Goal: Task Accomplishment & Management: Use online tool/utility

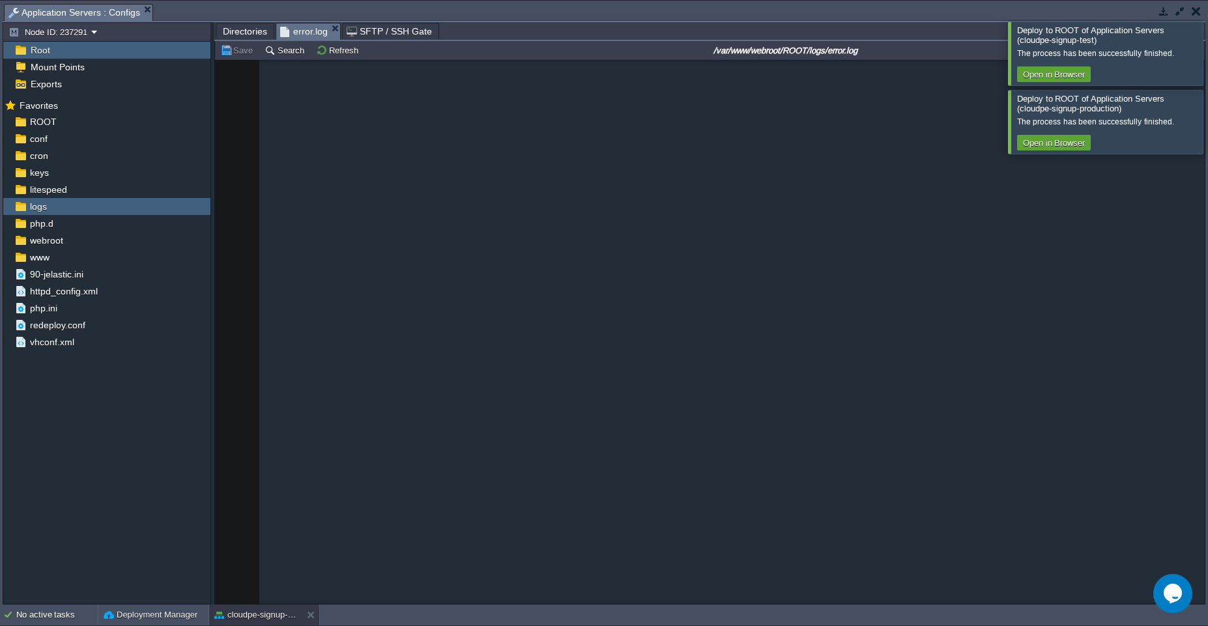
scroll to position [224932, 0]
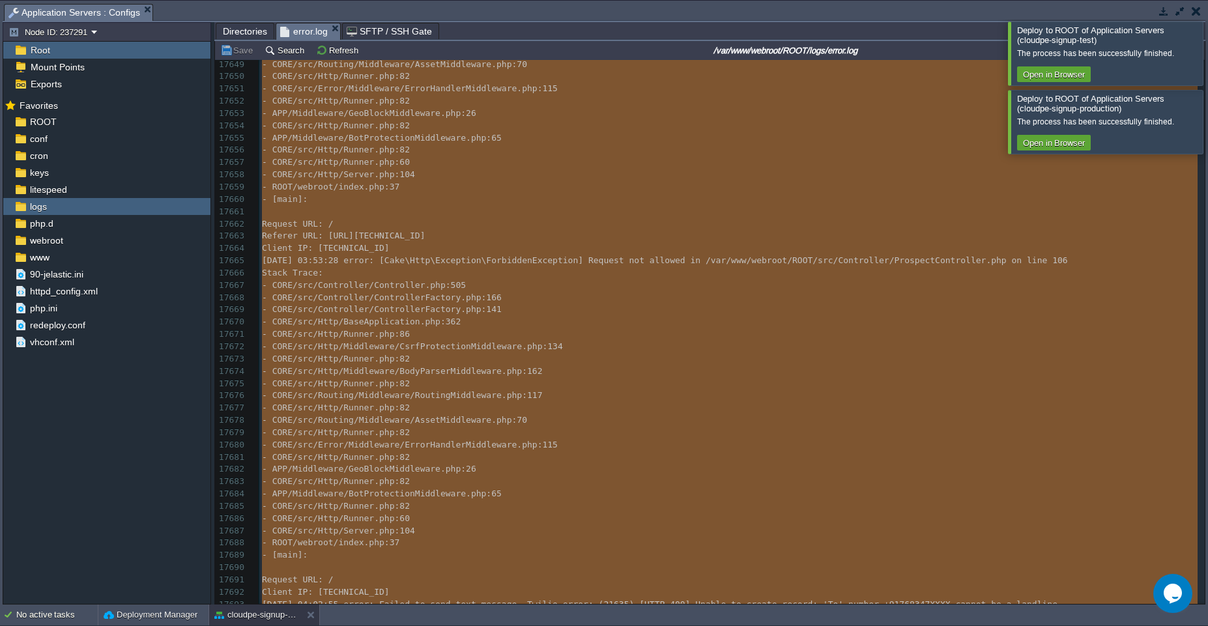
click at [243, 625] on div "No active tasks Deployment Manager cloudpe-signup-production" at bounding box center [604, 615] width 1208 height 21
click at [243, 618] on button "cloudpe-signup-production" at bounding box center [255, 614] width 82 height 13
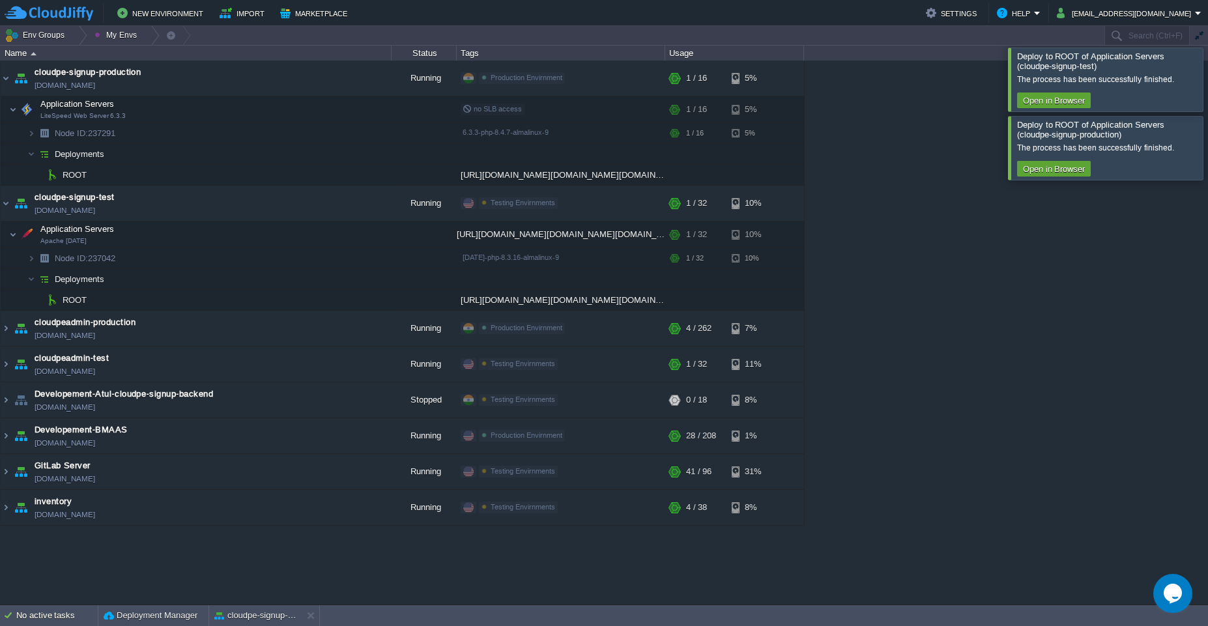
click at [1207, 165] on div at bounding box center [1223, 147] width 0 height 63
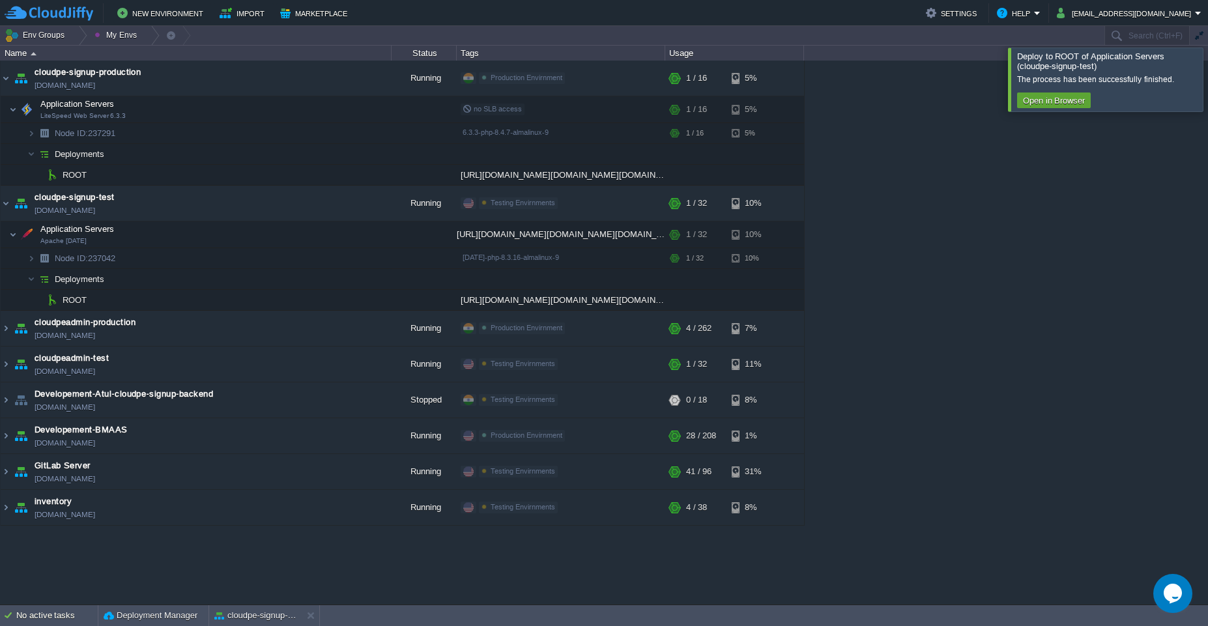
click at [1207, 83] on div at bounding box center [1223, 79] width 0 height 63
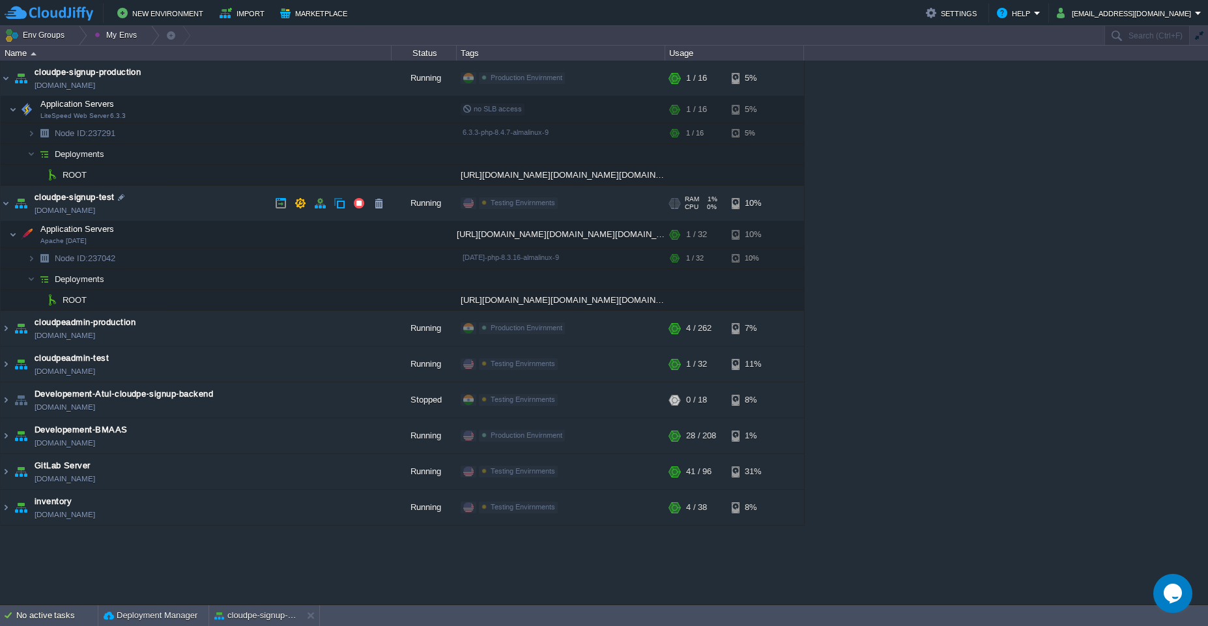
click at [167, 193] on td "cloudpe-signup-test [DOMAIN_NAME]" at bounding box center [196, 204] width 391 height 36
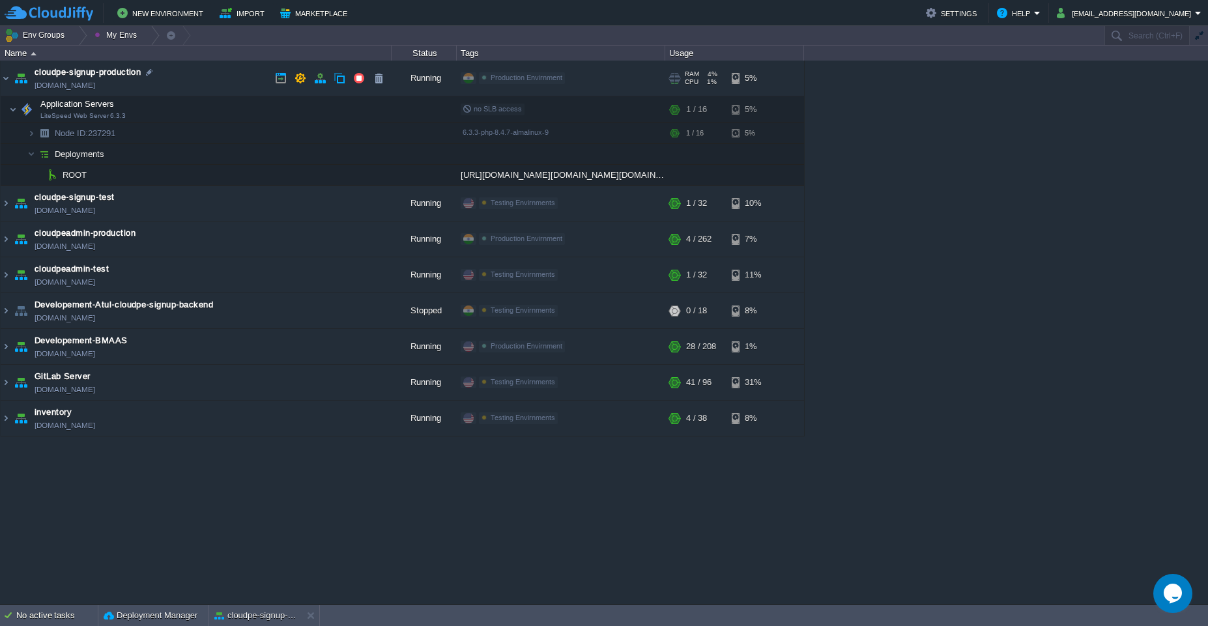
click at [177, 87] on td "cloudpe-signup-production [DOMAIN_NAME]" at bounding box center [196, 79] width 391 height 36
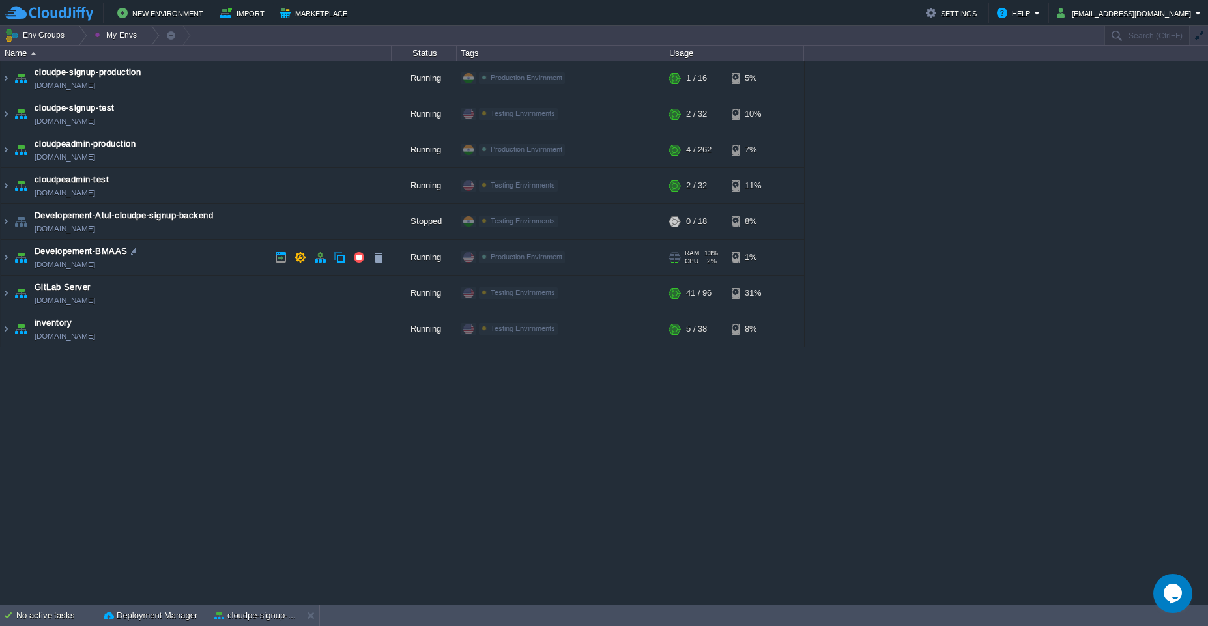
click at [207, 255] on td "Developement-BMAAS [DOMAIN_NAME]" at bounding box center [196, 258] width 391 height 36
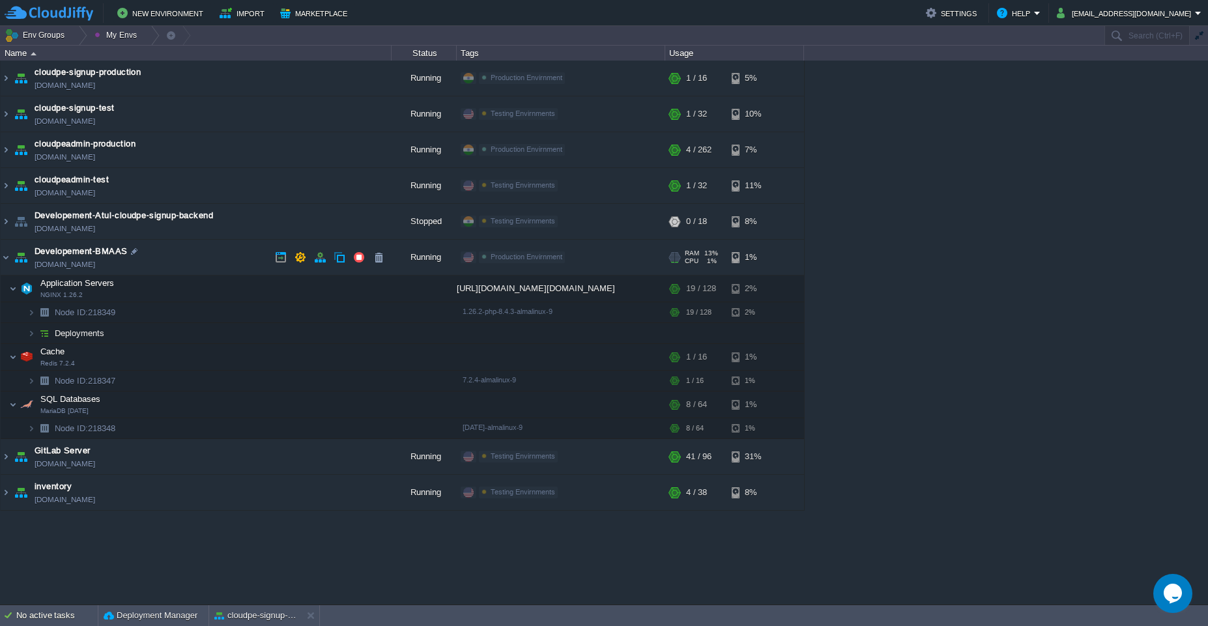
click at [207, 255] on td "Developement-BMAAS [DOMAIN_NAME]" at bounding box center [196, 258] width 391 height 36
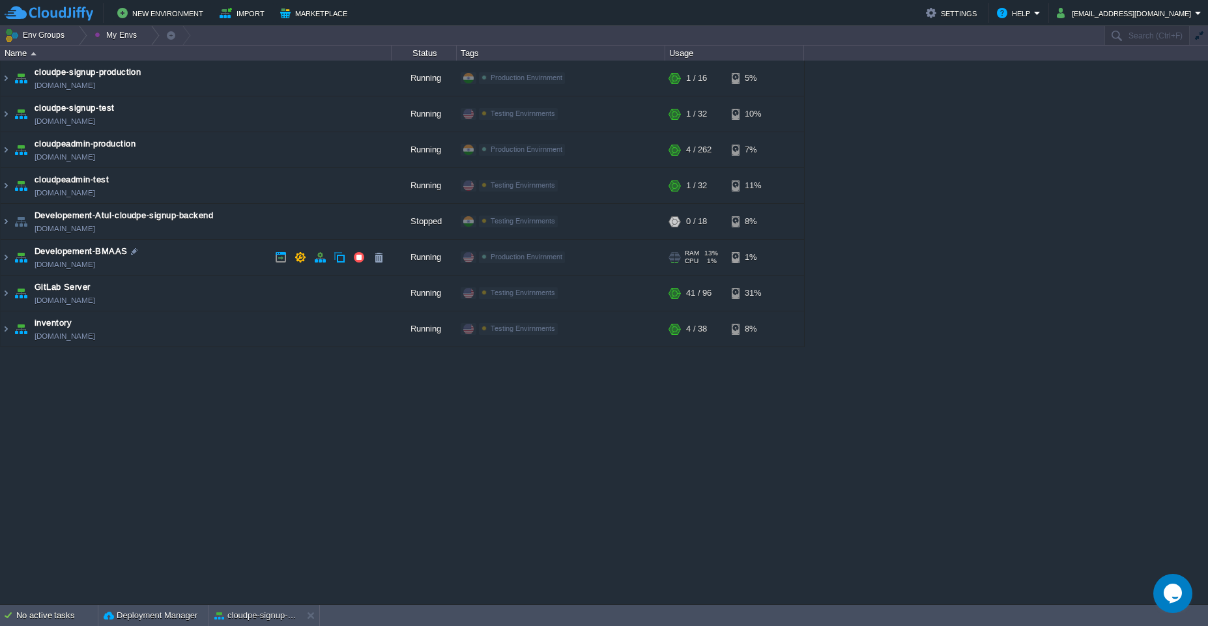
click at [207, 255] on td "Developement-BMAAS [DOMAIN_NAME]" at bounding box center [196, 258] width 391 height 36
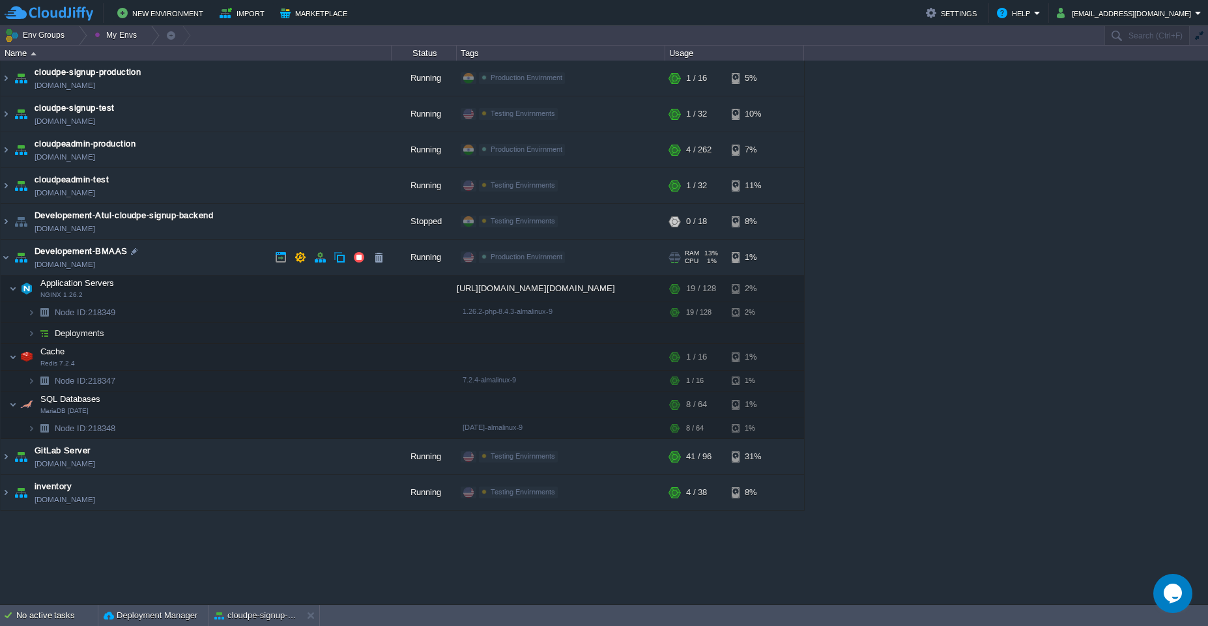
click at [207, 255] on td "Developement-BMAAS [DOMAIN_NAME]" at bounding box center [196, 258] width 391 height 36
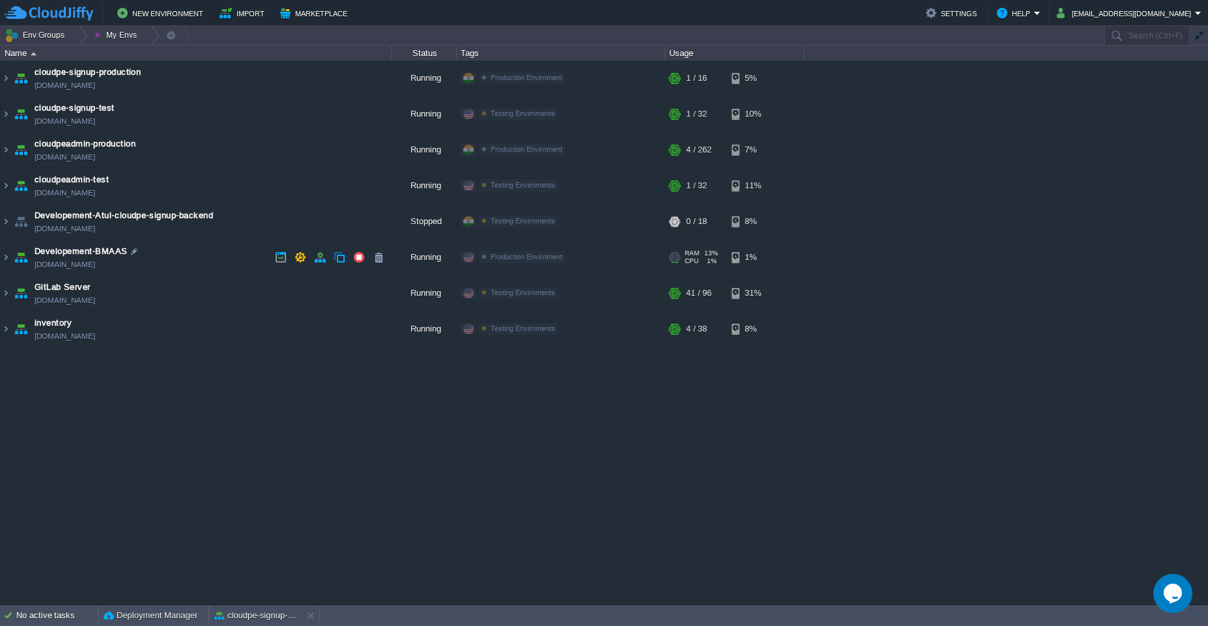
click at [207, 255] on td "Developement-BMAAS [DOMAIN_NAME]" at bounding box center [196, 258] width 391 height 36
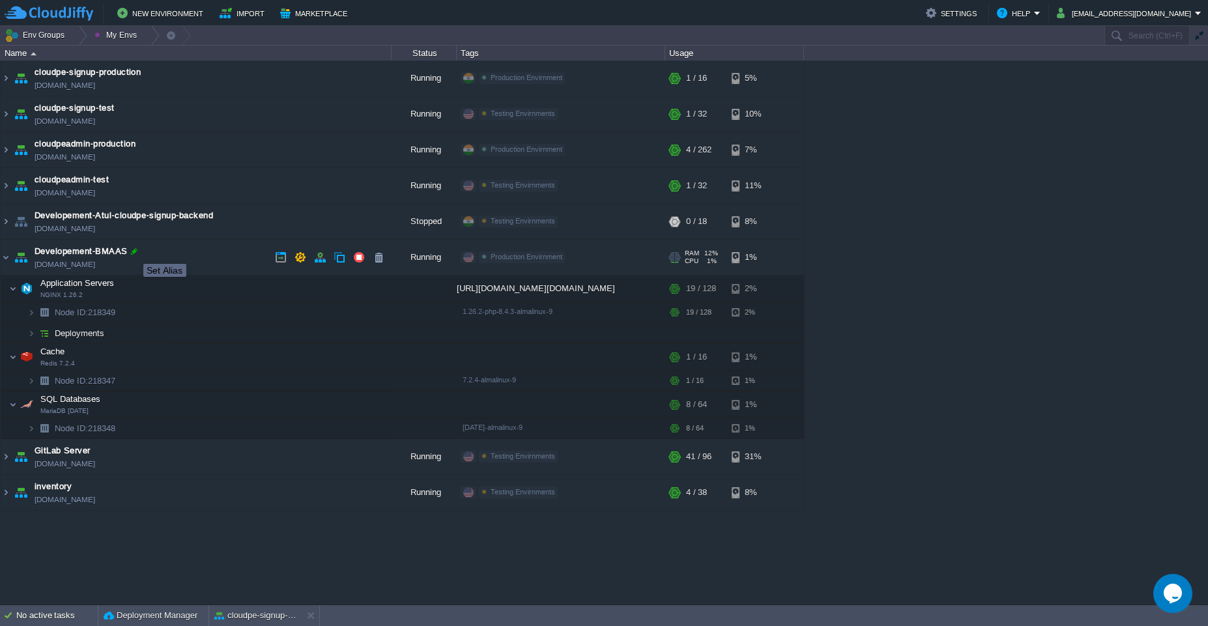
click at [134, 252] on div at bounding box center [134, 252] width 12 height 12
click at [238, 3] on td "Import" at bounding box center [244, 13] width 60 height 20
click at [302, 13] on button "Marketplace" at bounding box center [315, 13] width 71 height 16
click at [242, 13] on button "Import" at bounding box center [244, 13] width 49 height 16
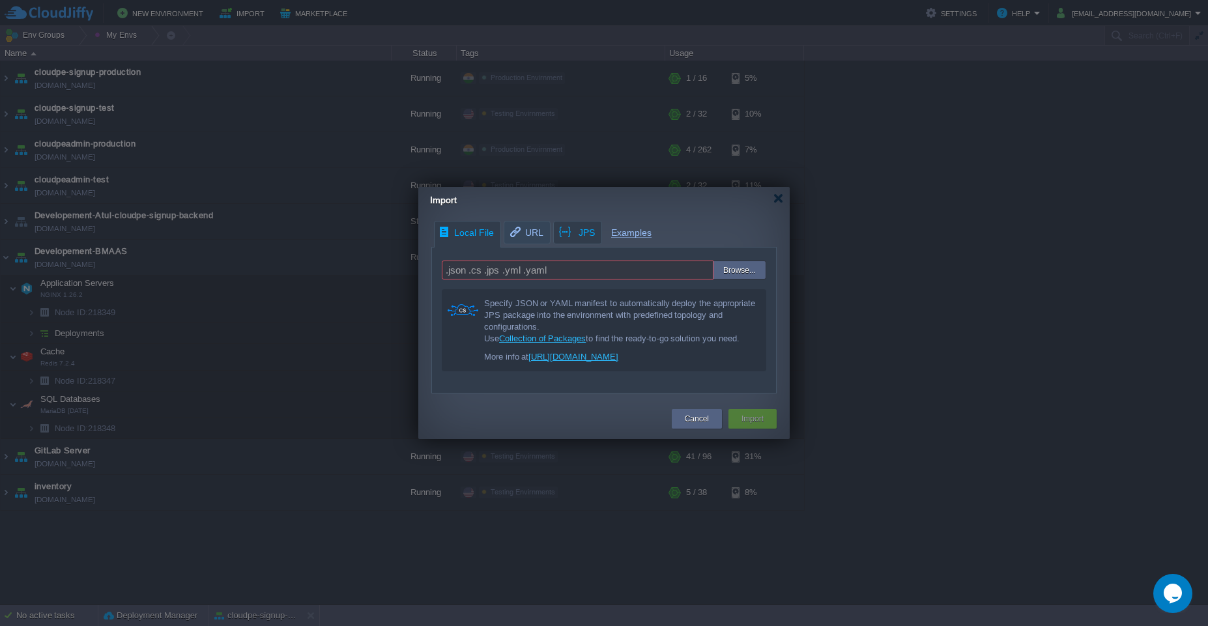
click at [573, 231] on div "Local File URL JPS Examples .json .cs .jps .yml .yaml Browse... Specify JSON or…" at bounding box center [603, 307] width 371 height 173
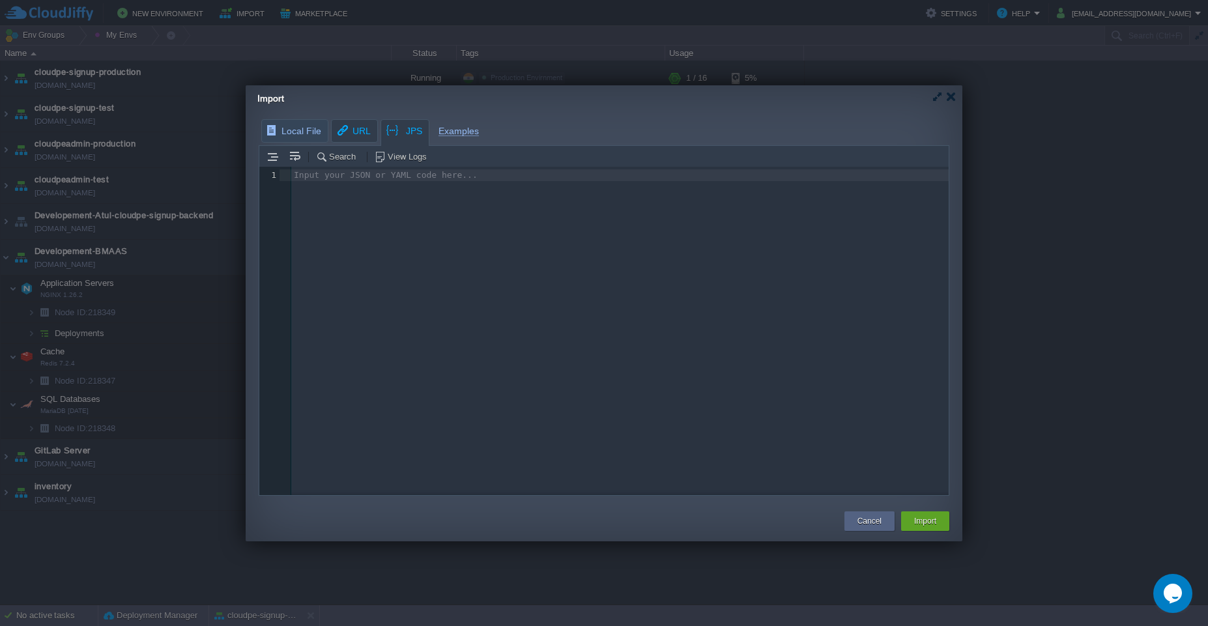
click at [347, 129] on body "New Environment Import Marketplace Bonus ₹0.00 Upgrade Account Settings Help [E…" at bounding box center [604, 313] width 1208 height 626
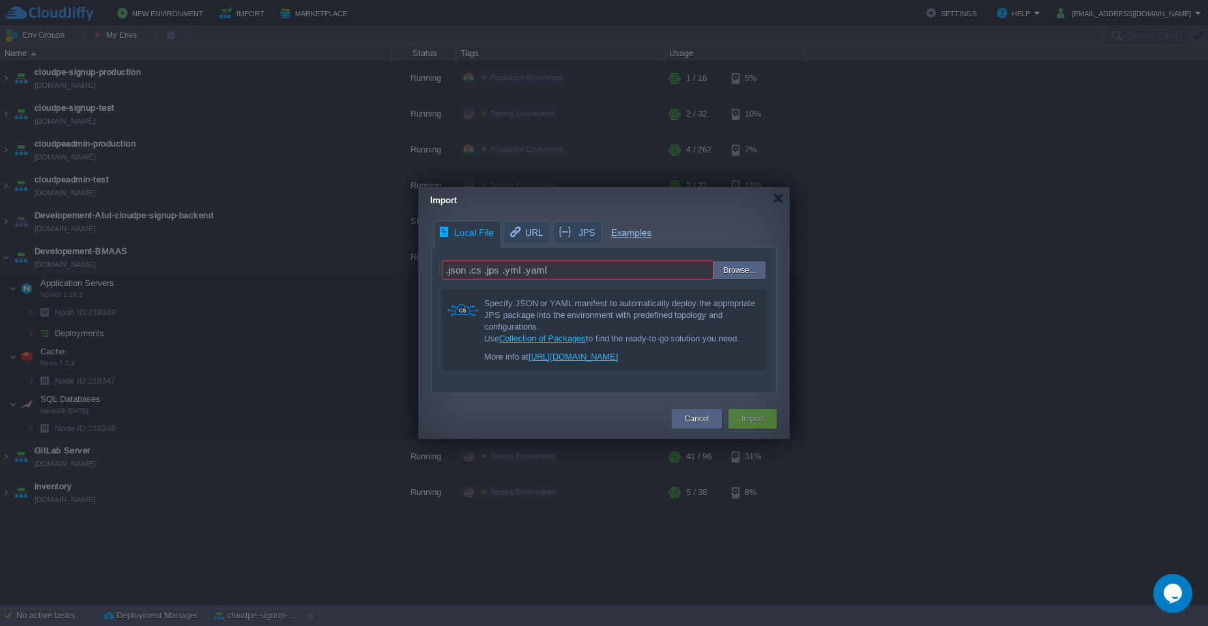
click at [468, 233] on span "Local File" at bounding box center [465, 232] width 55 height 23
click at [761, 267] on input "file" at bounding box center [683, 270] width 165 height 19
type input "C:\fakepath\Cloudjiffy-Laravel-import.yaml"
type input "Cloudjiffy-Laravel-import.yaml"
click at [750, 421] on button "Import" at bounding box center [752, 418] width 22 height 13
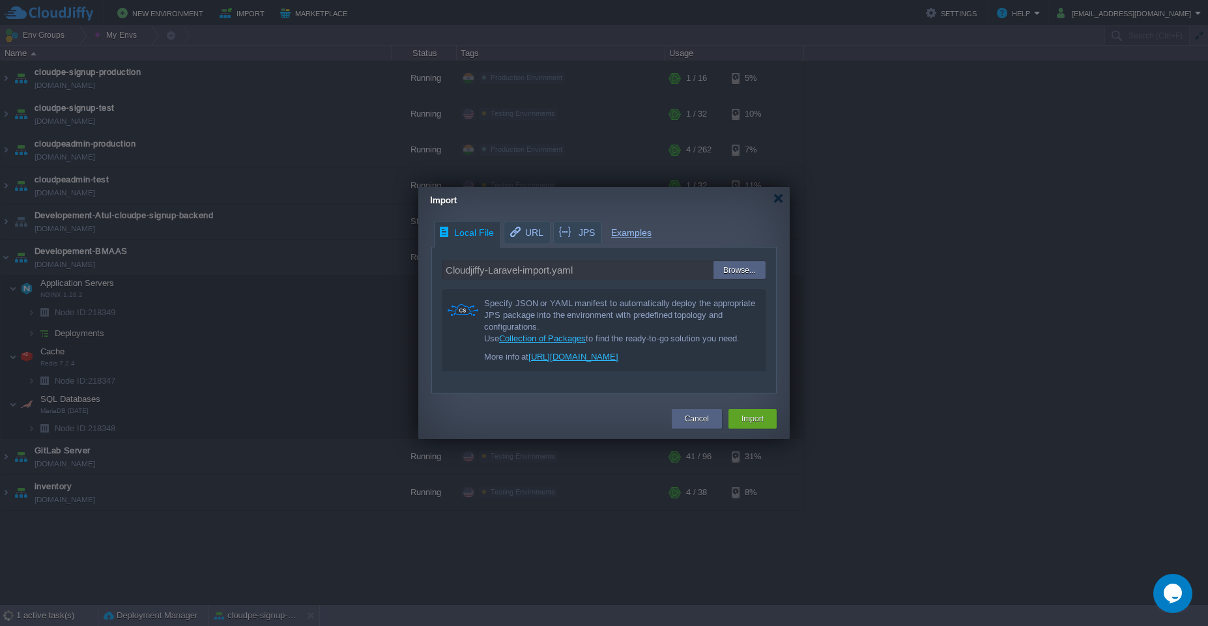
click at [601, 257] on form "Cloudjiffy-Laravel-import.yaml Browse... Specify JSON or YAML manifest to autom…" at bounding box center [604, 316] width 344 height 137
click at [758, 412] on button "Import" at bounding box center [752, 418] width 22 height 13
click at [610, 276] on input "Cloudjiffy-Laravel-import.yaml" at bounding box center [578, 270] width 272 height 19
click at [537, 236] on span "URL" at bounding box center [525, 232] width 35 height 23
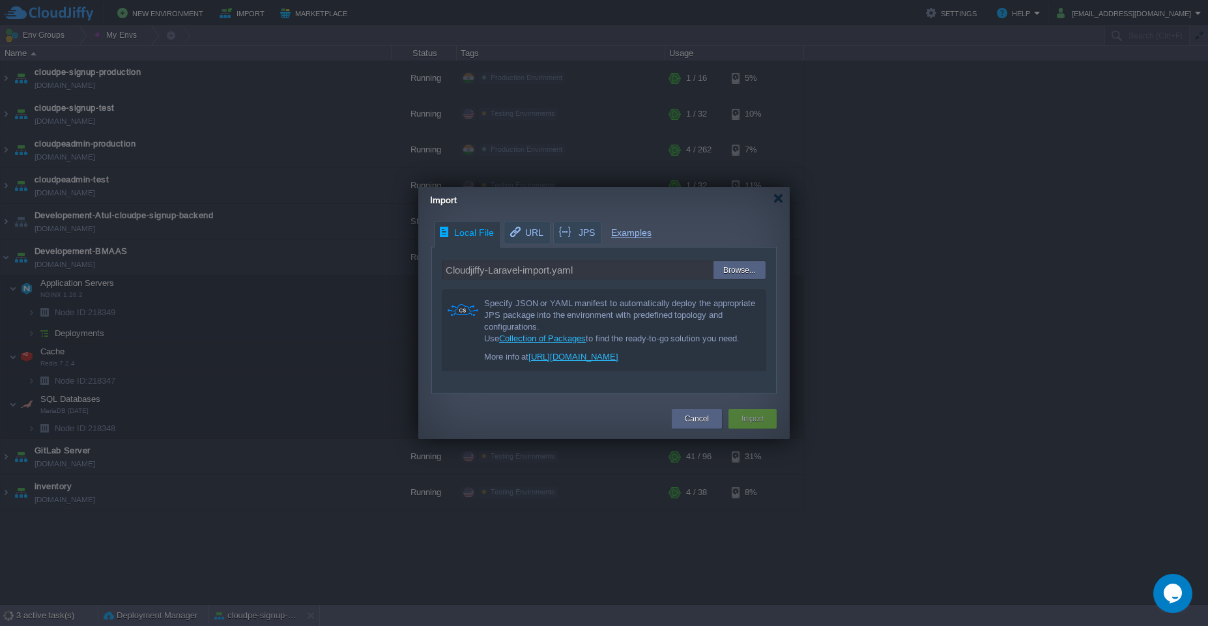
click at [478, 237] on span "Local File" at bounding box center [465, 232] width 55 height 23
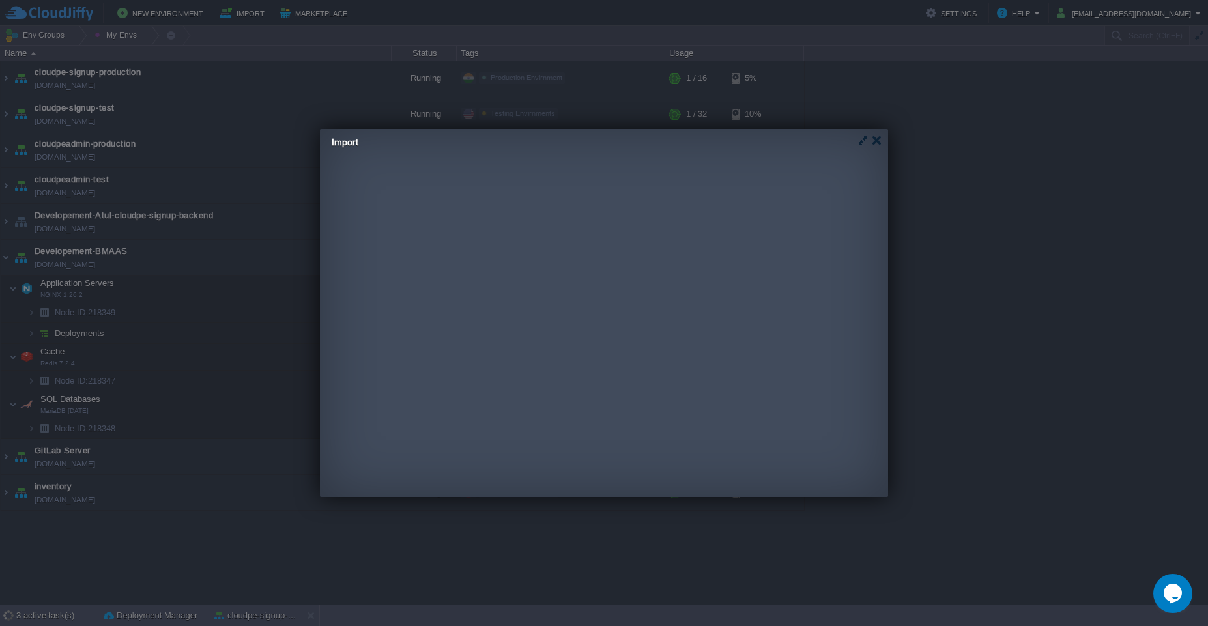
click at [573, 236] on div "Local File URL JPS Examples Cloudjiffy-Laravel-import.yaml Browse... Specify JS…" at bounding box center [505, 249] width 371 height 173
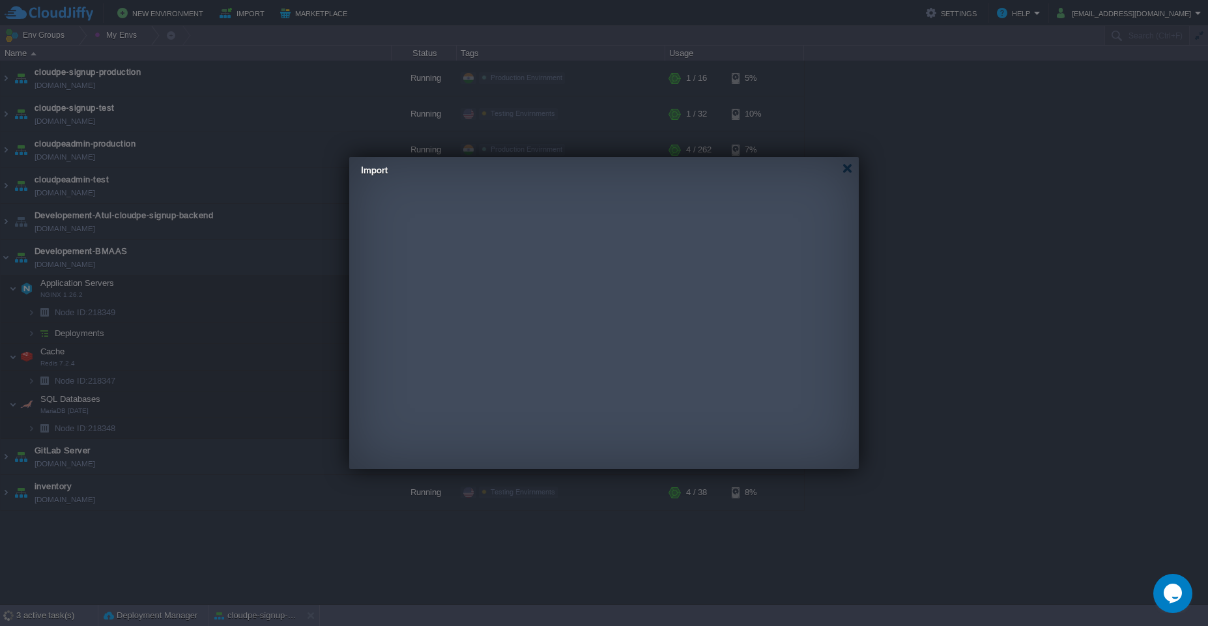
click at [301, 132] on body "New Environment Import Marketplace Bonus ₹0.00 Upgrade Account Settings Help [E…" at bounding box center [604, 313] width 1208 height 626
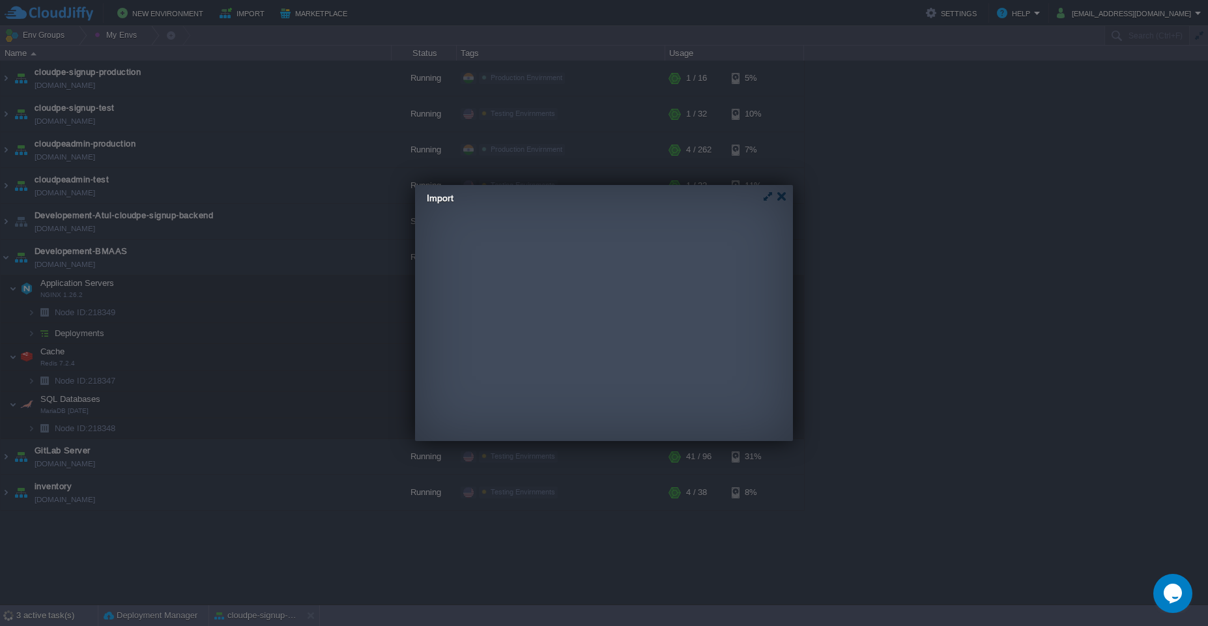
click at [590, 231] on div "Local File URL JPS Examples Cloudjiffy-Laravel-import.yaml Browse... Specify JS…" at bounding box center [600, 305] width 371 height 173
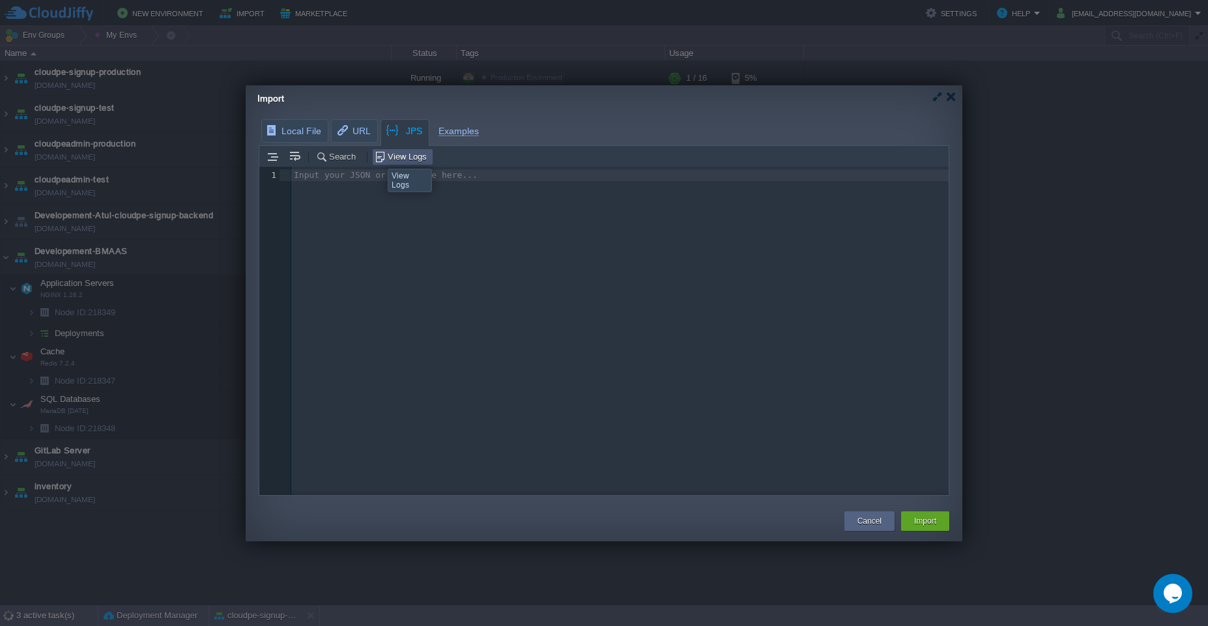
click at [378, 157] on button "View Logs" at bounding box center [403, 157] width 56 height 12
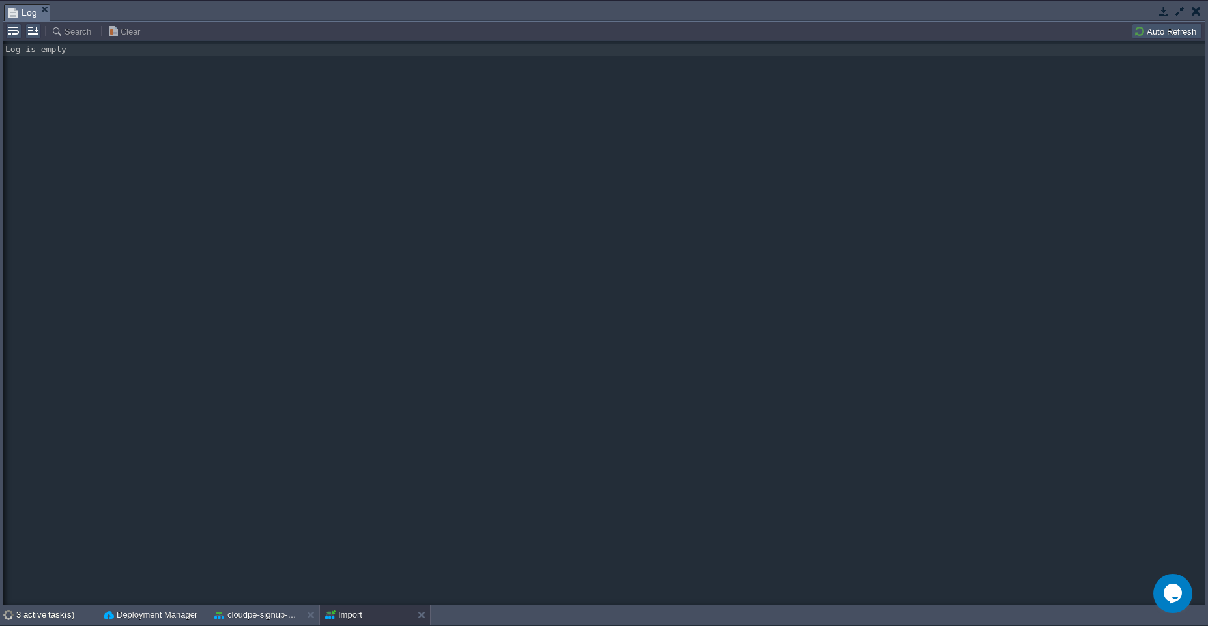
scroll to position [0, 0]
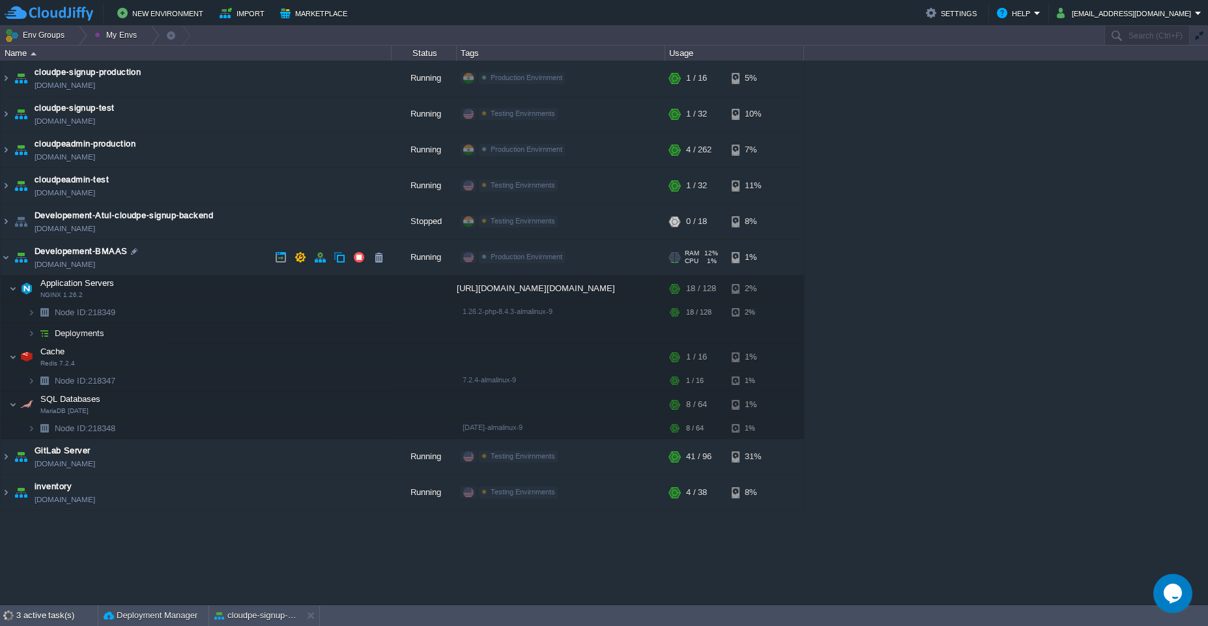
click at [190, 245] on td "Developement-BMAAS [DOMAIN_NAME]" at bounding box center [196, 258] width 391 height 36
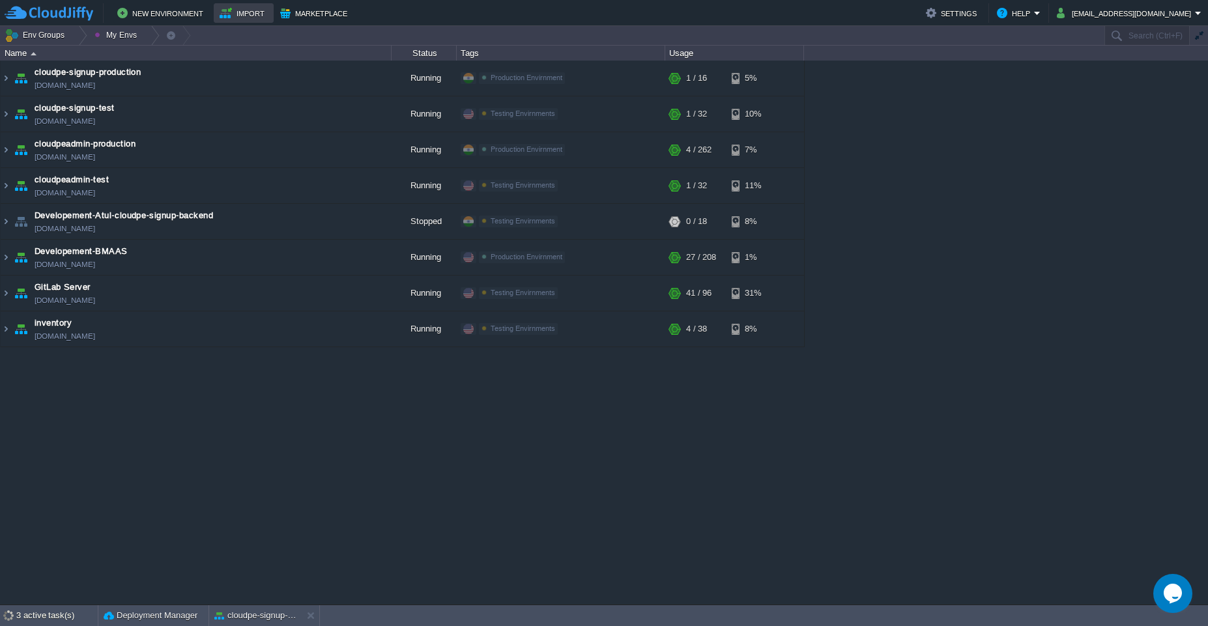
click at [235, 21] on td "Import" at bounding box center [244, 13] width 60 height 20
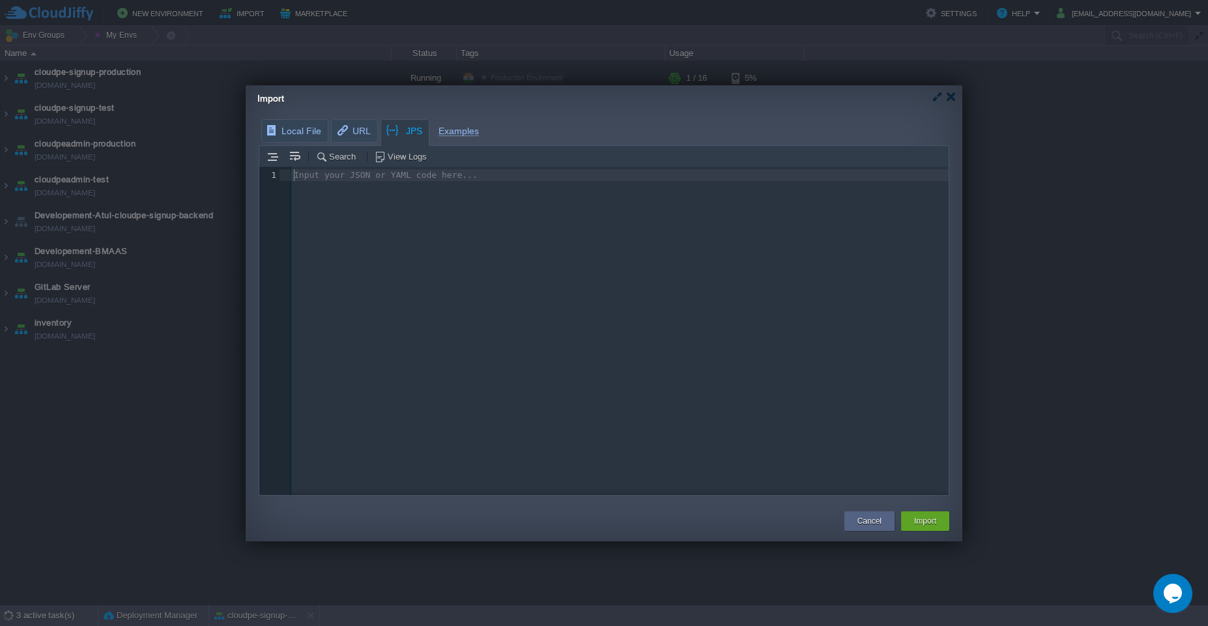
scroll to position [5, 0]
click at [695, 260] on div "Input your JSON or YAML code here... 1 1 ​" at bounding box center [613, 341] width 709 height 348
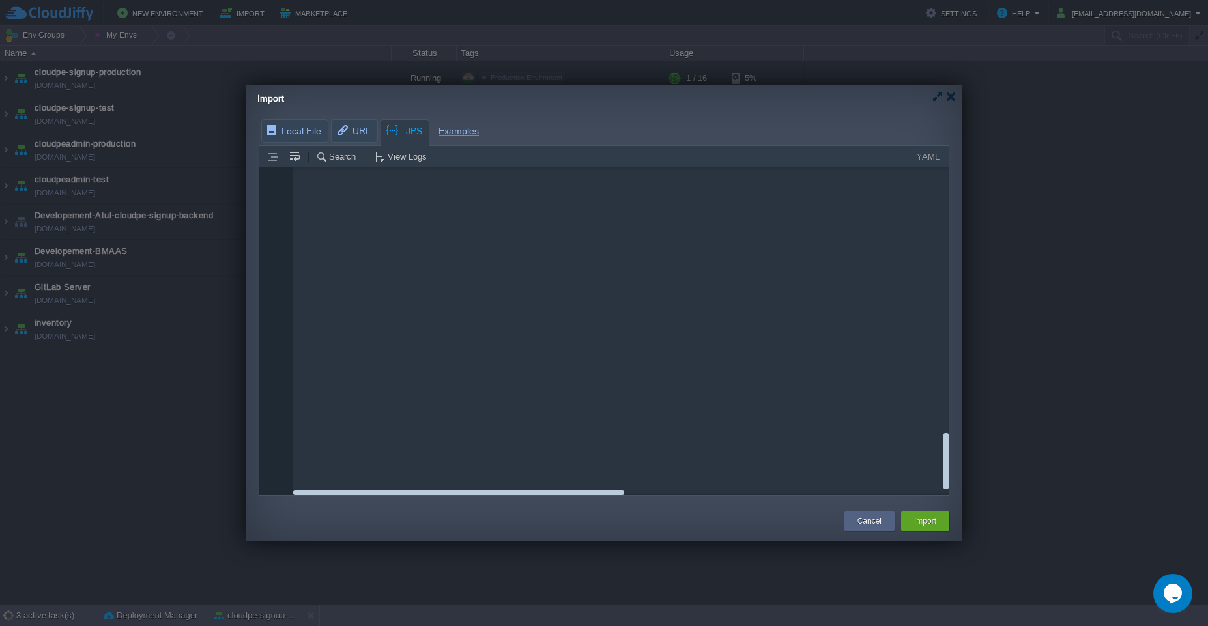
scroll to position [1634, 0]
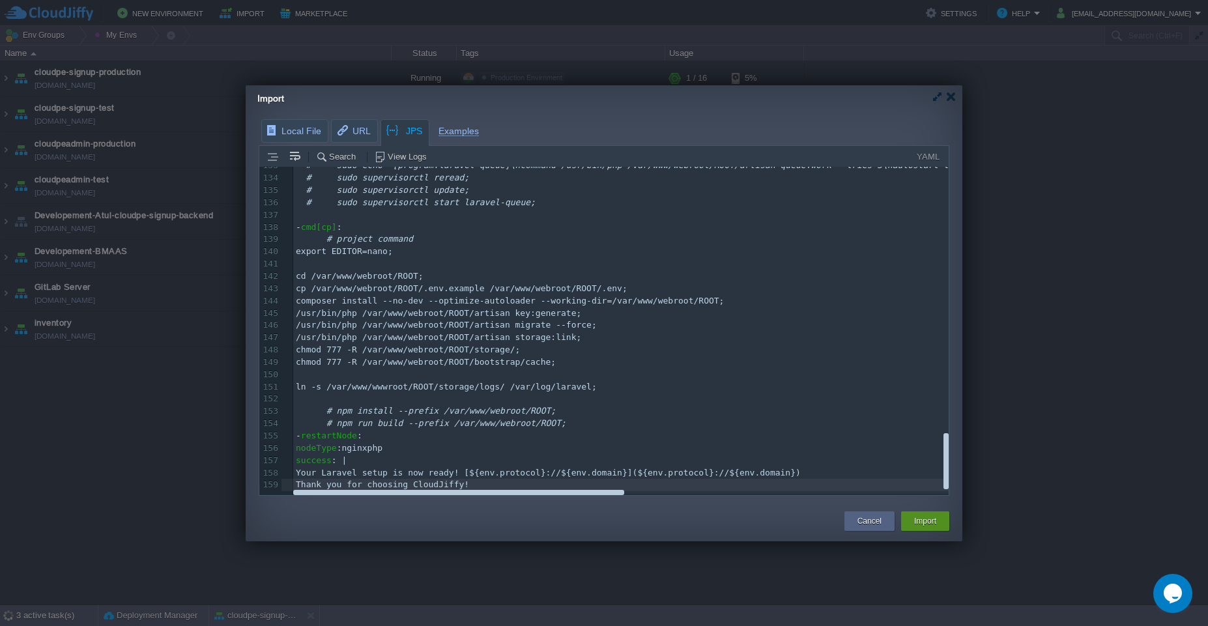
click at [924, 525] on button "Import" at bounding box center [925, 521] width 22 height 13
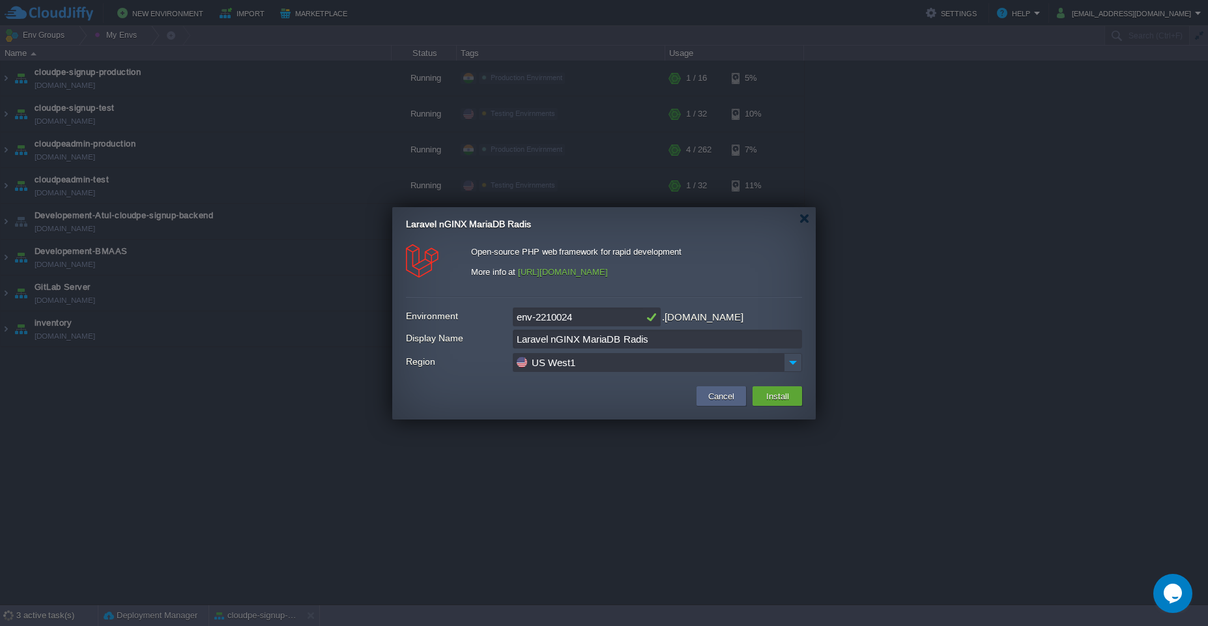
click at [701, 368] on input "US West1" at bounding box center [648, 362] width 271 height 19
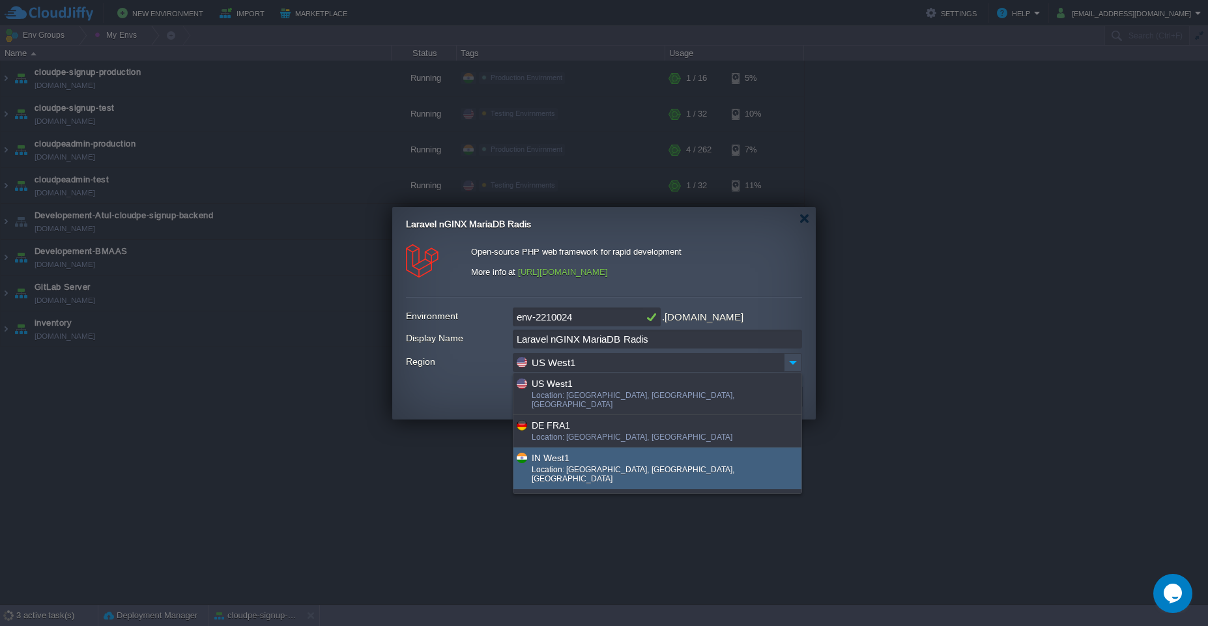
click at [703, 465] on div "Location: [GEOGRAPHIC_DATA], [GEOGRAPHIC_DATA], [GEOGRAPHIC_DATA]" at bounding box center [666, 475] width 268 height 21
type input "IN West1"
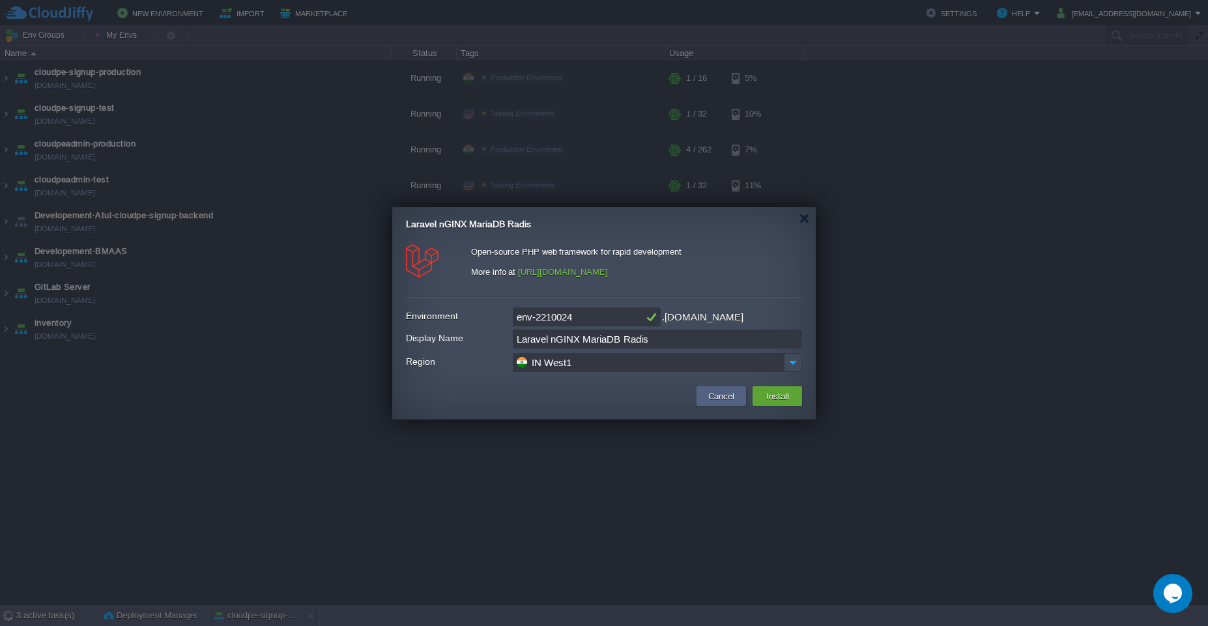
click at [573, 315] on input "env-2210024" at bounding box center [578, 316] width 130 height 19
type input "bmaas"
click at [651, 317] on div at bounding box center [652, 316] width 18 height 19
click at [713, 403] on button "Cancel" at bounding box center [721, 396] width 34 height 16
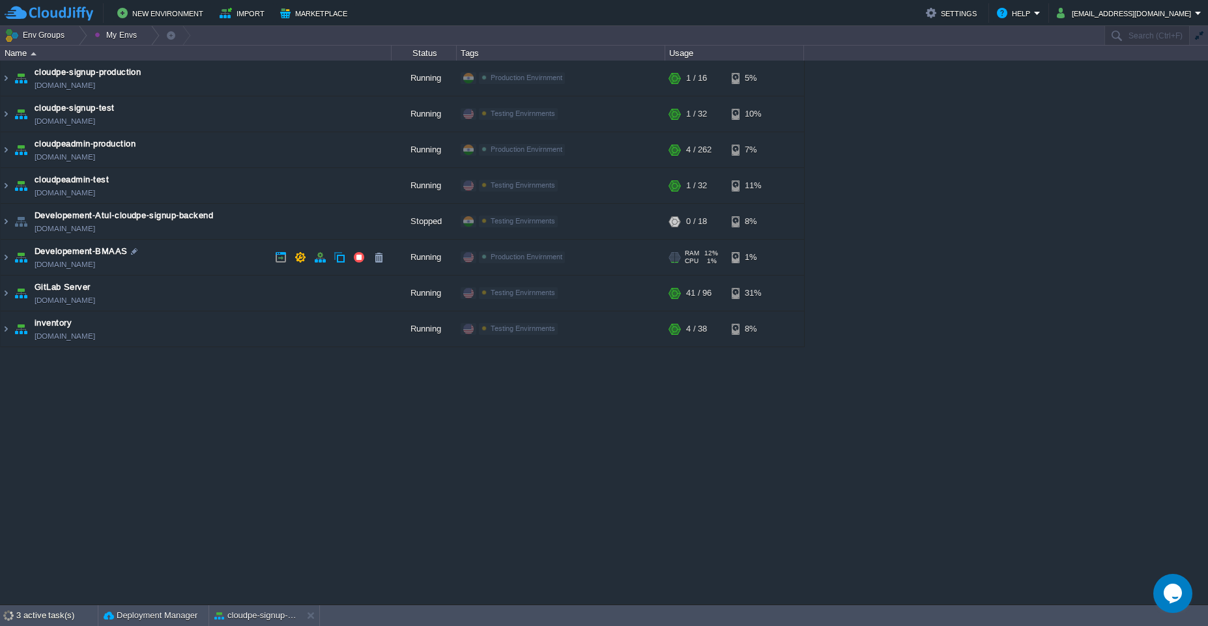
click at [213, 261] on td "Developement-BMAAS [DOMAIN_NAME]" at bounding box center [196, 258] width 391 height 36
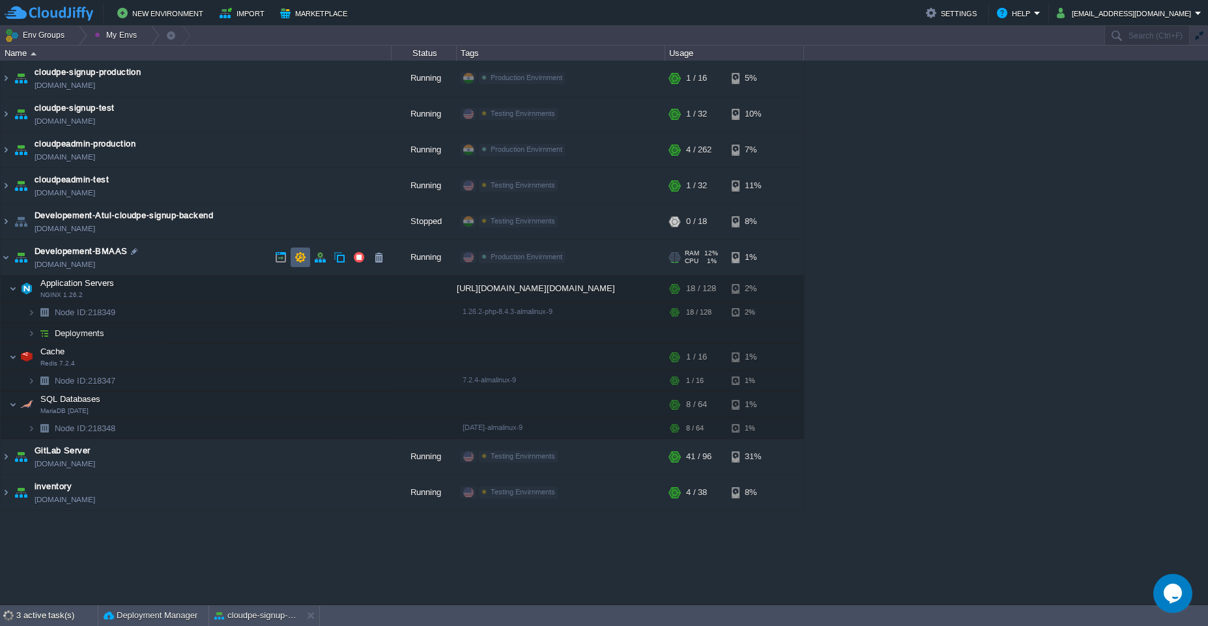
click at [307, 254] on td at bounding box center [301, 258] width 20 height 20
click at [184, 11] on button "New Environment" at bounding box center [162, 13] width 90 height 16
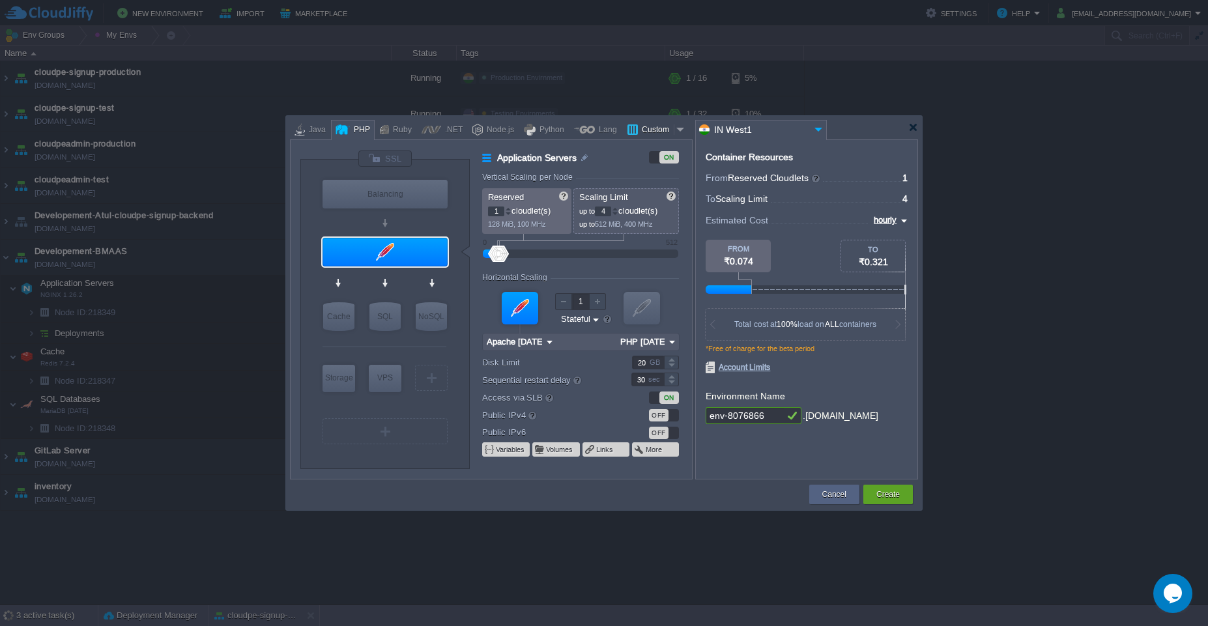
click at [651, 126] on div "Custom" at bounding box center [656, 131] width 36 height 20
type input "Application Servers"
type input "16"
type input "Docker Image"
type input "Stateless"
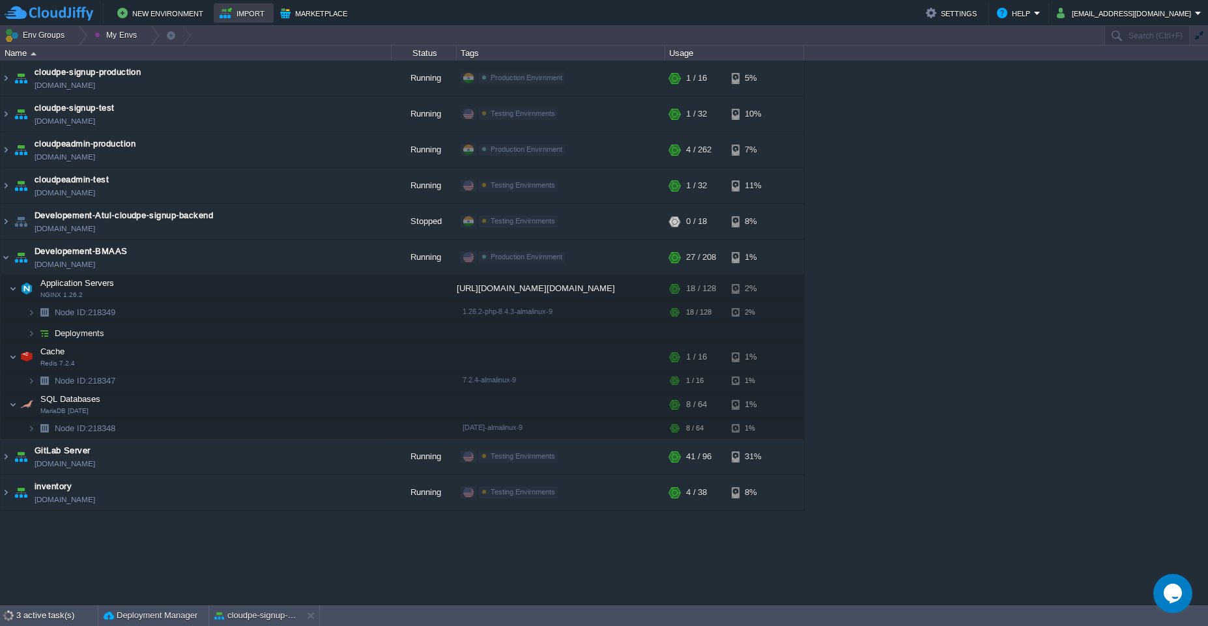
click at [247, 21] on td "Import" at bounding box center [244, 13] width 60 height 20
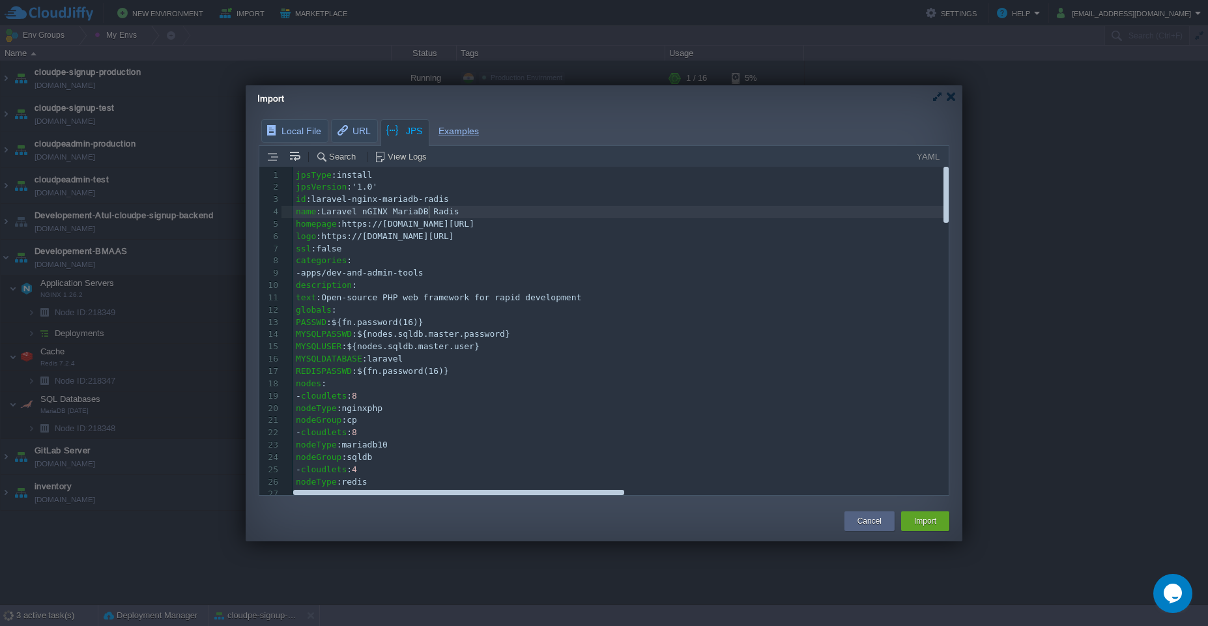
scroll to position [5, 0]
click at [430, 208] on div "159 # sudo echo "[program:laravel-queue]\ncommand=/usr/bin/php /var/www/webroot…" at bounding box center [958, 390] width 1330 height 442
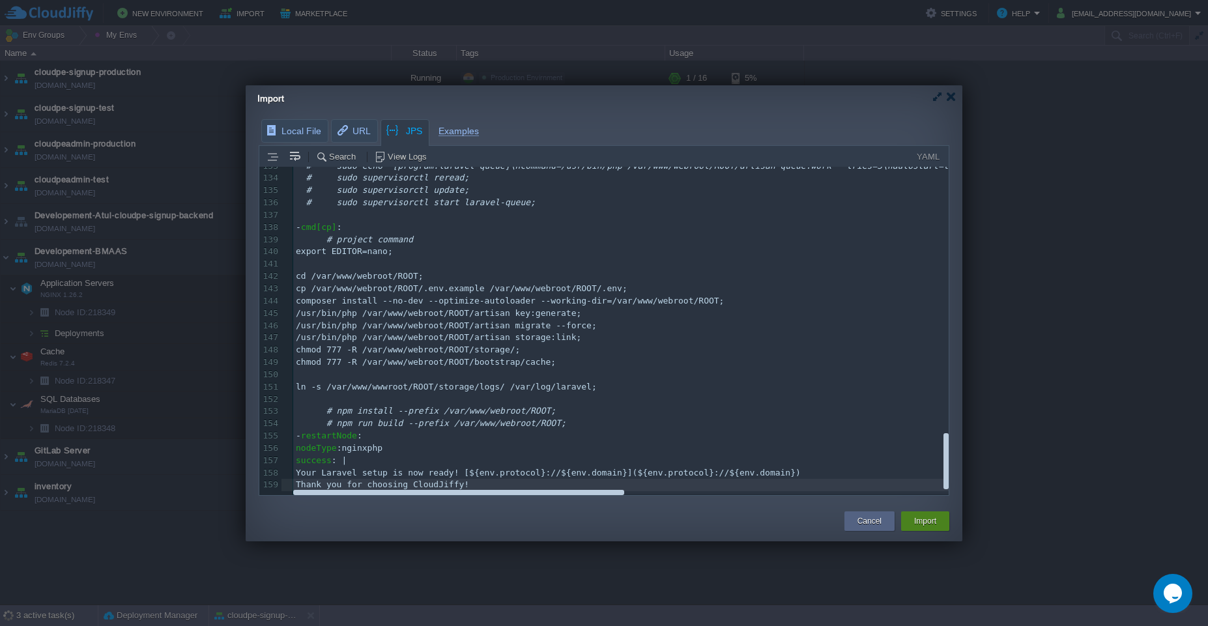
click at [922, 526] on button "Import" at bounding box center [925, 521] width 22 height 13
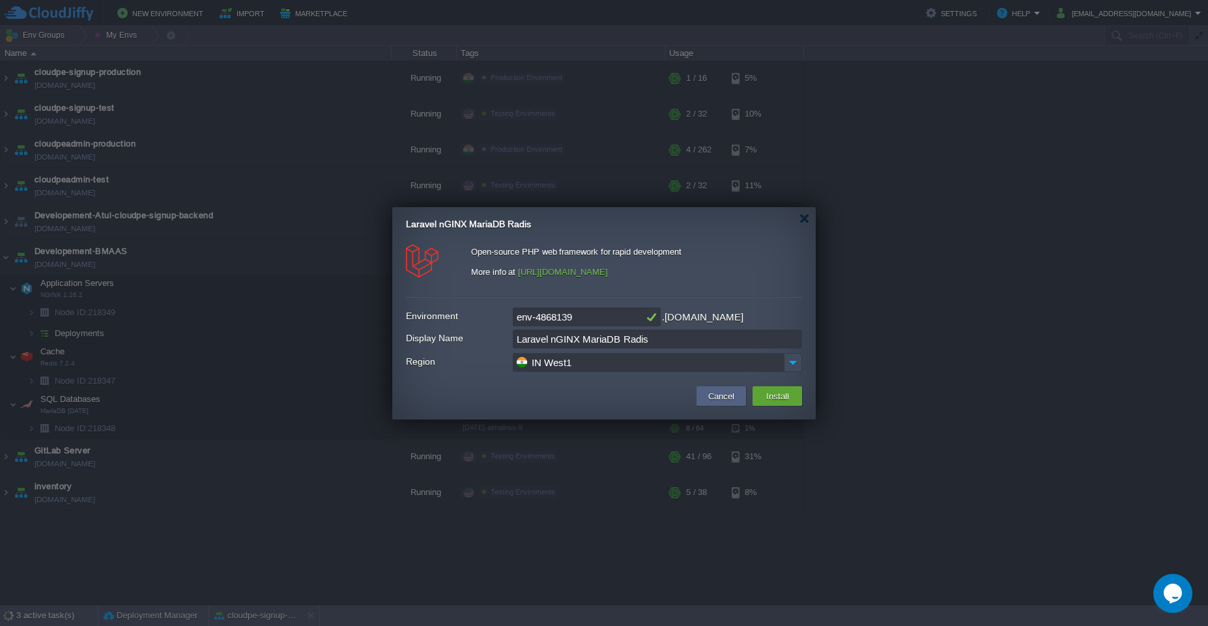
click at [601, 321] on input "env-4868139" at bounding box center [578, 316] width 130 height 19
type input "bmaas-prod"
click at [795, 401] on td "Install" at bounding box center [777, 396] width 50 height 20
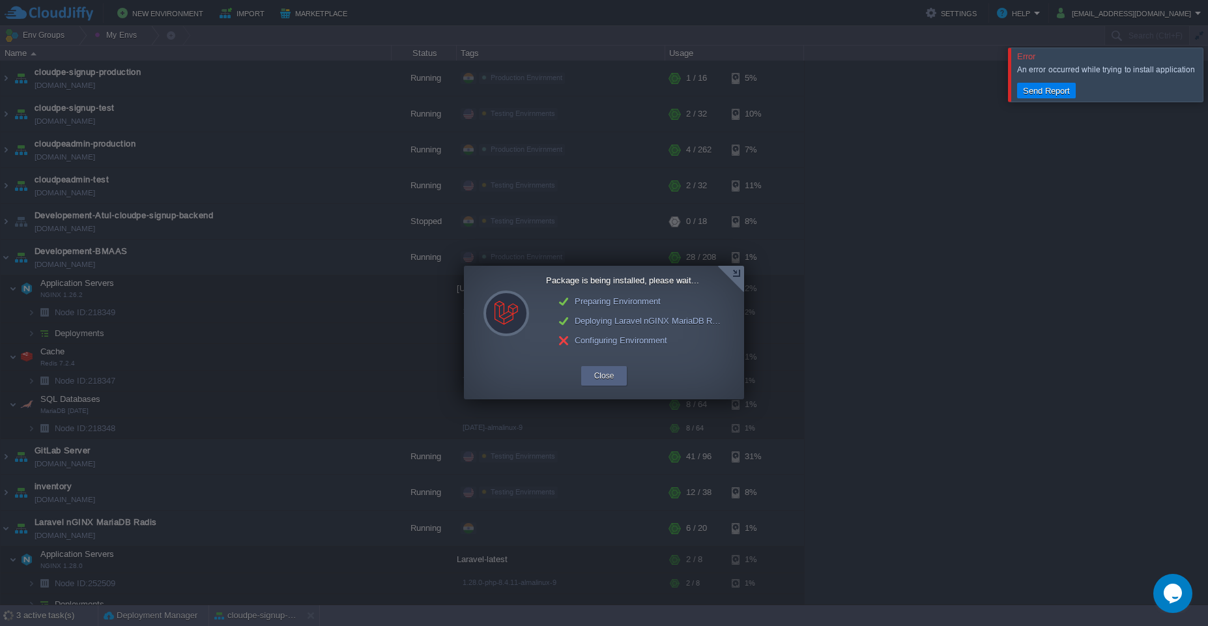
click at [739, 279] on div at bounding box center [730, 279] width 27 height 27
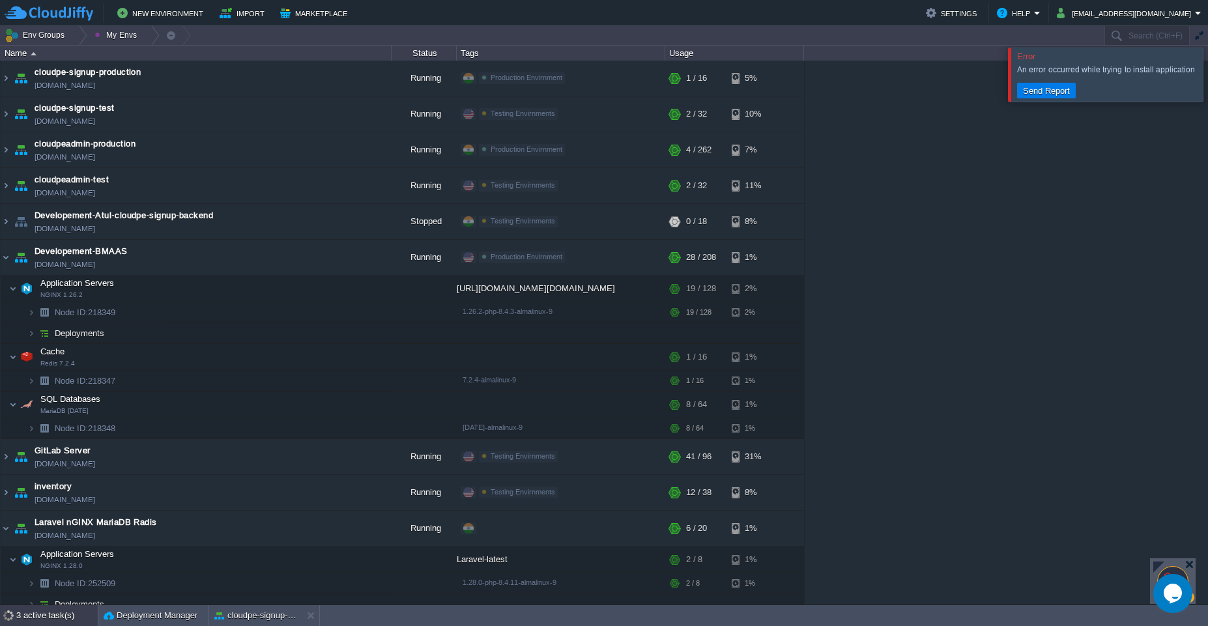
click at [31, 619] on div "3 active task(s)" at bounding box center [56, 615] width 81 height 21
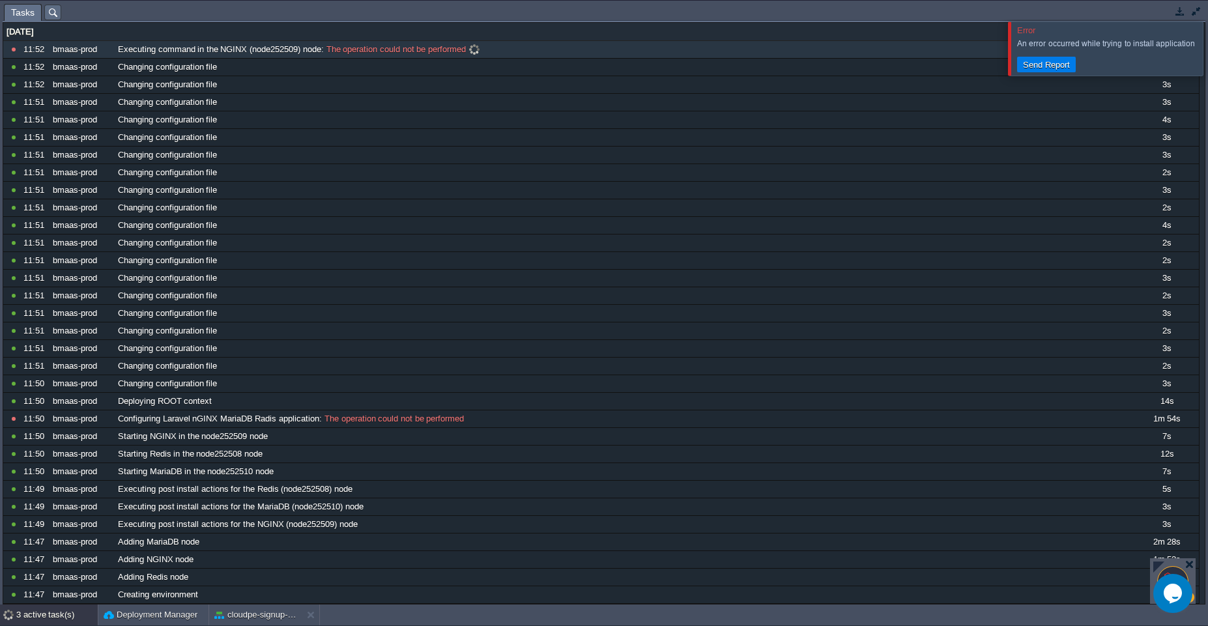
click at [406, 46] on span "The operation could not be performed" at bounding box center [395, 50] width 142 height 12
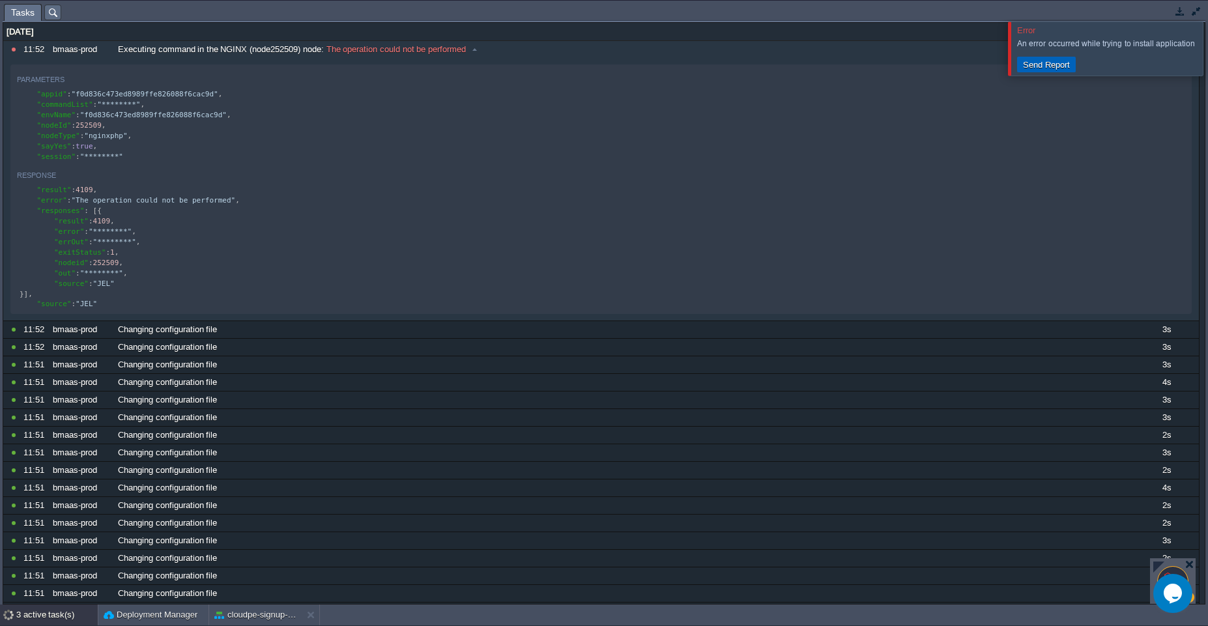
click at [1041, 63] on button "Send Report" at bounding box center [1046, 65] width 55 height 12
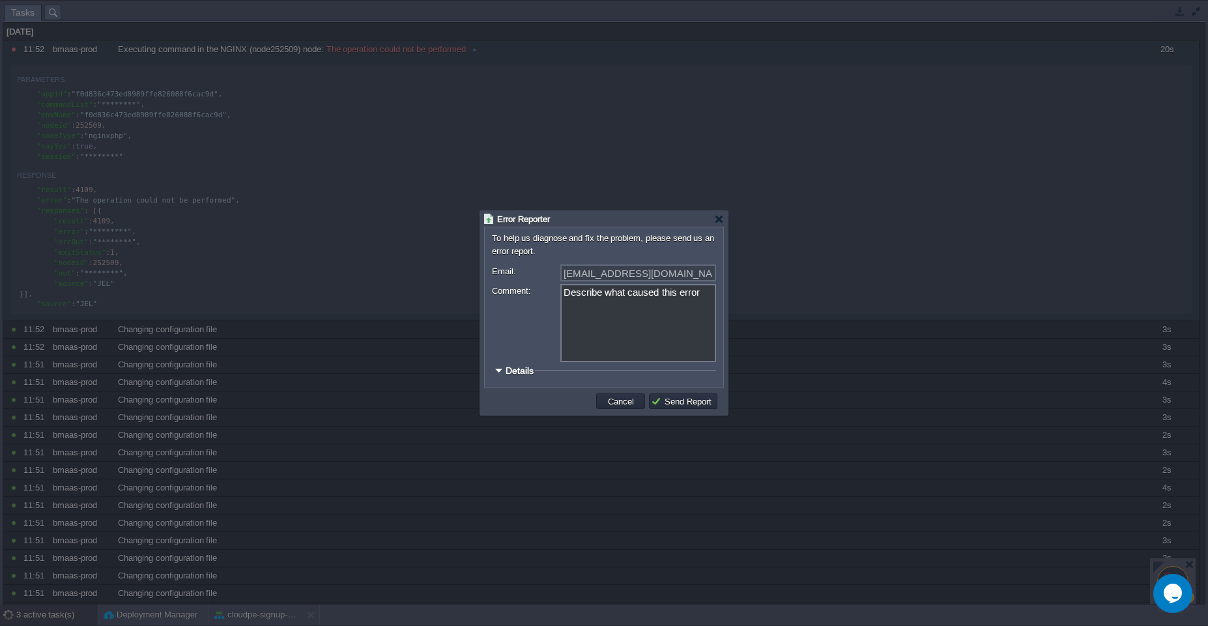
click at [524, 373] on span "Details" at bounding box center [520, 370] width 28 height 10
click at [671, 399] on button "Send Report" at bounding box center [683, 401] width 64 height 12
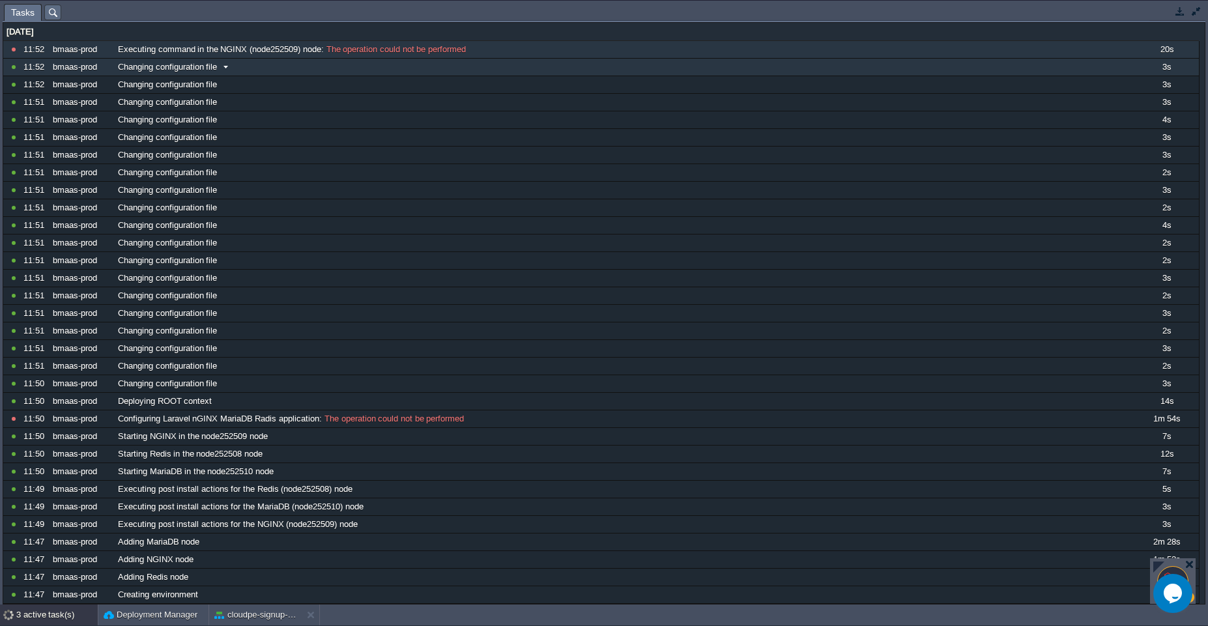
click at [555, 64] on div "10967412 11:52 bmaas-prod Executing command in the NGINX (node252509) node : Th…" at bounding box center [600, 393] width 1195 height 704
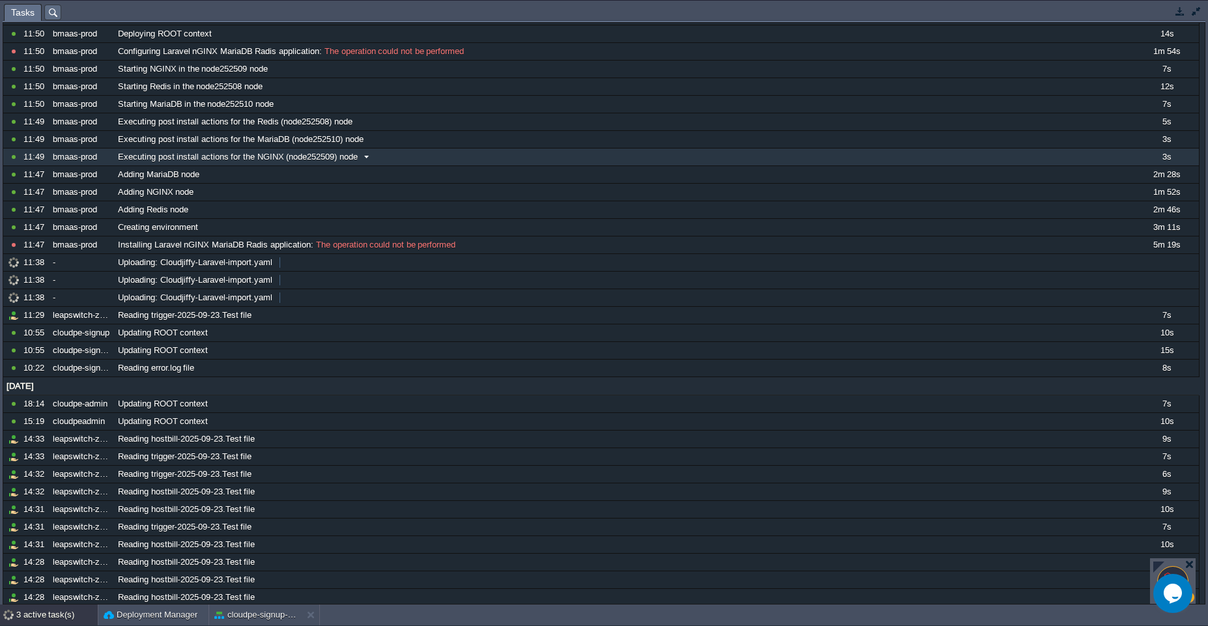
scroll to position [0, 0]
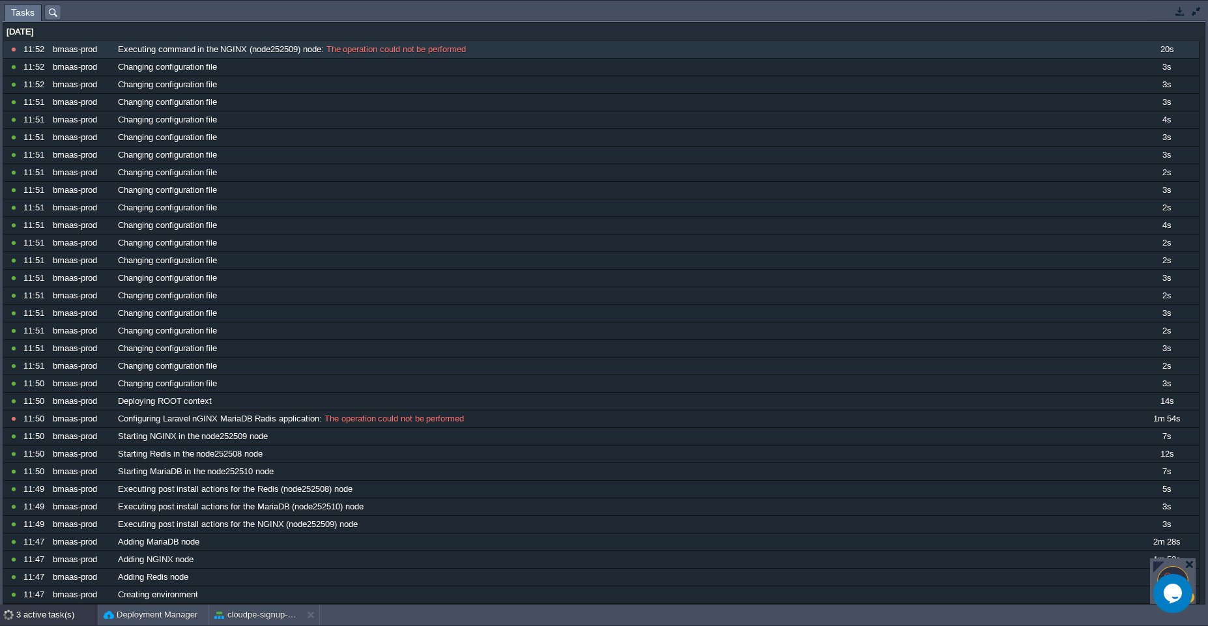
click at [42, 620] on div "3 active task(s)" at bounding box center [56, 615] width 81 height 21
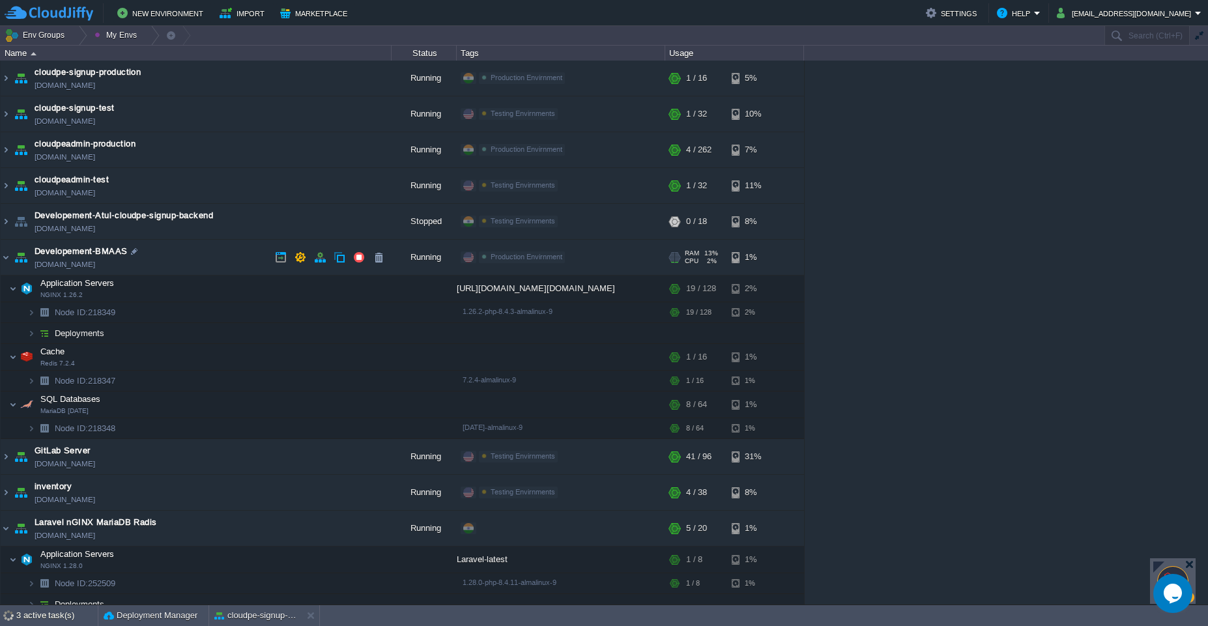
click at [176, 251] on td "Developement-BMAAS [DOMAIN_NAME]" at bounding box center [196, 258] width 391 height 36
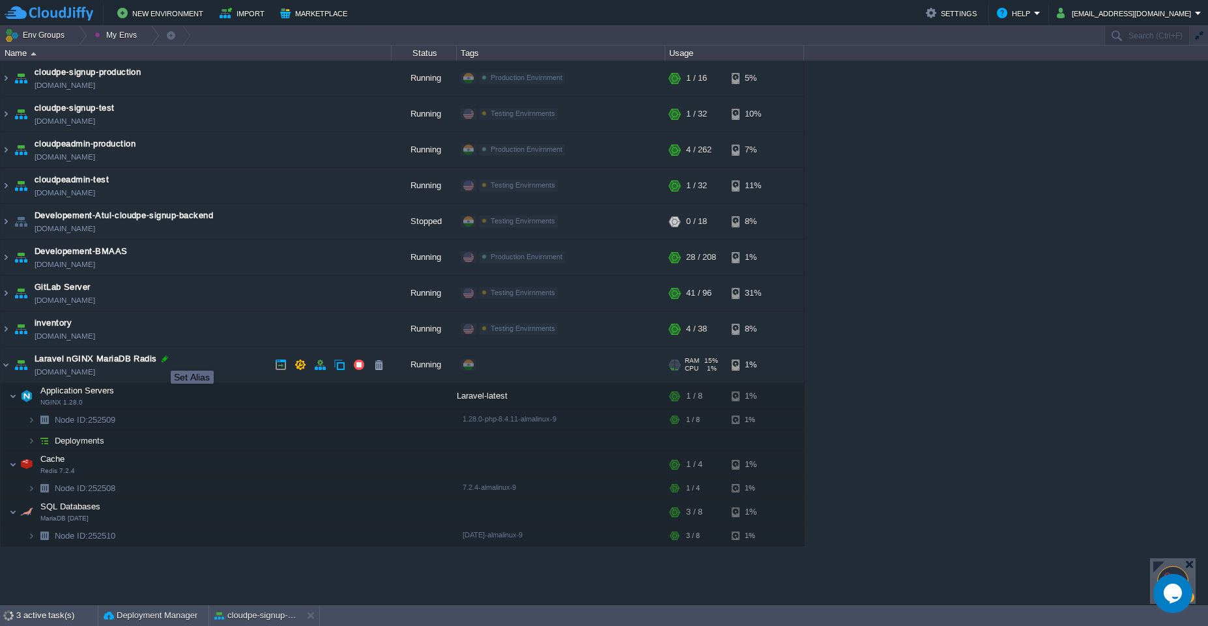
click at [160, 359] on div at bounding box center [165, 359] width 12 height 12
type input "Laravel nGINX MariaDB Radis"
click at [233, 11] on button "Import" at bounding box center [244, 13] width 49 height 16
click at [51, 625] on div "3 active task(s)" at bounding box center [56, 615] width 81 height 21
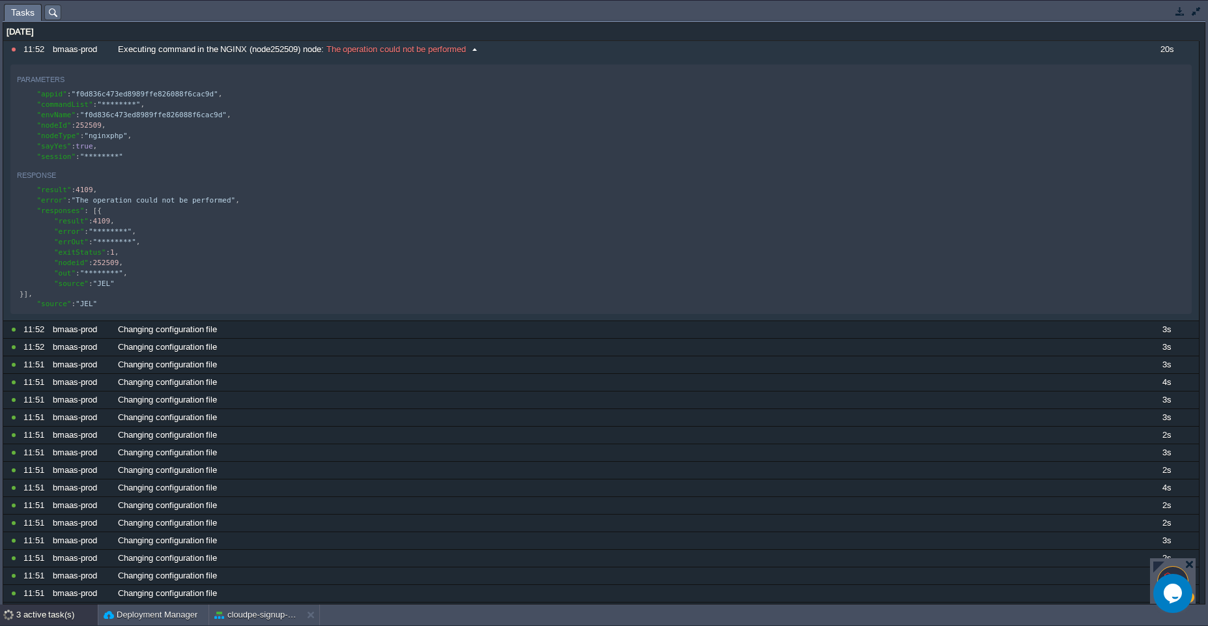
click at [23, 47] on div "11:52" at bounding box center [35, 49] width 25 height 17
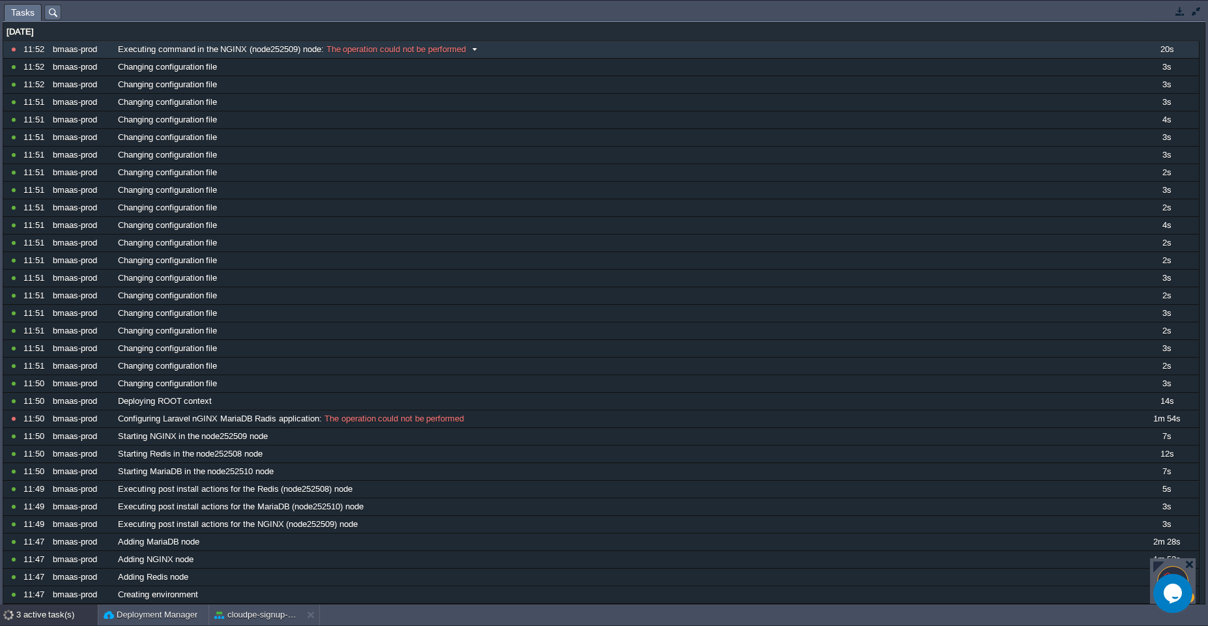
click at [23, 47] on div "11:52" at bounding box center [35, 49] width 25 height 17
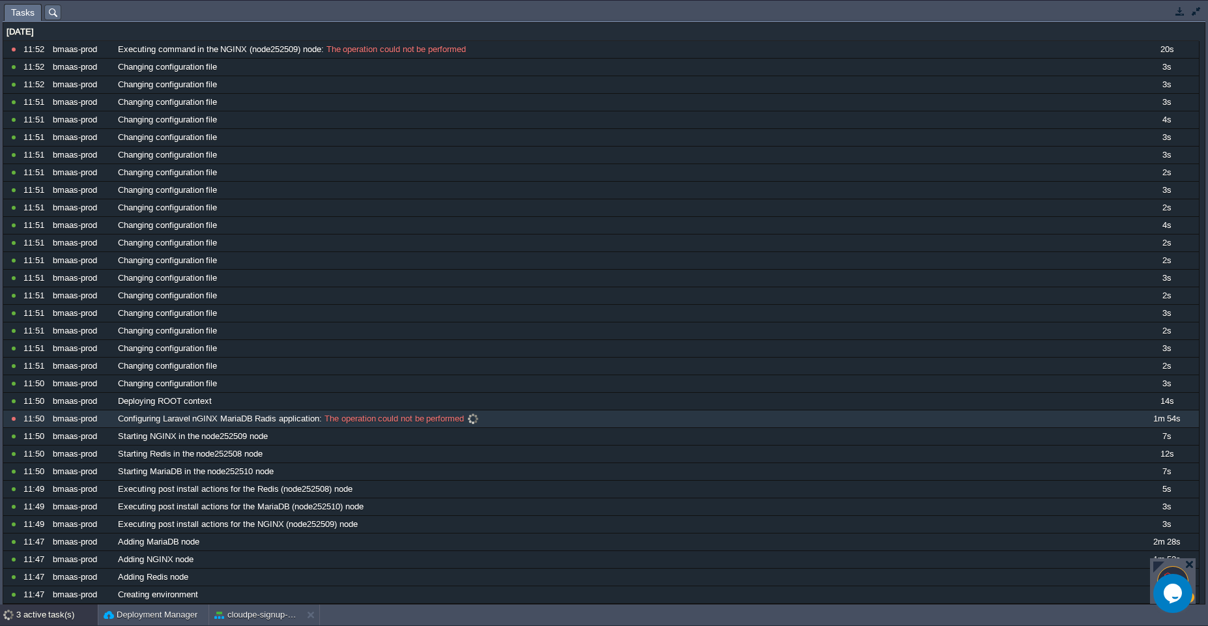
click at [163, 413] on span "Configuring Laravel nGINX MariaDB Radis application" at bounding box center [218, 419] width 201 height 12
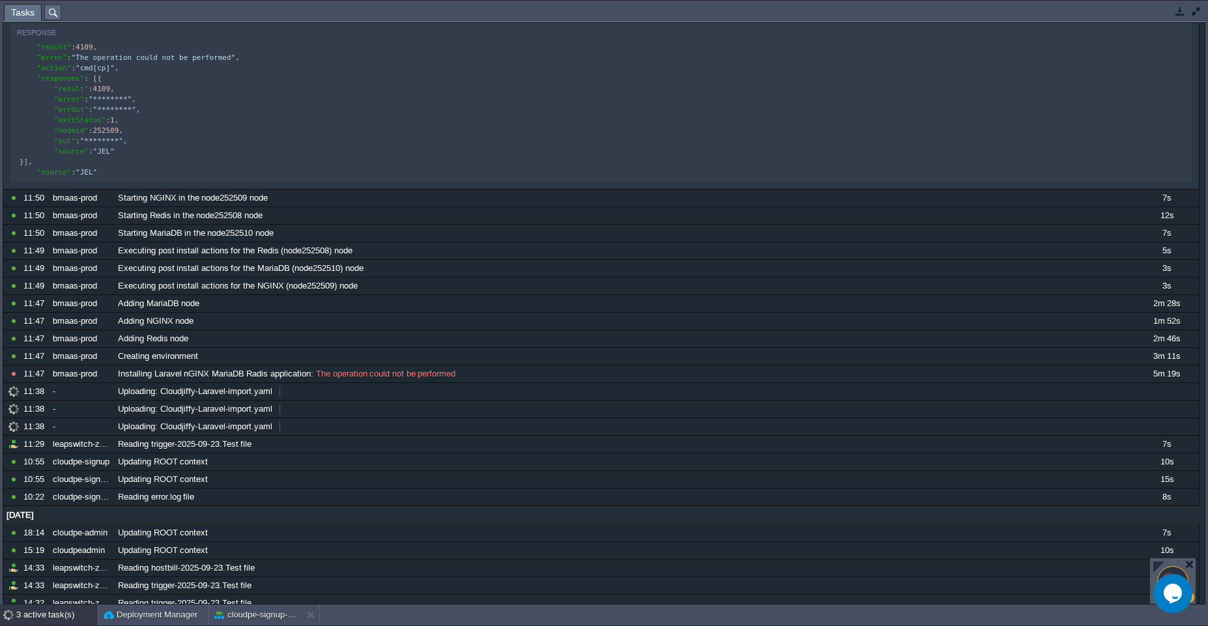
scroll to position [608, 0]
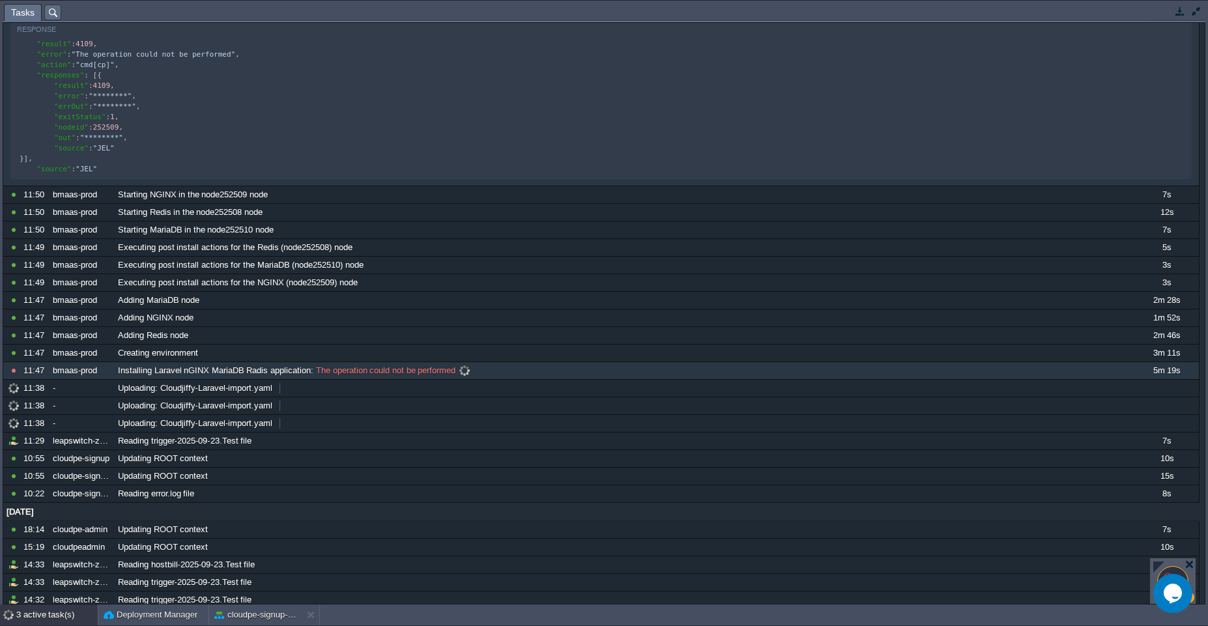
click at [218, 377] on span "Installing Laravel nGINX MariaDB Radis application" at bounding box center [214, 371] width 193 height 12
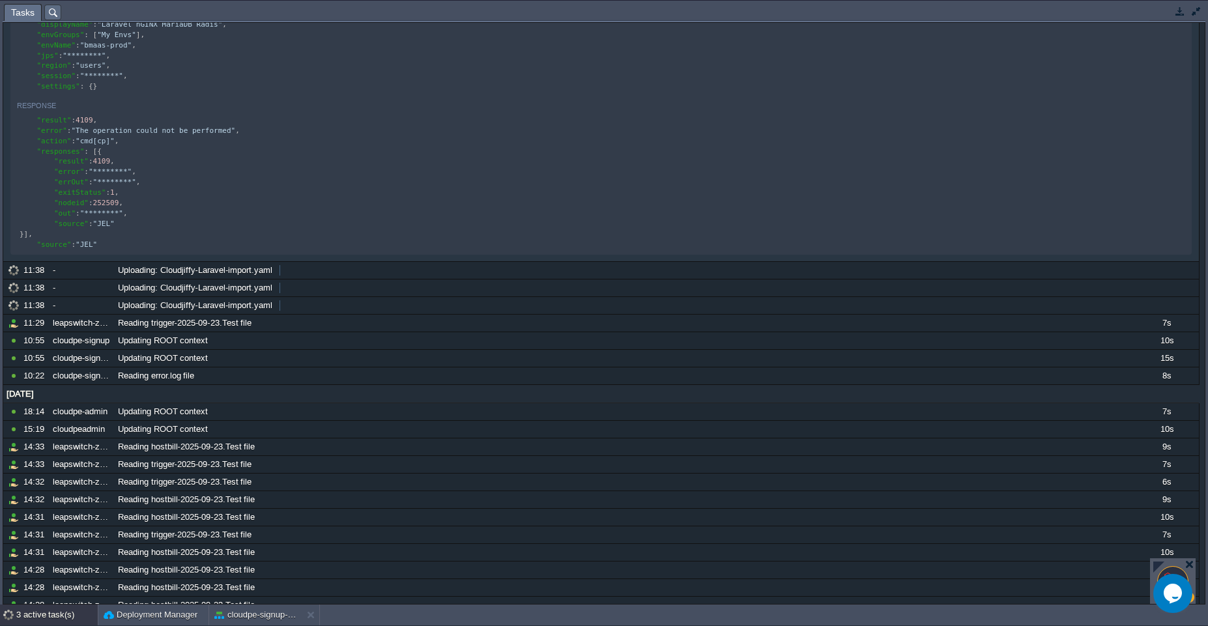
scroll to position [1003, 0]
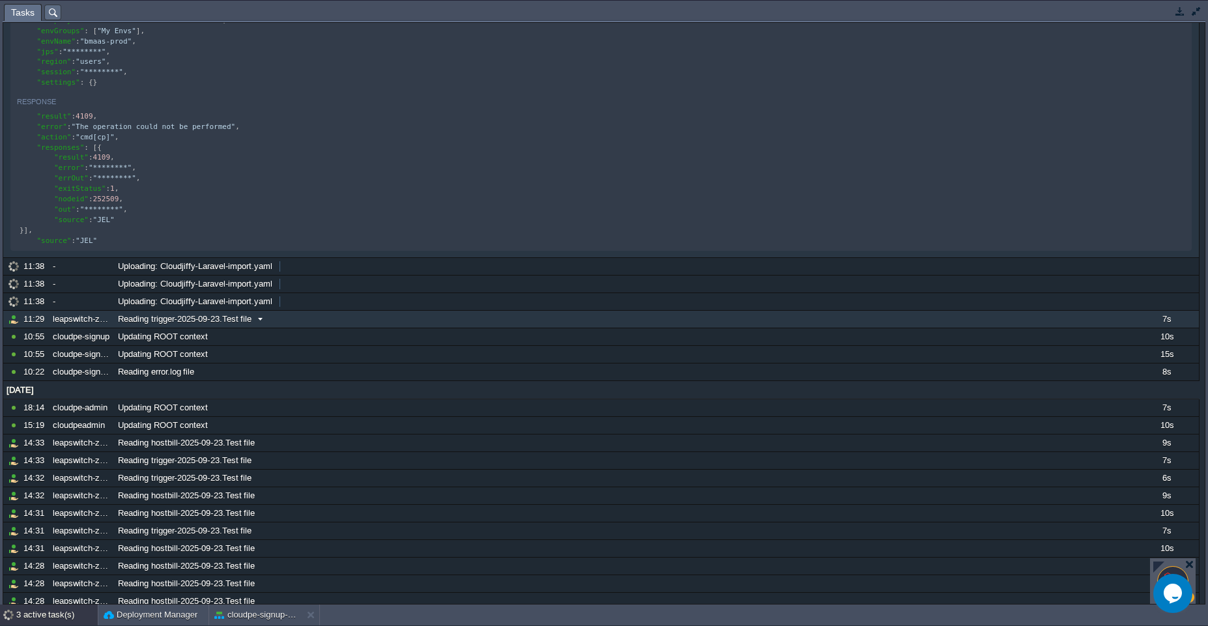
click at [132, 325] on span "Reading trigger-2025-09-23.Test file" at bounding box center [185, 319] width 134 height 12
click at [95, 328] on div "leapswitch-zoho" at bounding box center [82, 319] width 64 height 17
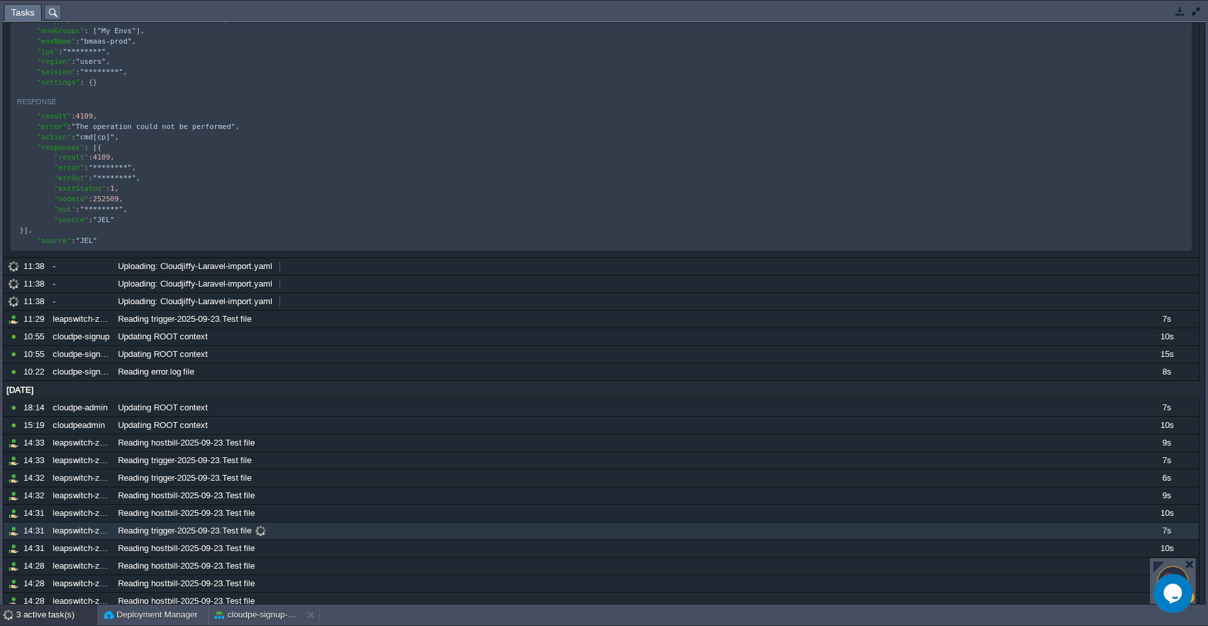
click at [1160, 539] on div "7s" at bounding box center [1166, 530] width 64 height 17
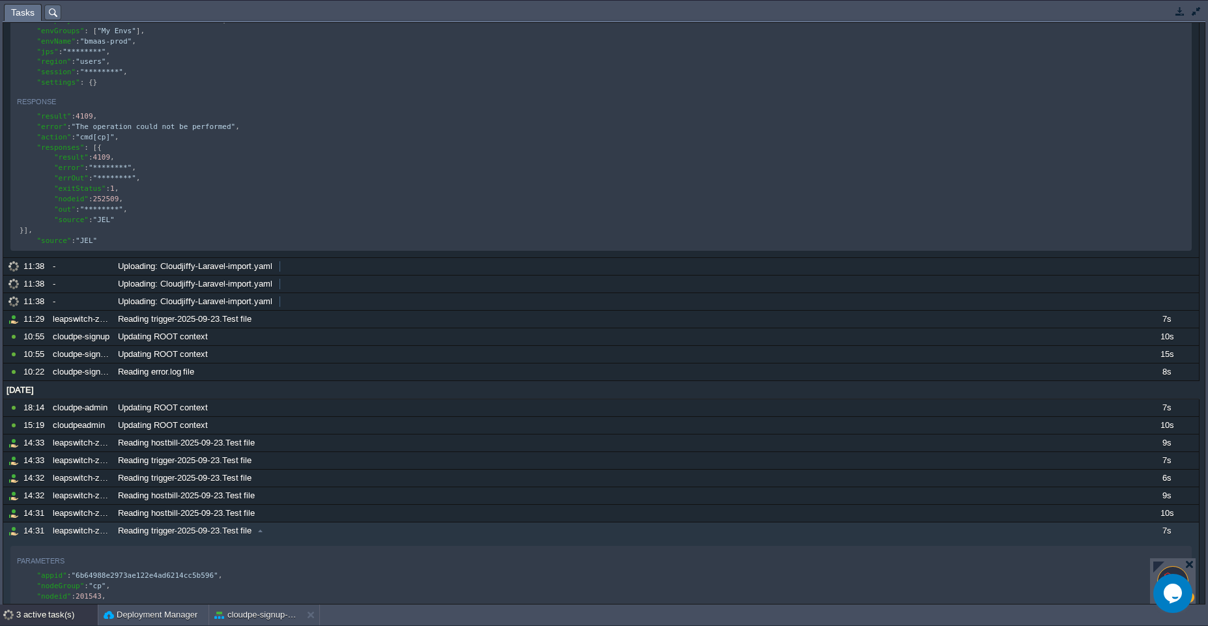
click at [1156, 571] on div at bounding box center [1158, 567] width 11 height 11
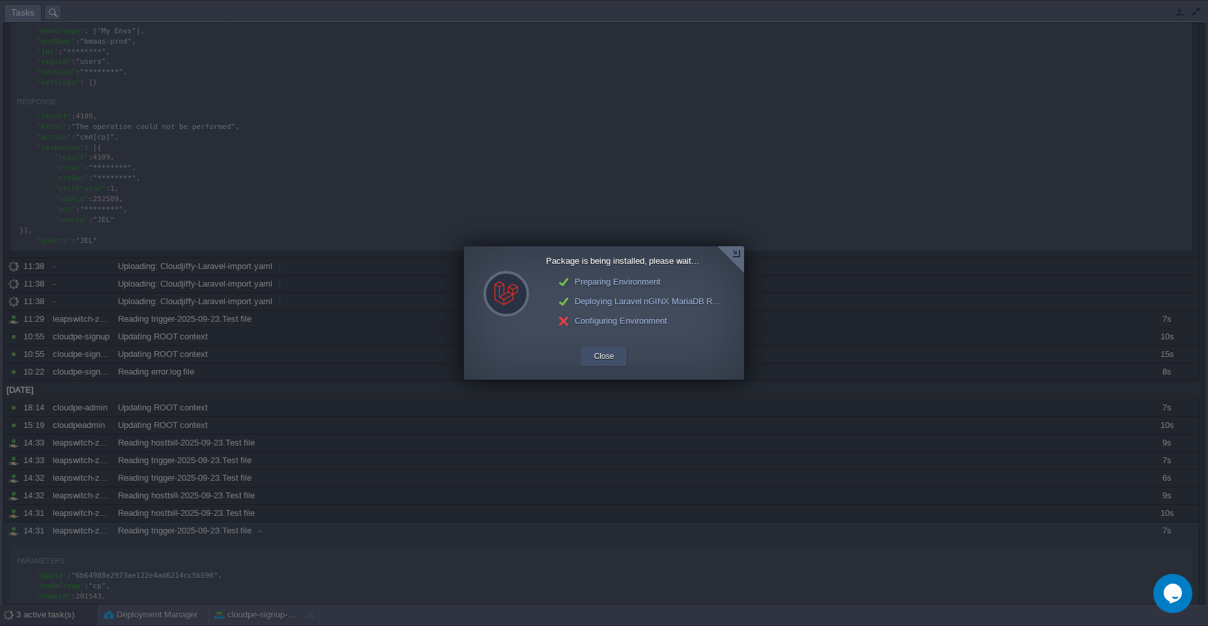
click at [588, 352] on div "Close" at bounding box center [604, 357] width 46 height 20
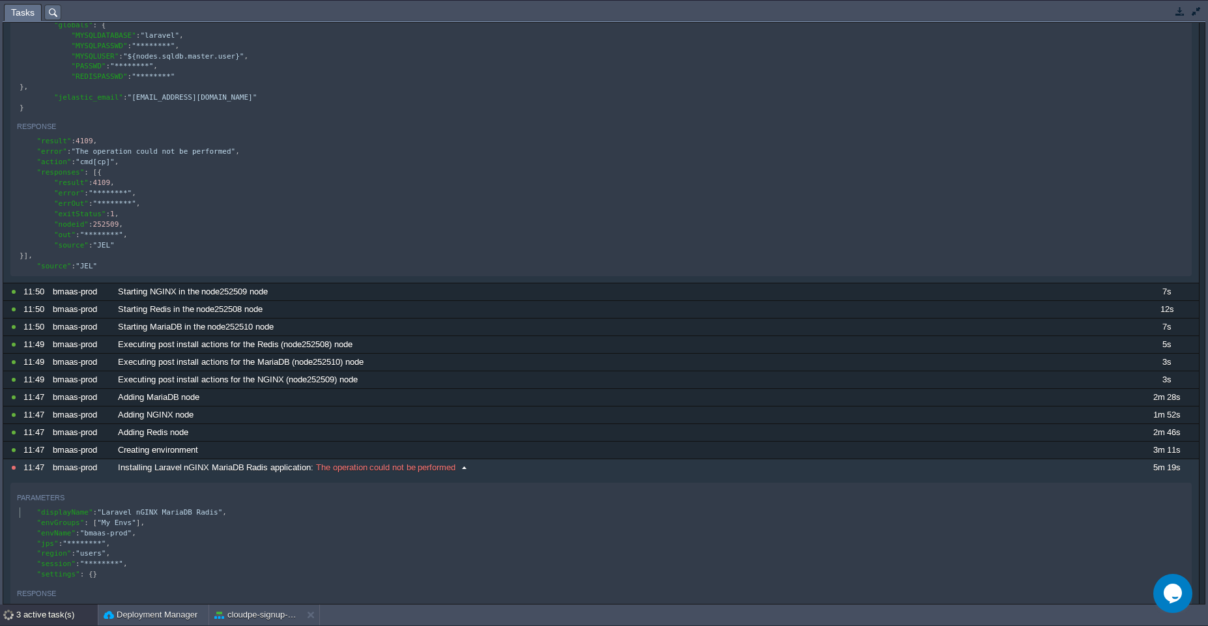
scroll to position [5, 0]
click at [448, 513] on div "xxxxxxxxxx "displayName" : "Laravel nGINX MariaDB Radis" , "envGroups" : [ "My …" at bounding box center [603, 544] width 1173 height 78
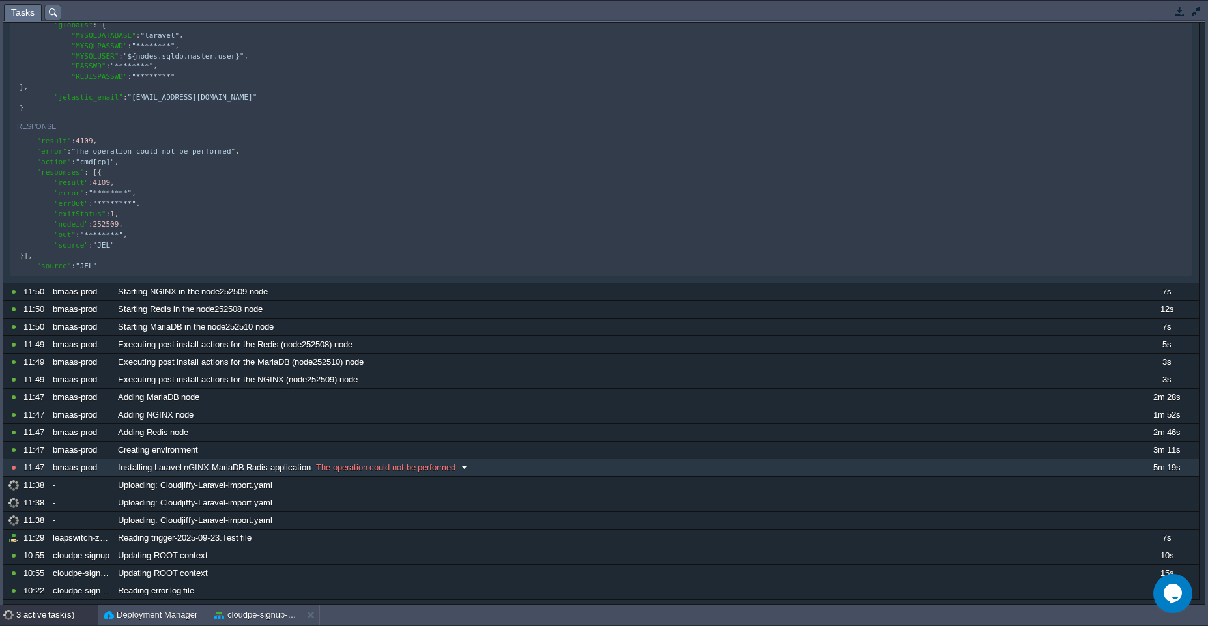
click at [567, 476] on div "Installing Laravel nGINX MariaDB Radis application : The operation could not be…" at bounding box center [624, 467] width 1018 height 17
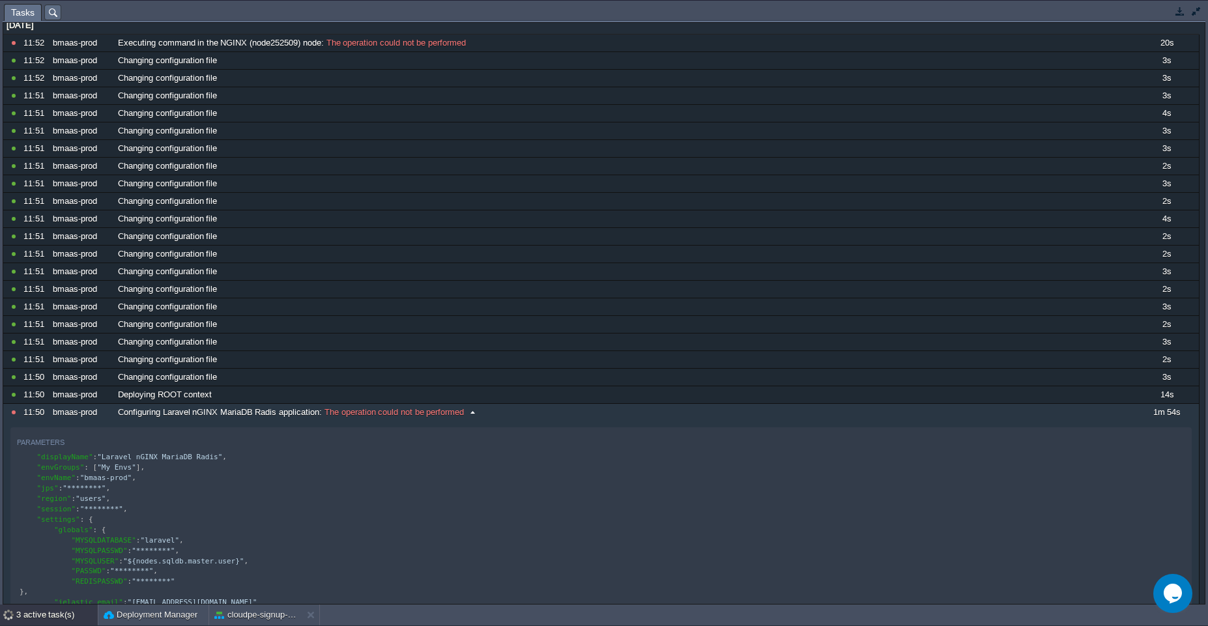
scroll to position [0, 0]
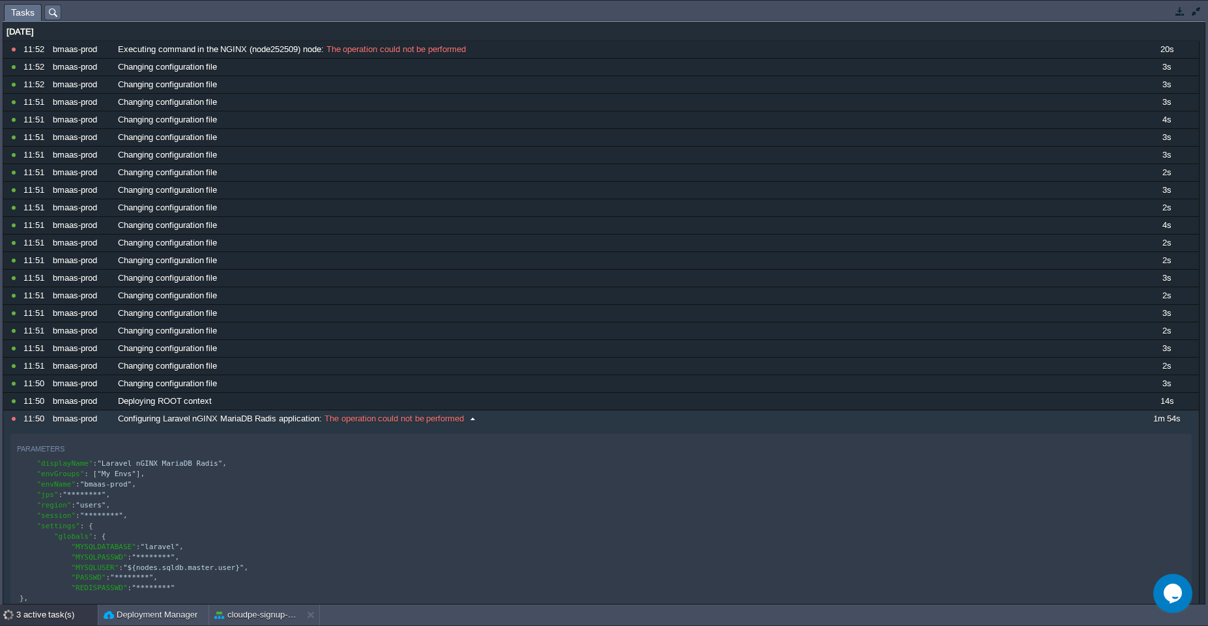
click at [539, 423] on div "Configuring Laravel nGINX MariaDB Radis application : The operation could not b…" at bounding box center [624, 418] width 1018 height 17
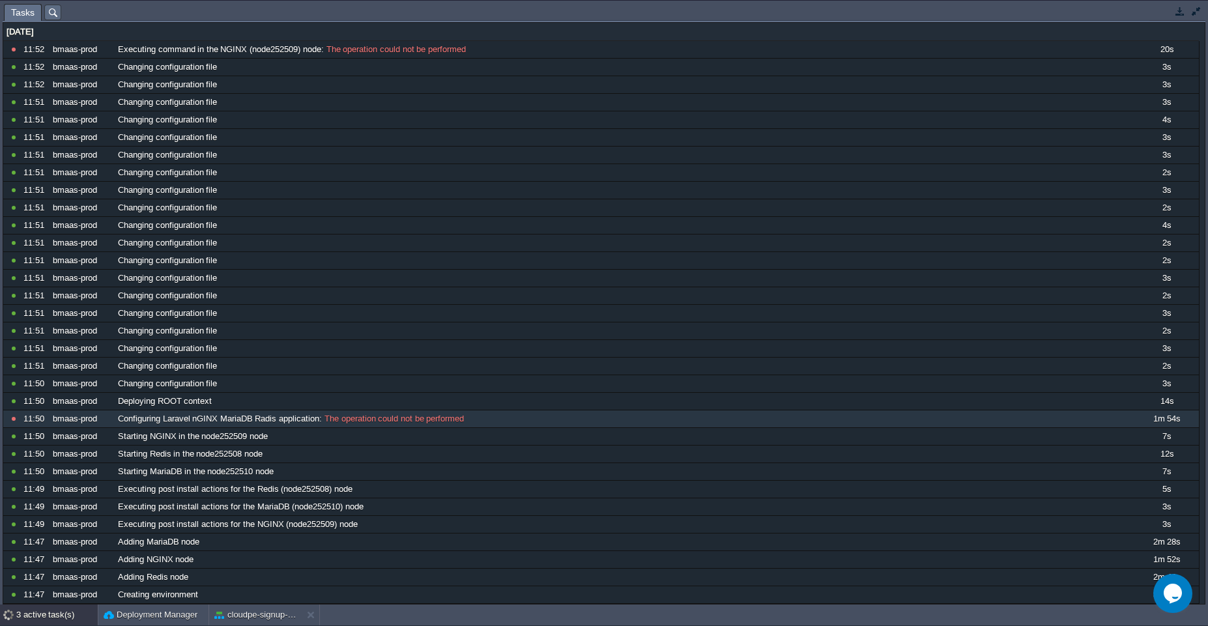
click at [40, 620] on div "3 active task(s)" at bounding box center [56, 615] width 81 height 21
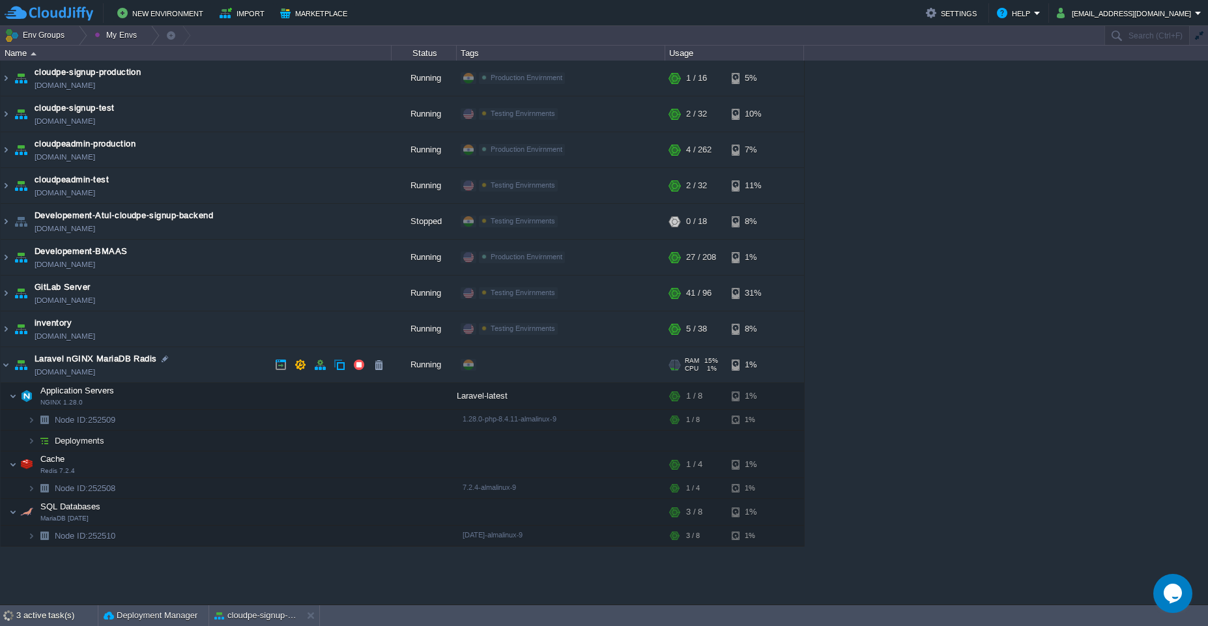
click at [72, 374] on link "[DOMAIN_NAME]" at bounding box center [65, 371] width 61 height 13
click at [323, 363] on button "button" at bounding box center [320, 365] width 12 height 12
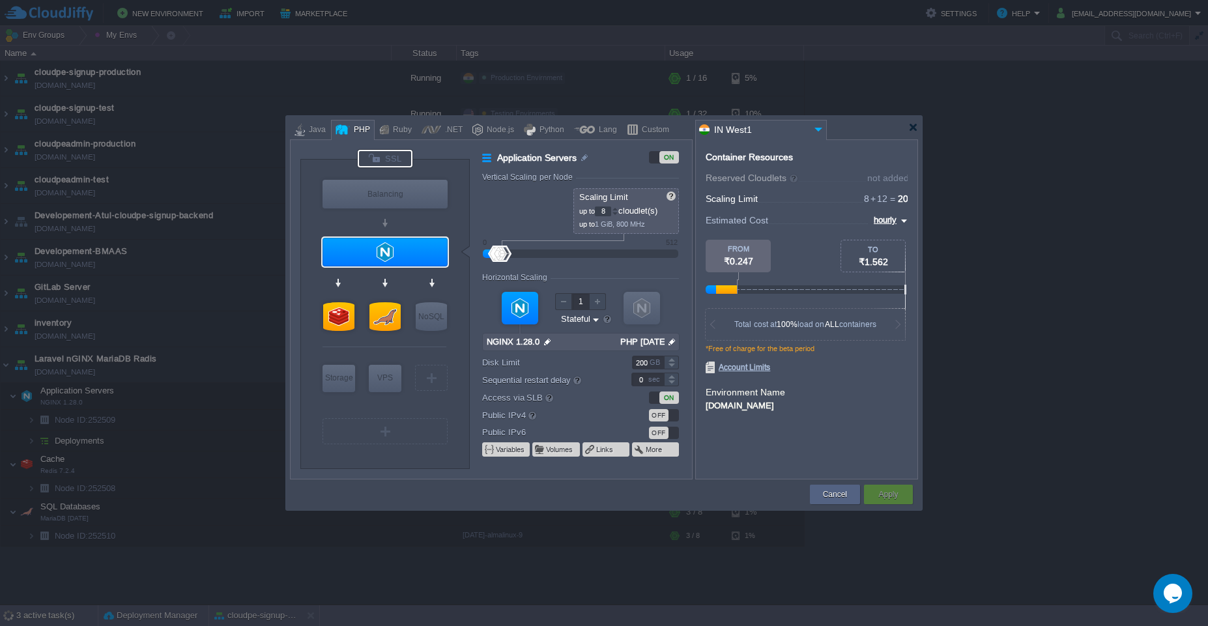
click at [368, 166] on div at bounding box center [385, 159] width 55 height 18
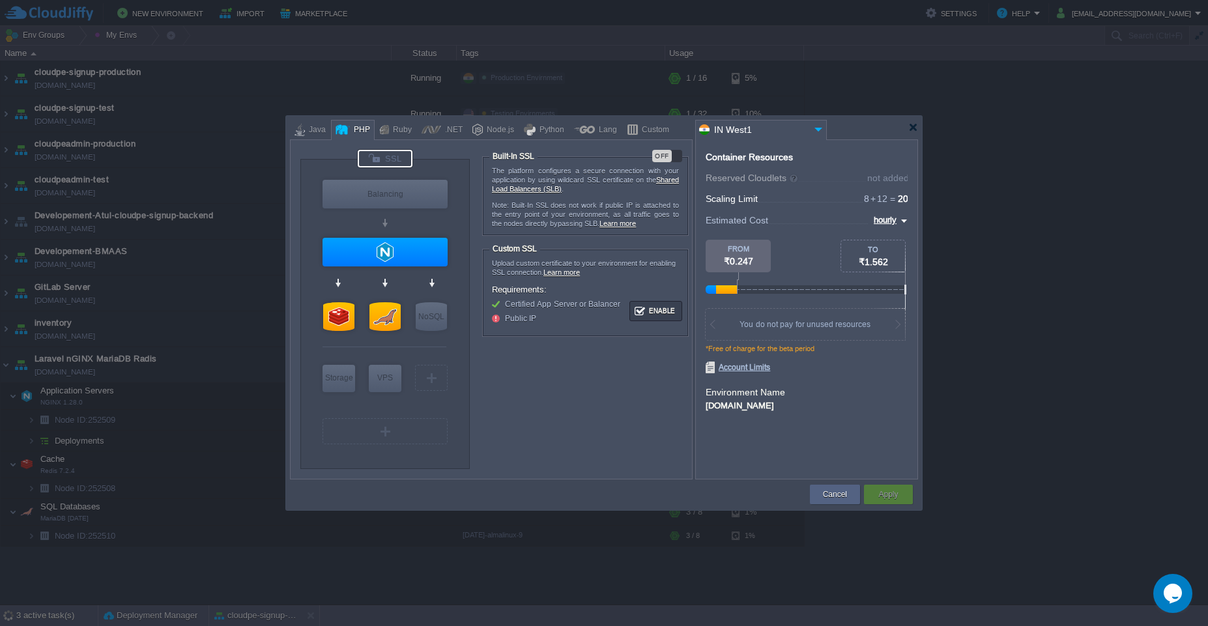
click at [656, 153] on div "OFF" at bounding box center [662, 156] width 20 height 12
click at [876, 496] on div "Apply" at bounding box center [888, 495] width 29 height 20
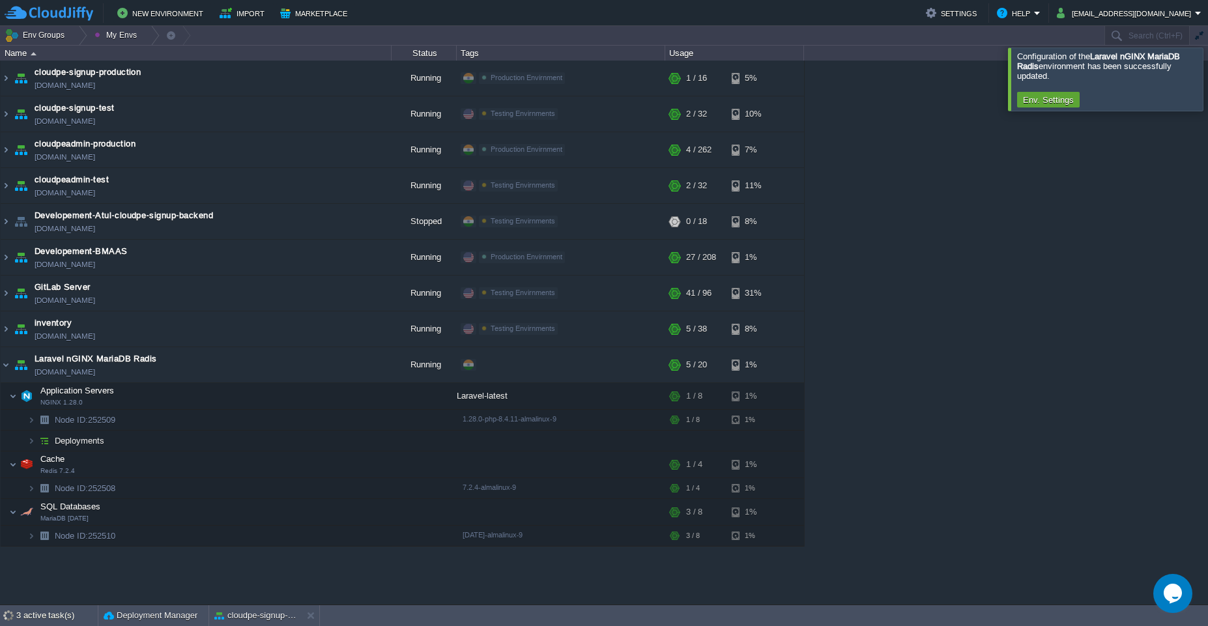
click at [1207, 68] on div at bounding box center [1223, 79] width 0 height 63
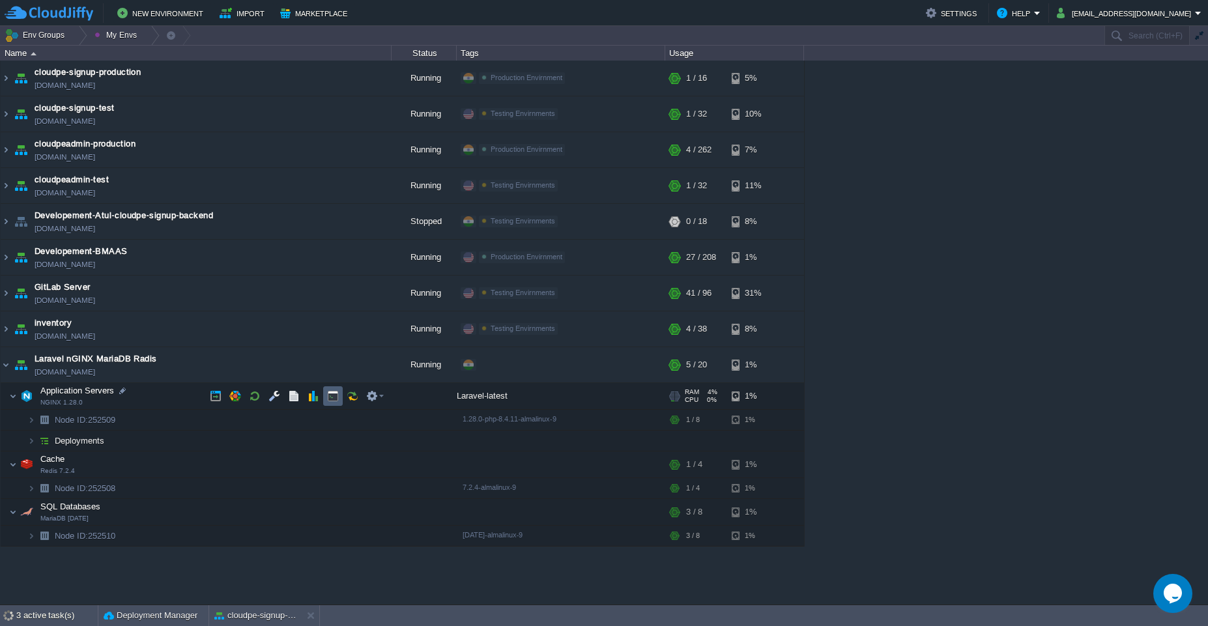
click at [341, 403] on td at bounding box center [333, 396] width 20 height 20
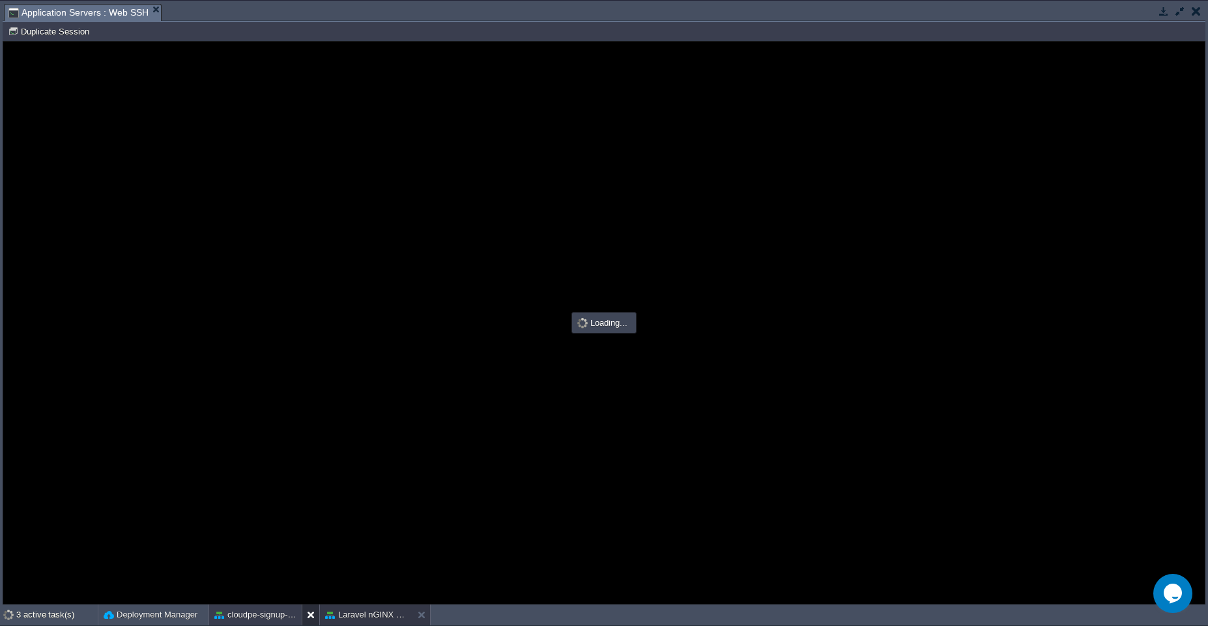
click at [304, 619] on div at bounding box center [311, 615] width 18 height 21
type input "#000000"
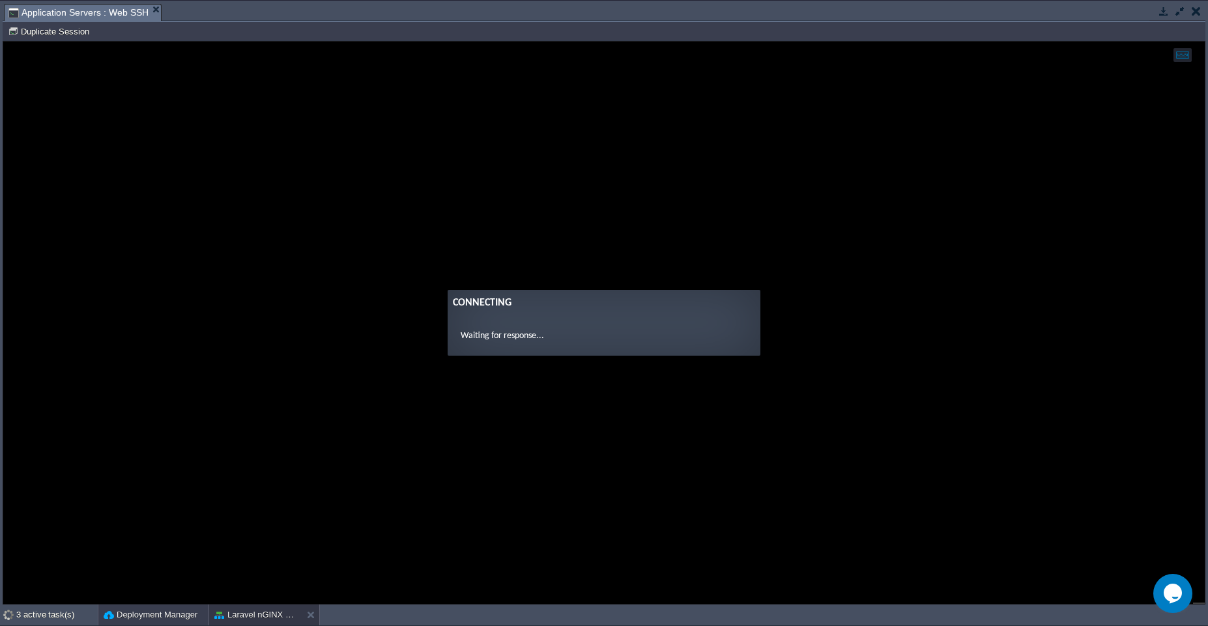
click at [156, 616] on button "Deployment Manager" at bounding box center [151, 614] width 94 height 13
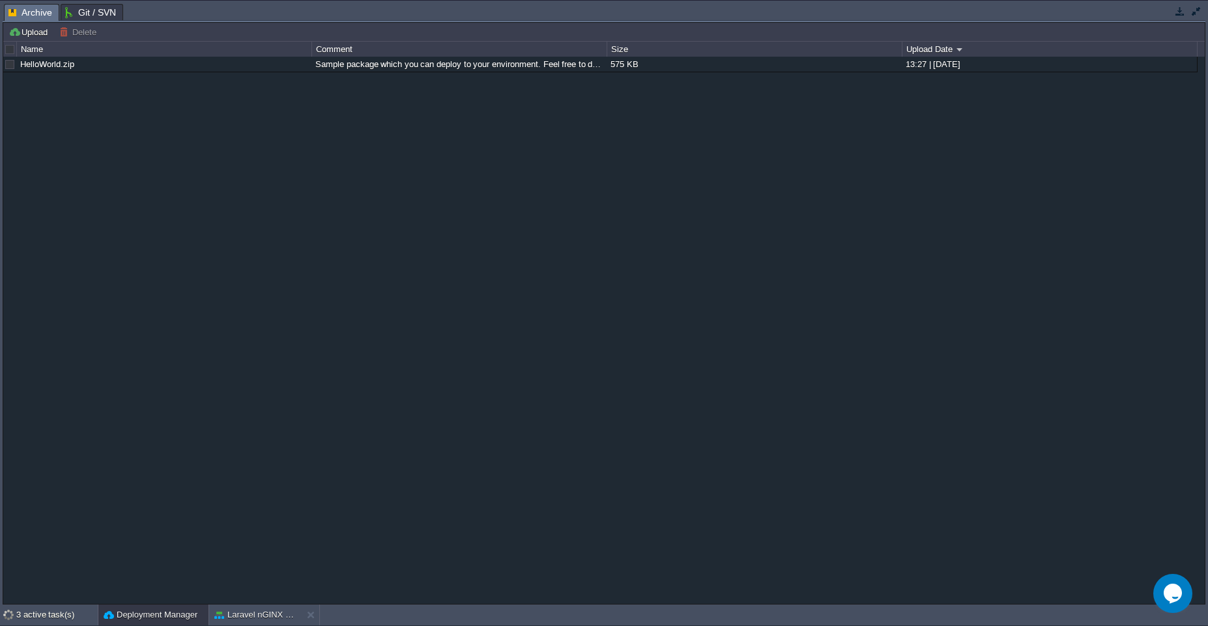
click at [1183, 12] on button "button" at bounding box center [1180, 11] width 12 height 12
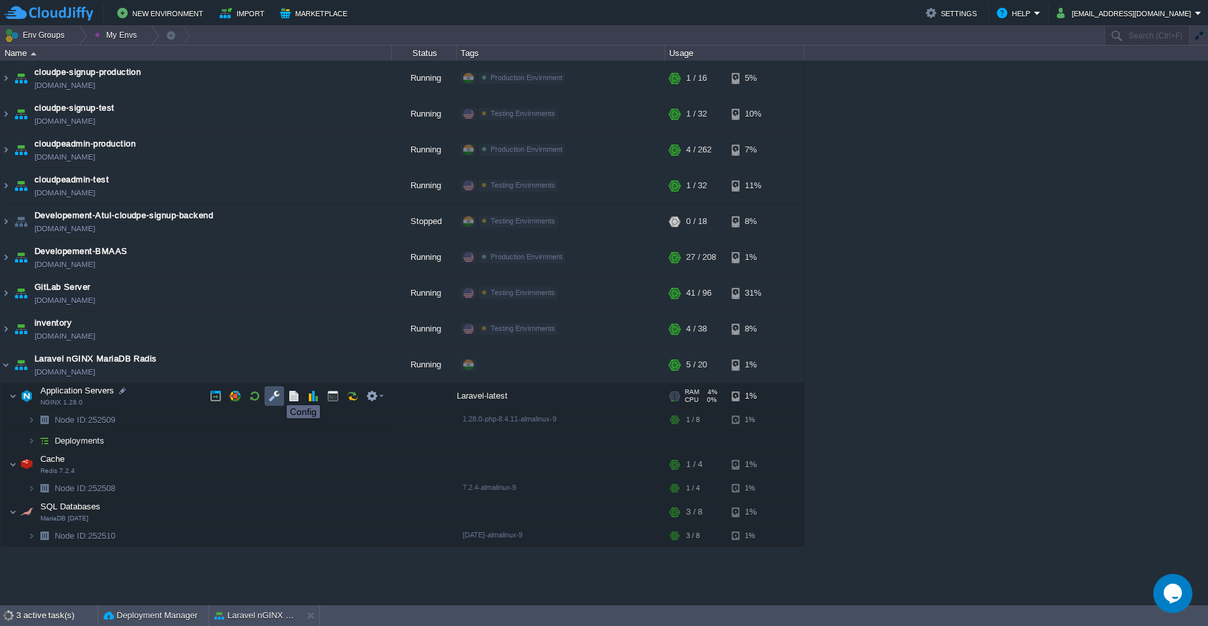
click at [277, 393] on button "button" at bounding box center [274, 396] width 12 height 12
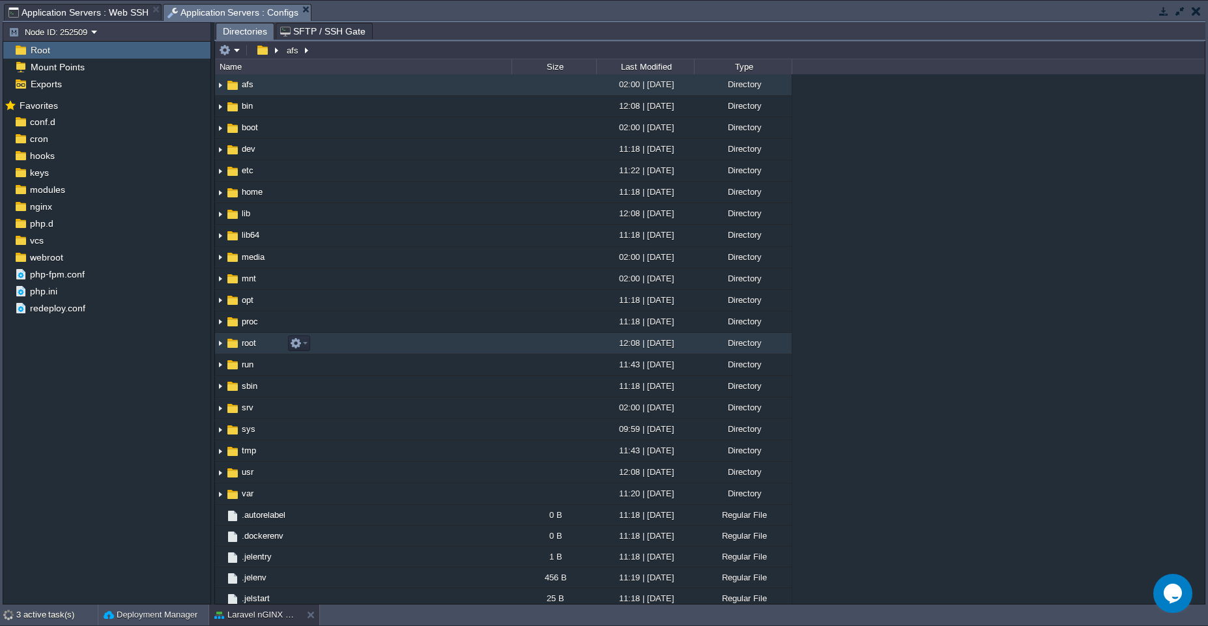
click at [381, 343] on td "root" at bounding box center [363, 343] width 296 height 21
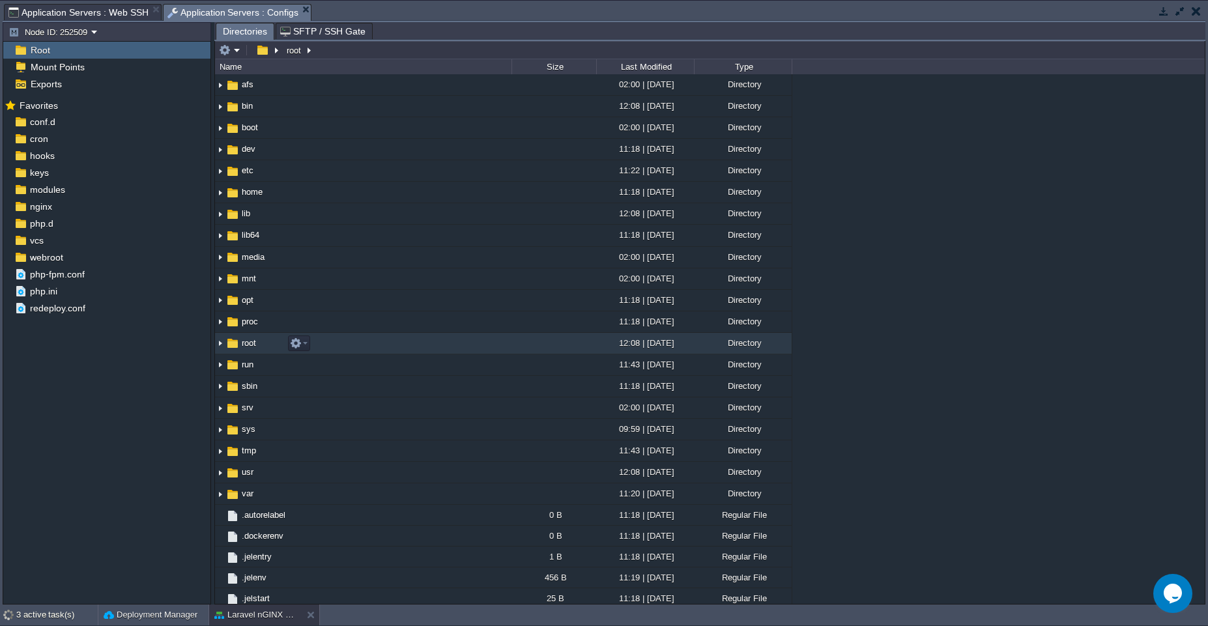
click at [381, 343] on td "root" at bounding box center [363, 343] width 296 height 21
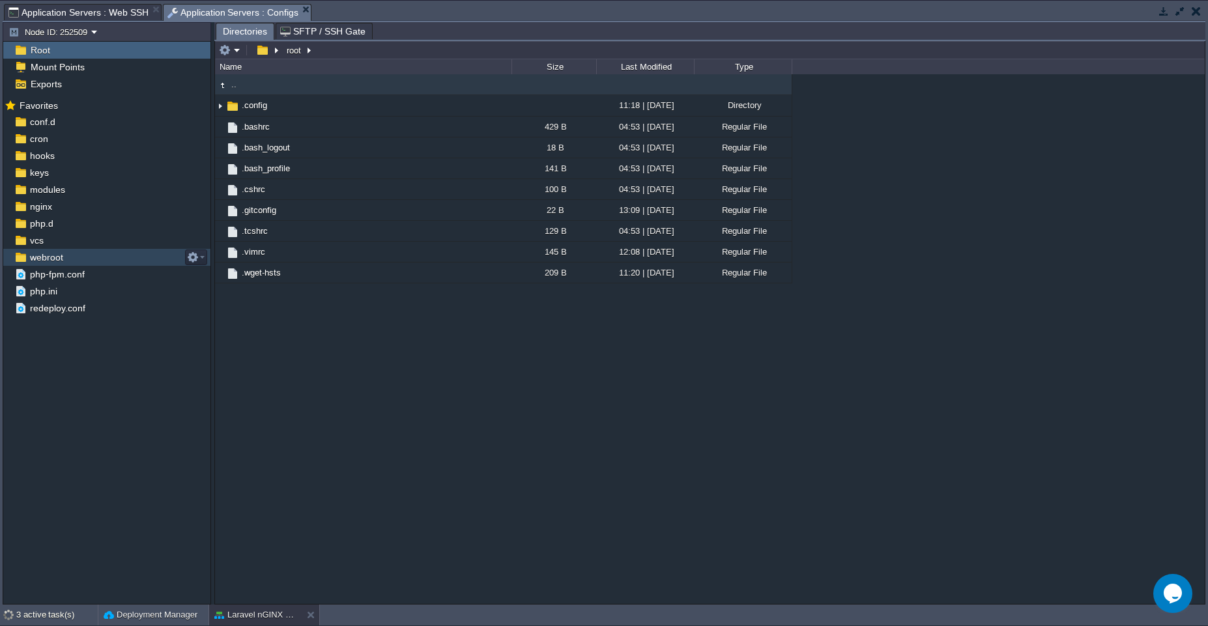
click at [50, 251] on span "webroot" at bounding box center [46, 257] width 38 height 12
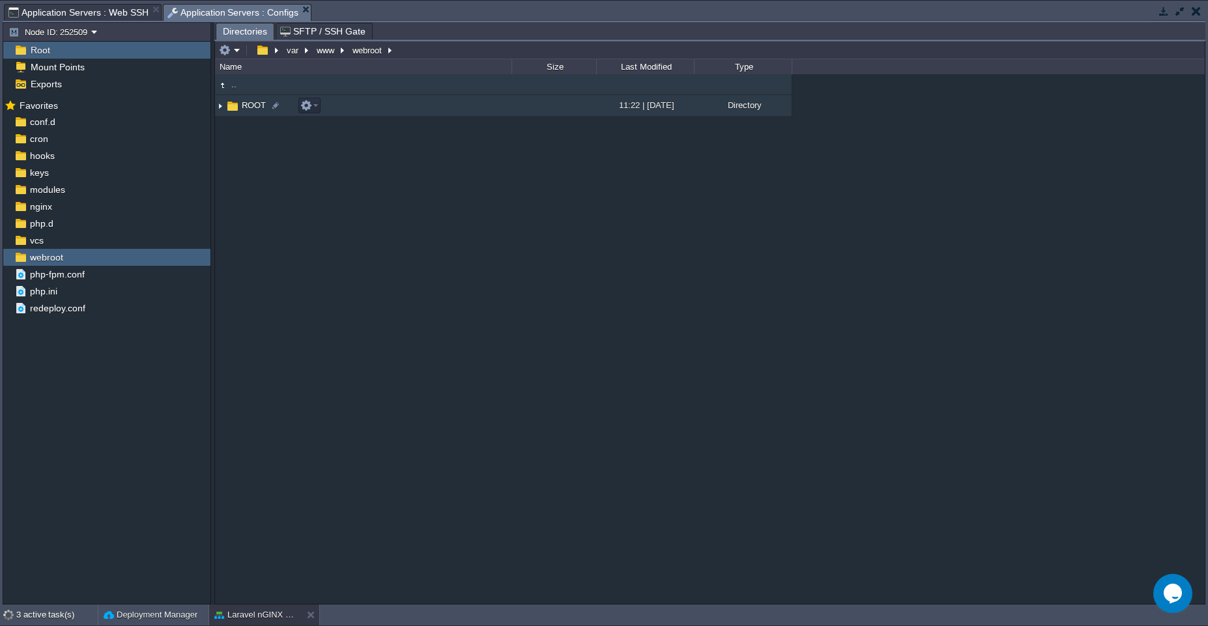
click at [337, 112] on td "ROOT" at bounding box center [363, 105] width 296 height 21
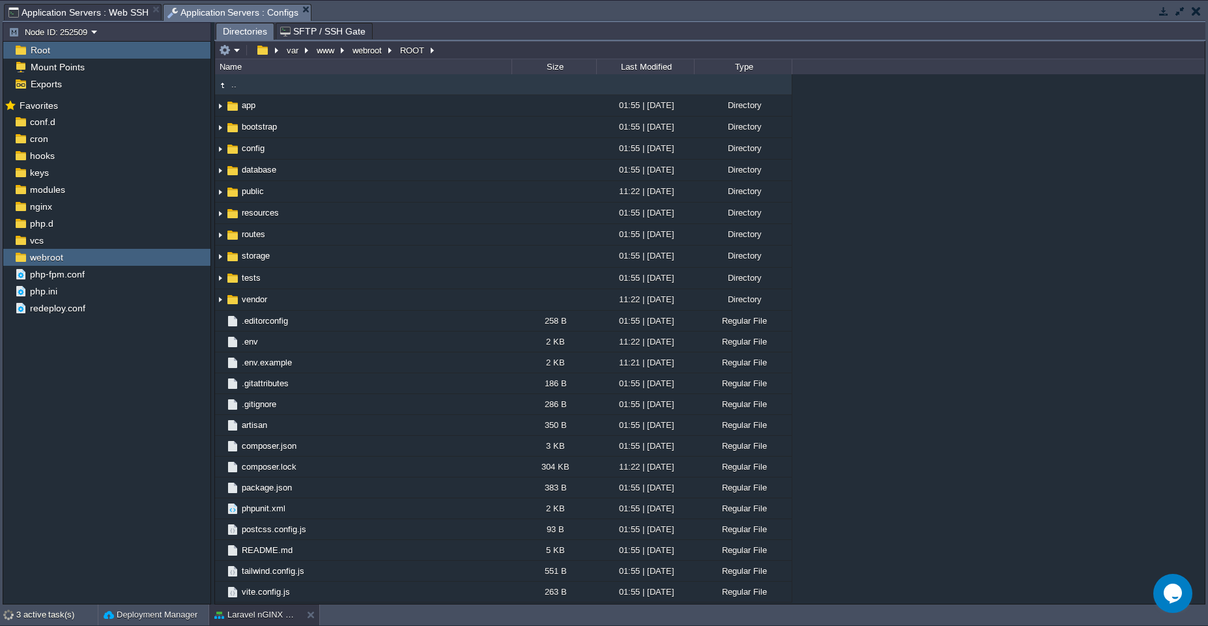
click at [1195, 15] on button "button" at bounding box center [1195, 11] width 9 height 12
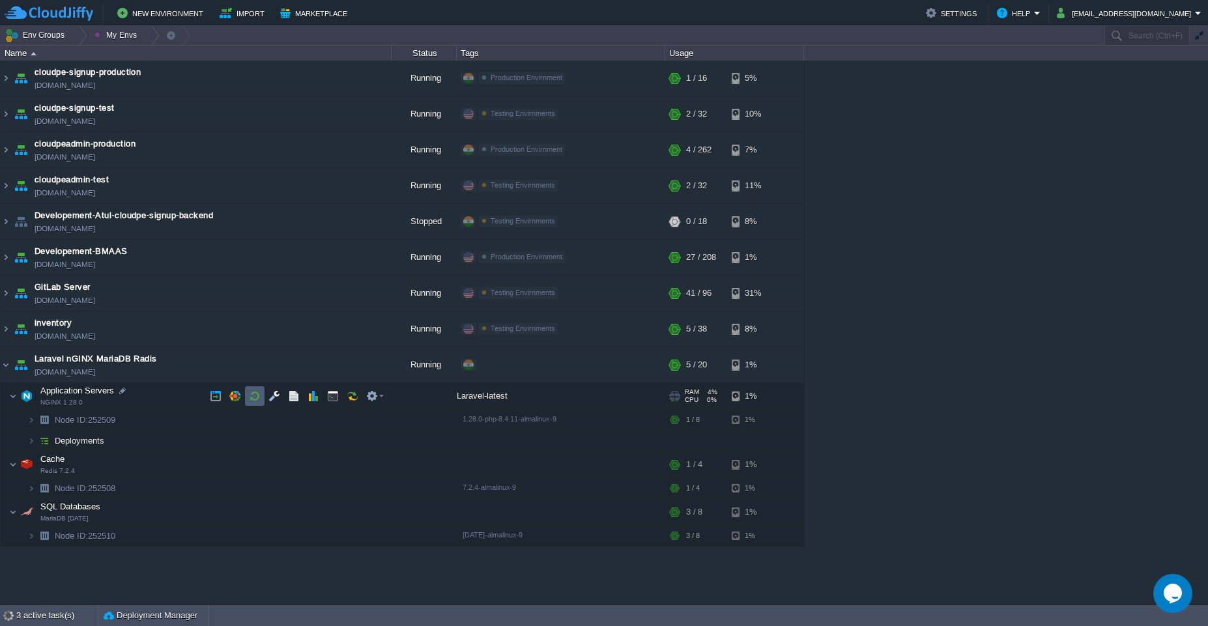
click at [251, 400] on button "button" at bounding box center [255, 396] width 12 height 12
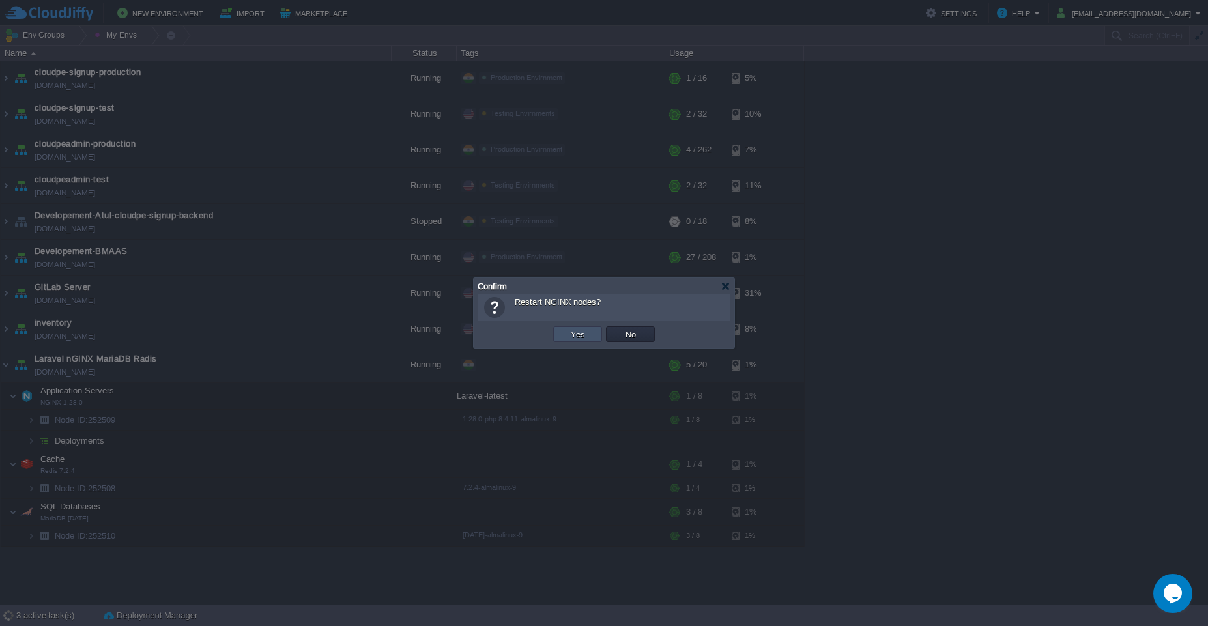
click at [578, 333] on button "Yes" at bounding box center [578, 334] width 22 height 12
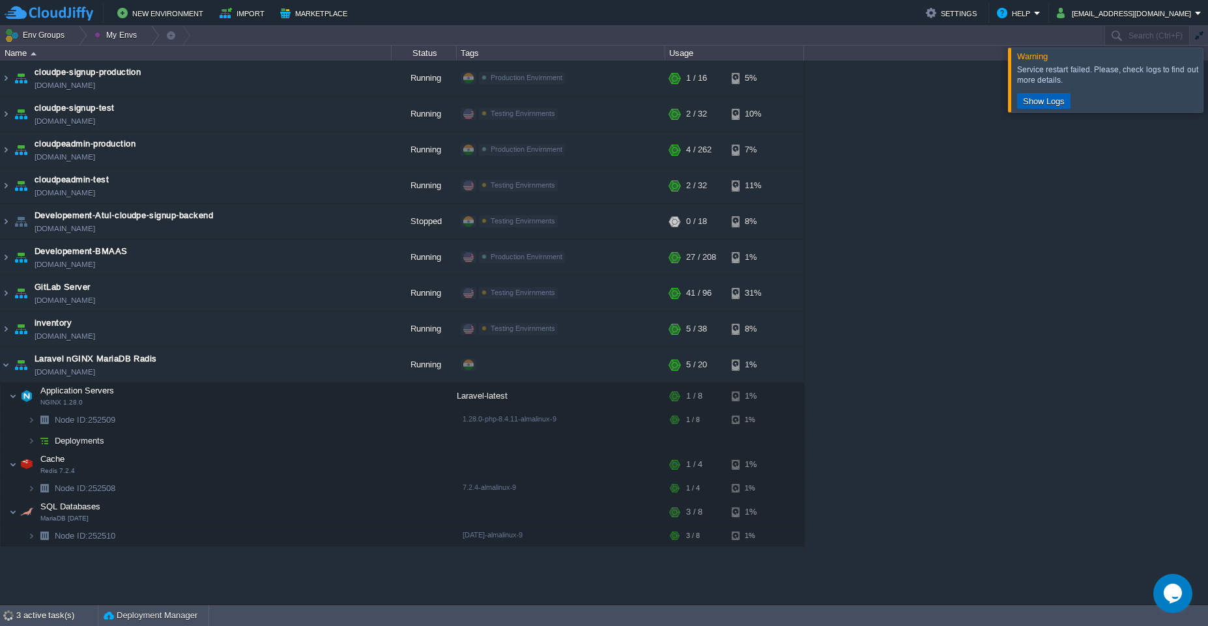
click at [1055, 100] on button "Show Logs" at bounding box center [1044, 101] width 50 height 12
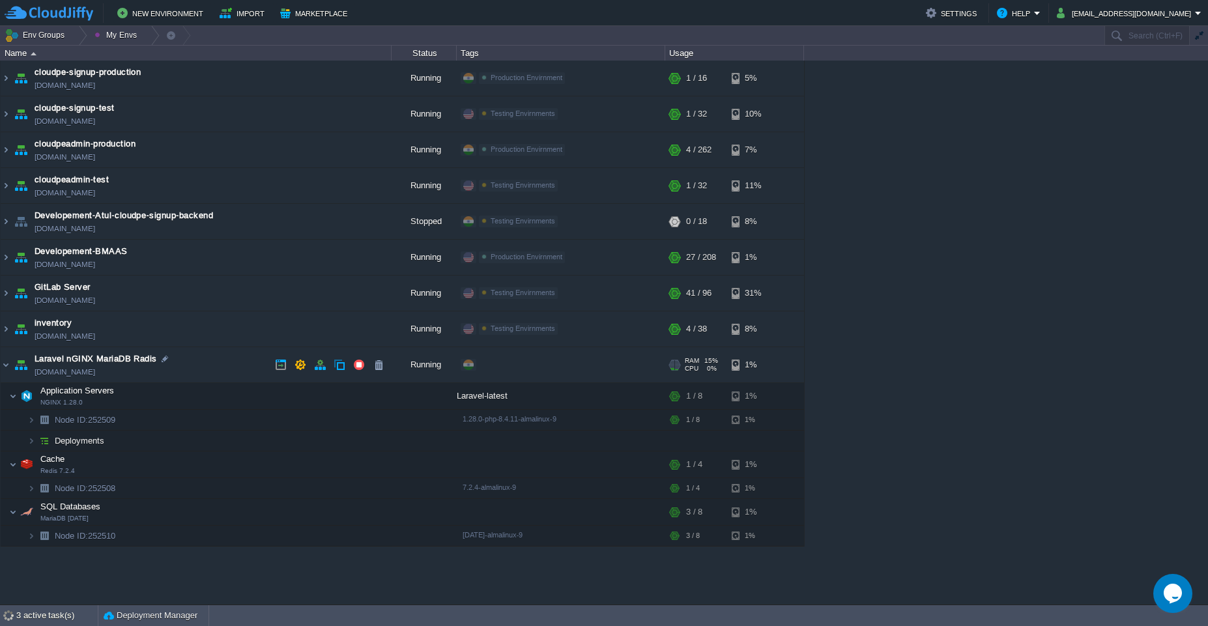
click at [207, 361] on td "Laravel nGINX MariaDB Radis [DOMAIN_NAME]" at bounding box center [196, 365] width 391 height 36
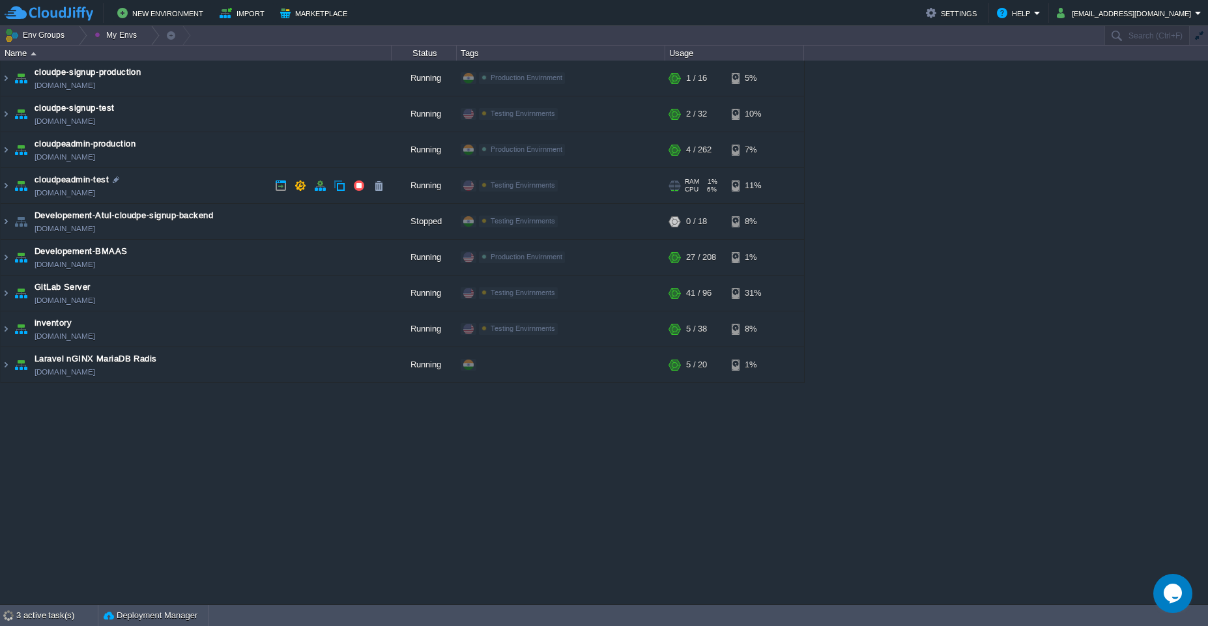
click at [218, 174] on td "cloudpeadmin-test [DOMAIN_NAME]" at bounding box center [196, 186] width 391 height 36
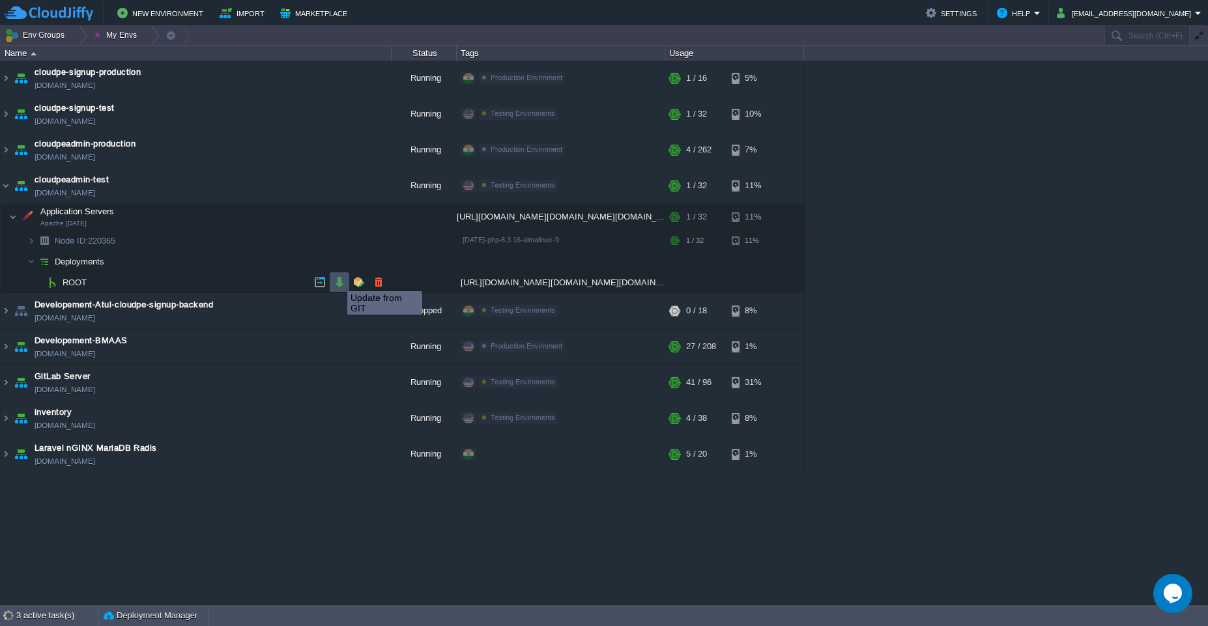
click at [337, 279] on button "button" at bounding box center [340, 282] width 12 height 12
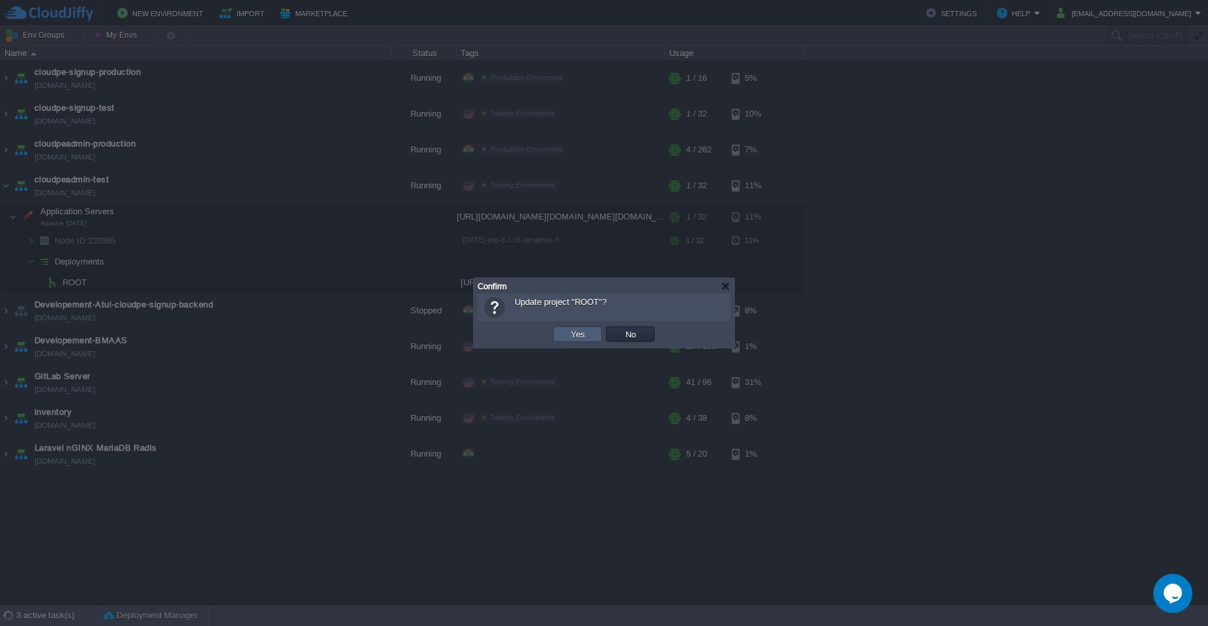
click at [592, 330] on td "Yes" at bounding box center [577, 334] width 49 height 16
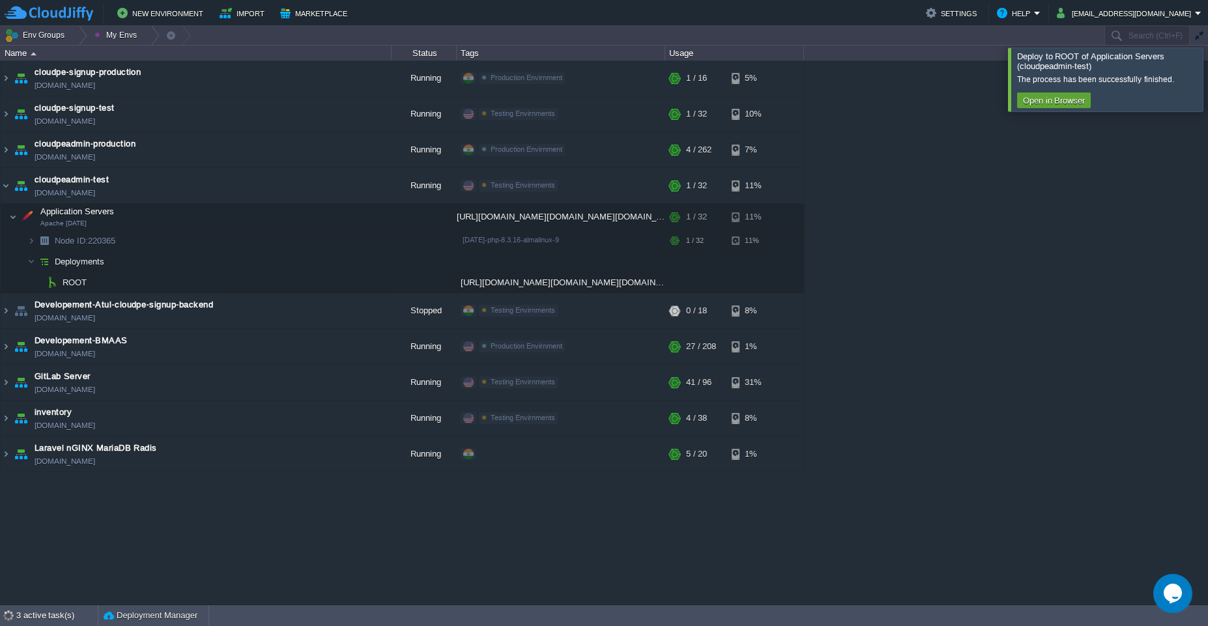
click at [1207, 72] on div at bounding box center [1223, 79] width 0 height 63
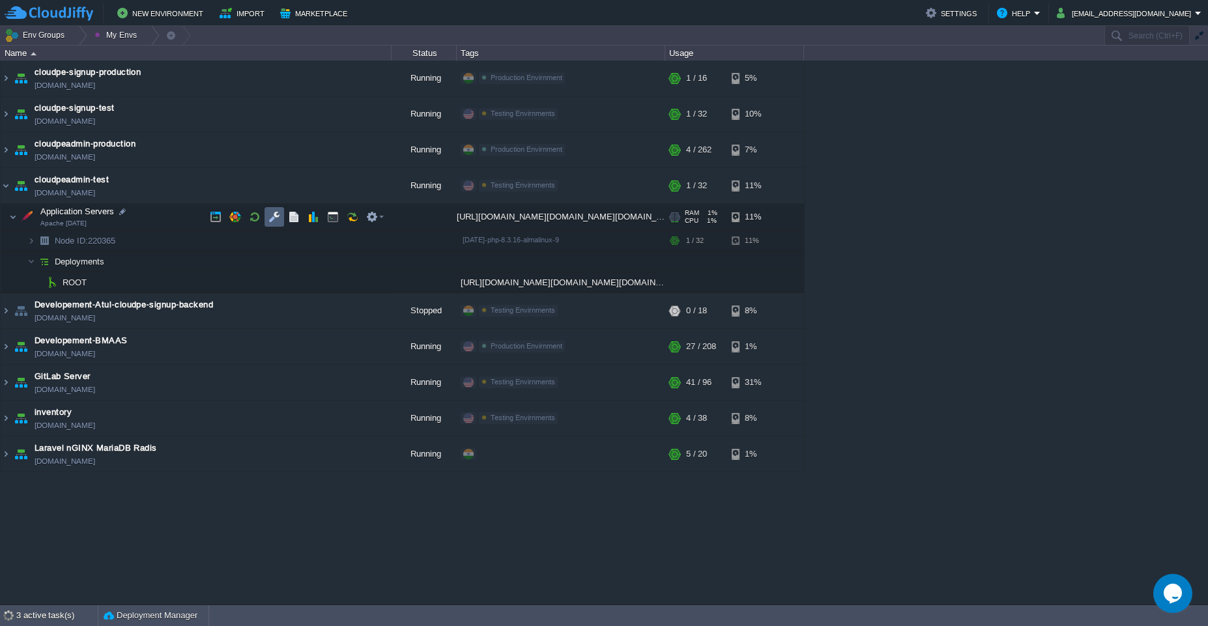
click at [280, 216] on td at bounding box center [274, 217] width 20 height 20
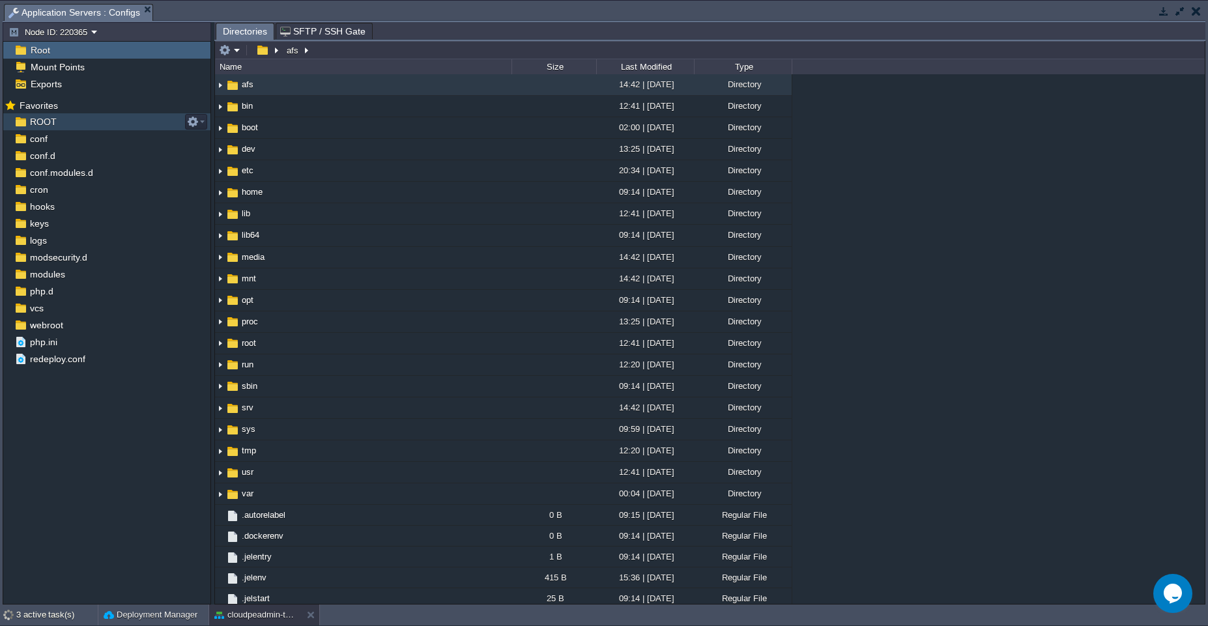
click at [58, 125] on div "ROOT" at bounding box center [106, 121] width 207 height 17
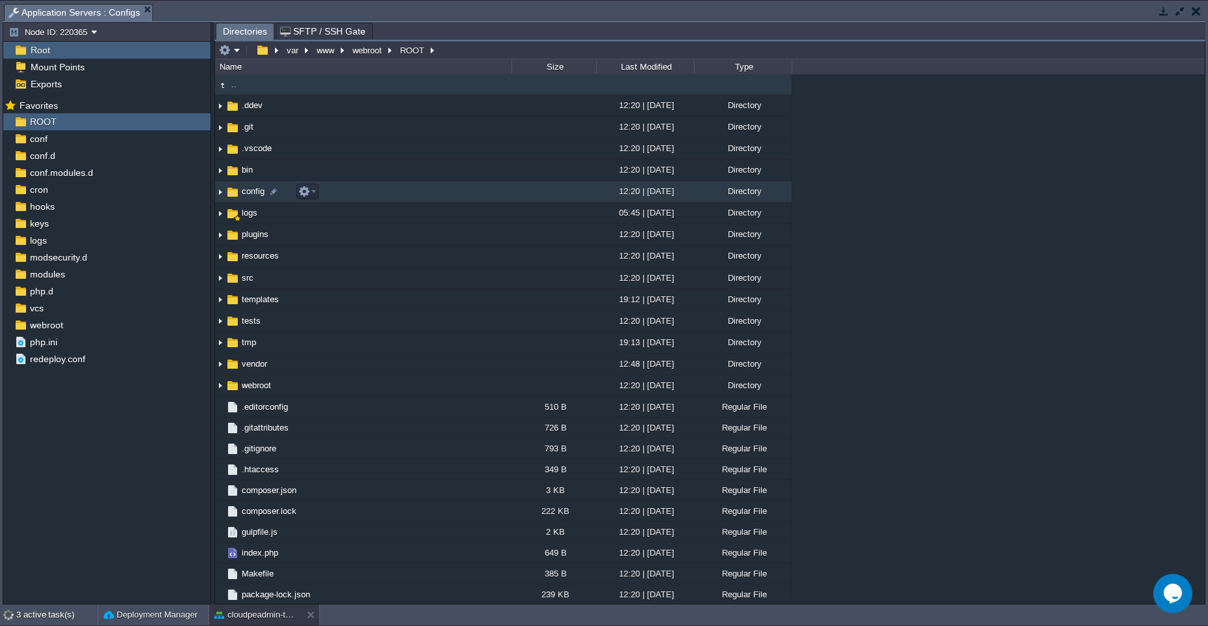
click at [352, 196] on td "config" at bounding box center [363, 191] width 296 height 21
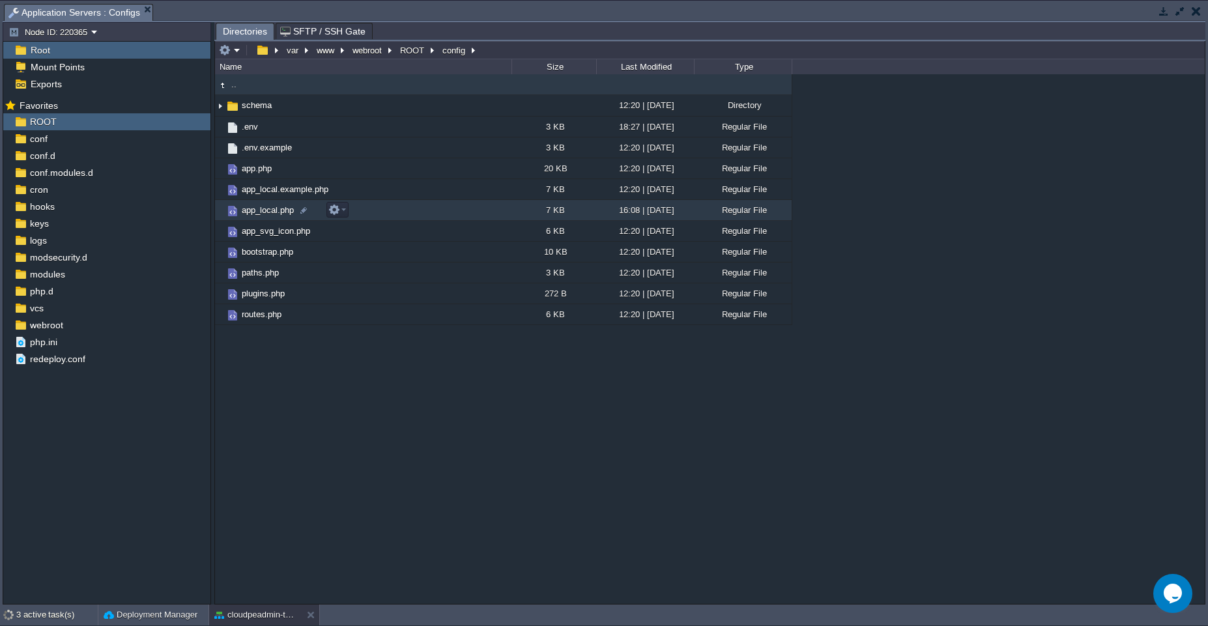
click at [422, 204] on td "app_local.php" at bounding box center [363, 210] width 296 height 21
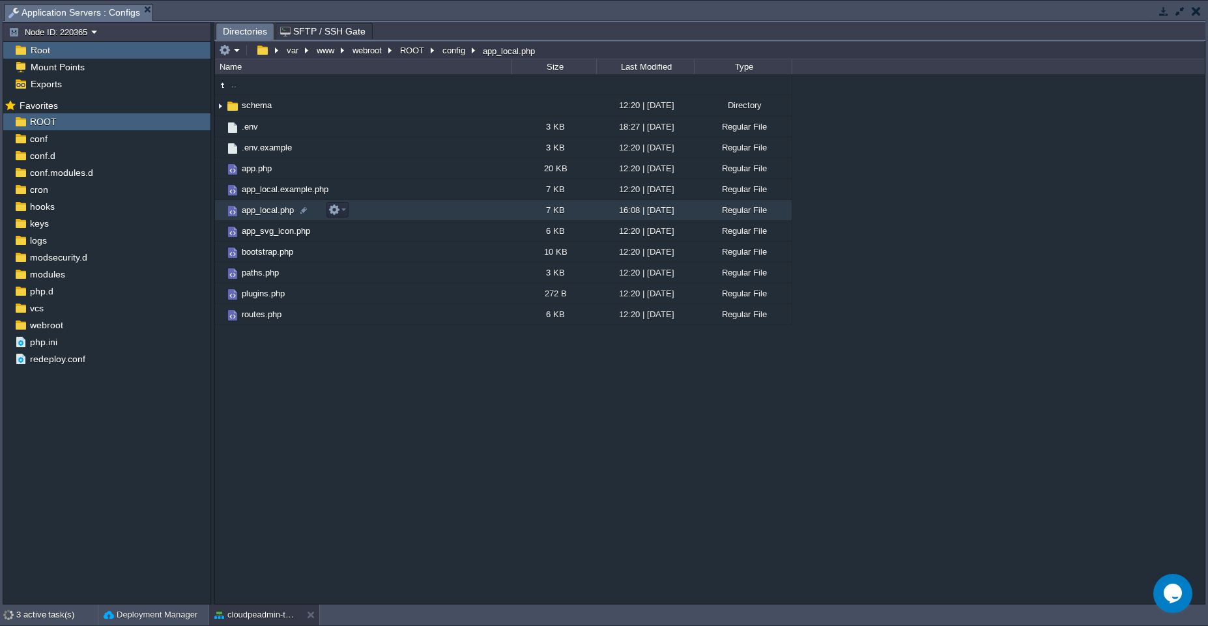
click at [422, 204] on td "app_local.php" at bounding box center [363, 210] width 296 height 21
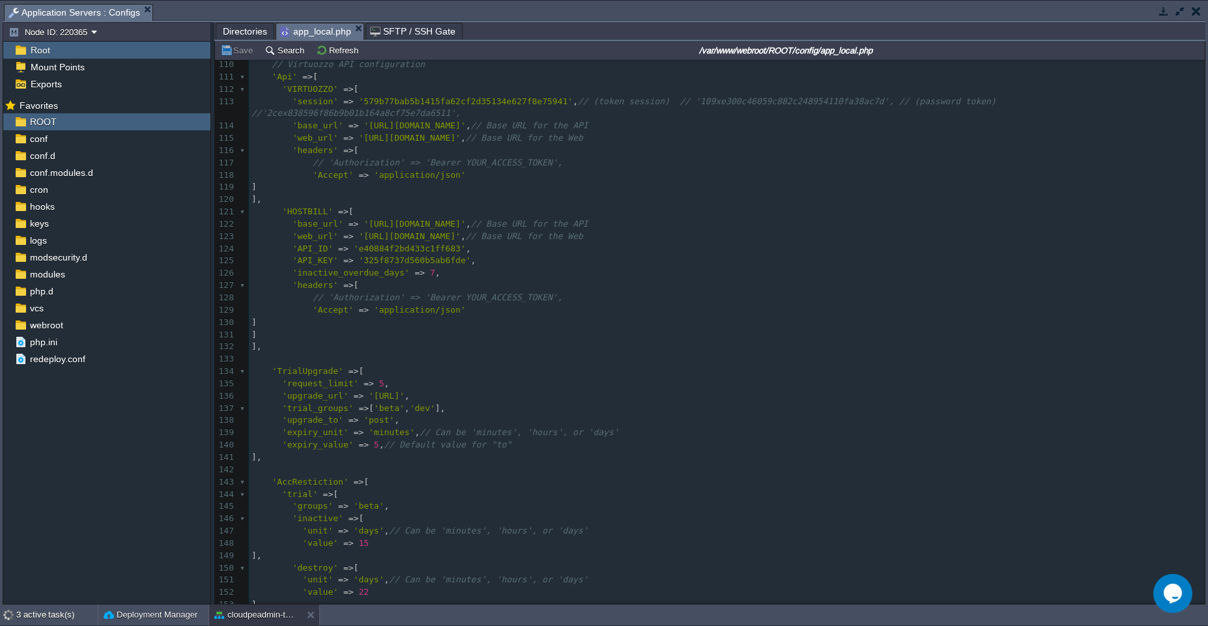
click at [287, 347] on div "203 <?php 85 * See app.php for more configuration options. 86 */ 87 'EmailTrans…" at bounding box center [727, 237] width 956 height 970
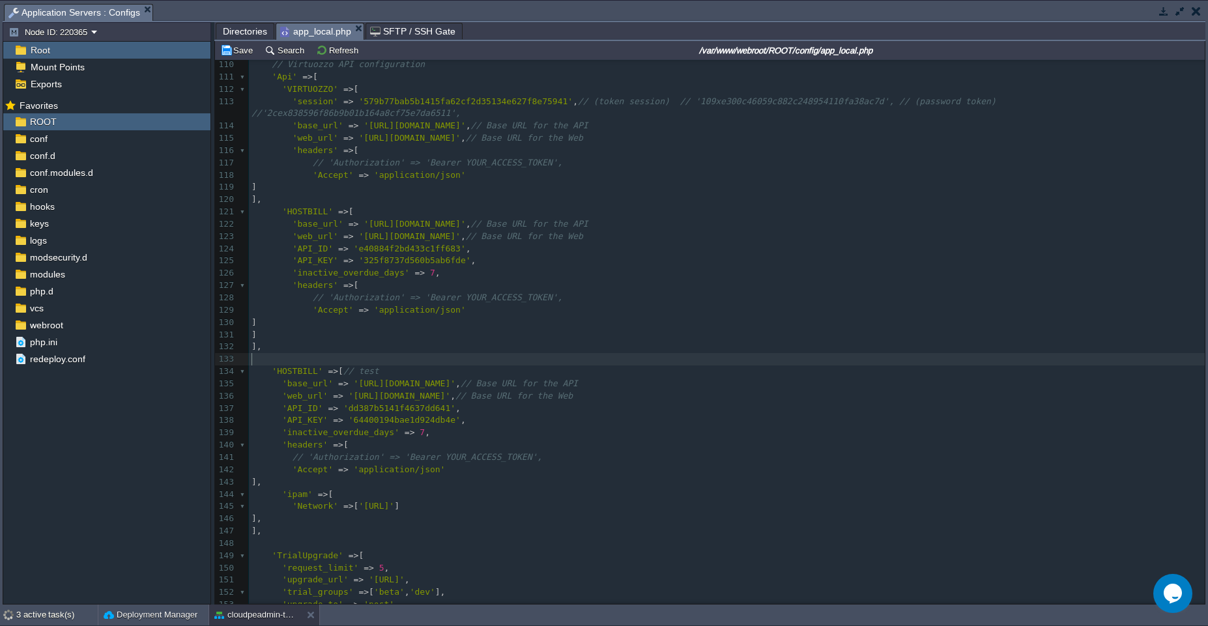
click at [287, 358] on pre "​" at bounding box center [727, 359] width 956 height 12
click at [492, 218] on div "xxxxxxxxxx <?php 85 * See app.php for more configuration options. 86 */ 87 'Ema…" at bounding box center [727, 322] width 956 height 1141
type textarea "// live"
type textarea "_live"
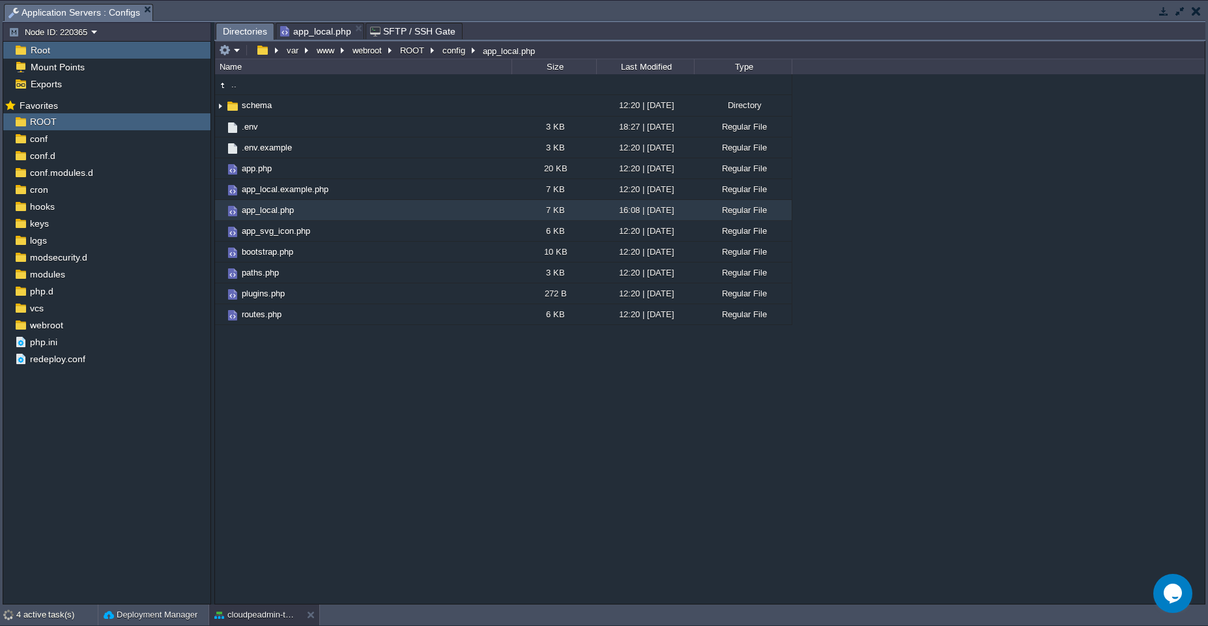
click at [244, 29] on span "Directories" at bounding box center [245, 31] width 44 height 16
click at [405, 50] on button "ROOT" at bounding box center [412, 50] width 29 height 12
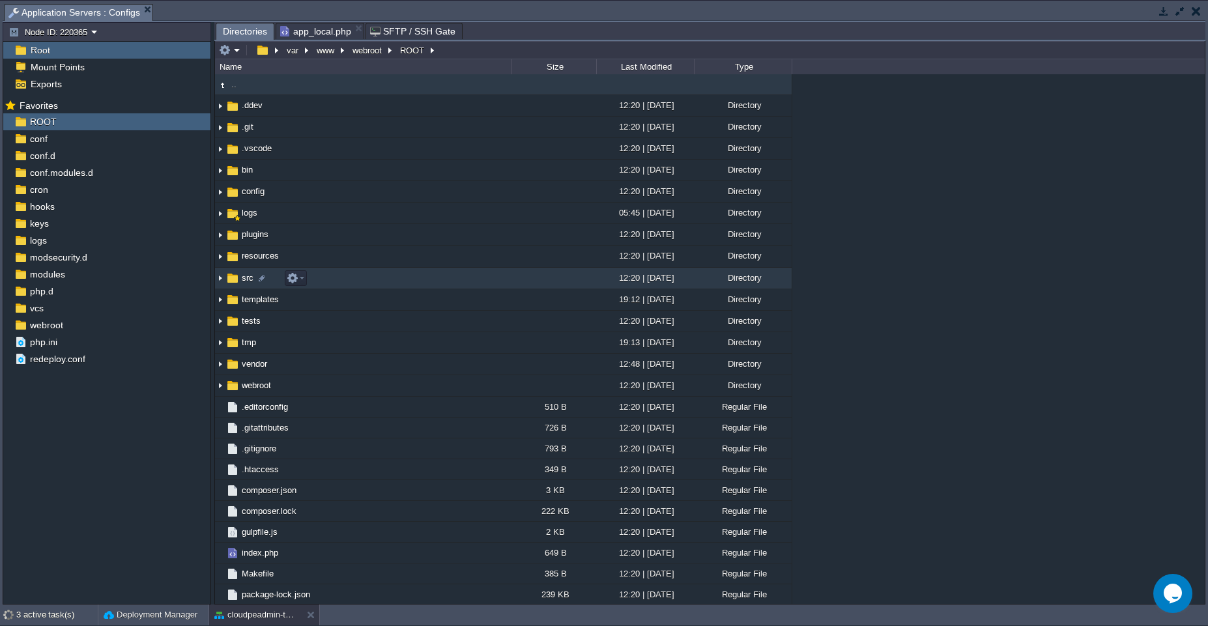
click at [330, 281] on td "src" at bounding box center [363, 278] width 296 height 21
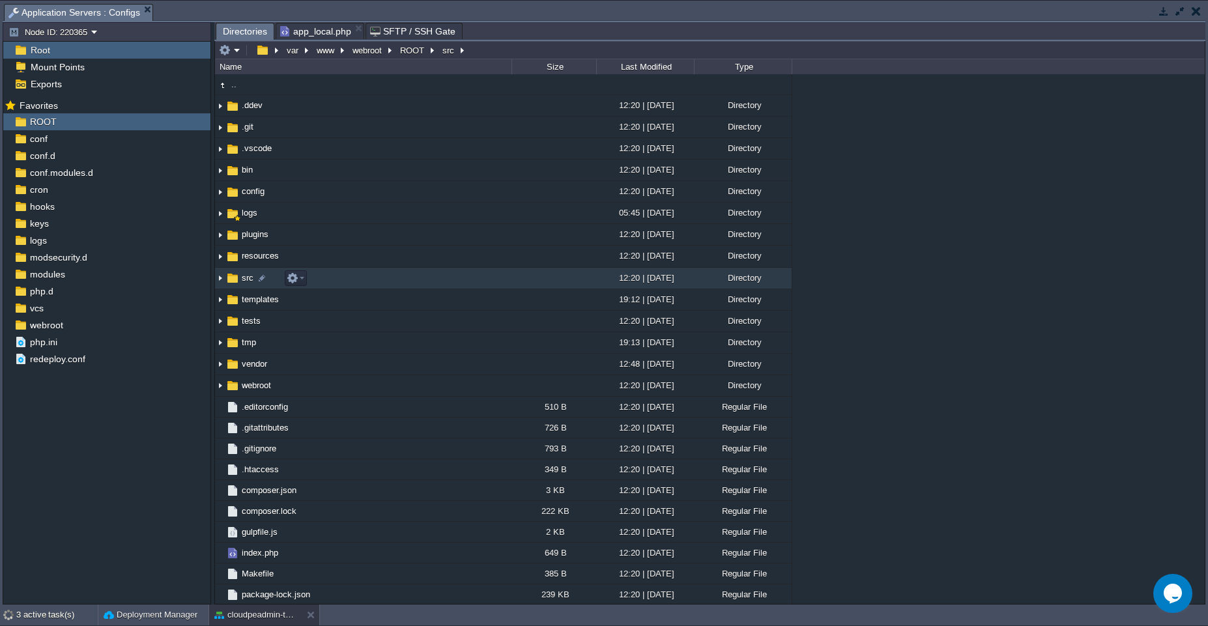
click at [330, 281] on td "src" at bounding box center [363, 278] width 296 height 21
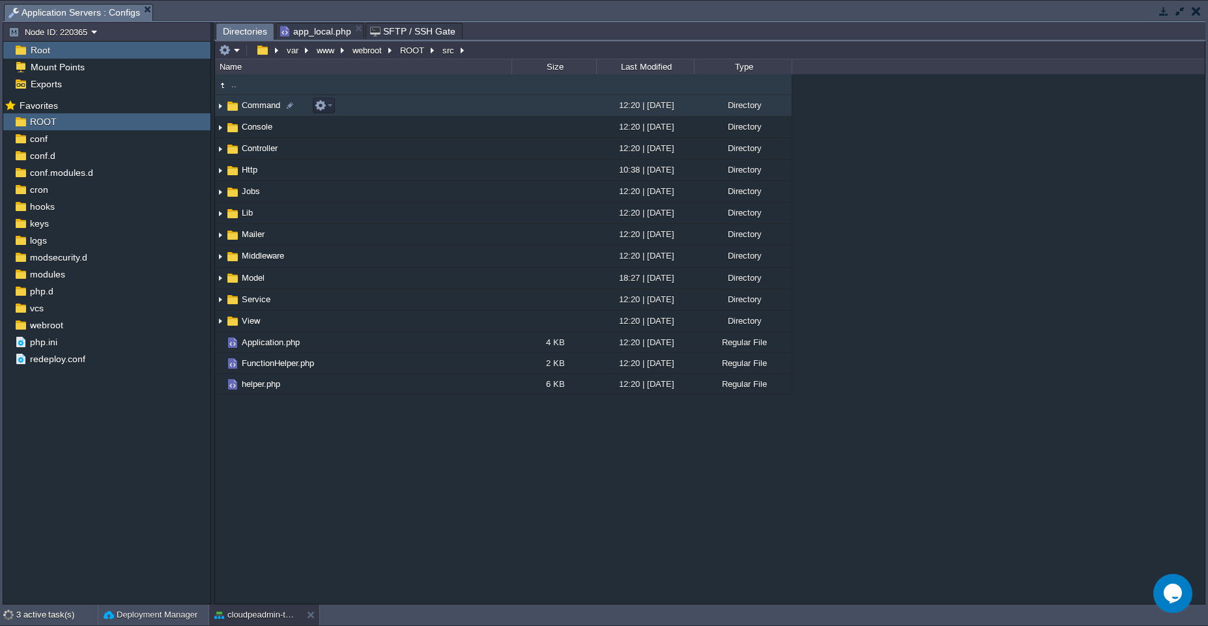
click at [467, 108] on td "Command" at bounding box center [363, 105] width 296 height 21
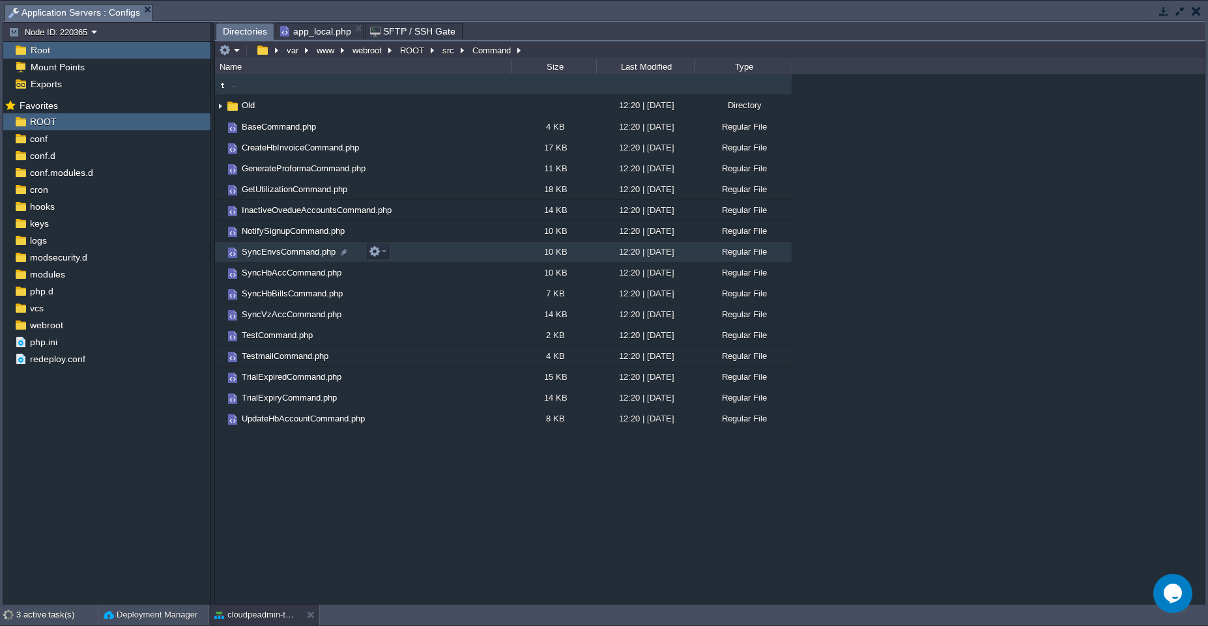
click at [431, 252] on td "SyncEnvsCommand.php" at bounding box center [363, 252] width 296 height 21
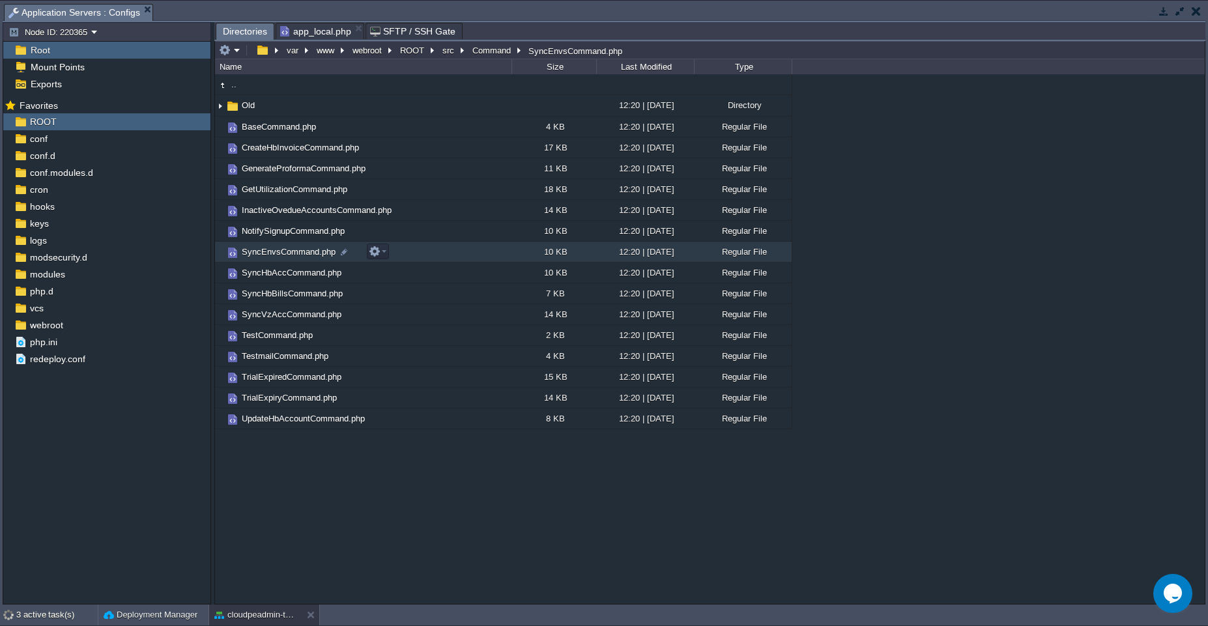
click at [431, 252] on td "SyncEnvsCommand.php" at bounding box center [363, 252] width 296 height 21
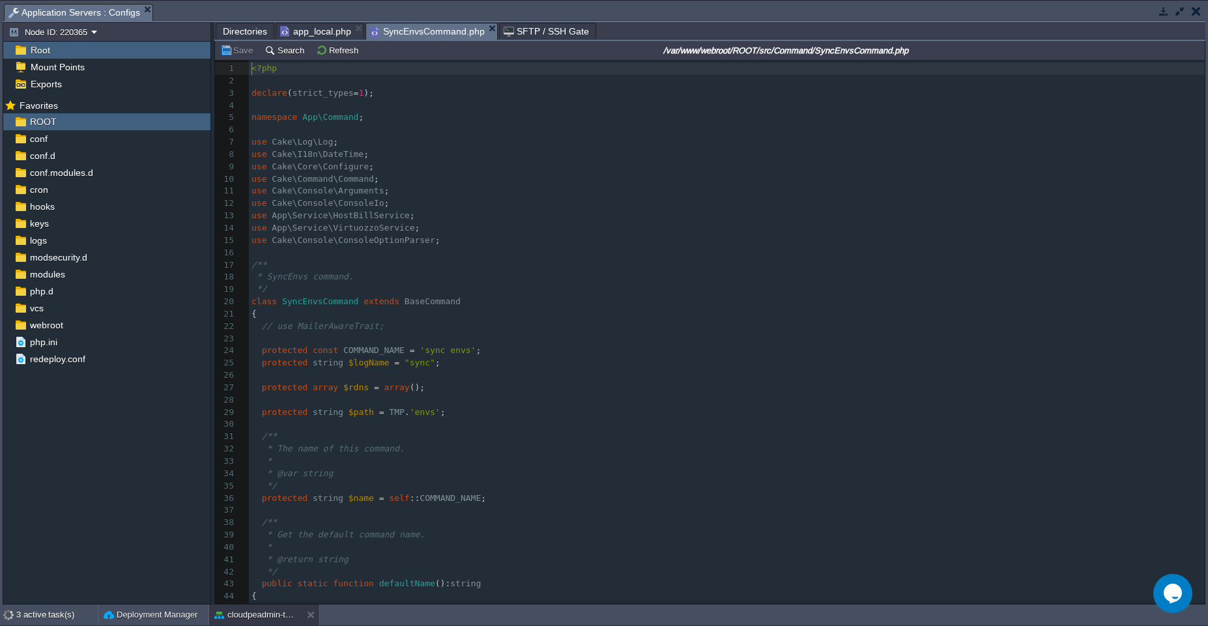
scroll to position [5, 0]
click at [429, 281] on pre "* SyncEnvs command." at bounding box center [727, 277] width 956 height 12
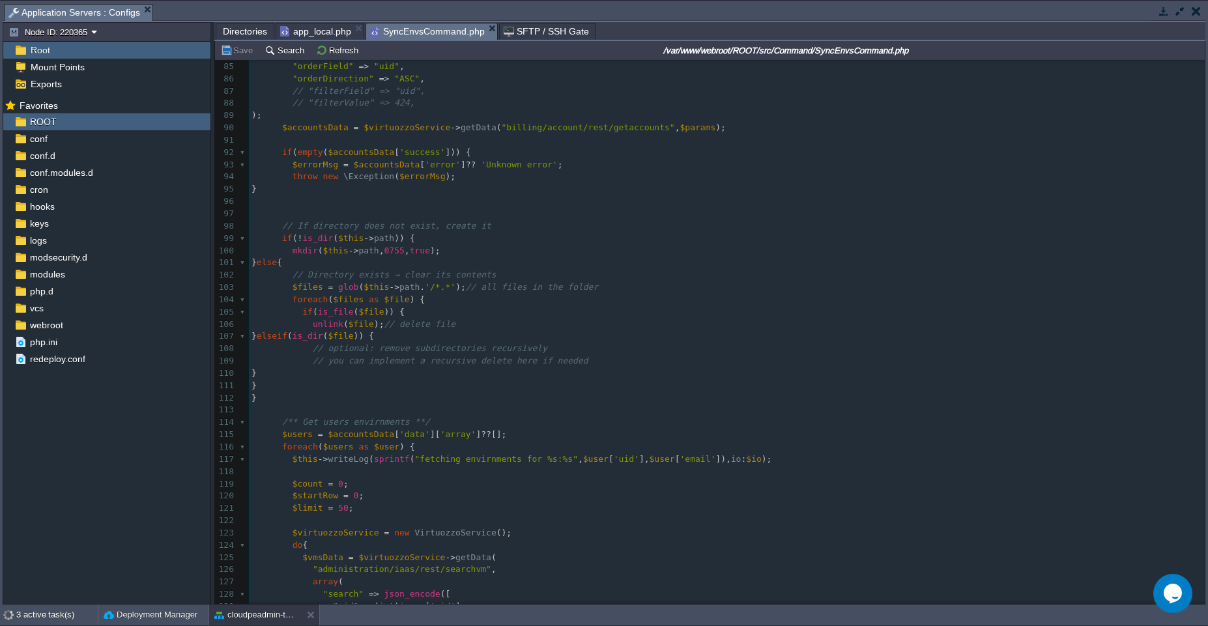
scroll to position [911, 0]
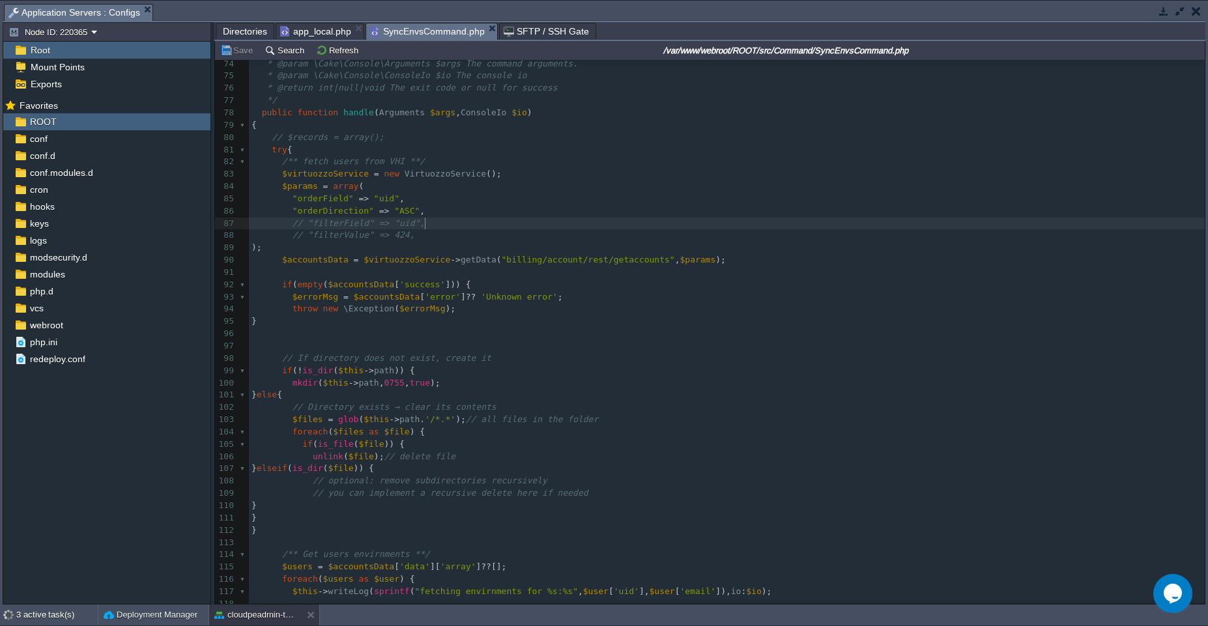
click at [435, 224] on pre "// "filterField" => "uid"," at bounding box center [727, 224] width 956 height 12
type textarea "//"
type textarea "424"
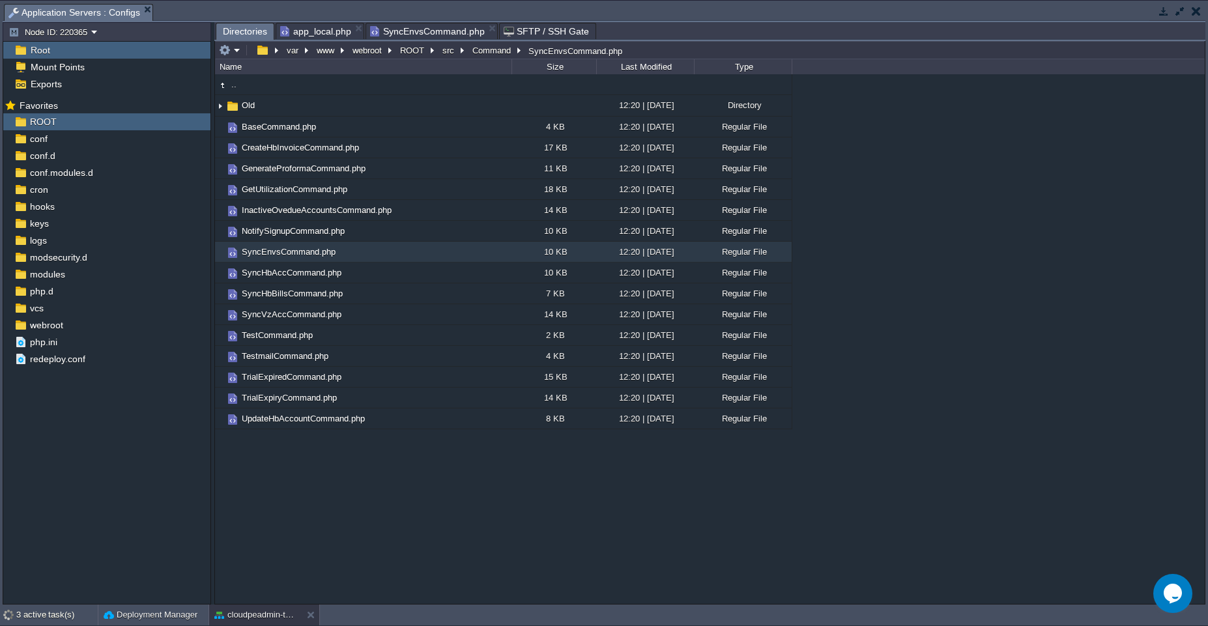
click at [241, 33] on span "Directories" at bounding box center [245, 31] width 44 height 16
click at [403, 51] on button "ROOT" at bounding box center [412, 50] width 29 height 12
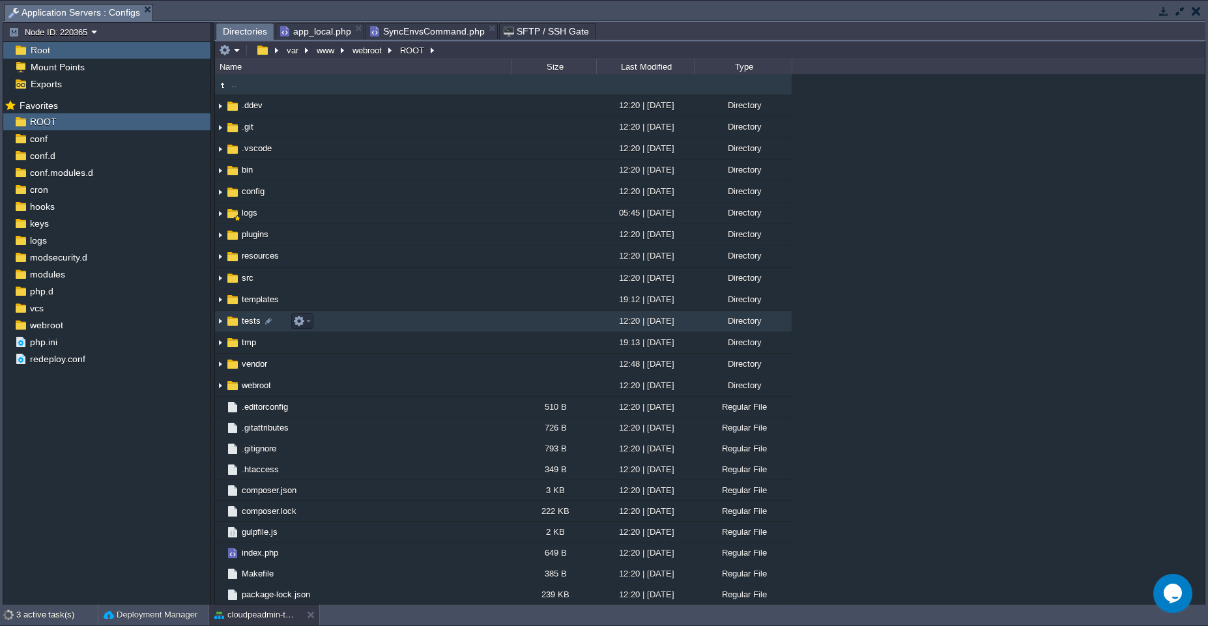
click at [386, 316] on td "tests" at bounding box center [363, 321] width 296 height 21
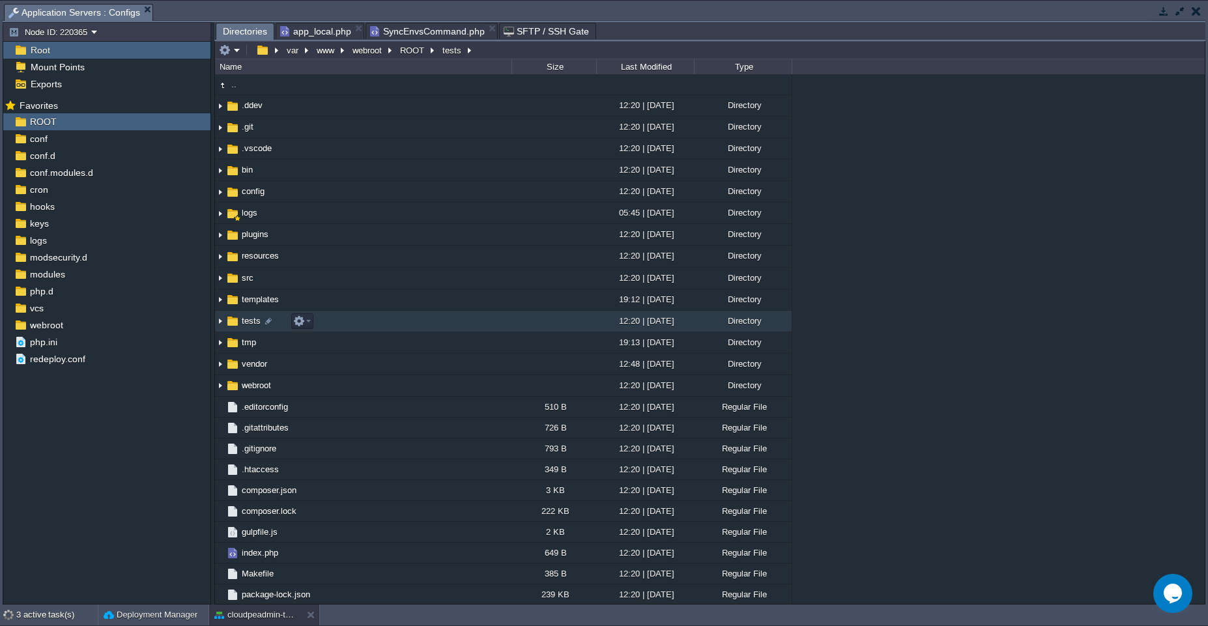
click at [386, 316] on td "tests" at bounding box center [363, 321] width 296 height 21
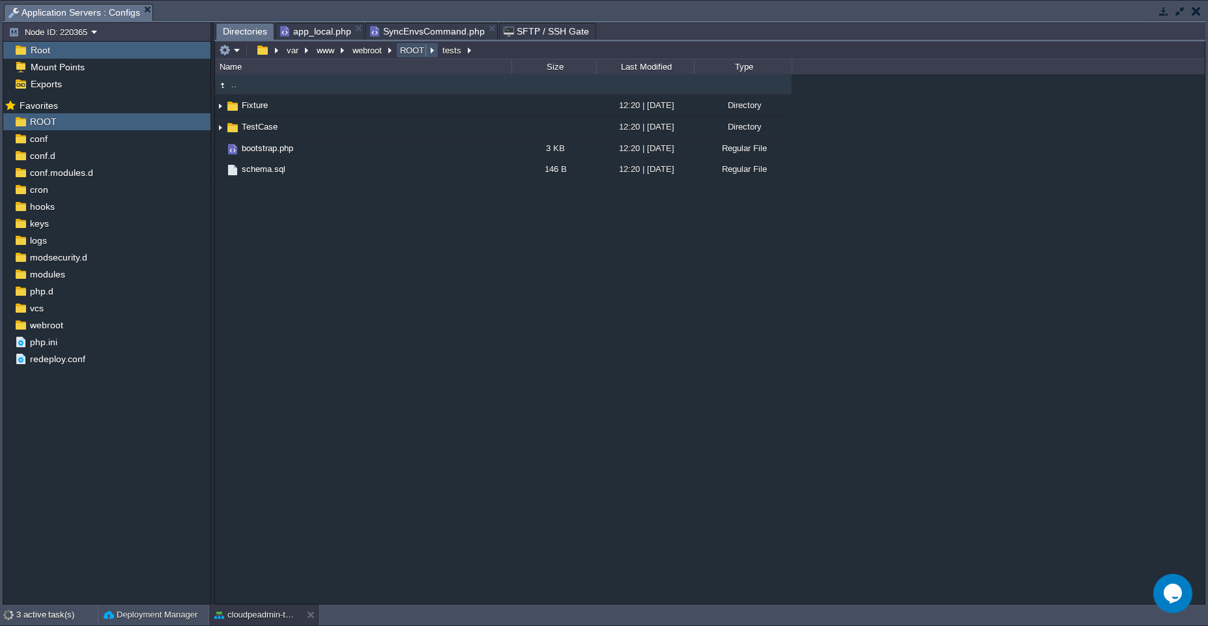
click at [401, 53] on button "ROOT" at bounding box center [412, 50] width 29 height 12
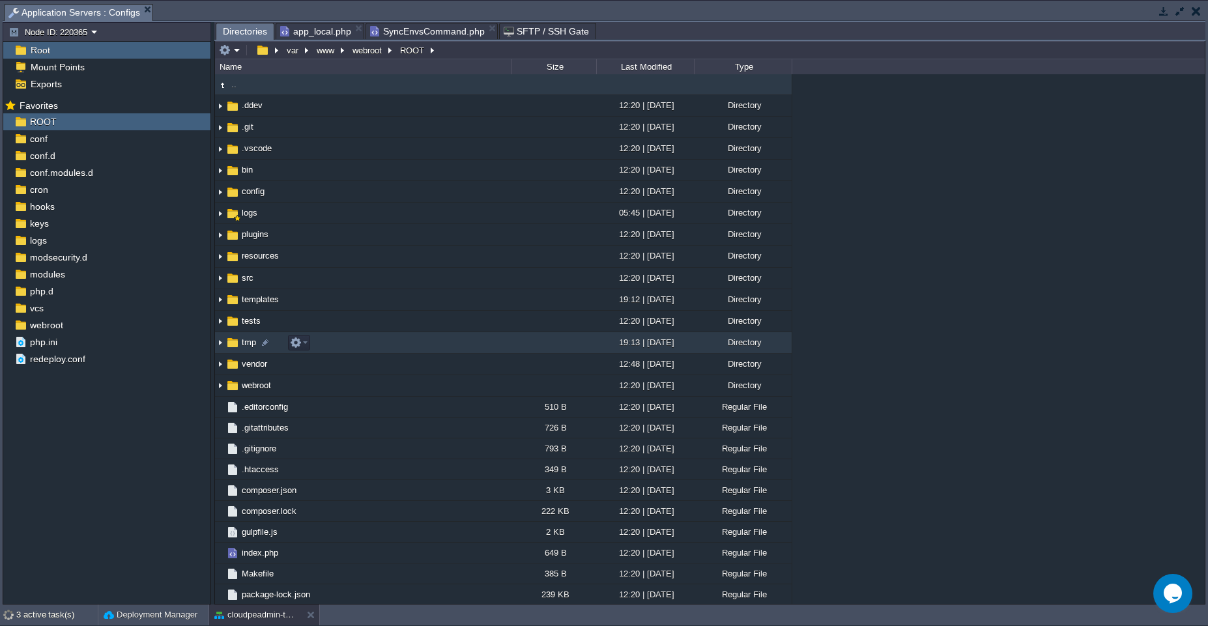
click at [334, 344] on td "tmp" at bounding box center [363, 342] width 296 height 21
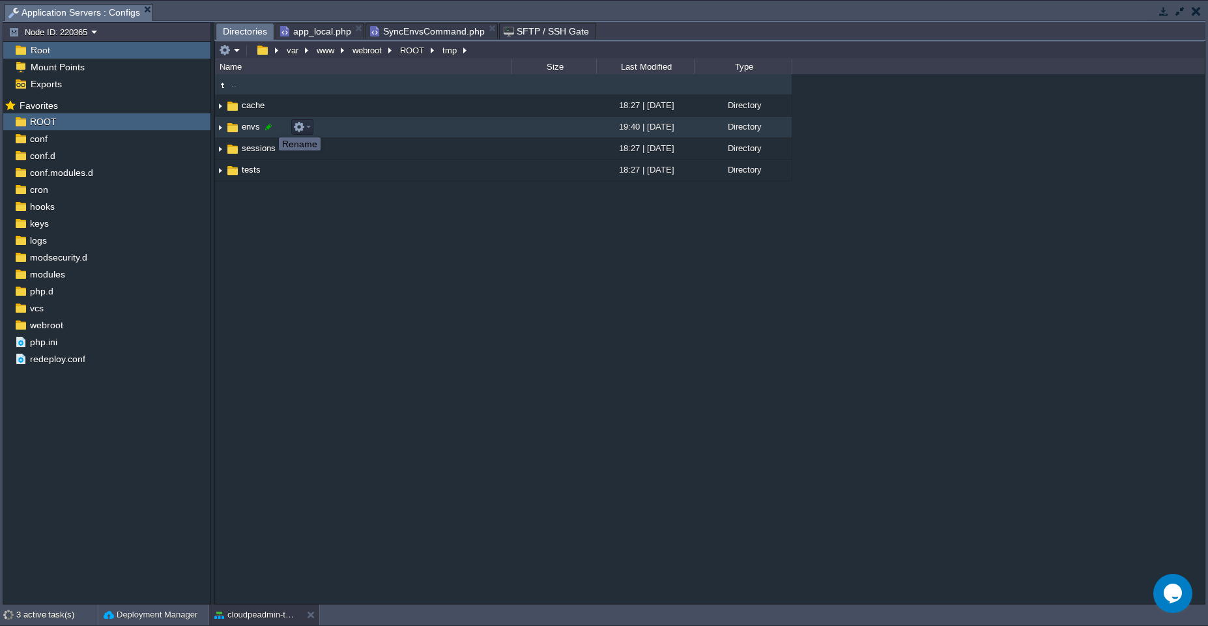
click at [269, 126] on div at bounding box center [269, 127] width 12 height 12
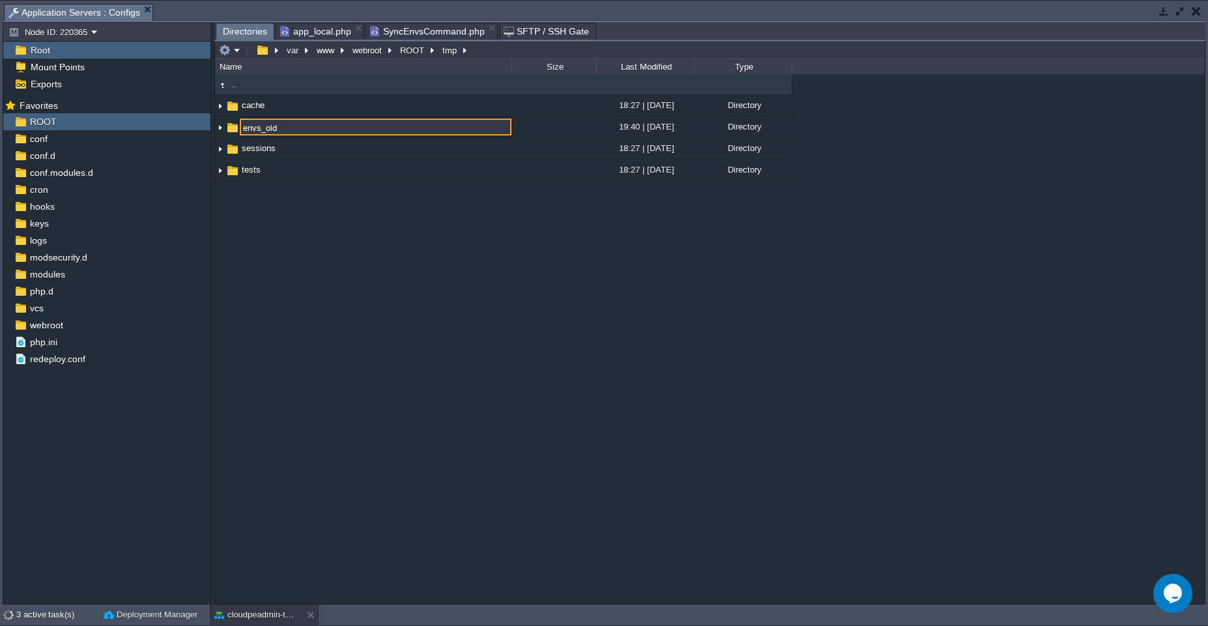
type input "envs_old"
click at [405, 46] on button "ROOT" at bounding box center [412, 50] width 29 height 12
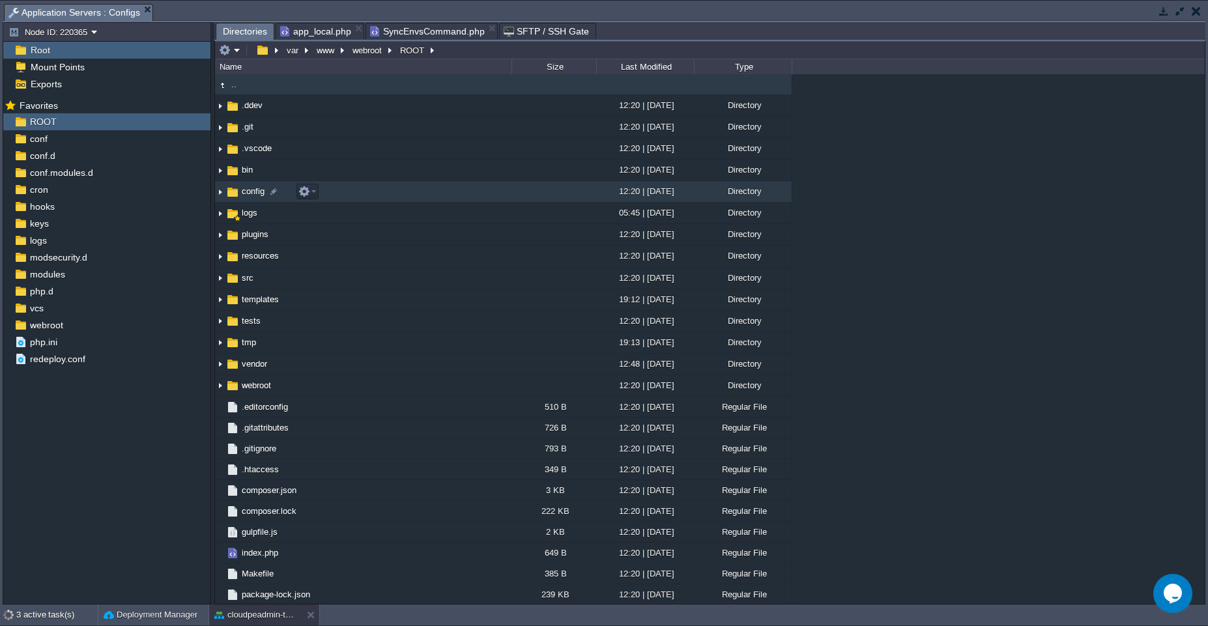
click at [528, 199] on td at bounding box center [553, 191] width 85 height 21
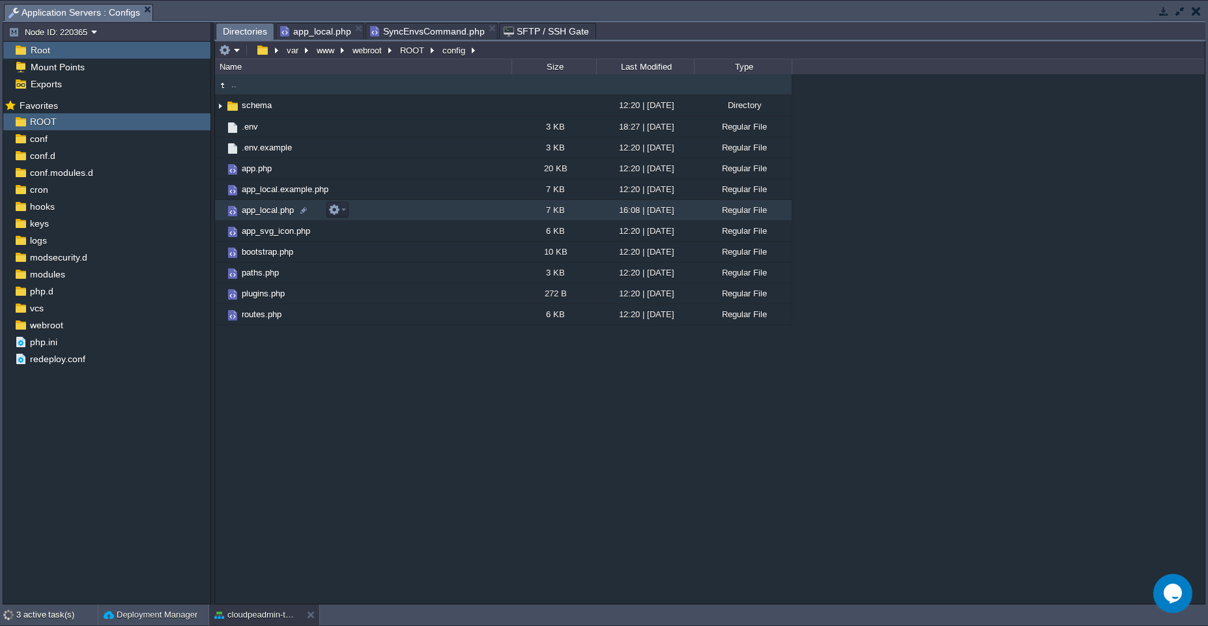
click at [470, 214] on td "app_local.php" at bounding box center [363, 210] width 296 height 21
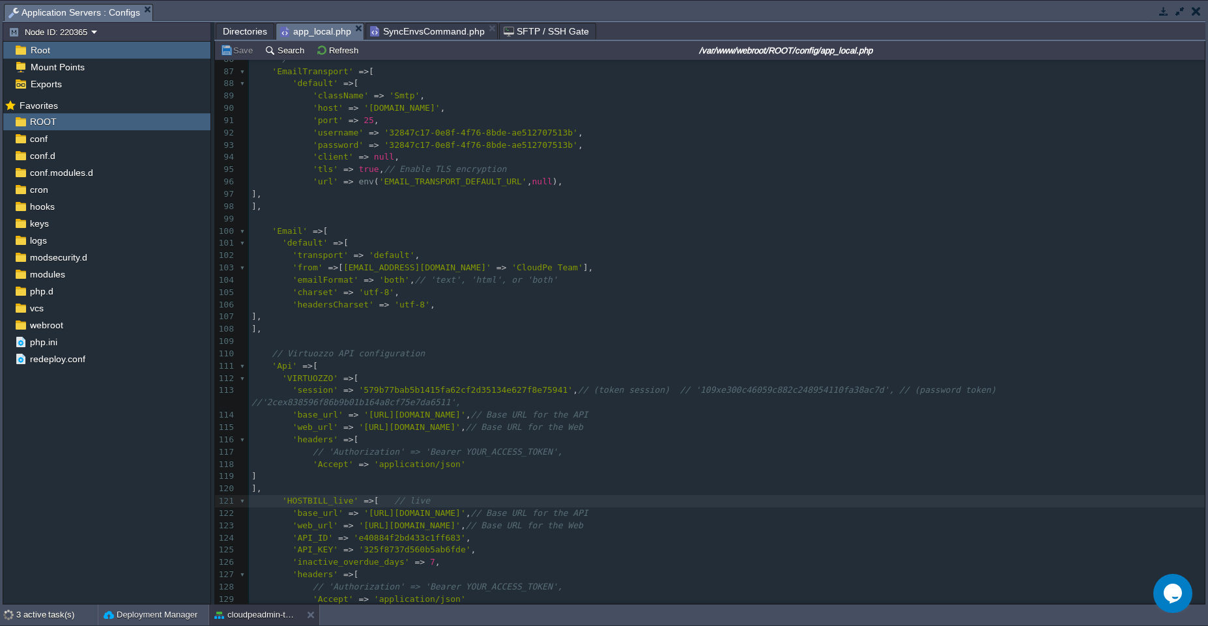
scroll to position [1039, 0]
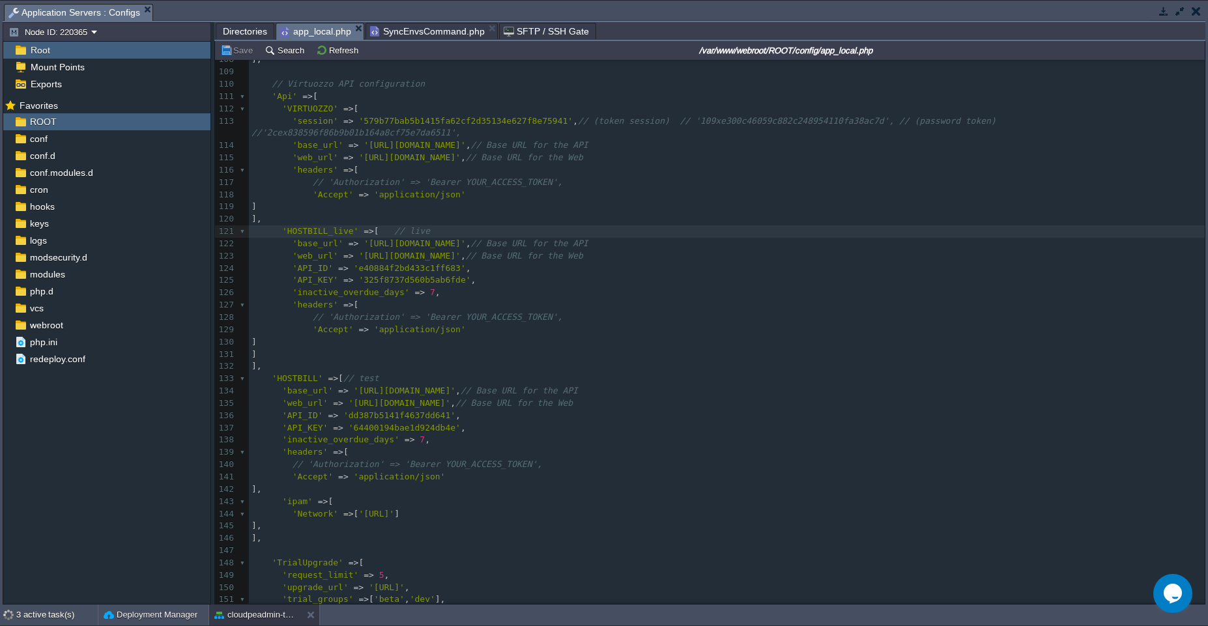
click at [310, 479] on div "xxxxxxxxxx 78 ], 79 ​ 80 /* 81 * Email configuration. 82 * 83 * Host and creden…" at bounding box center [727, 170] width 956 height 970
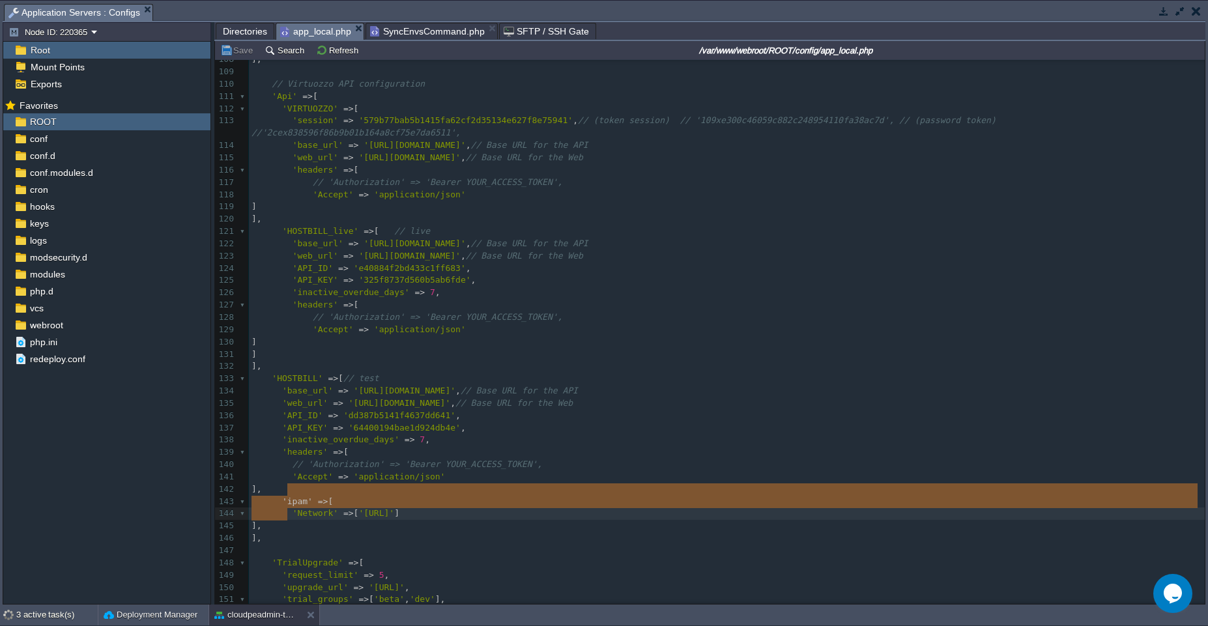
type textarea ", 'ipam' => [ 'Network' => ['[TECHNICAL_ID]'] ],"
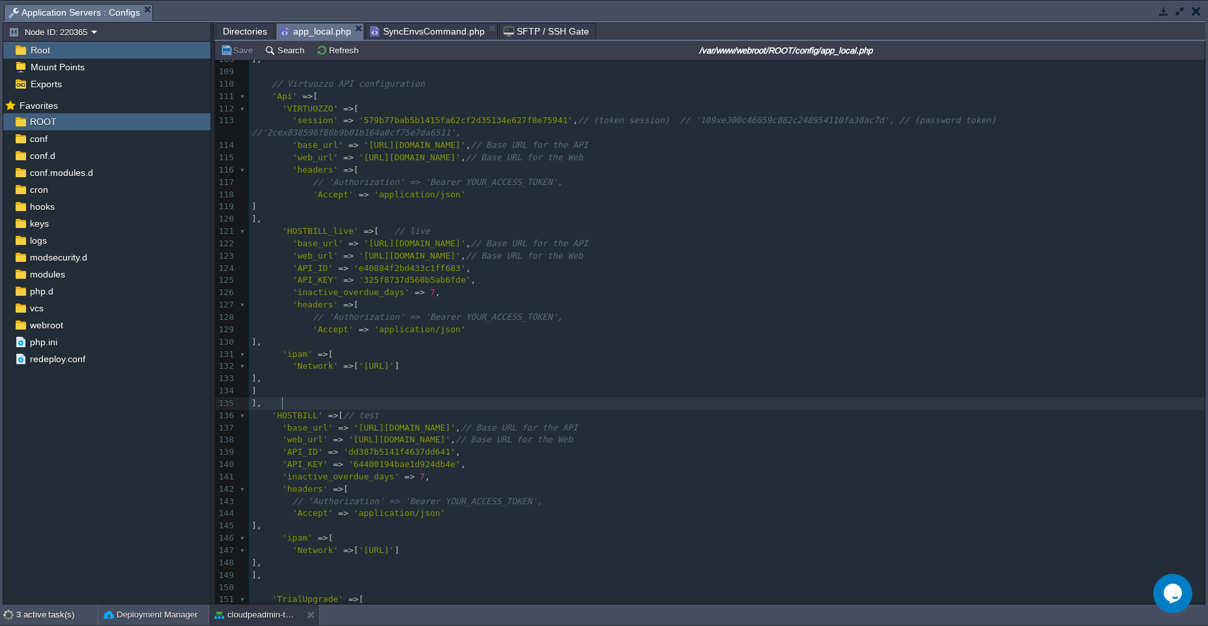
click at [287, 405] on pre "]," at bounding box center [727, 403] width 956 height 12
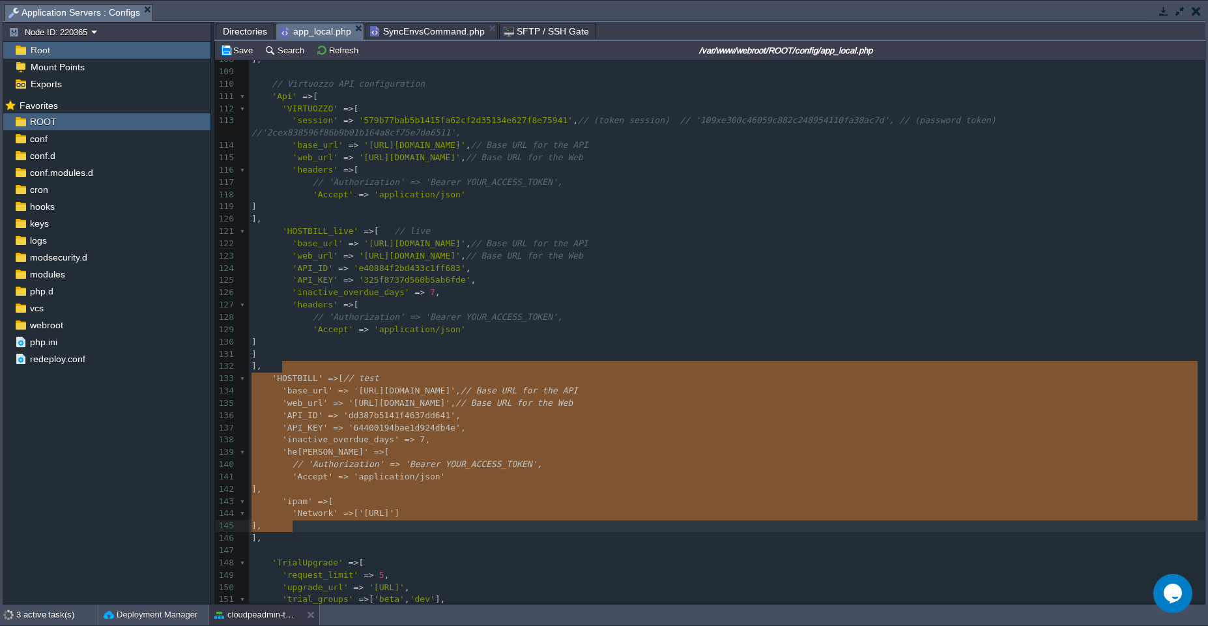
type textarea "'HOSTBILL' => [ // test 'base_url' => '[URL][DOMAIN_NAME]', // Base URL for the…"
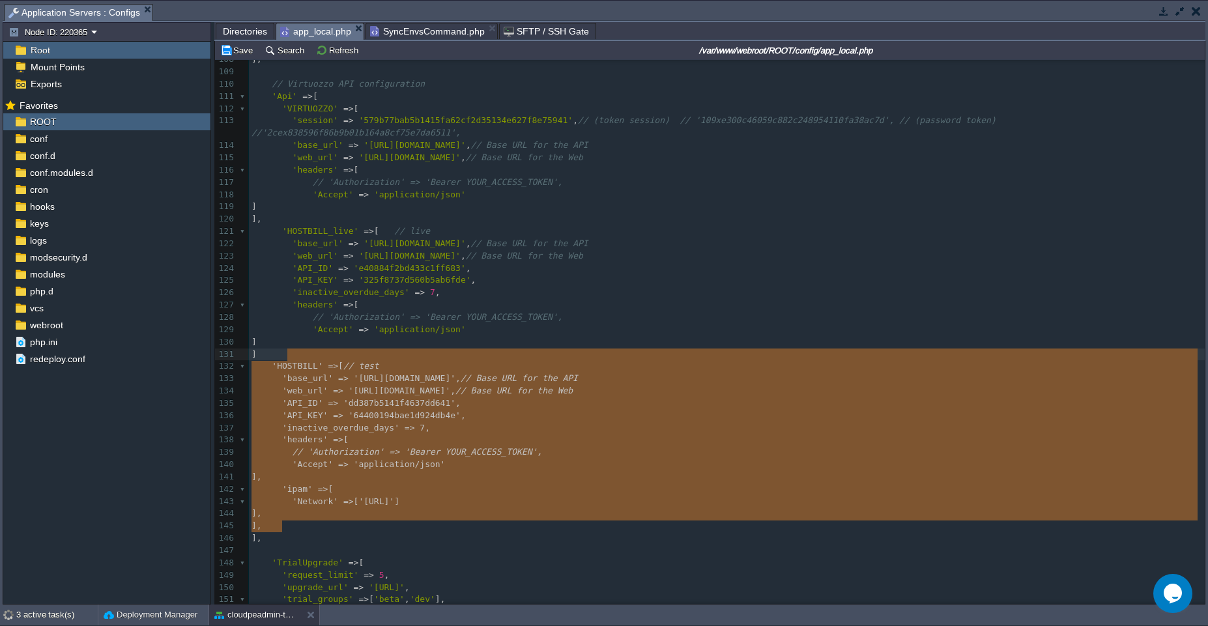
type textarea "'HOSTBILL' => [ // test 'base_url' => '[URL][DOMAIN_NAME]', // Base URL for the…"
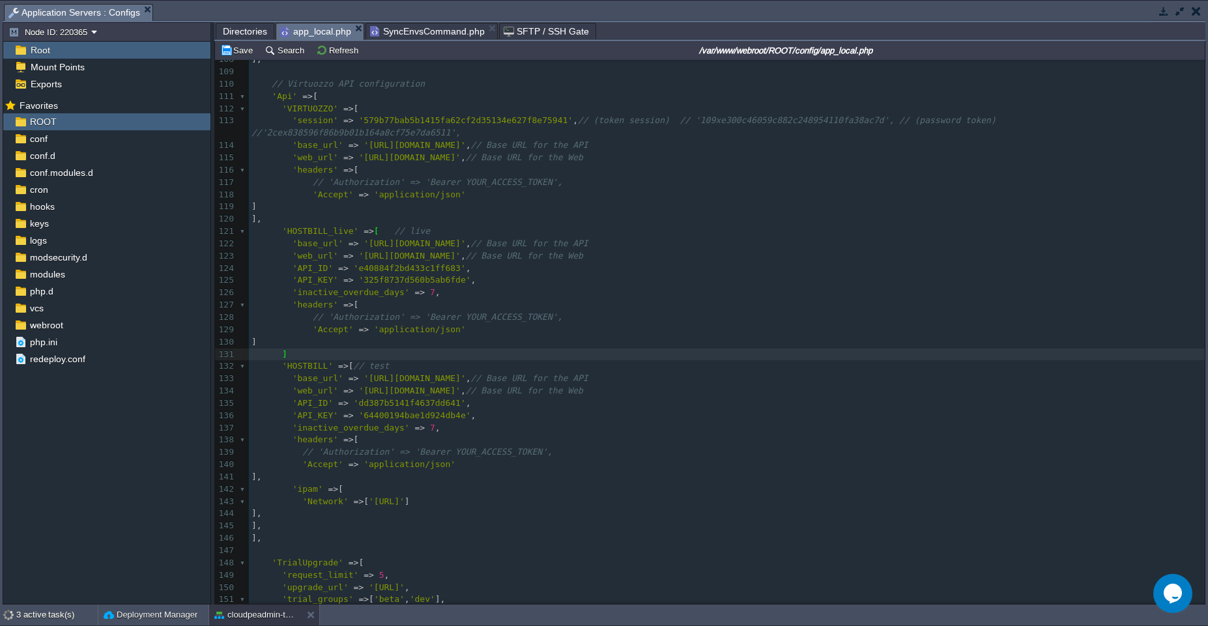
type textarea ","
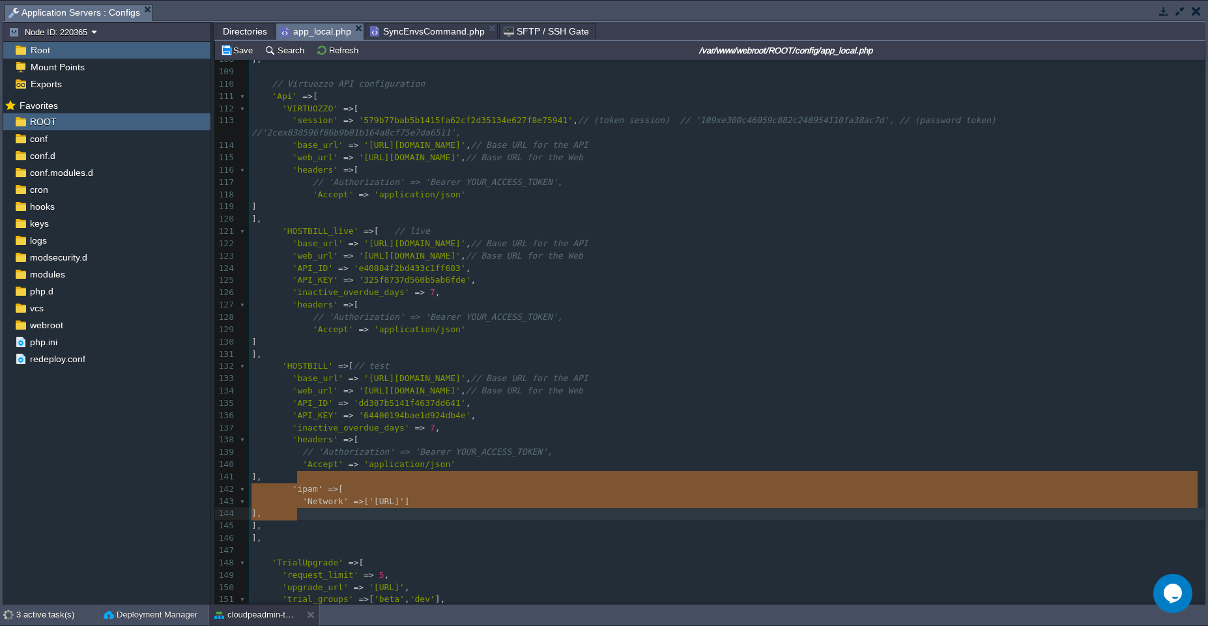
type textarea ", 'ipam' => [ 'Network' => ['[TECHNICAL_ID]'] ],"
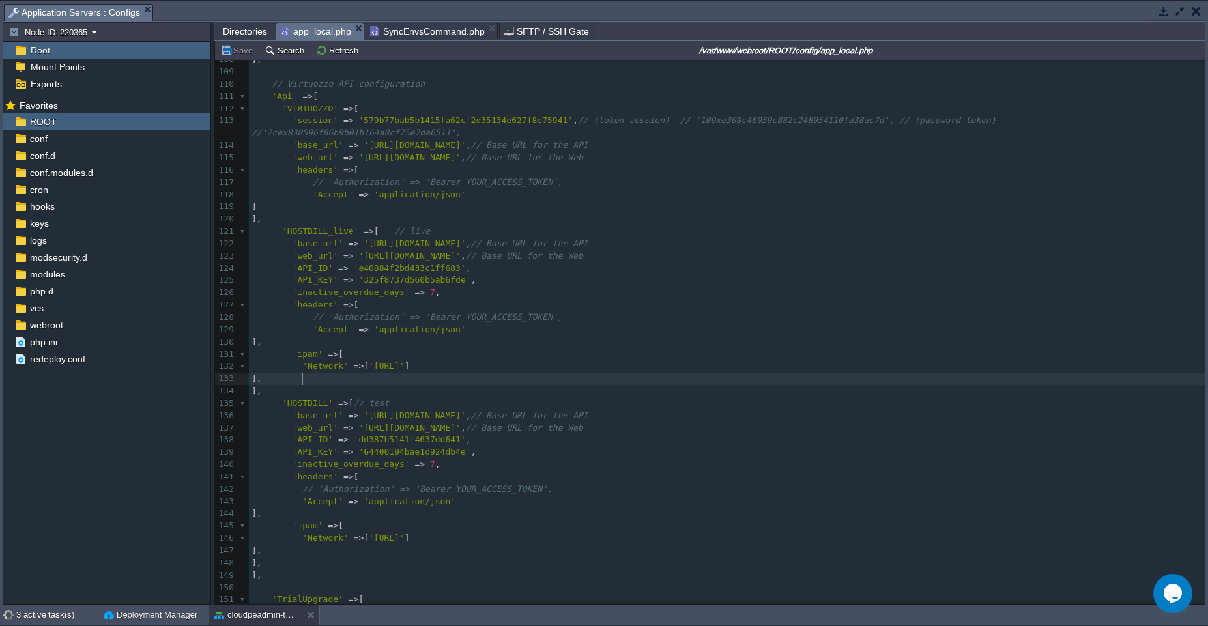
click at [336, 223] on pre "]," at bounding box center [727, 219] width 956 height 12
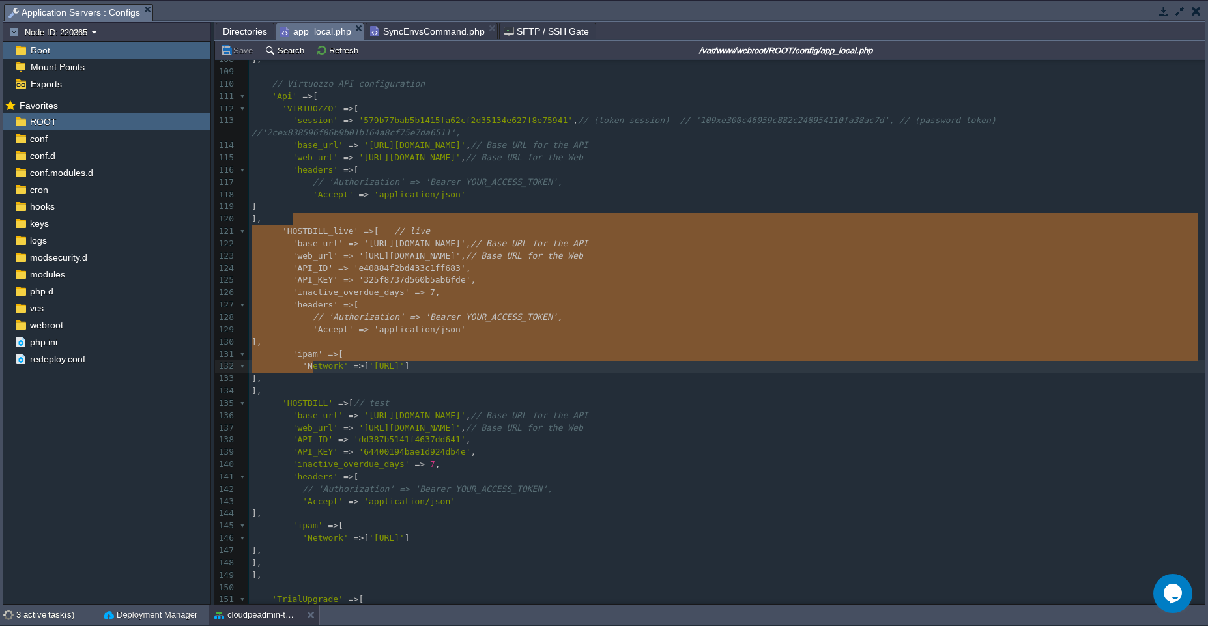
click at [314, 373] on pre "]," at bounding box center [727, 379] width 956 height 12
type textarea "'HOSTBILL_live' =>[ // live 'base_url' => '[URL][DOMAIN_NAME]', // Base URL for…"
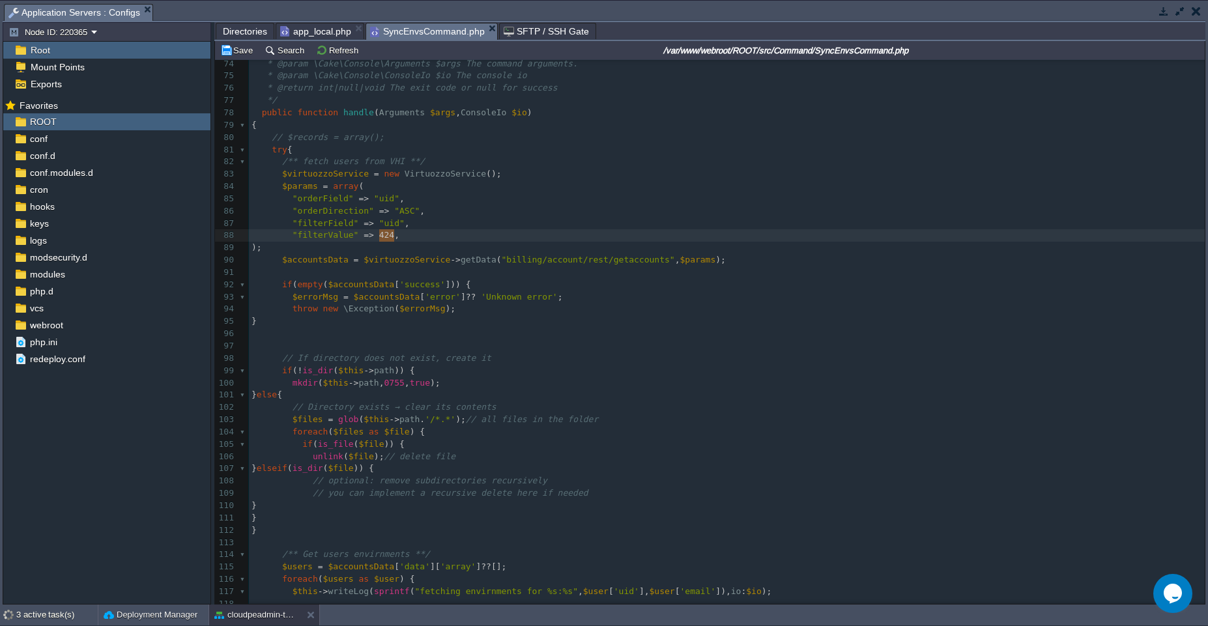
click at [432, 27] on span "SyncEnvsCommand.php" at bounding box center [427, 31] width 115 height 16
type textarea "424"
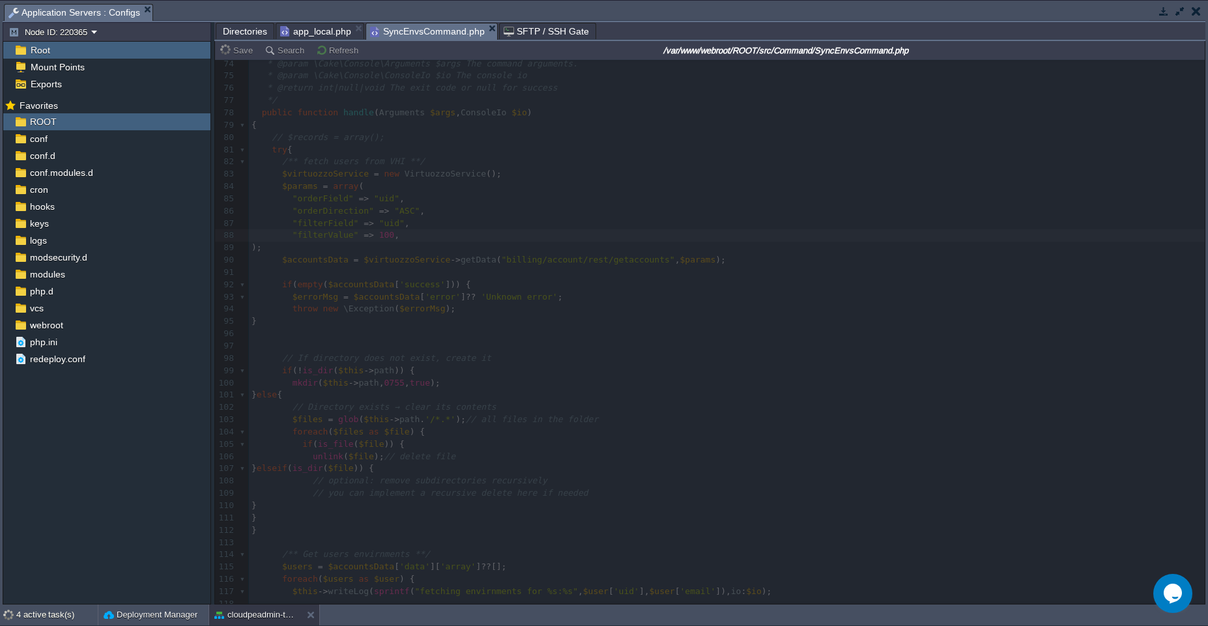
type textarea "100"
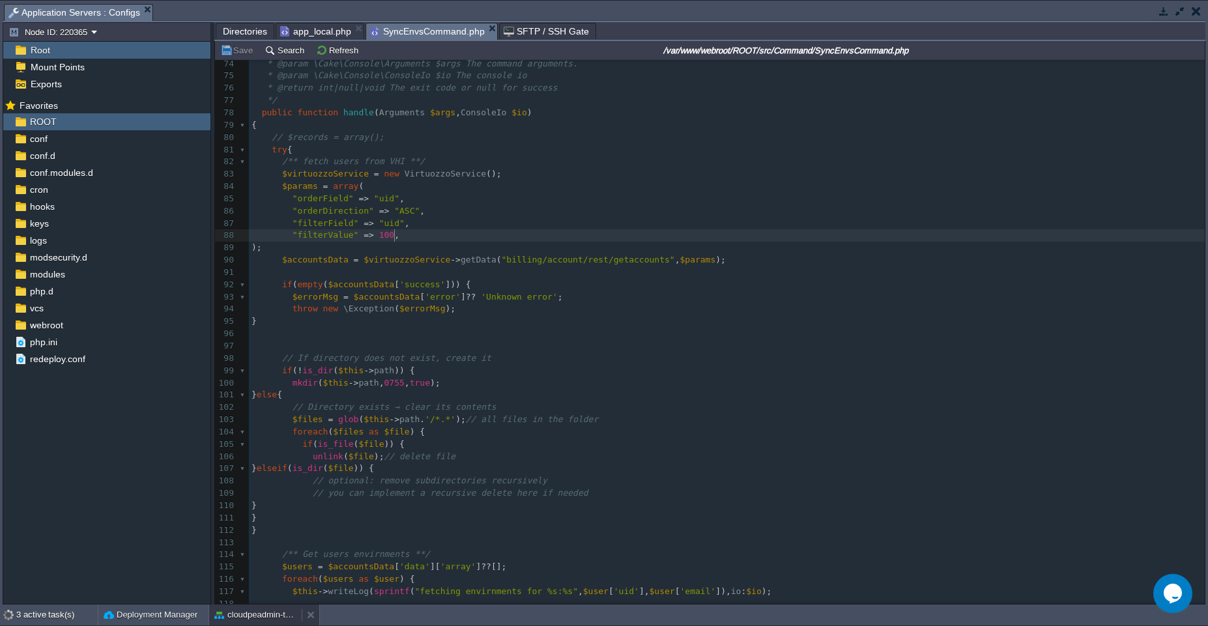
click at [251, 610] on button "cloudpeadmin-test" at bounding box center [255, 614] width 82 height 13
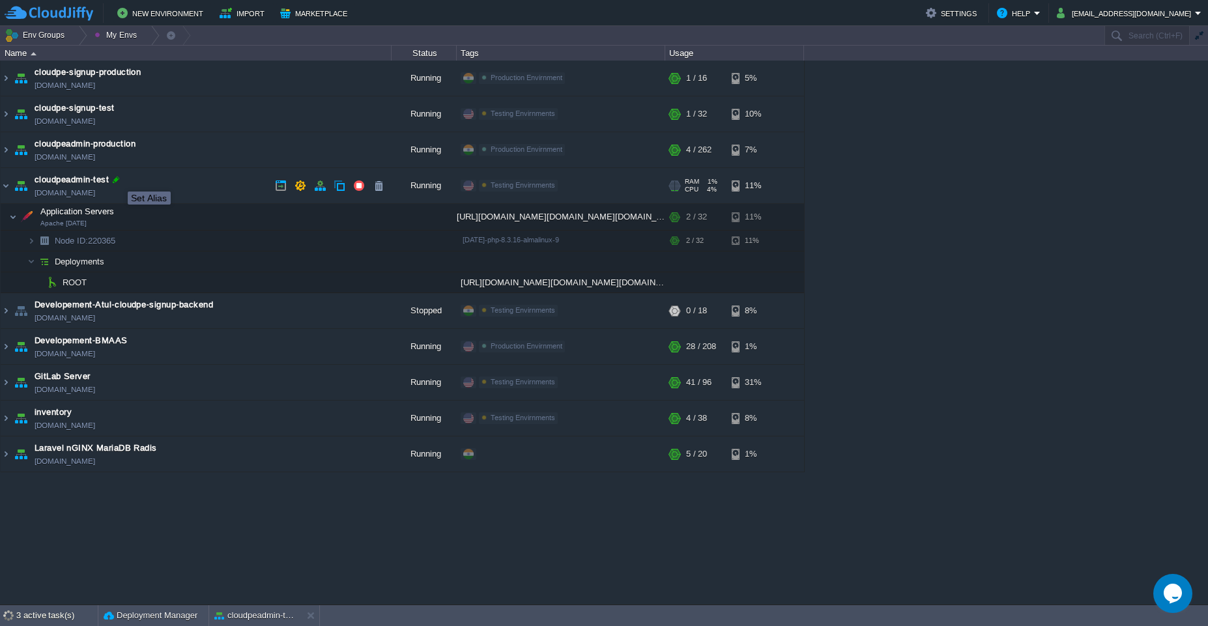
click at [118, 180] on div at bounding box center [116, 180] width 12 height 12
type input "cloudpeadmin-test"
click at [250, 618] on button "cloudpeadmin-test" at bounding box center [255, 615] width 82 height 13
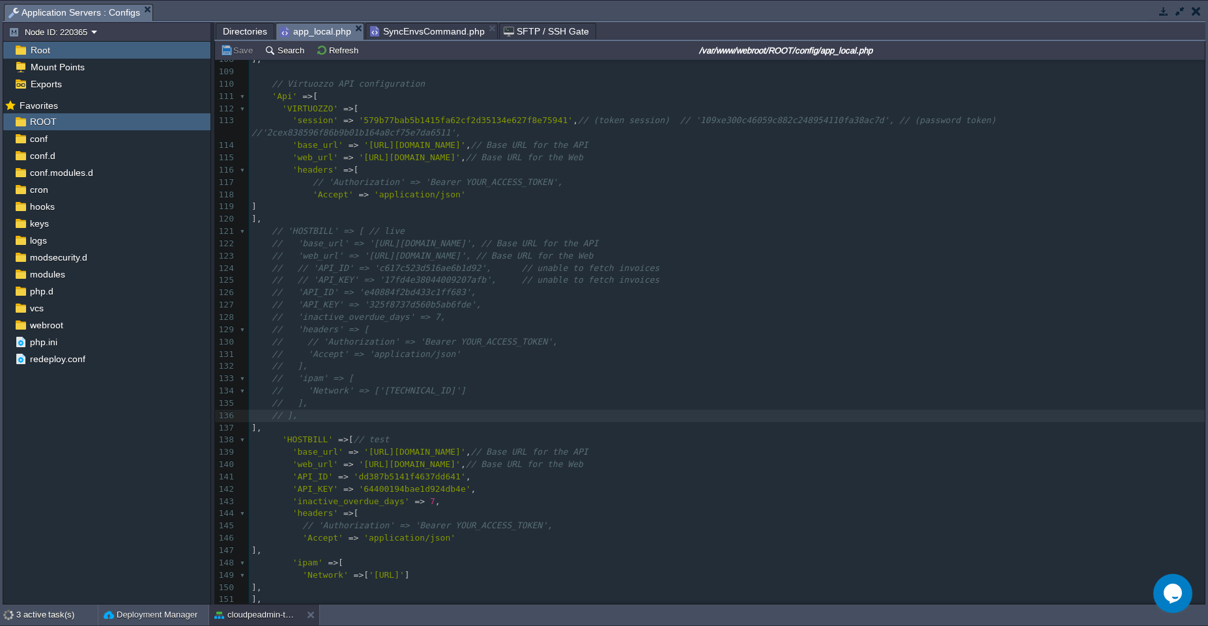
click at [321, 35] on span "app_local.php" at bounding box center [315, 31] width 71 height 16
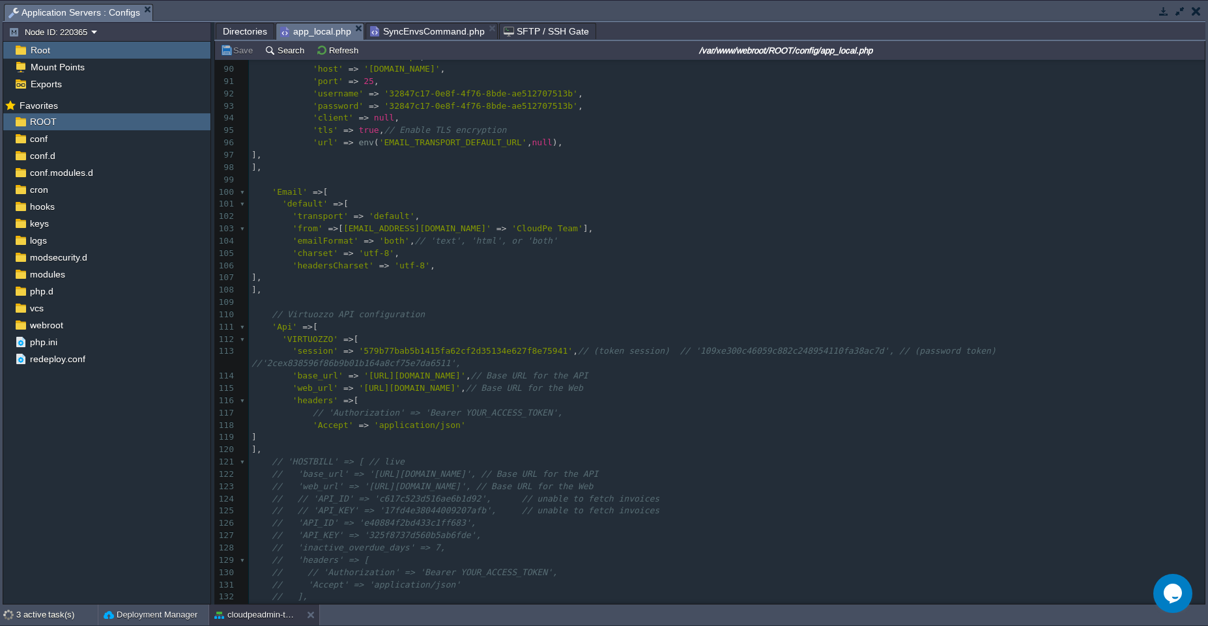
scroll to position [1006, 0]
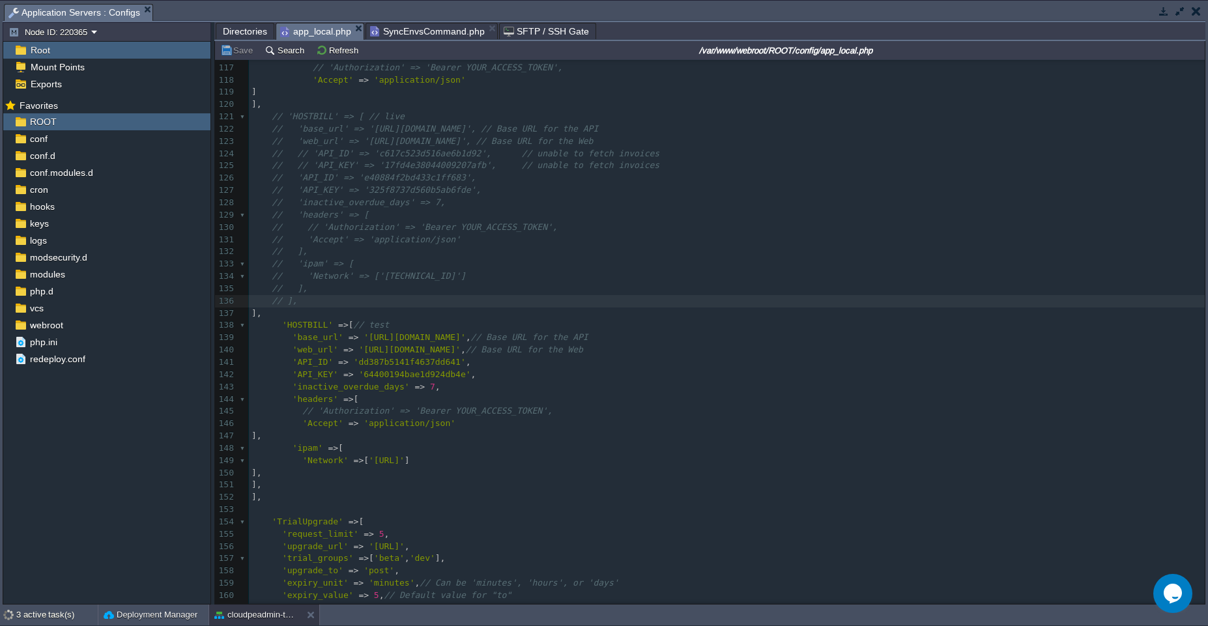
click at [351, 500] on pre "]," at bounding box center [727, 497] width 956 height 12
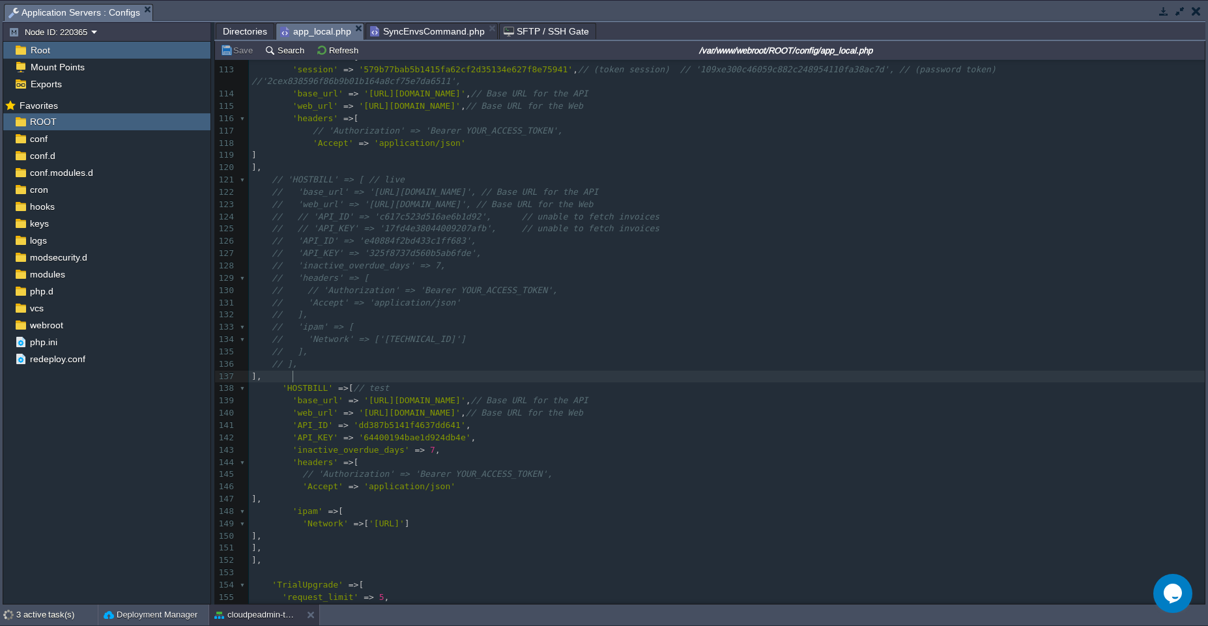
click at [455, 371] on pre "]," at bounding box center [727, 377] width 956 height 12
type textarea "'HOSTBILL_live' =>[ // live 'base_url' => '[URL][DOMAIN_NAME]', // Base URL for…"
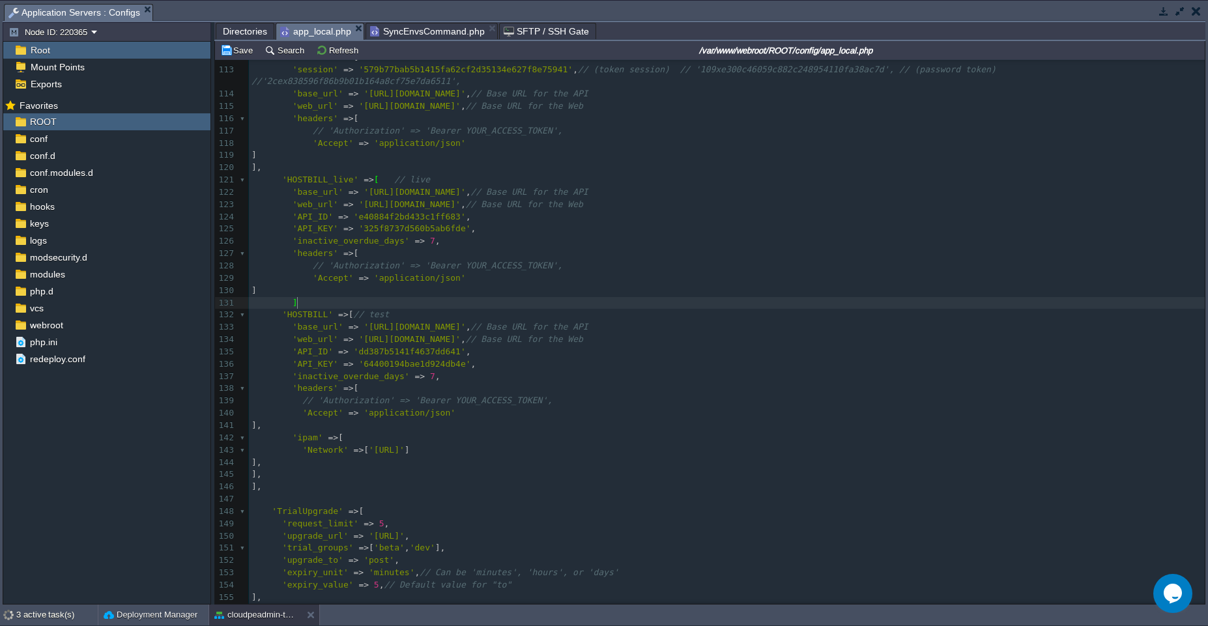
type textarea "'HOSTBILL' => [ // test 'base_url' => '[URL][DOMAIN_NAME]', // Base URL for the…"
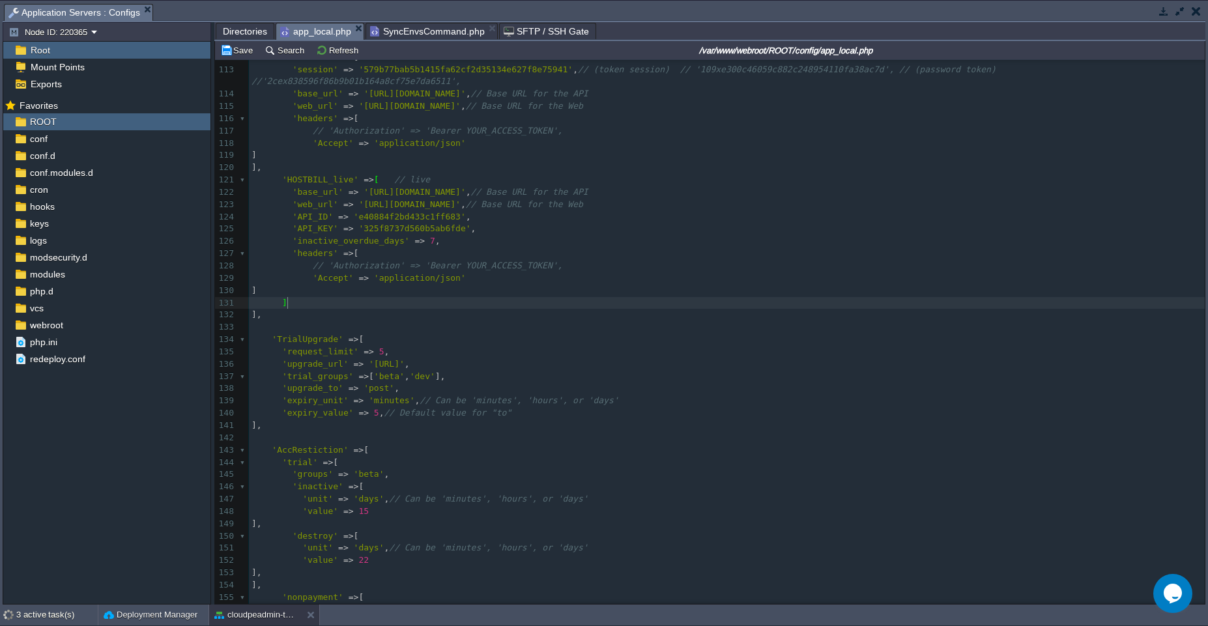
type textarea "'HOSTBILL' => [ // test 'base_url' => '[URL][DOMAIN_NAME]', // Base URL for the…"
paste textarea "'Network' => ['[TECHNICAL_ID]'] ],"
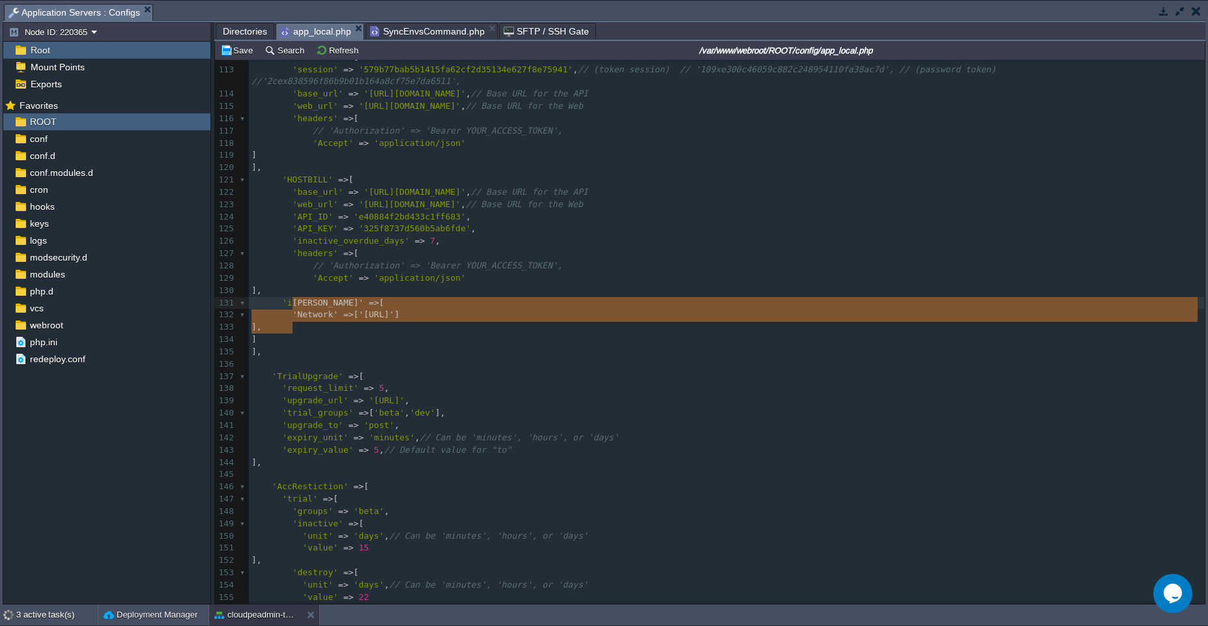
type textarea "[PERSON_NAME]' => [ 'Network' => ['[TECHNICAL_ID]'] ],"
click at [299, 169] on pre "]," at bounding box center [727, 168] width 956 height 12
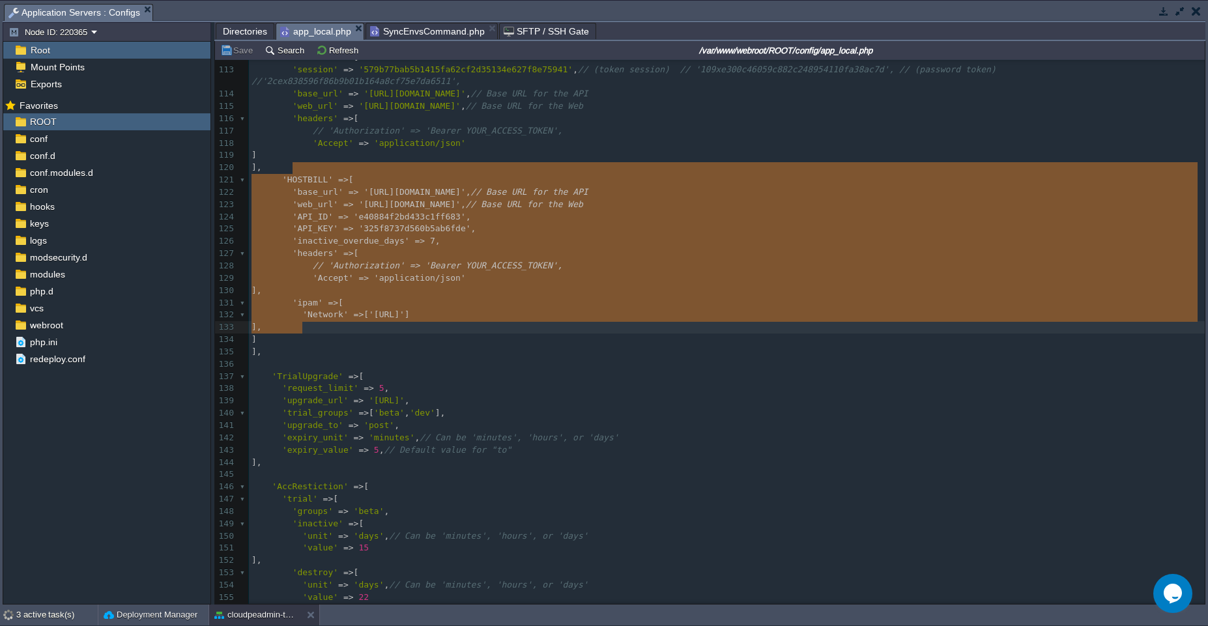
type textarea "'HOSTBILL' =>[ 'base_url' => '[URL][DOMAIN_NAME]', // Base URL for the API 'web…"
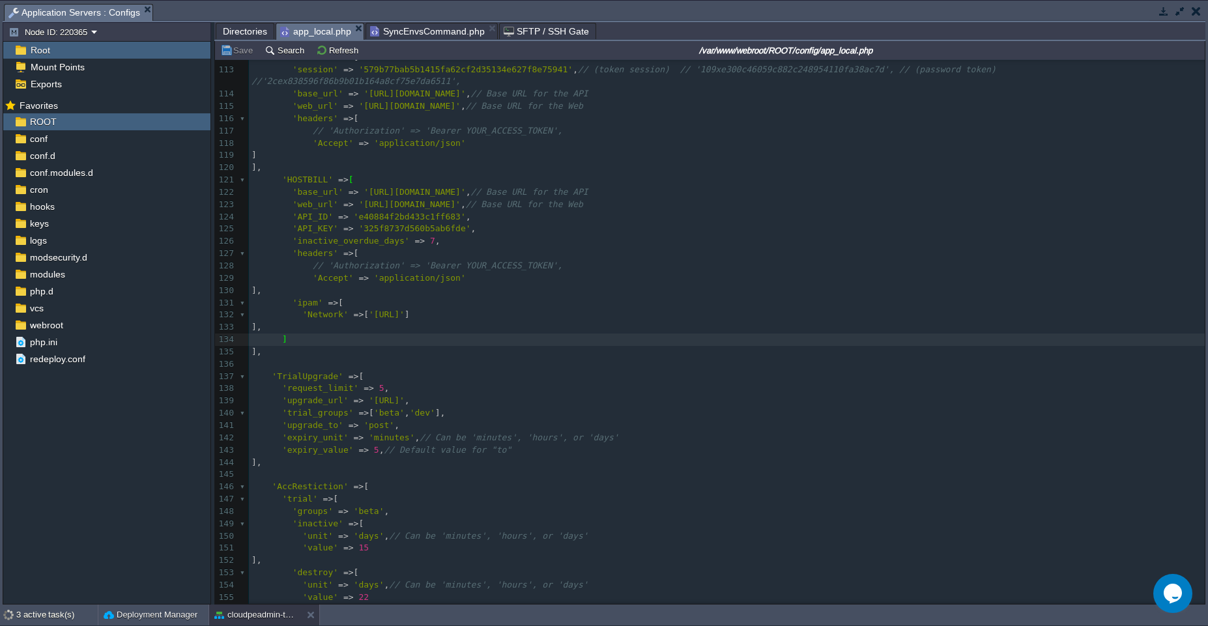
type textarea ","
paste textarea
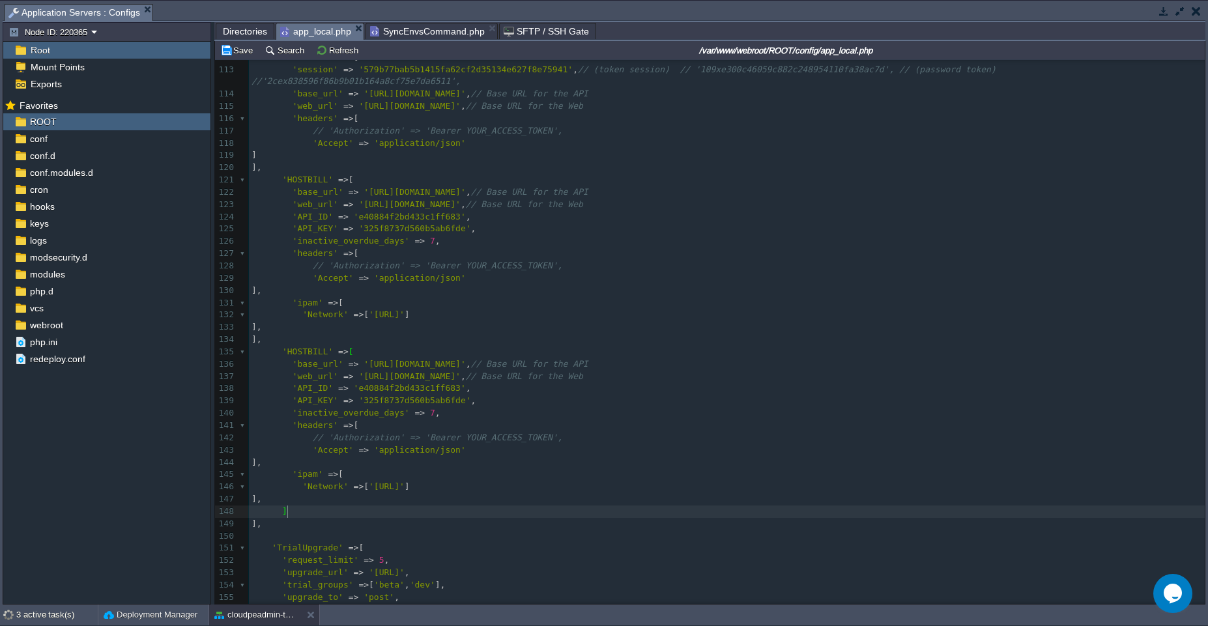
click at [328, 182] on div "x 99 ​ 100 'Email' => [ 101 'default' => [ 102 'transport' => 'default' , 103 '…" at bounding box center [727, 414] width 956 height 1044
type textarea "_live"
type textarea "// live"
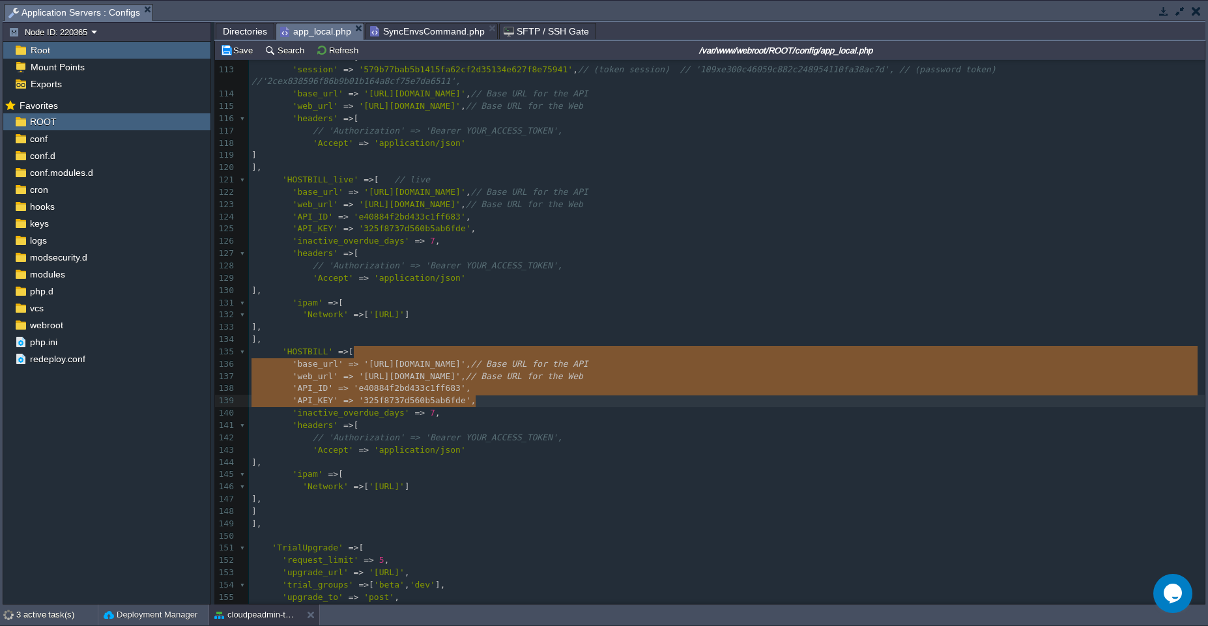
paste textarea "'API_KEY' => '64400194bae1d924db4"
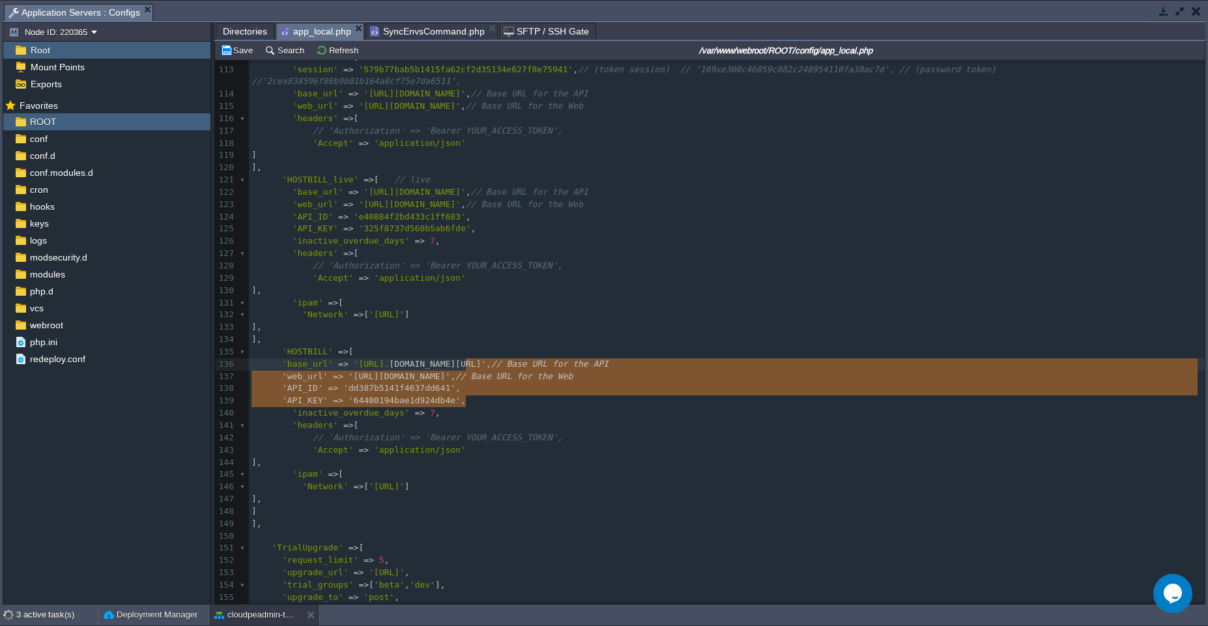
type textarea "[DOMAIN_NAME][URL]', // Base URL for the API 'web_url' => '[URL][DOMAIN_NAME]',…"
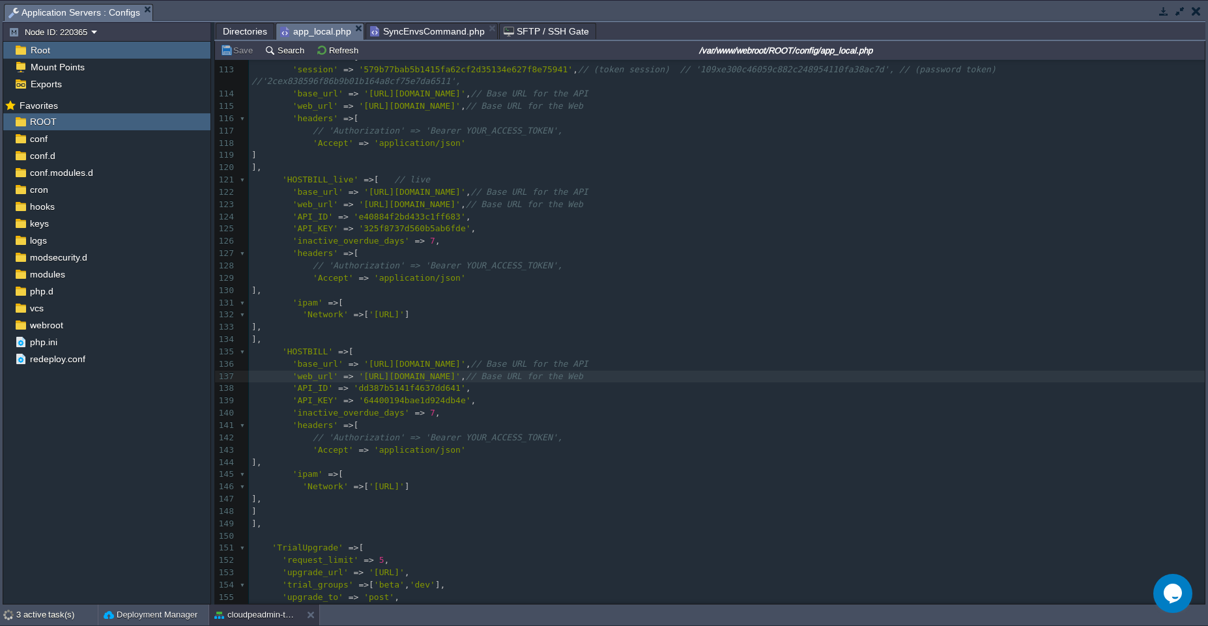
click at [347, 168] on pre "]," at bounding box center [727, 168] width 956 height 12
type textarea "//"
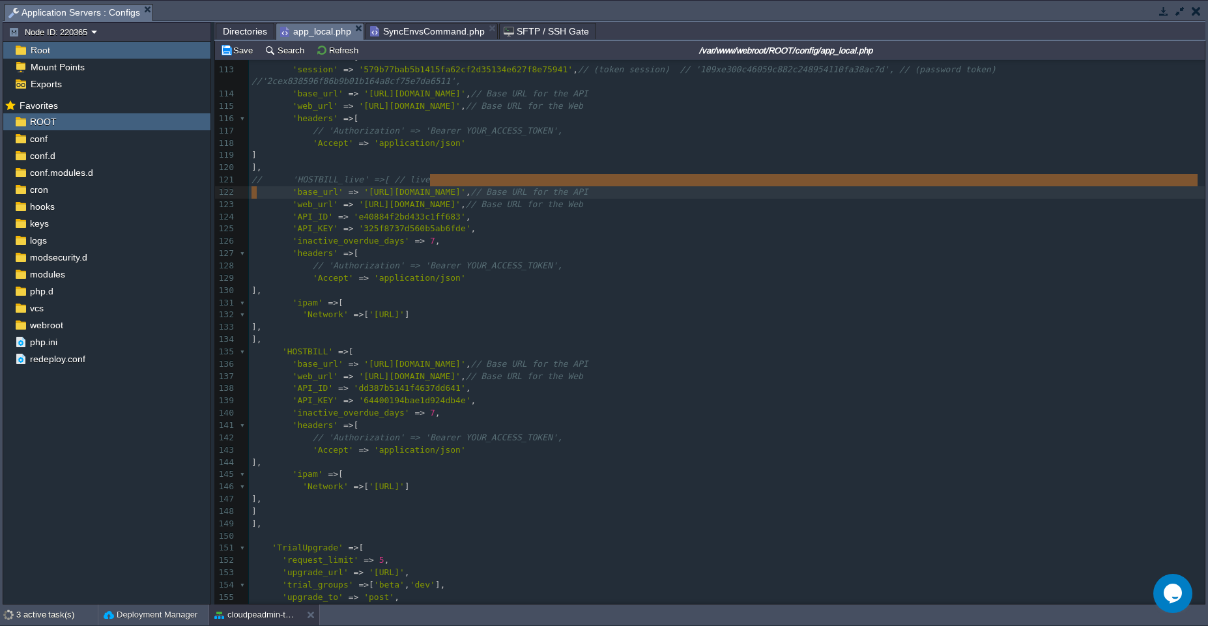
paste textarea
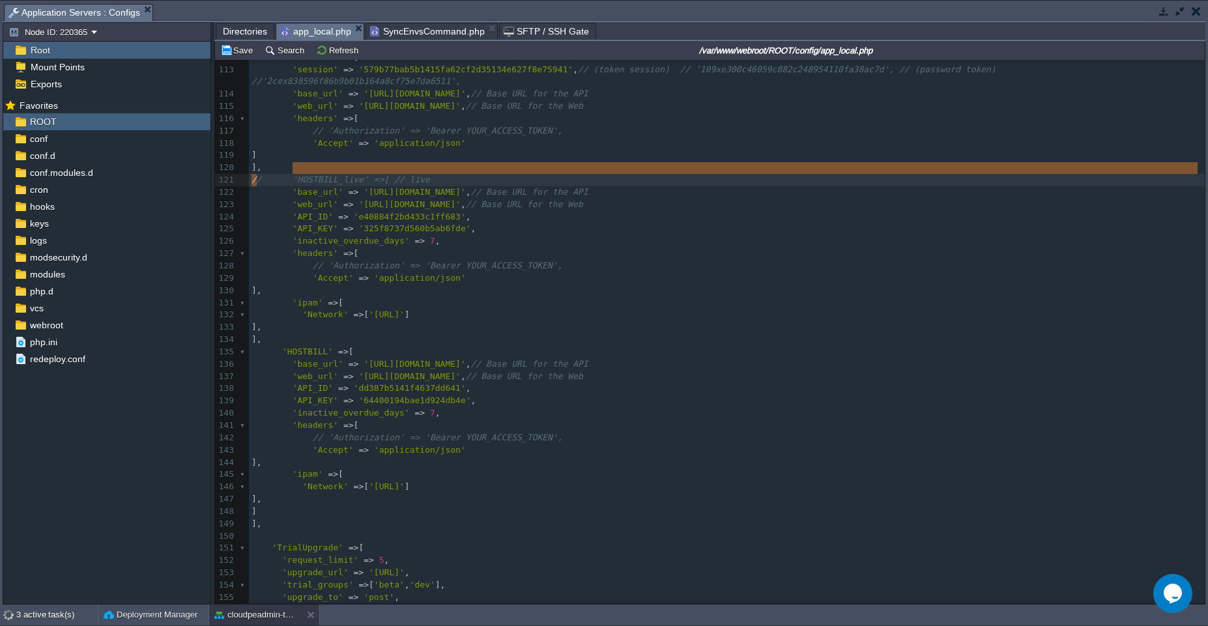
type textarea "//"
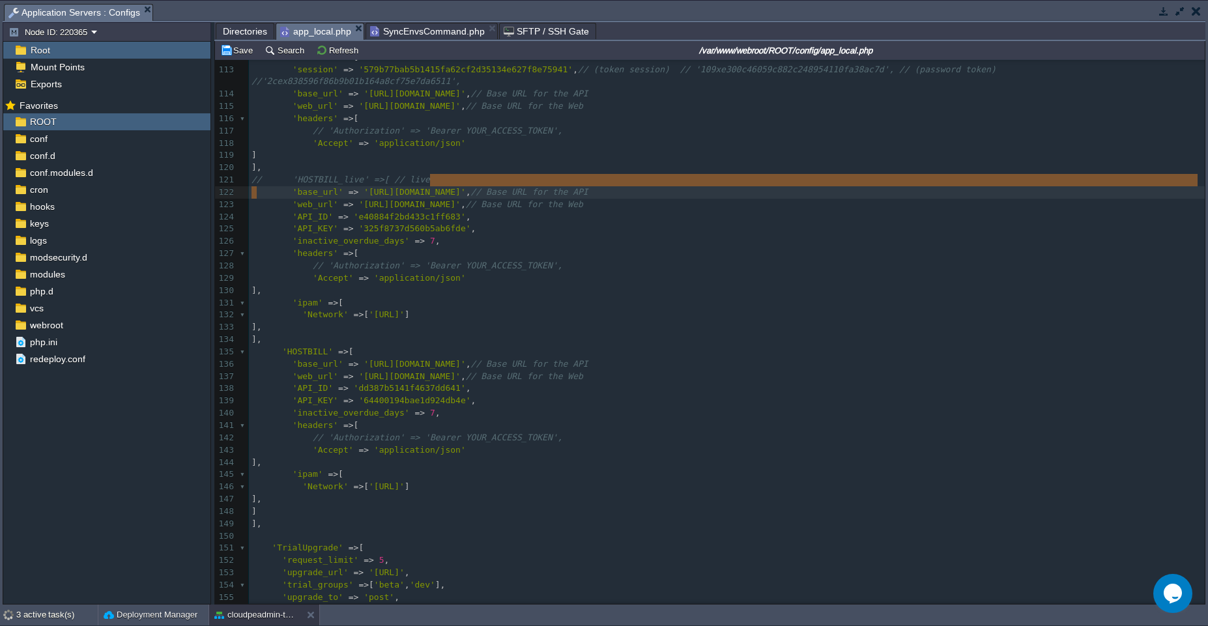
paste textarea
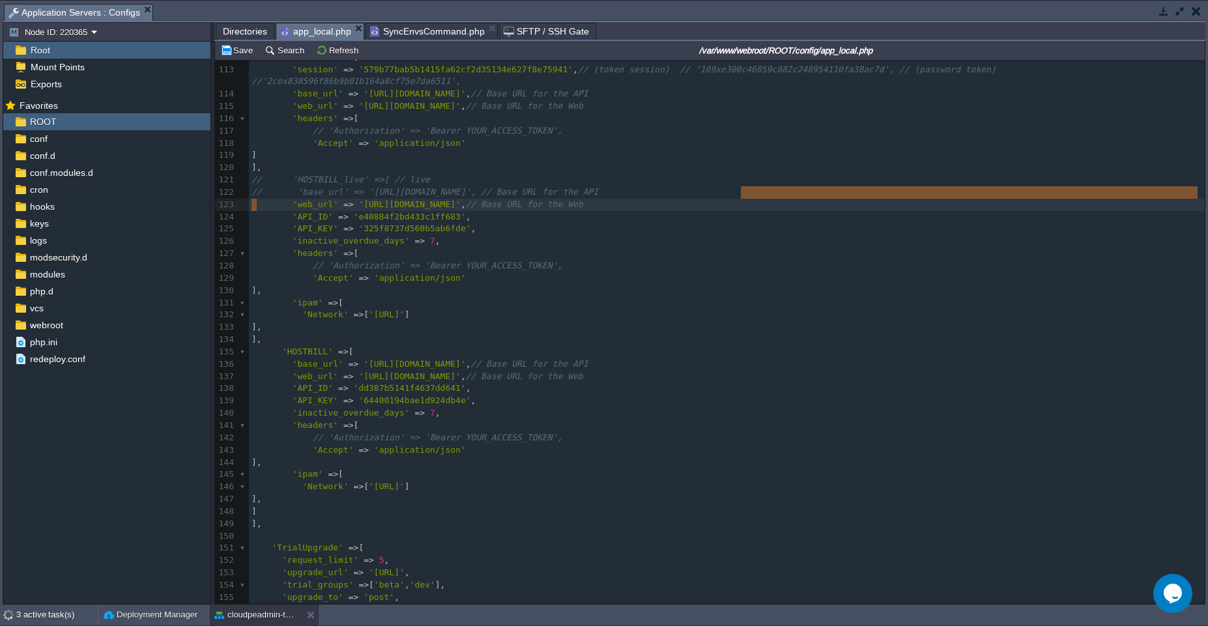
paste textarea
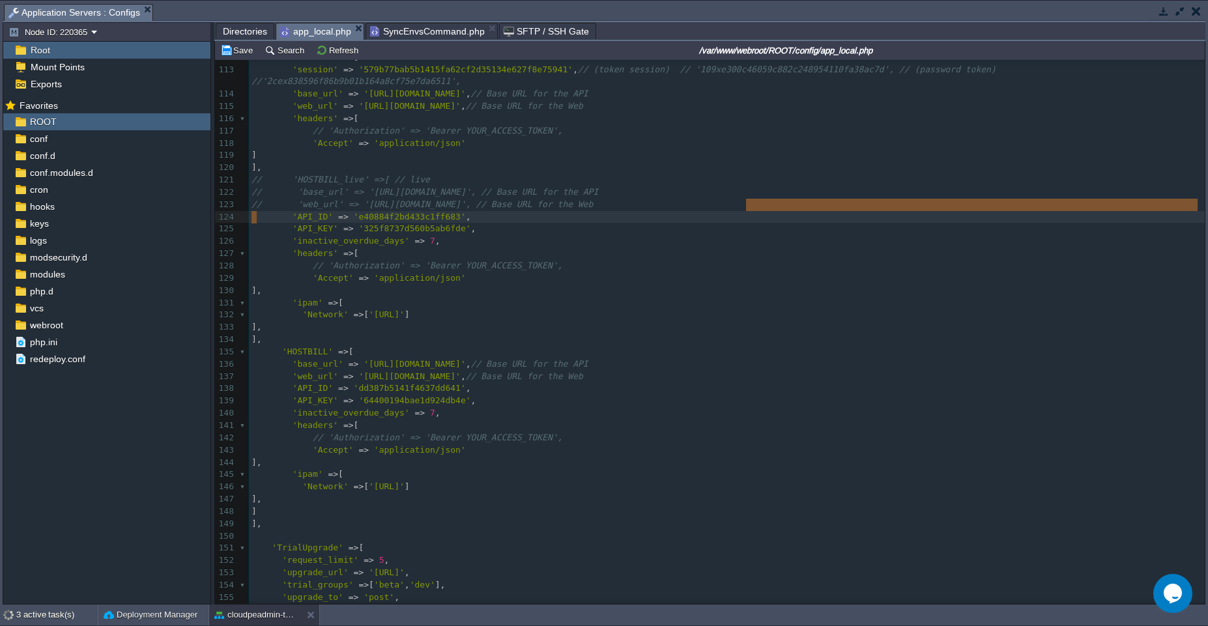
paste textarea
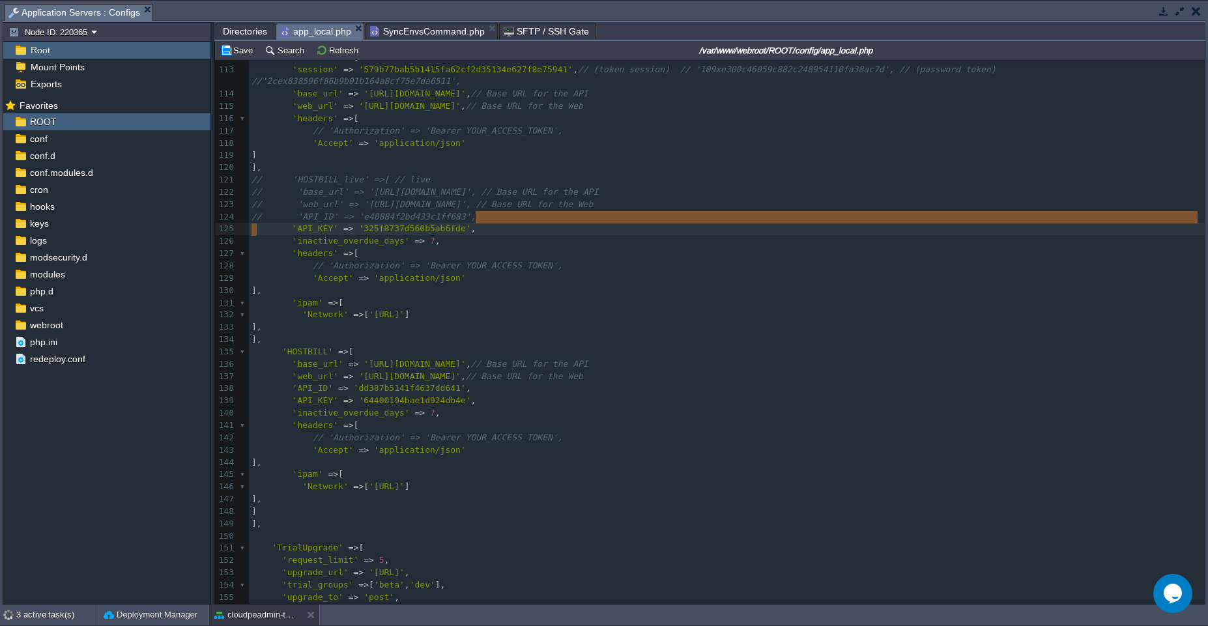
paste textarea
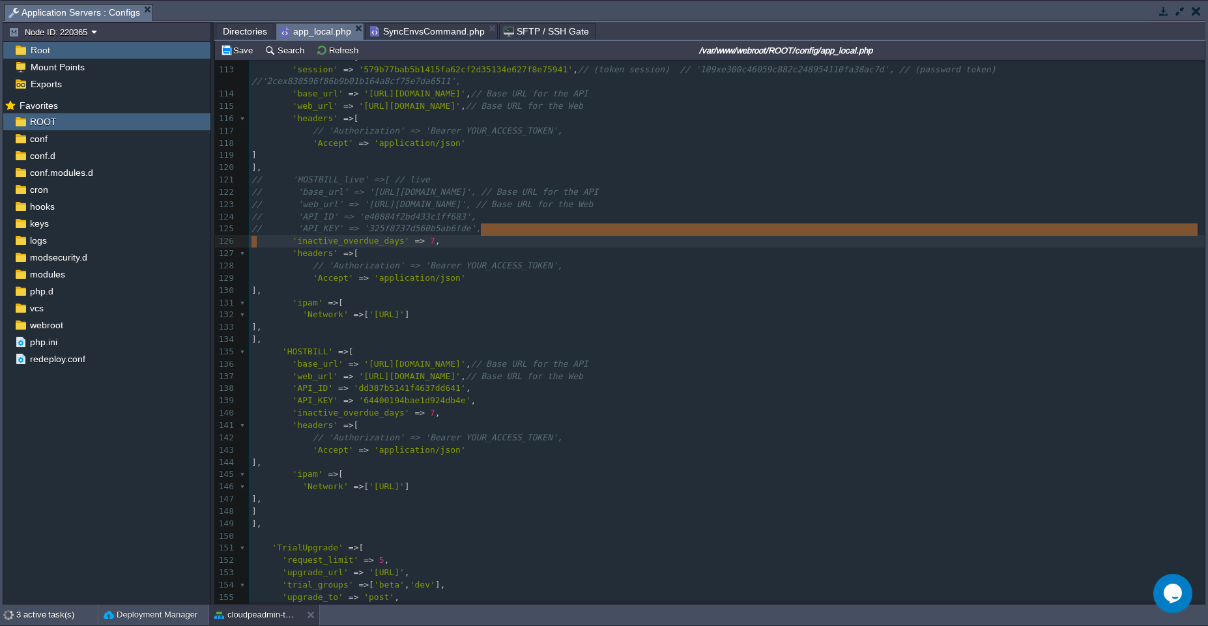
paste textarea
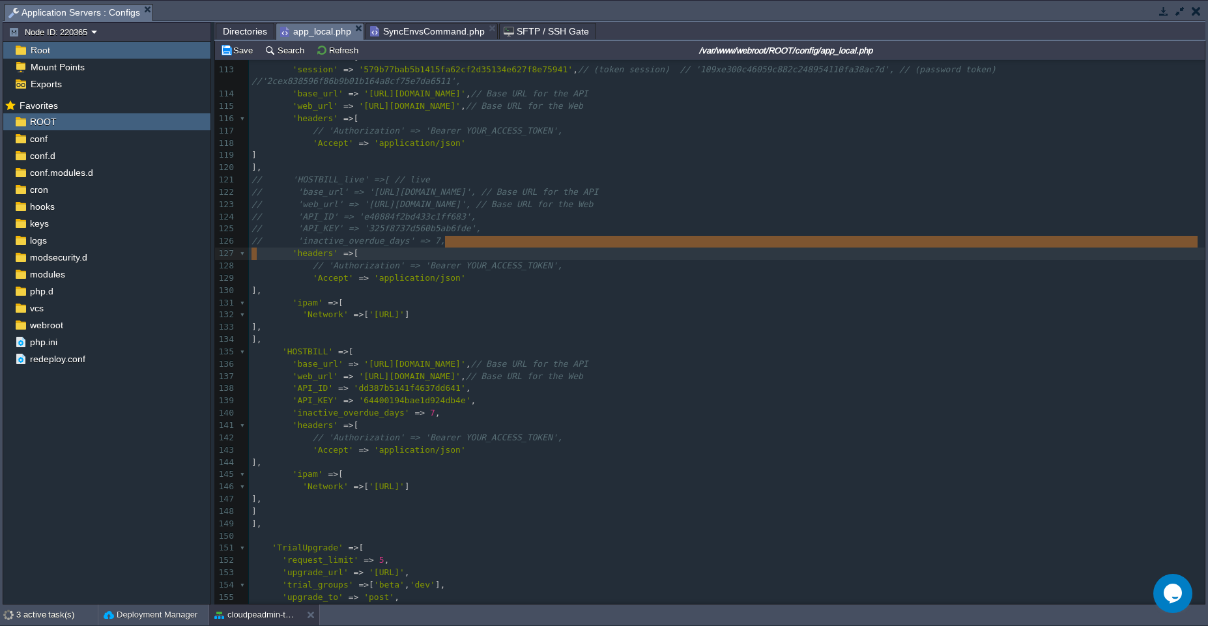
paste textarea
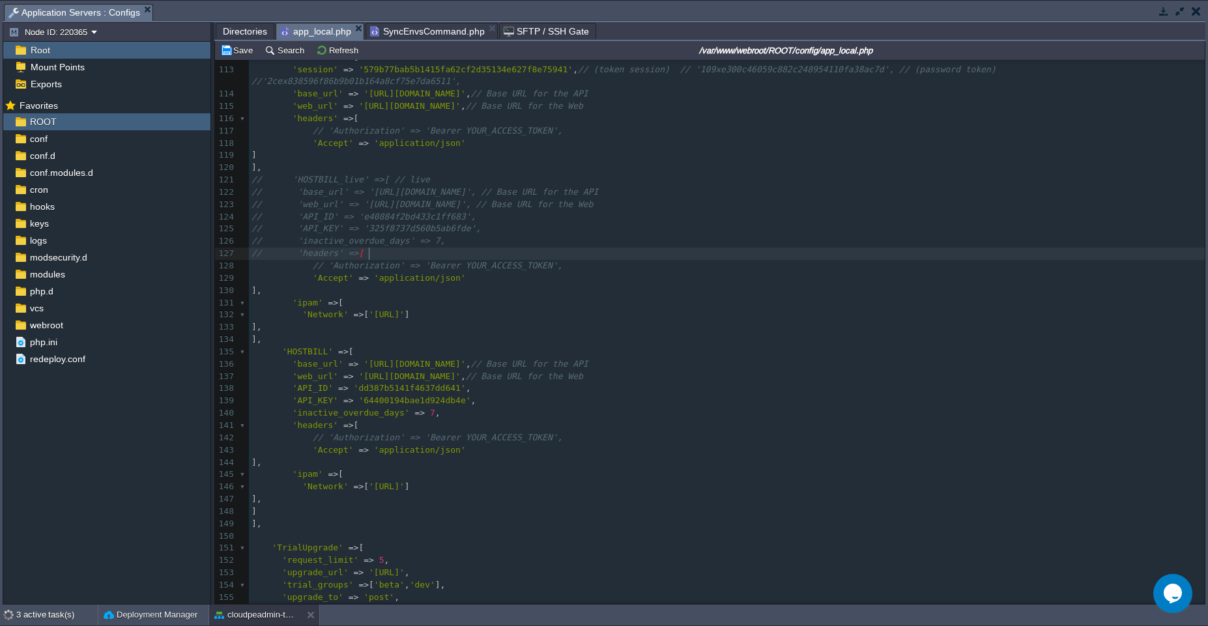
type textarea "// 'Authori"
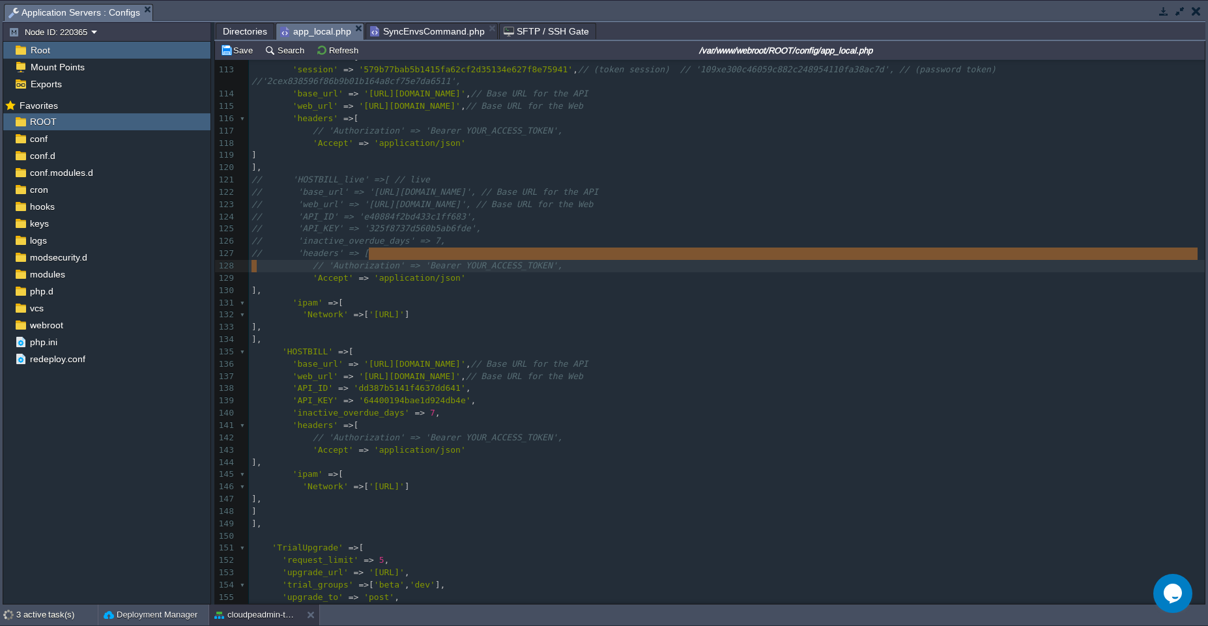
paste textarea
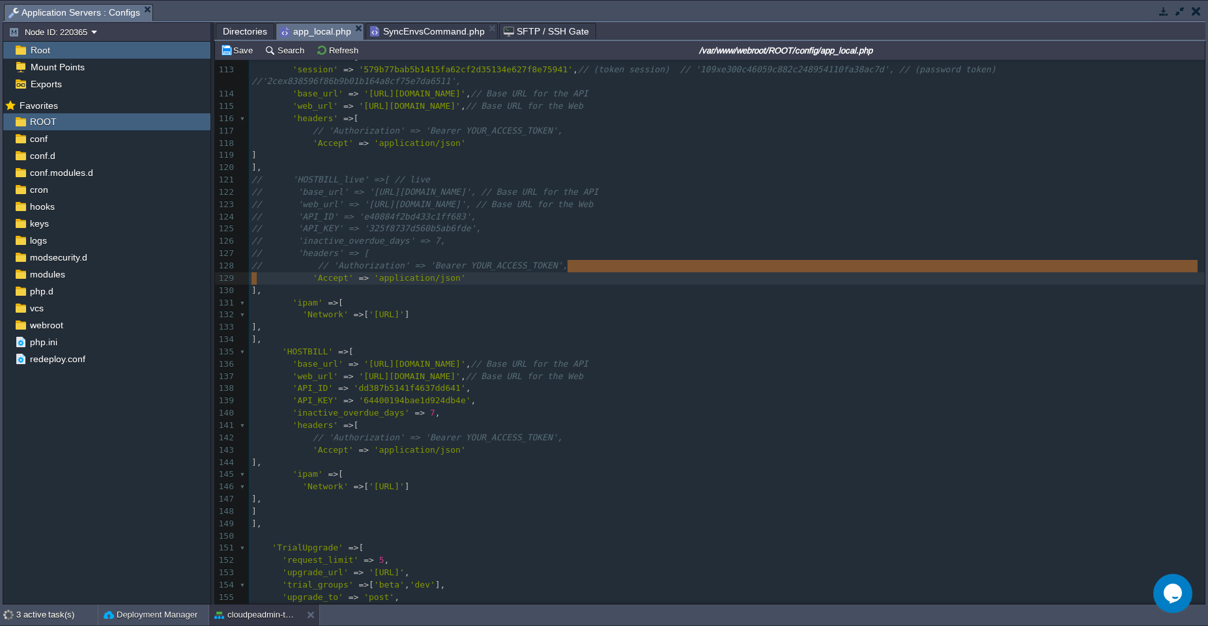
paste textarea
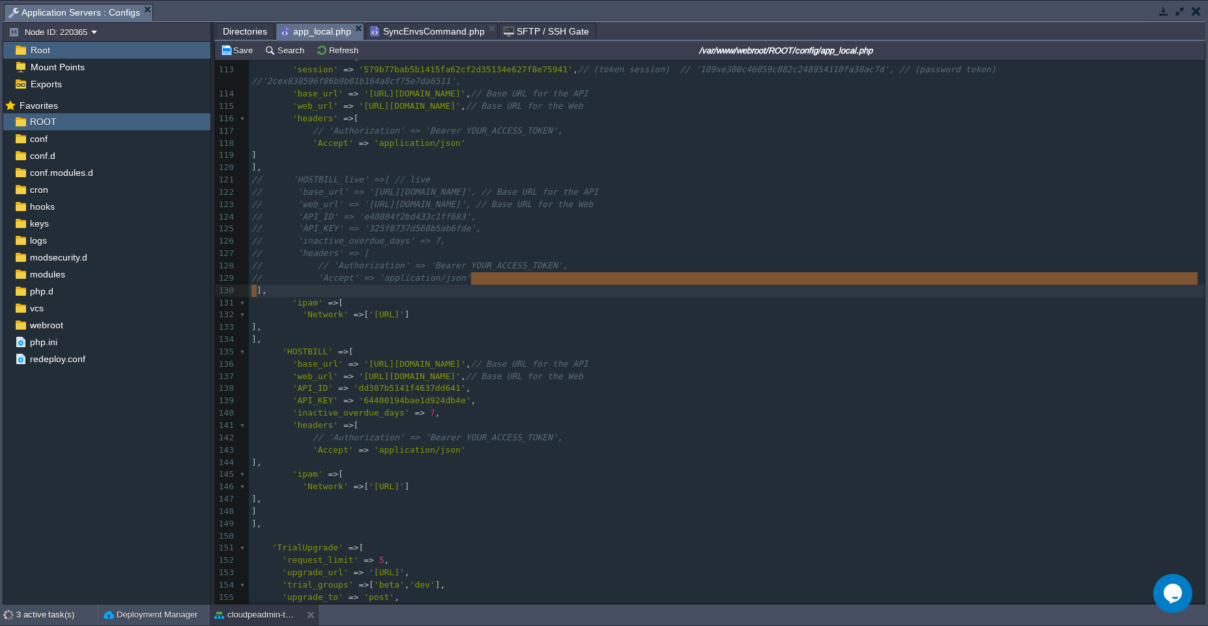
paste textarea
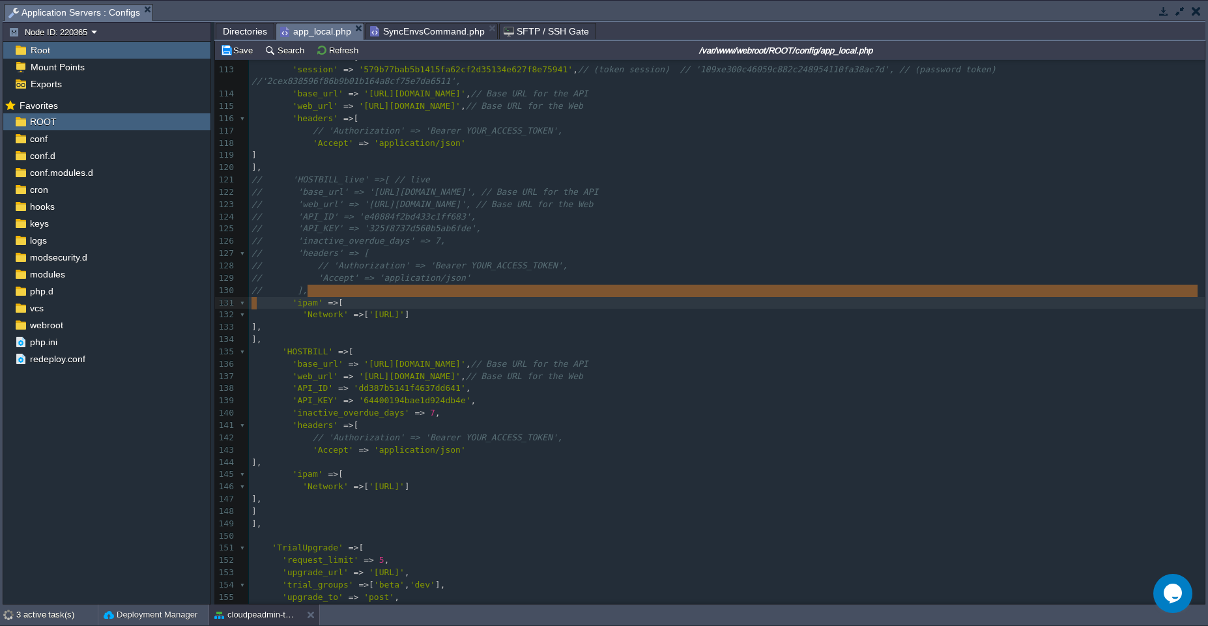
paste textarea
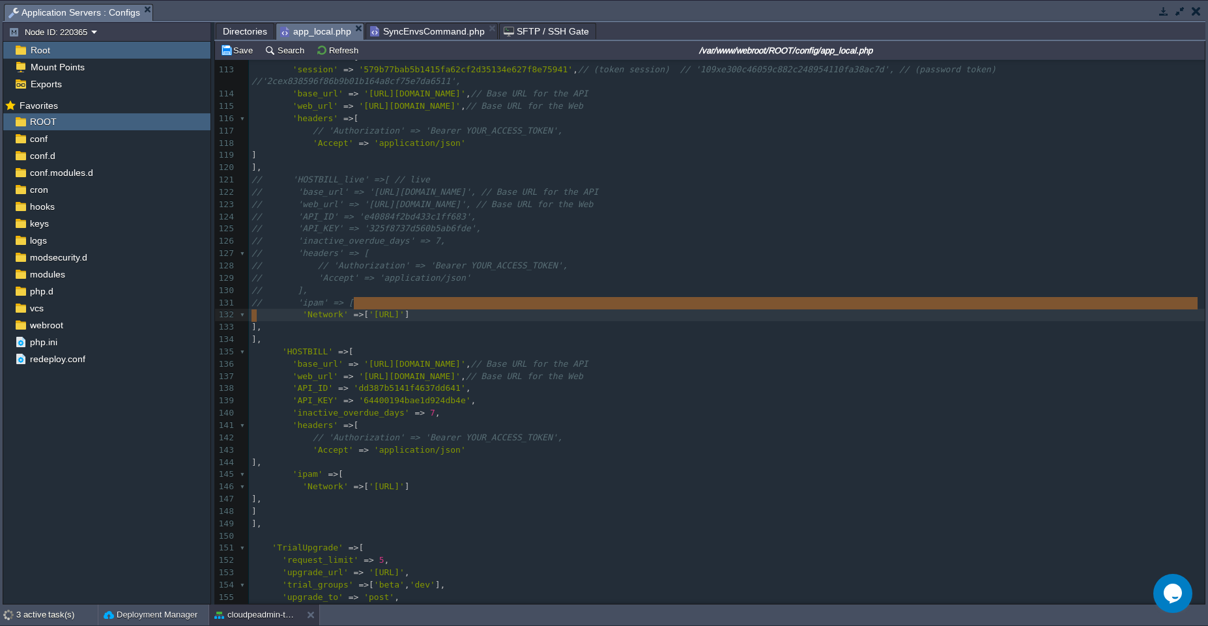
paste textarea
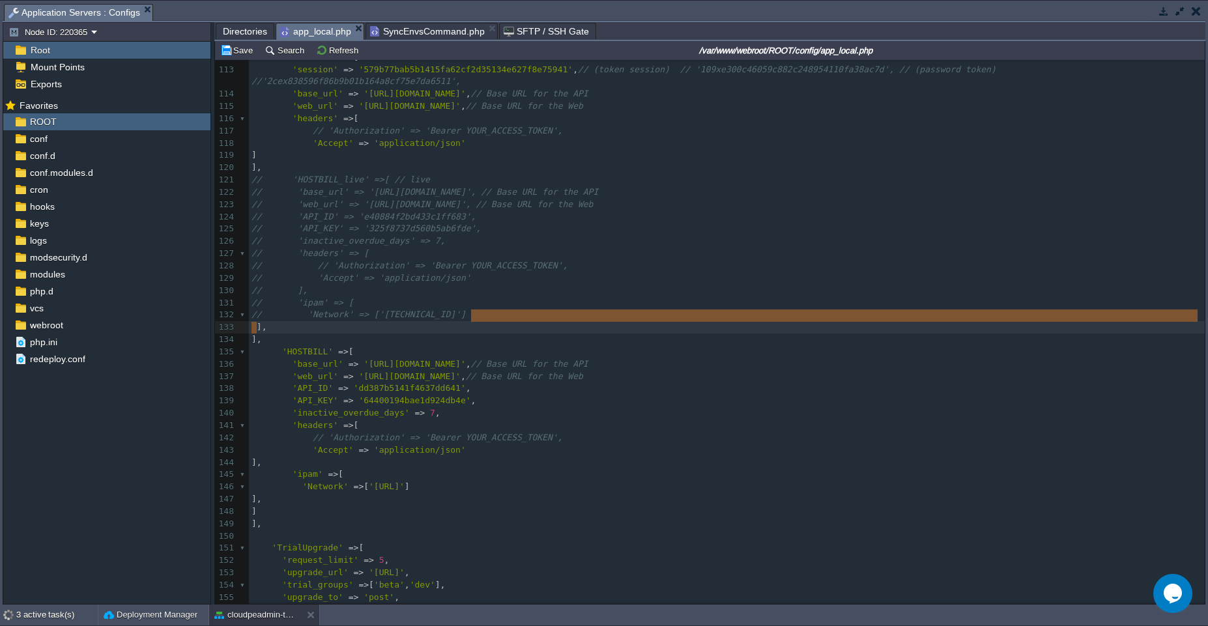
paste textarea
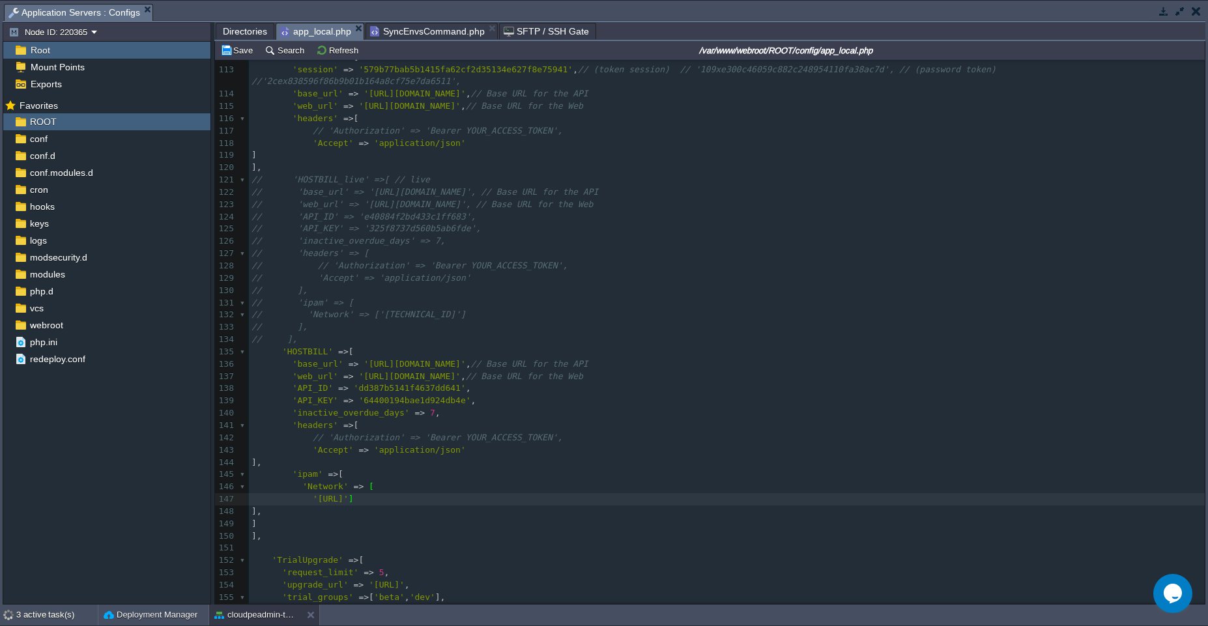
type textarea ","
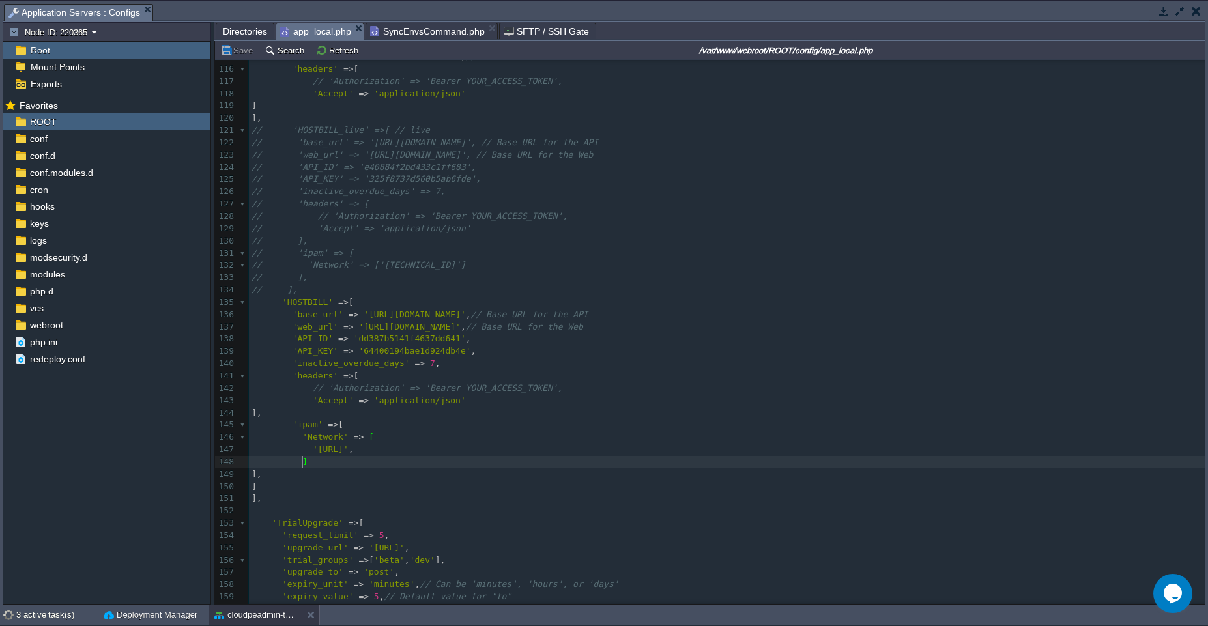
scroll to position [1408, 0]
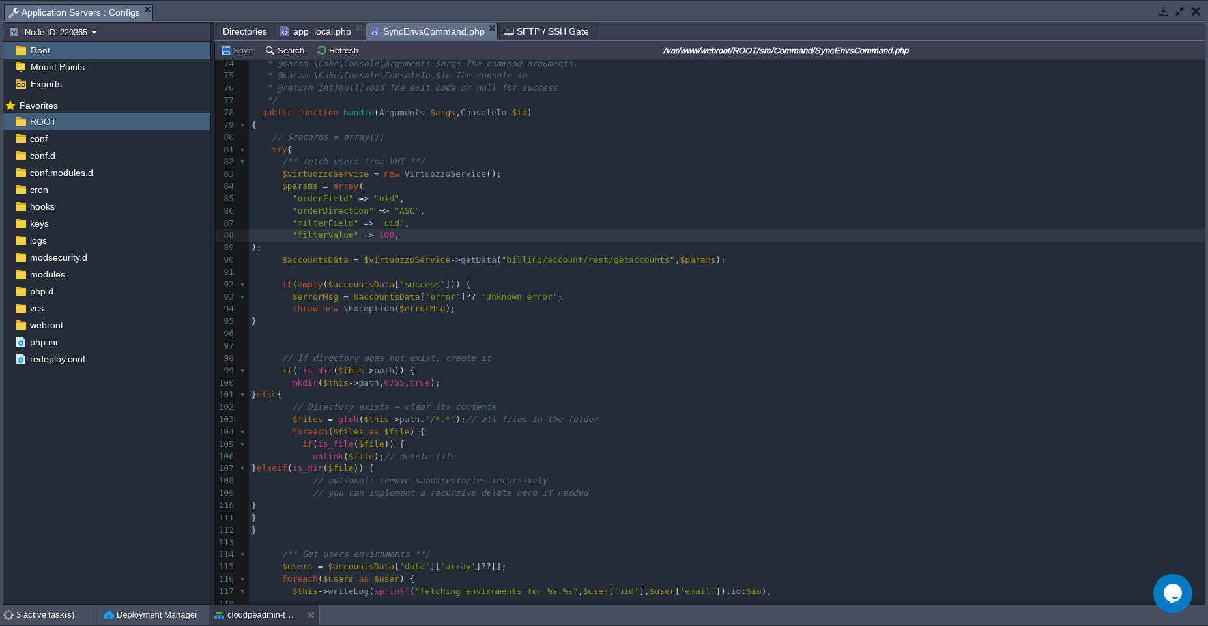
click at [413, 35] on span "SyncEnvsCommand.php" at bounding box center [427, 31] width 115 height 16
click at [465, 234] on pre ""filterValue" => 100 ," at bounding box center [727, 235] width 956 height 12
type textarea "", "filterValue" => 100,"
click at [439, 214] on pre ""orderDirection" => "ASC" ," at bounding box center [727, 211] width 956 height 12
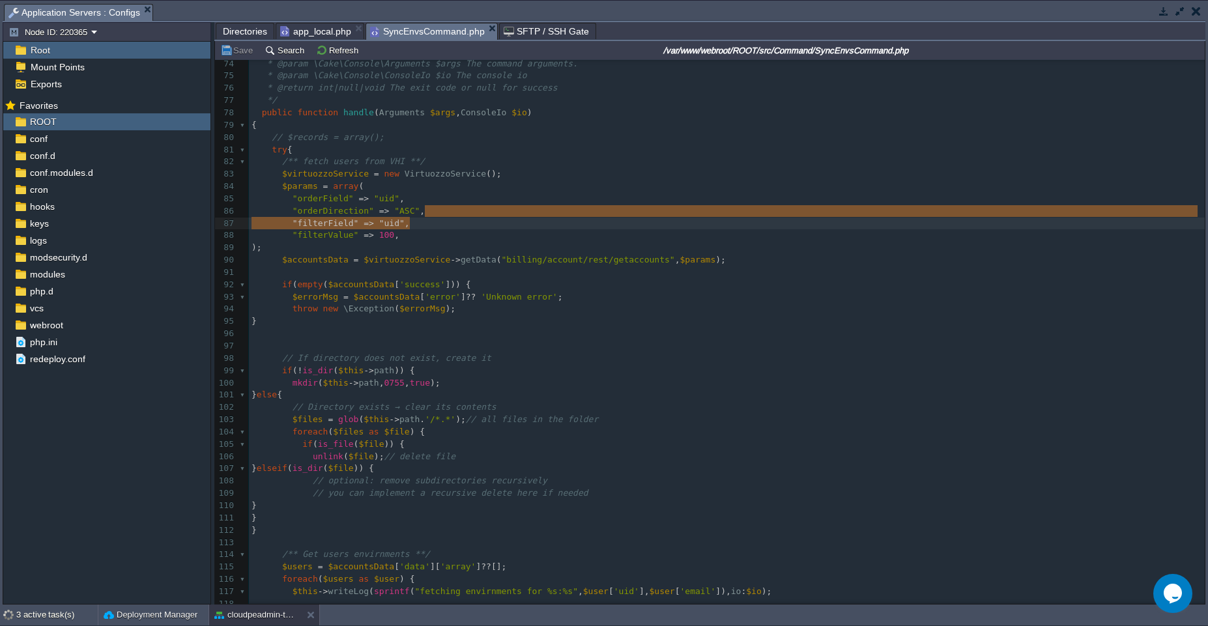
type textarea ""filterField" => "uid", "filterValue" => 100,"
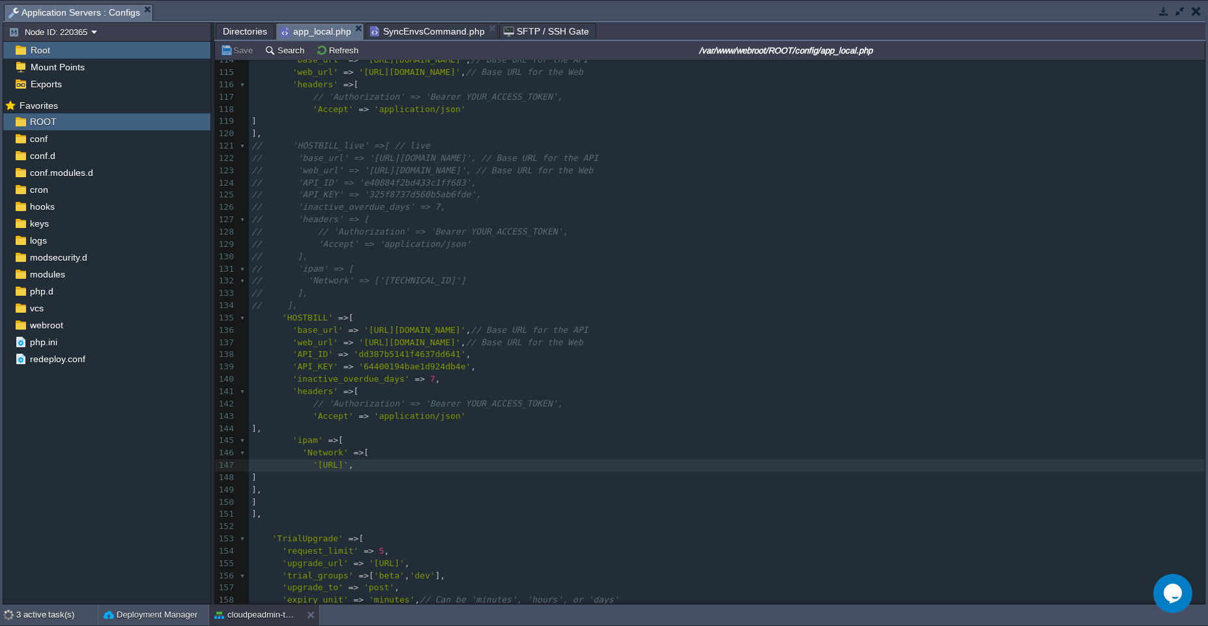
click at [319, 33] on span "app_local.php" at bounding box center [315, 31] width 71 height 16
click at [279, 613] on button "cloudpeadmin-test" at bounding box center [255, 614] width 82 height 13
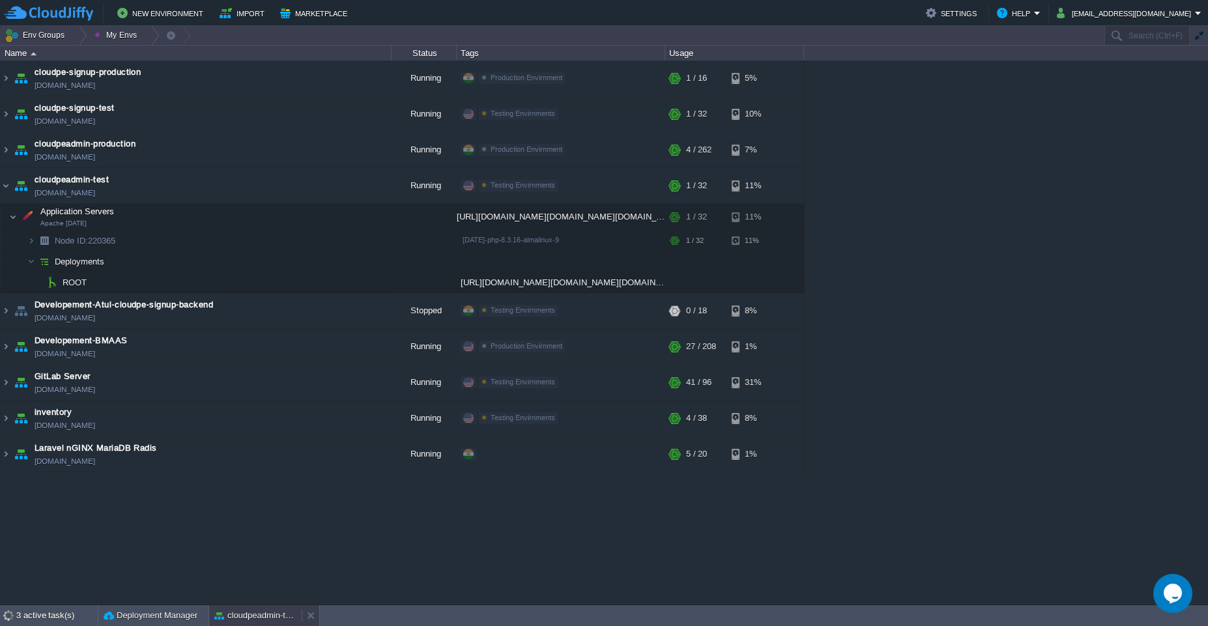
click at [240, 622] on div "cloudpeadmin-test" at bounding box center [255, 615] width 93 height 21
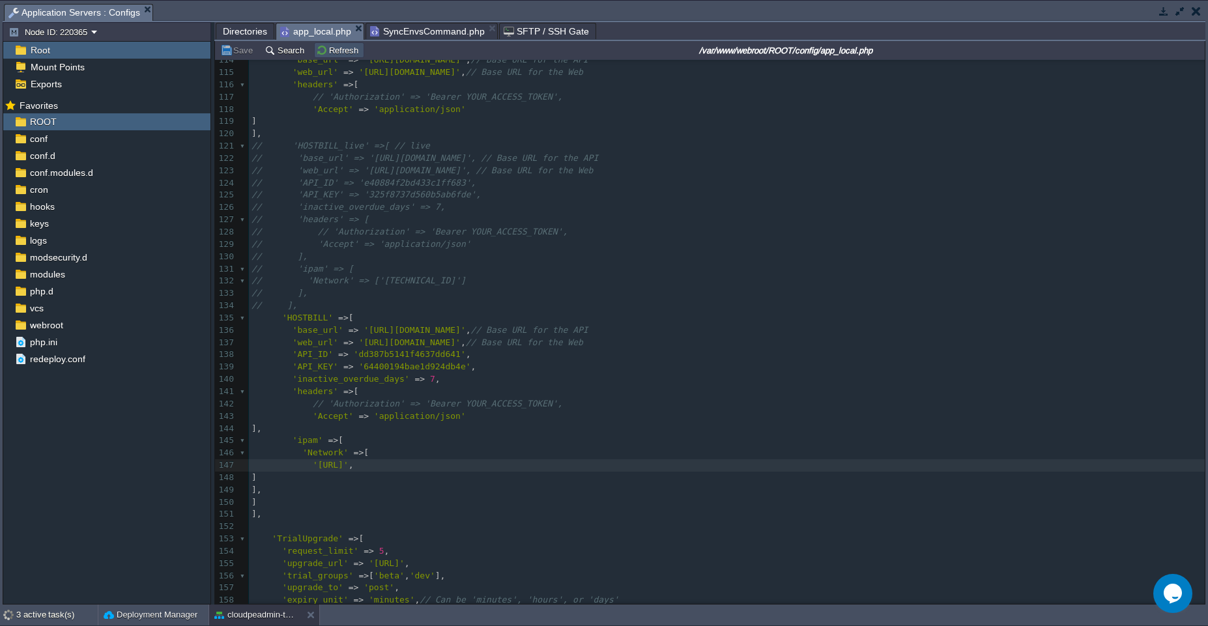
click at [332, 48] on button "Refresh" at bounding box center [339, 50] width 46 height 12
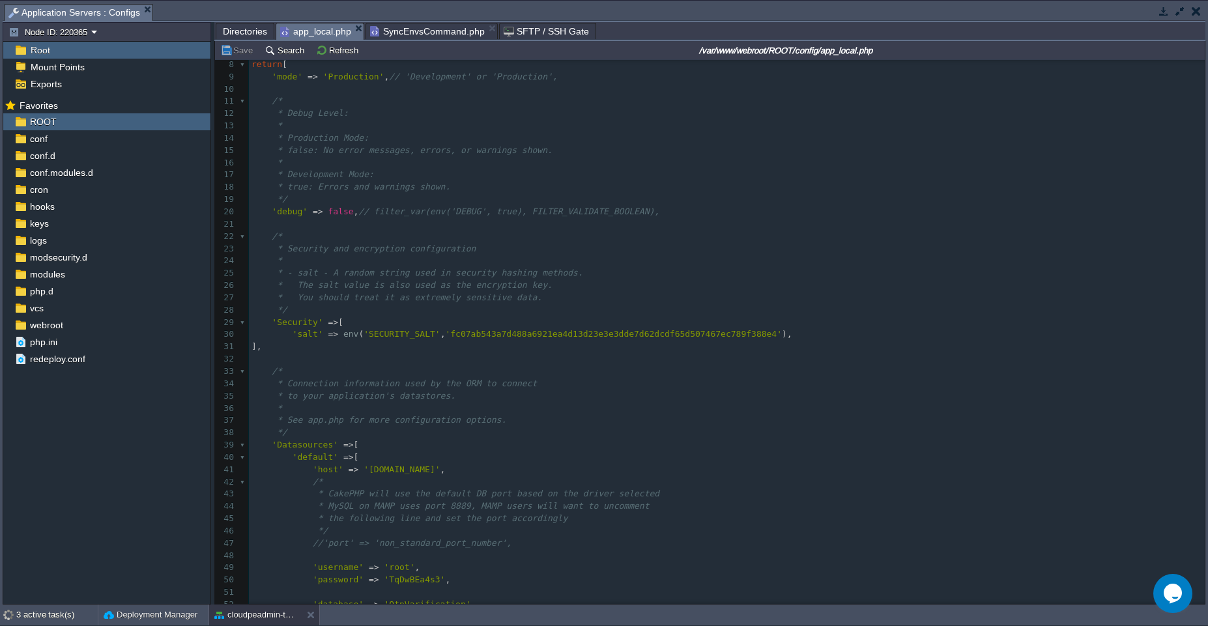
scroll to position [90, 0]
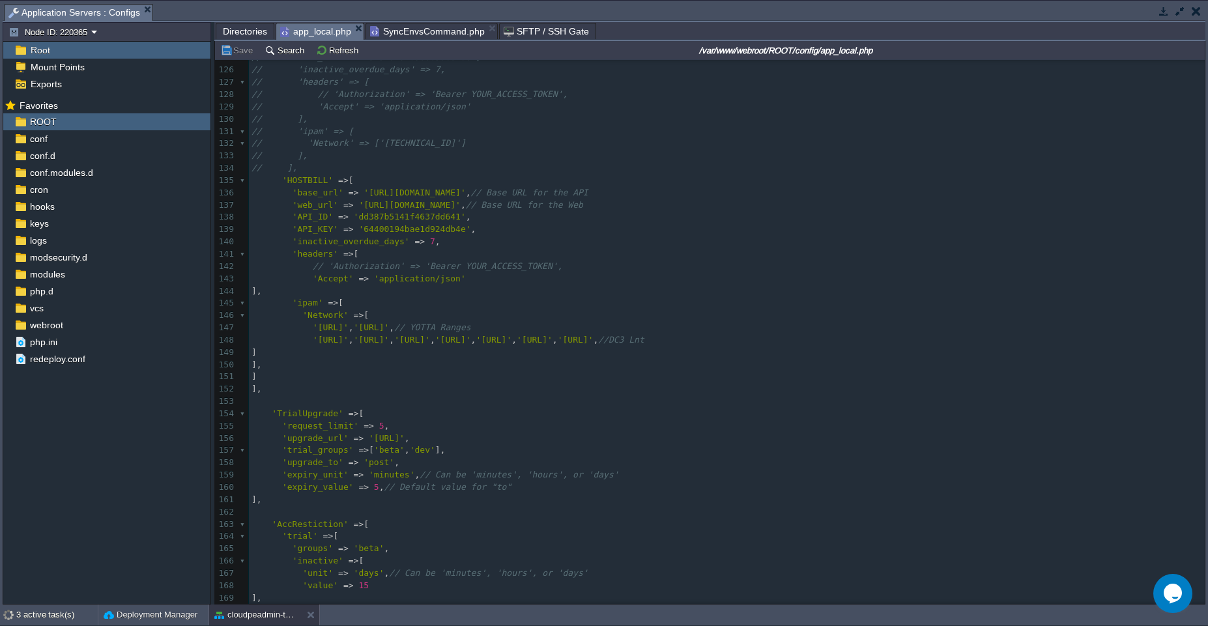
click at [1014, 341] on div "225 <?php 107 ], 108 ], 109 ​ 110 // Virtuozzo API configuration 111 'Api' => […" at bounding box center [727, 247] width 956 height 859
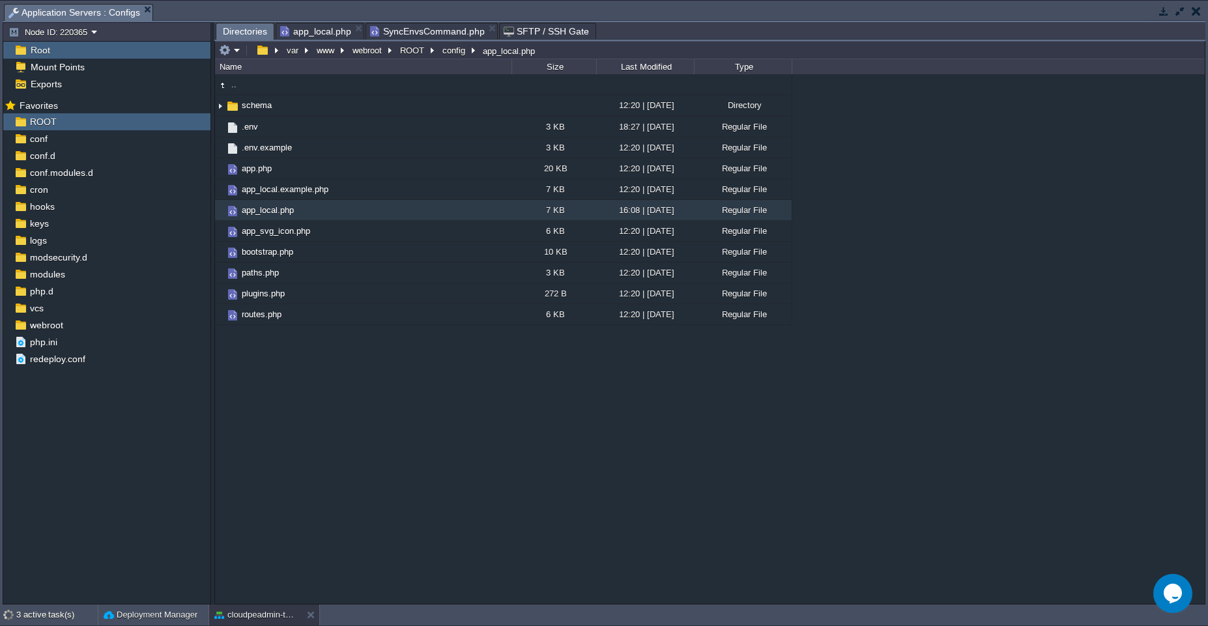
click at [255, 28] on span "Directories" at bounding box center [245, 31] width 44 height 16
click at [46, 237] on span "logs" at bounding box center [37, 241] width 21 height 12
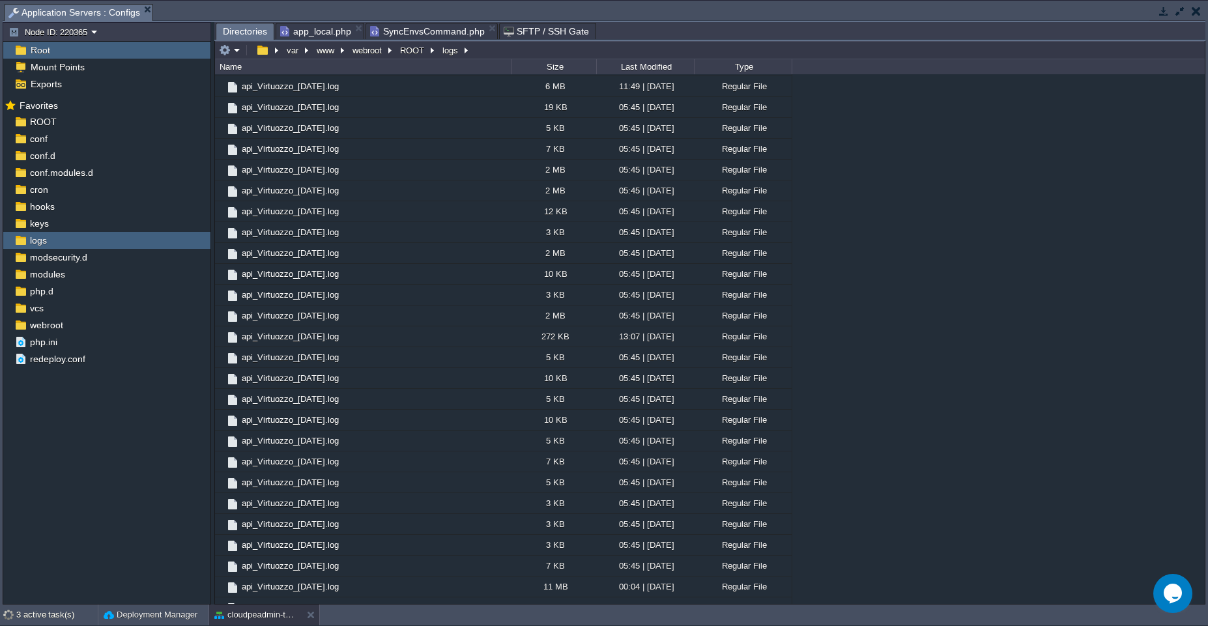
scroll to position [1722, 0]
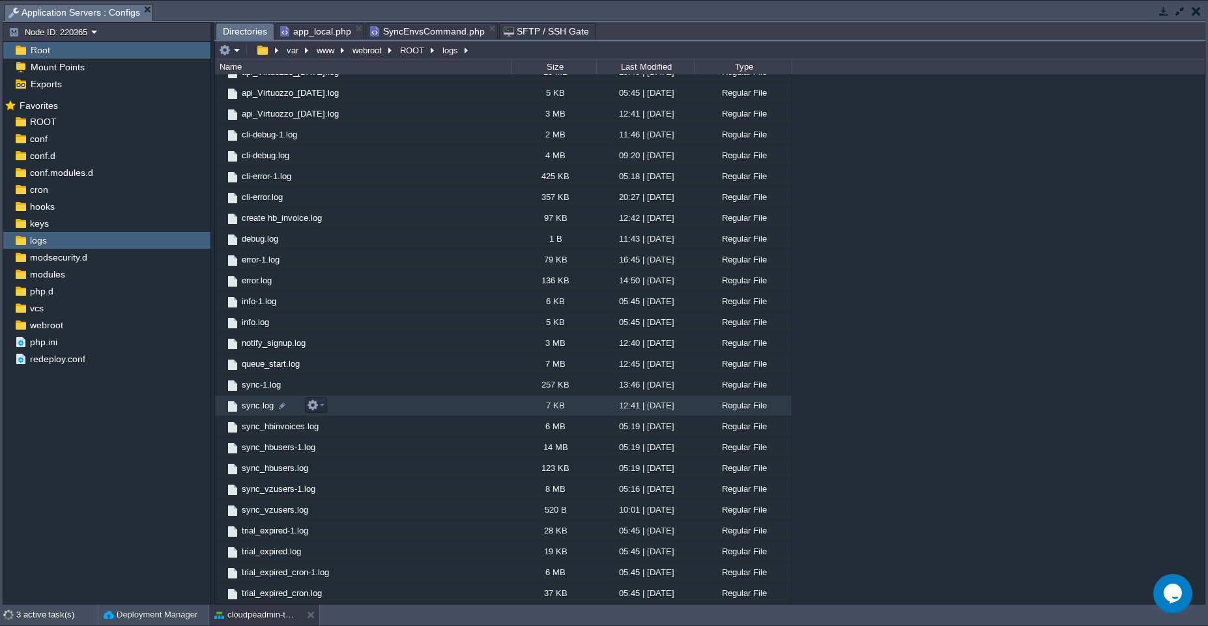
click at [418, 401] on td "sync.log" at bounding box center [363, 405] width 296 height 21
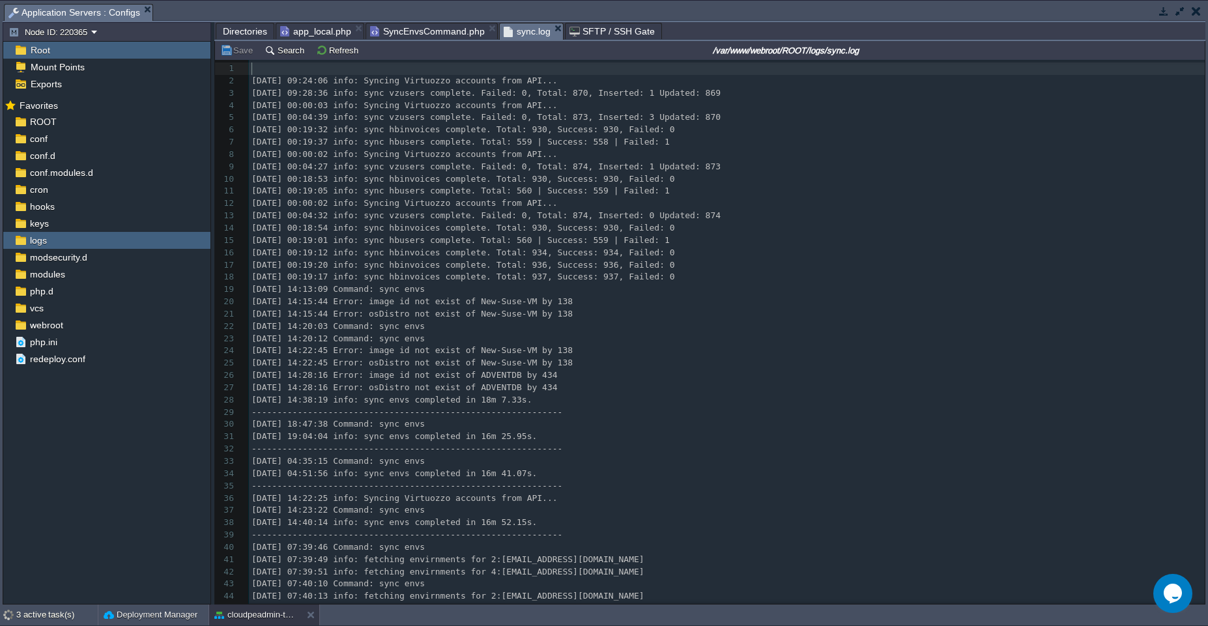
scroll to position [5, 0]
click at [523, 363] on div "102 1 ​ 2 [DATE] 09:24:06 info: Syncing Virtuozzo accounts from API... 3 [DATE]…" at bounding box center [727, 394] width 956 height 663
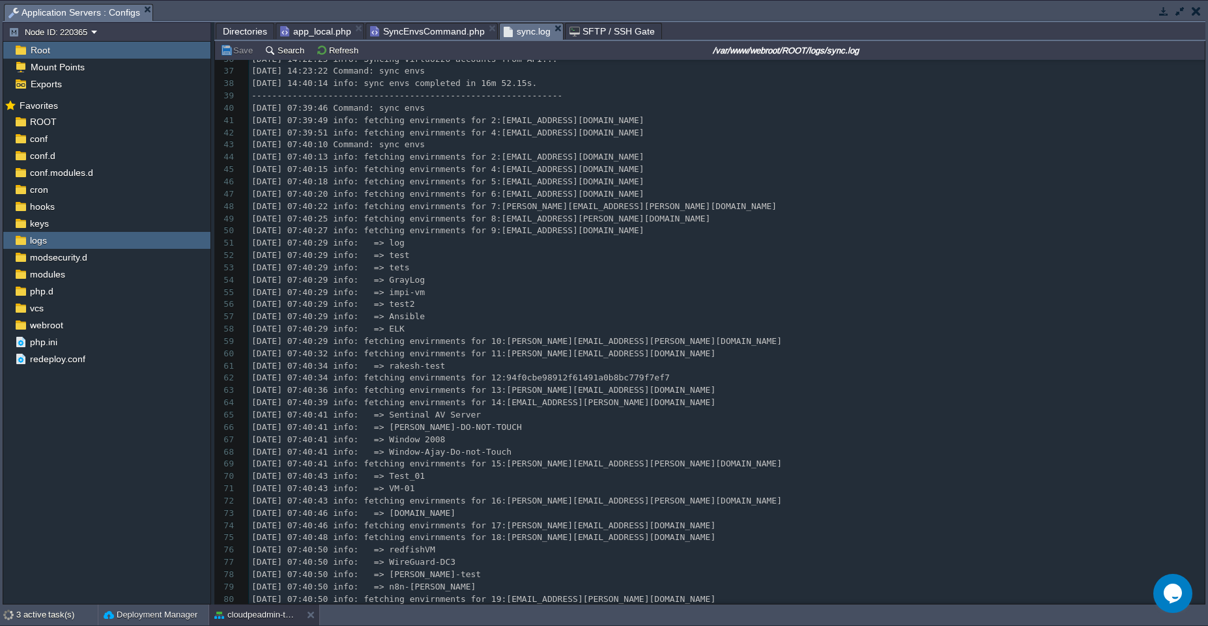
scroll to position [438, 0]
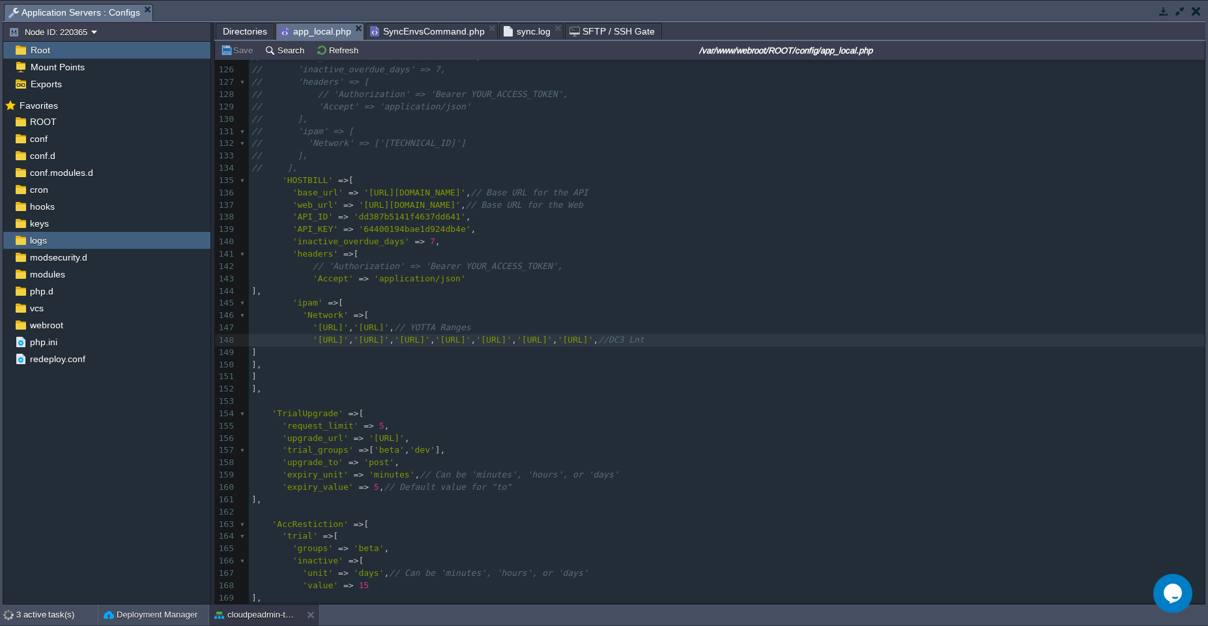
click at [313, 36] on span "app_local.php" at bounding box center [315, 31] width 71 height 16
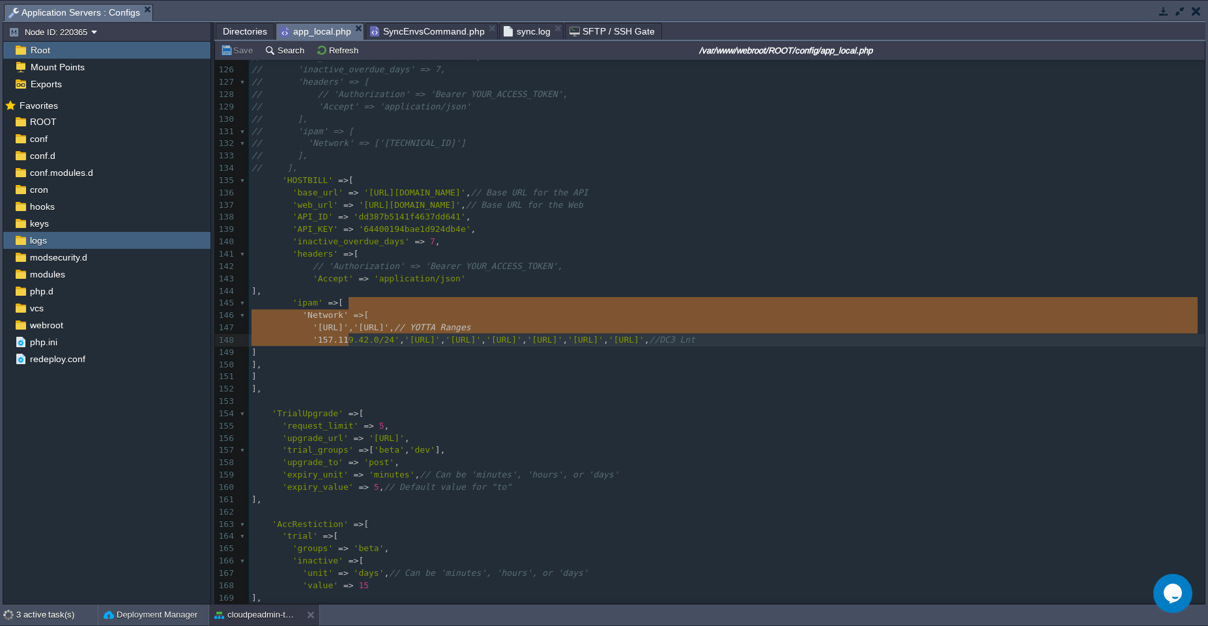
type textarea "'Network' => [ '[URL]','[URL]',// YOTTA Ranges '[URL]','[URL]','[URL]','[URL]',…"
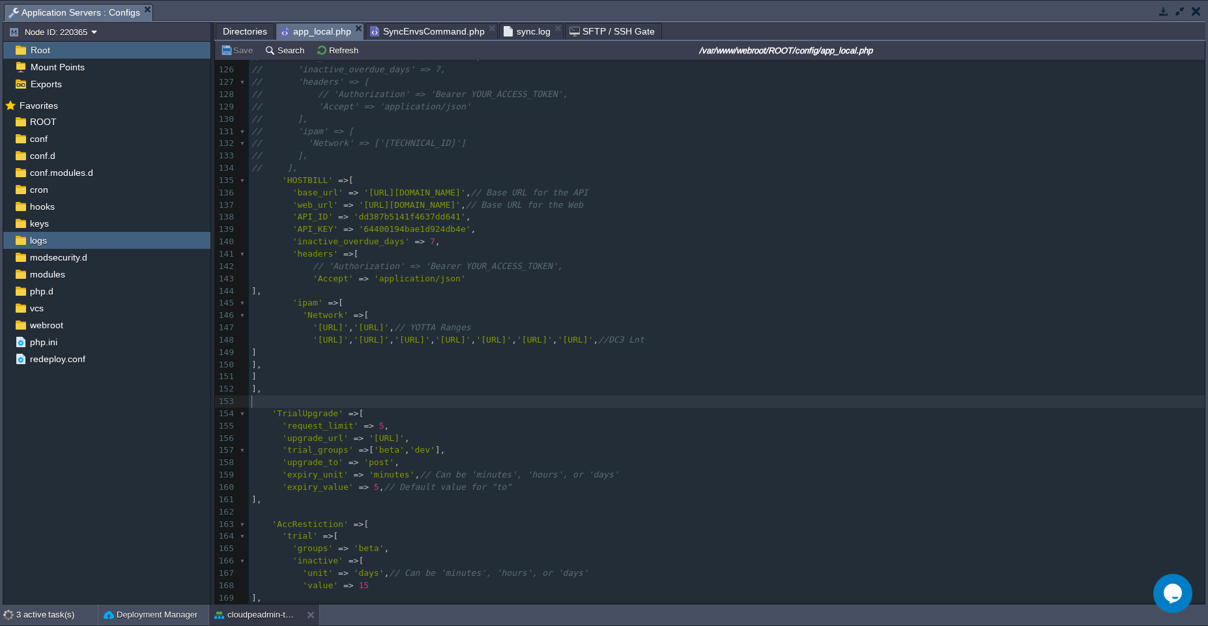
click at [674, 400] on pre "​" at bounding box center [727, 401] width 956 height 12
click at [337, 53] on button "Refresh" at bounding box center [339, 50] width 46 height 12
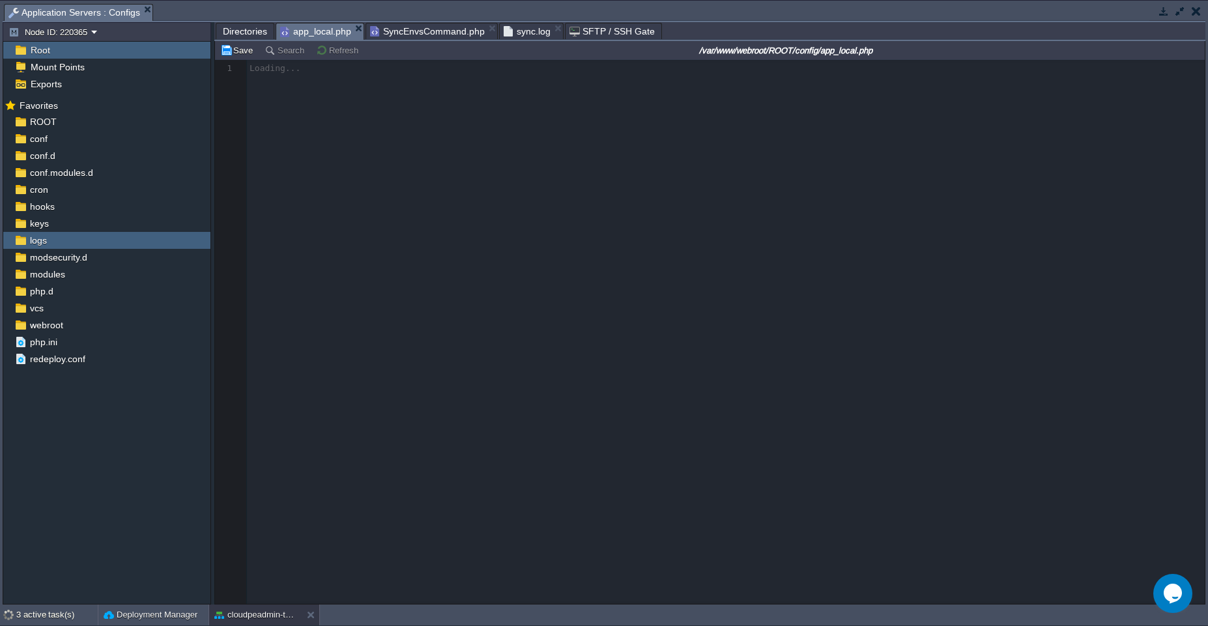
scroll to position [0, 0]
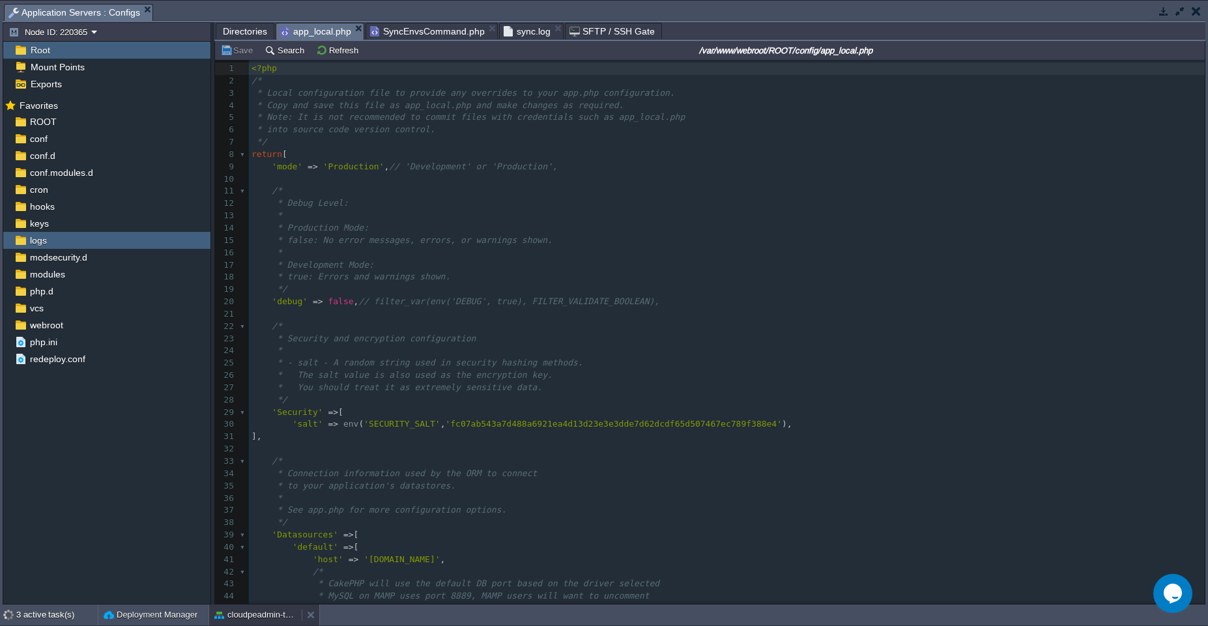
click at [255, 613] on button "cloudpeadmin-test" at bounding box center [255, 614] width 82 height 13
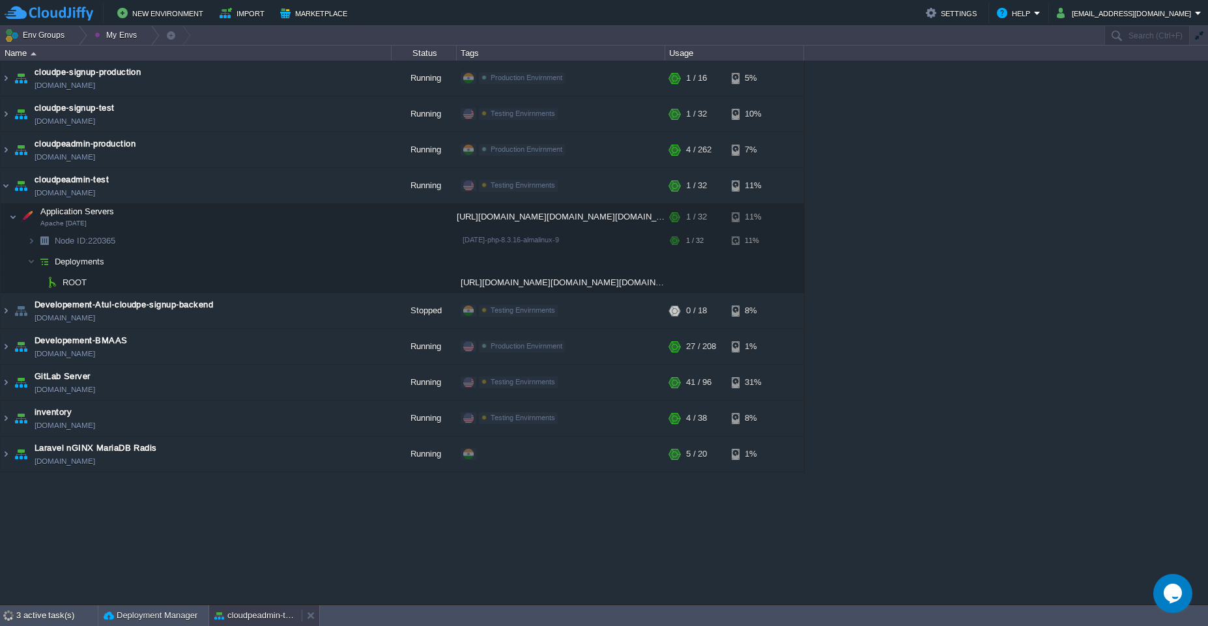
click at [229, 616] on button "cloudpeadmin-test" at bounding box center [255, 615] width 82 height 13
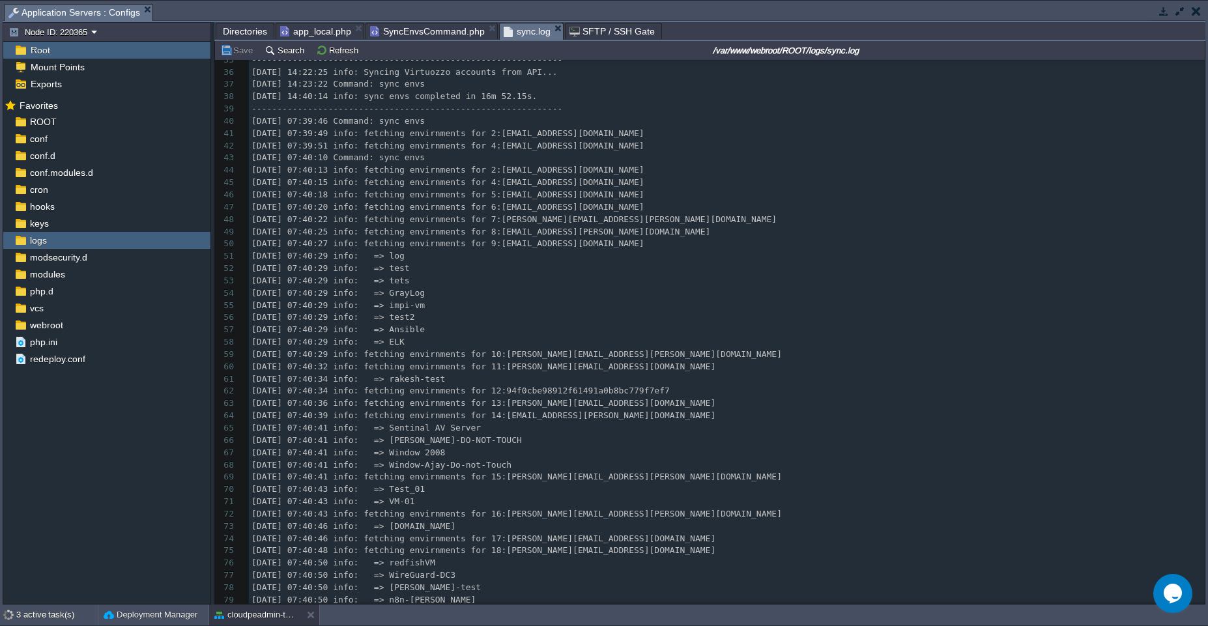
click at [531, 29] on span "sync.log" at bounding box center [527, 31] width 47 height 16
click at [509, 191] on span "[DATE] 07:40:18 info: fetching envirnments for 5:[EMAIL_ADDRESS][DOMAIN_NAME]" at bounding box center [447, 195] width 393 height 10
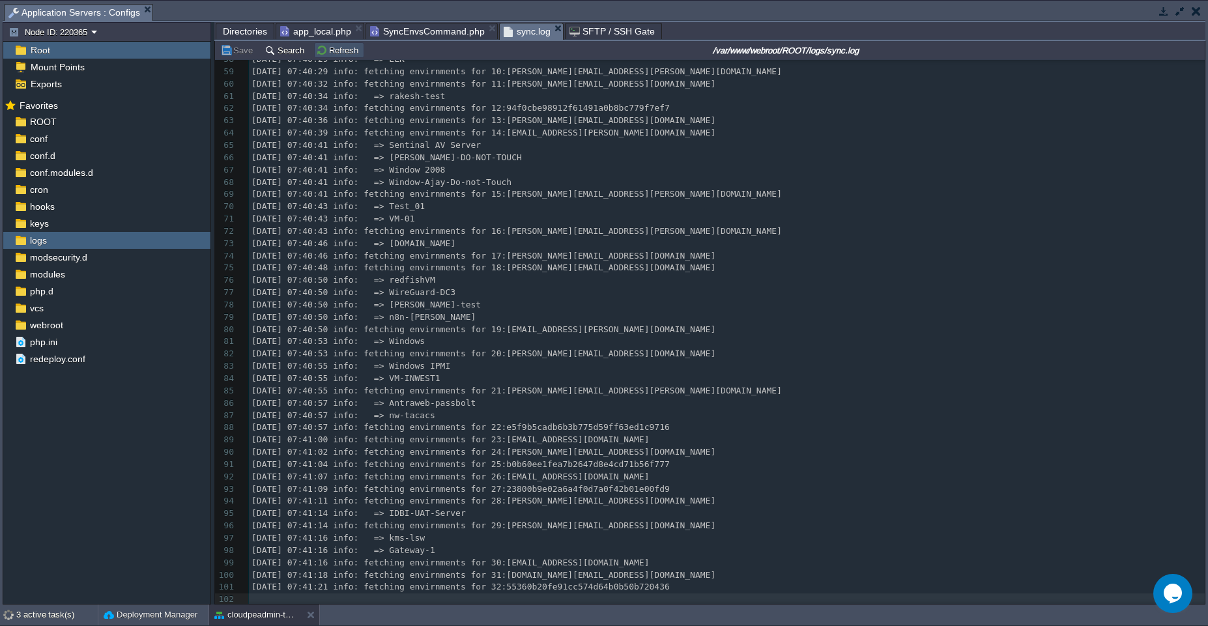
click at [340, 53] on button "Refresh" at bounding box center [339, 50] width 46 height 12
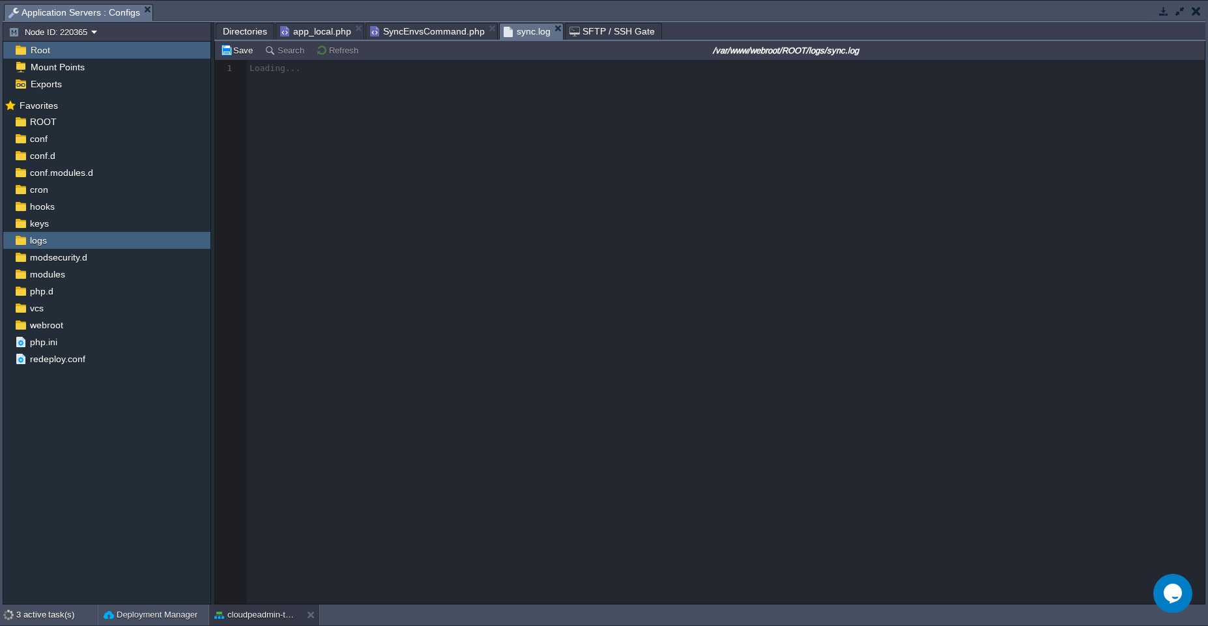
click at [505, 195] on div at bounding box center [710, 332] width 990 height 544
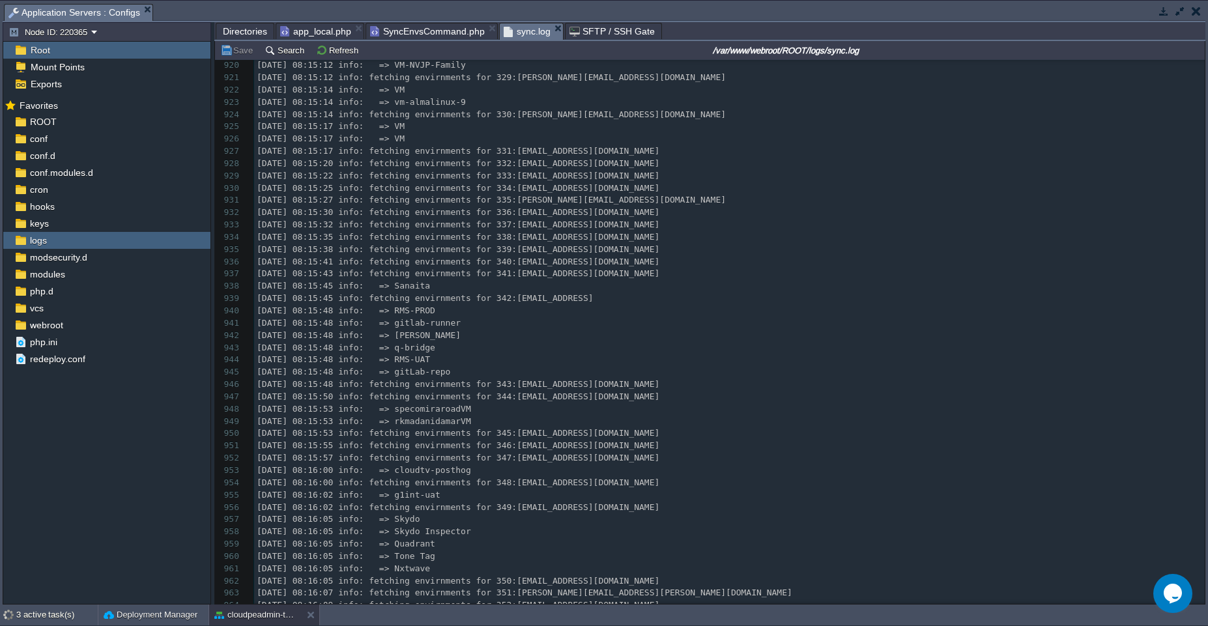
scroll to position [11282, 0]
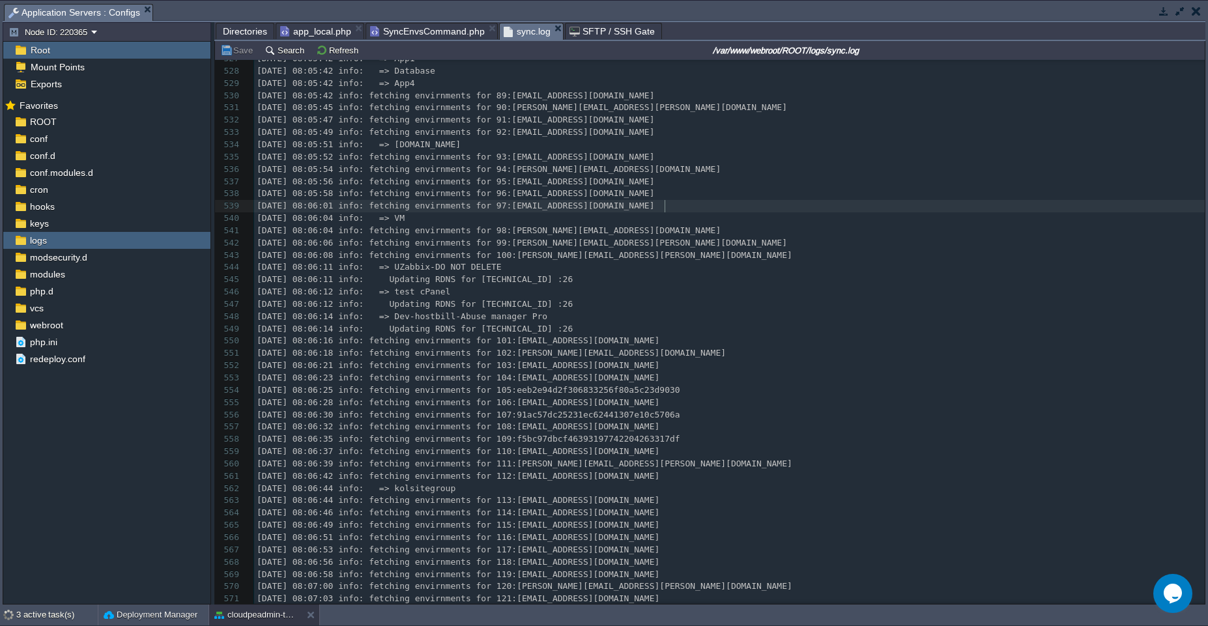
click at [666, 203] on div "1053 ​ 517 [DATE] 08:05:28 info: fetching envirnments for 83:[EMAIL_ADDRESS][DO…" at bounding box center [729, 329] width 950 height 798
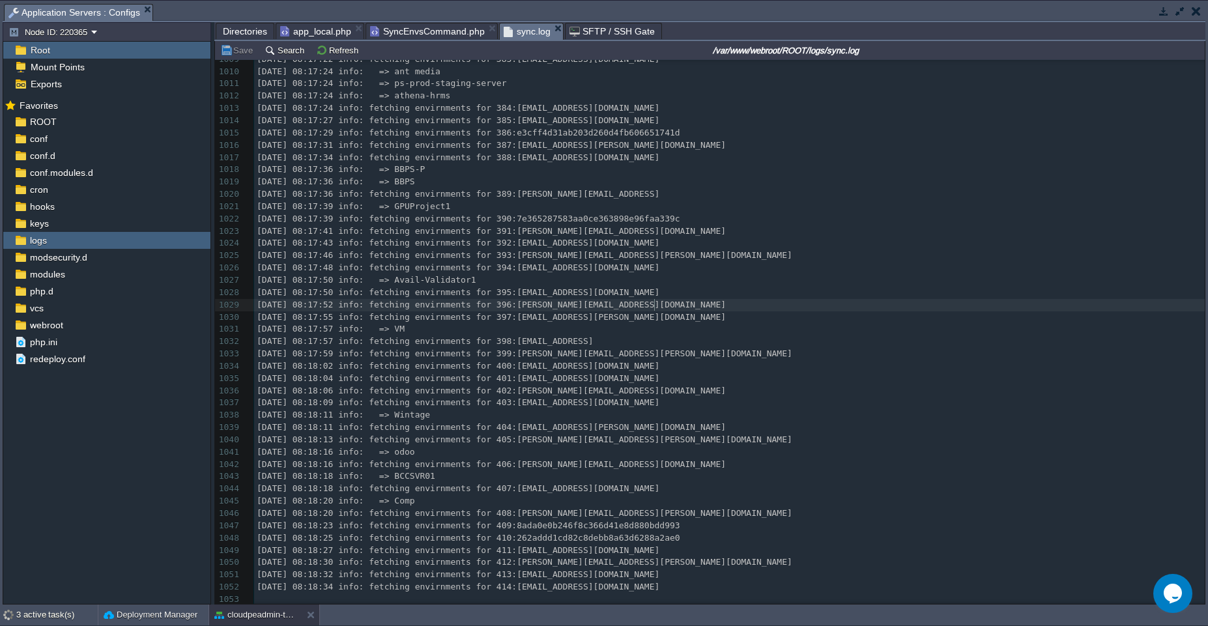
click at [686, 299] on pre "[DATE] 08:17:52 info: fetching envirnments for 396:[PERSON_NAME][EMAIL_ADDRESS]…" at bounding box center [729, 305] width 950 height 12
